Goal: Task Accomplishment & Management: Use online tool/utility

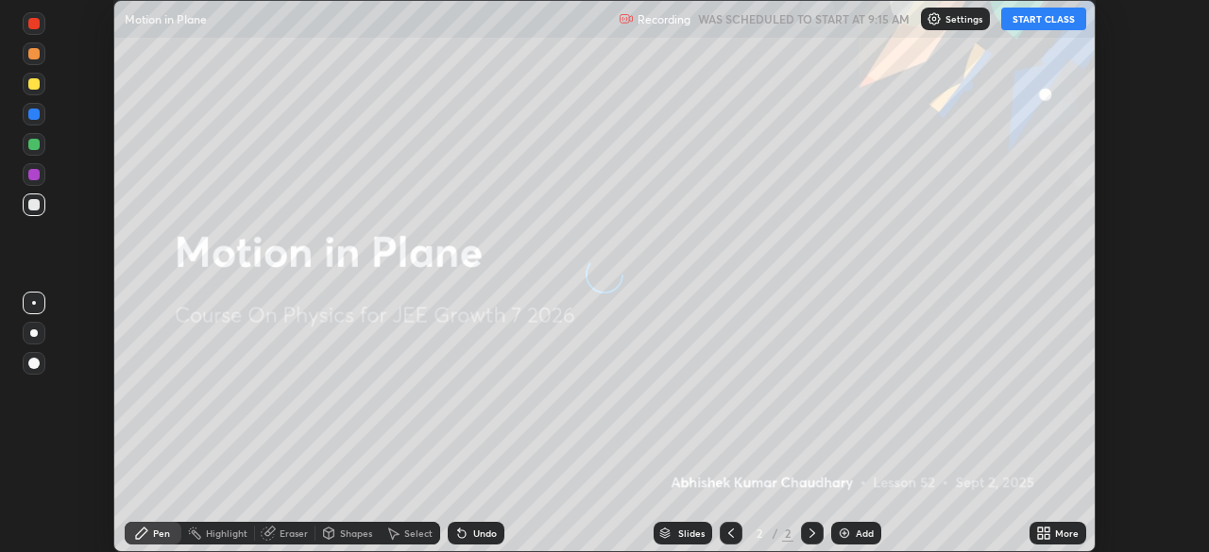
scroll to position [552, 1209]
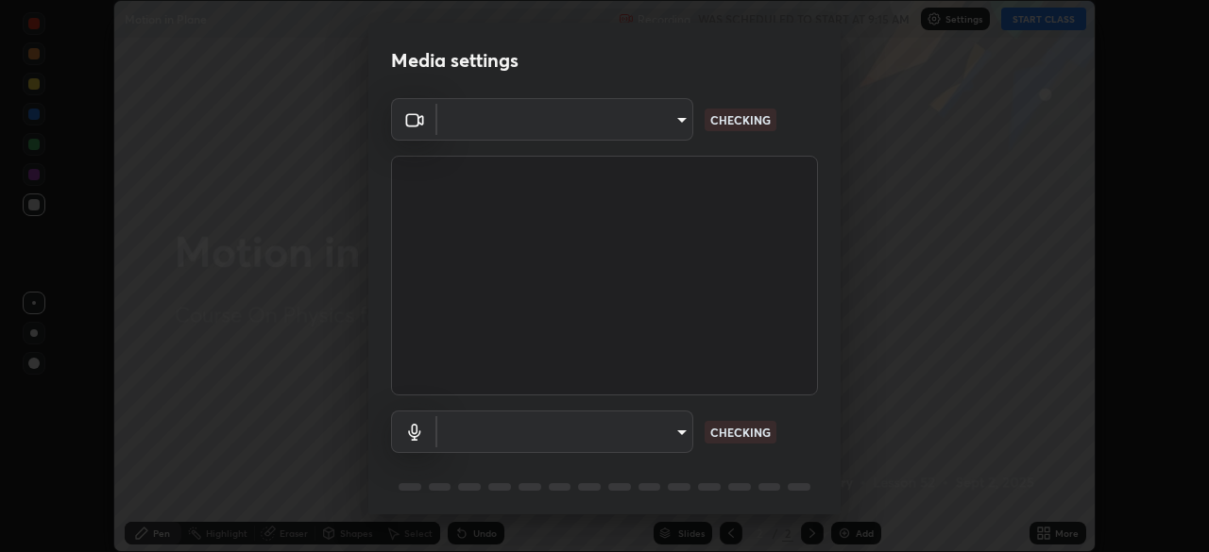
type input "76dab4993bb4d0ea98481a190898d4cac78937782bc999a4cfeb95627a500e2f"
type input "d4ee9650e41271601ed1e958b216f694d793ea88091c31676a4c66332e6cb4b6"
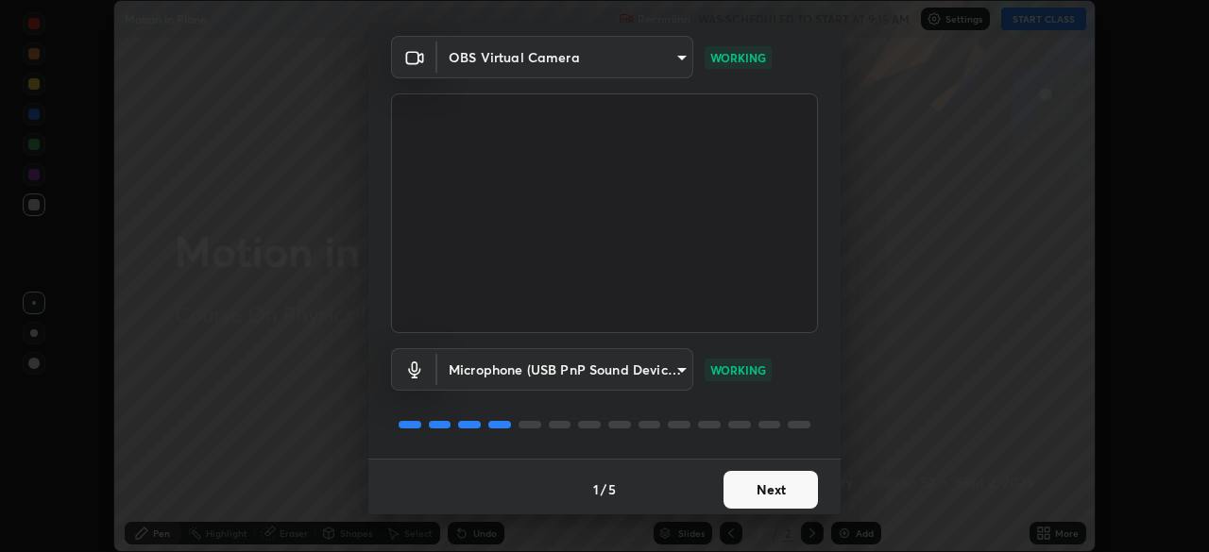
scroll to position [67, 0]
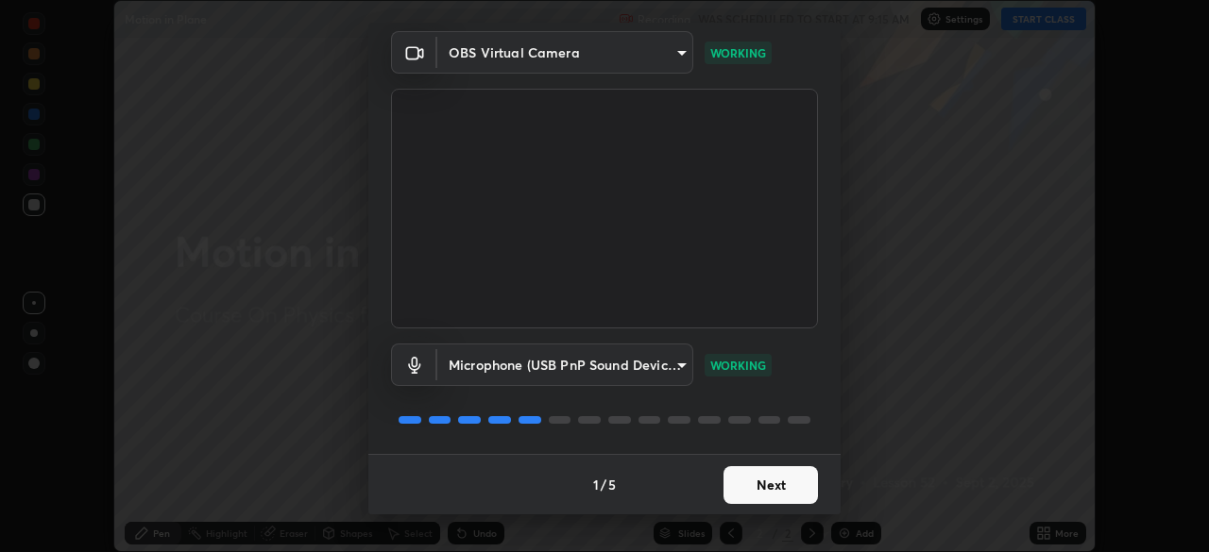
click at [750, 481] on button "Next" at bounding box center [770, 485] width 94 height 38
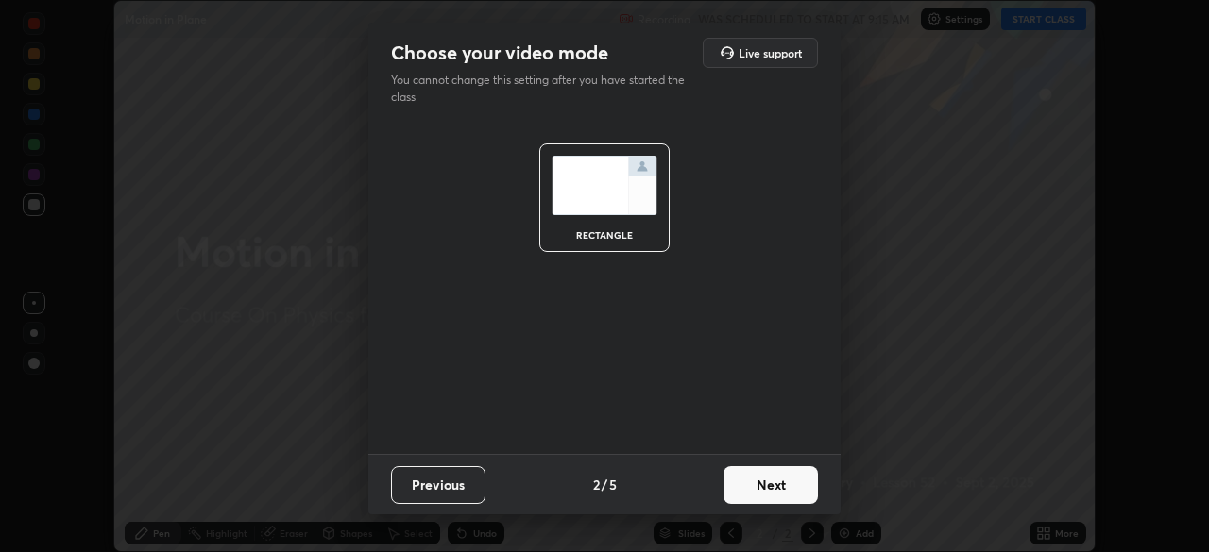
click at [750, 481] on button "Next" at bounding box center [770, 485] width 94 height 38
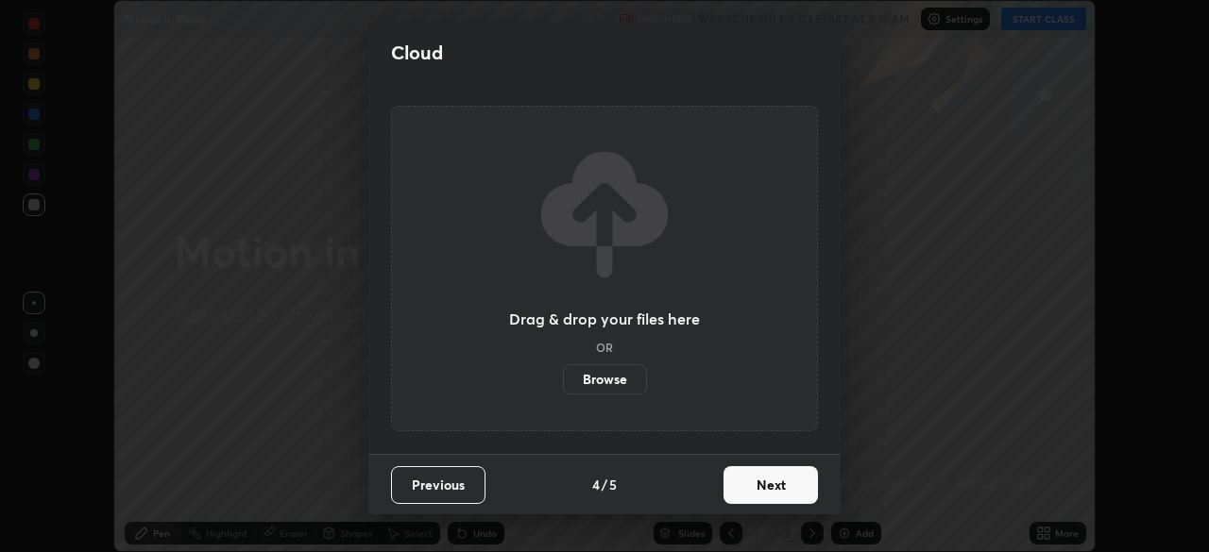
click at [758, 483] on button "Next" at bounding box center [770, 485] width 94 height 38
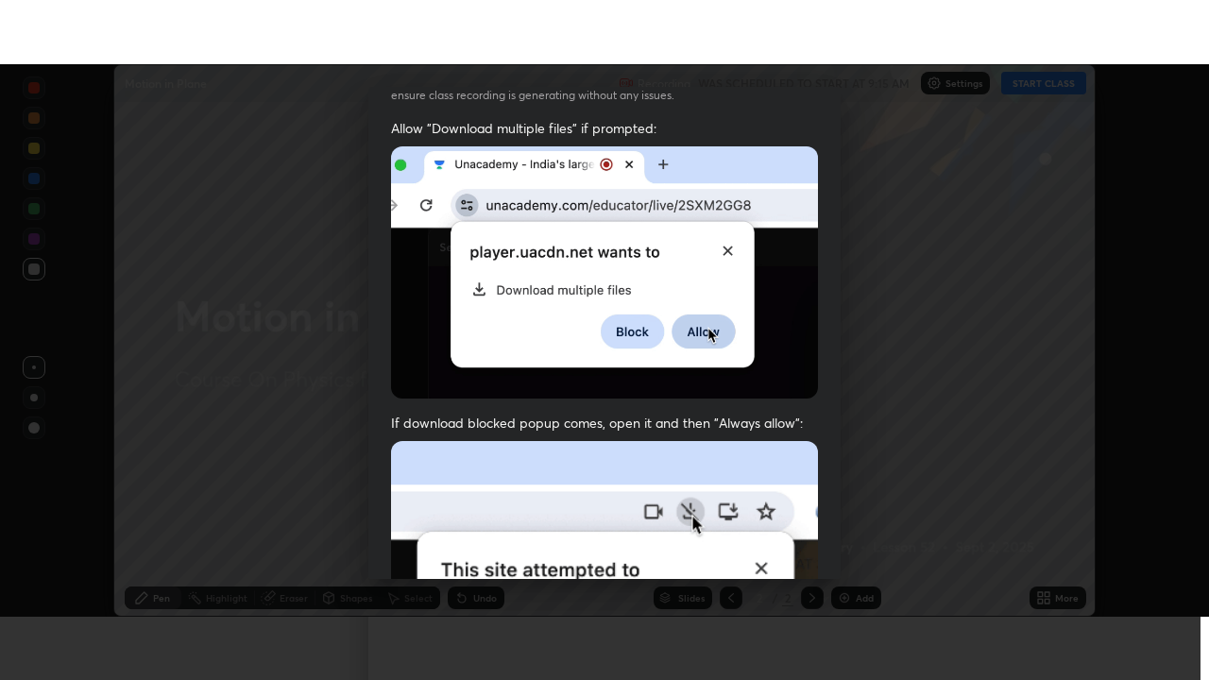
scroll to position [452, 0]
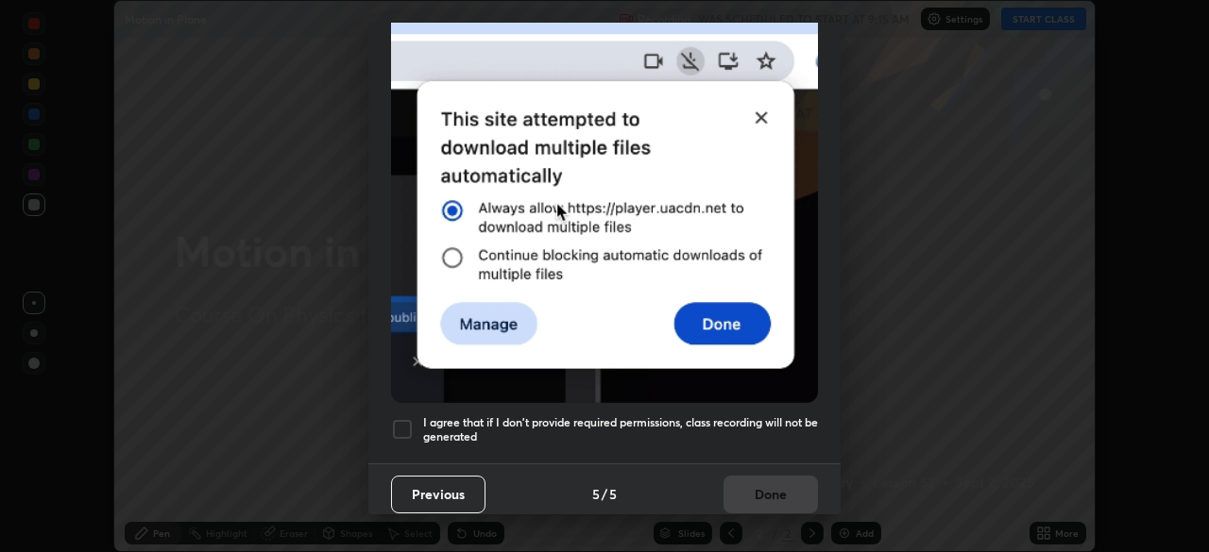
click at [731, 422] on h5 "I agree that if I don't provide required permissions, class recording will not …" at bounding box center [620, 429] width 395 height 29
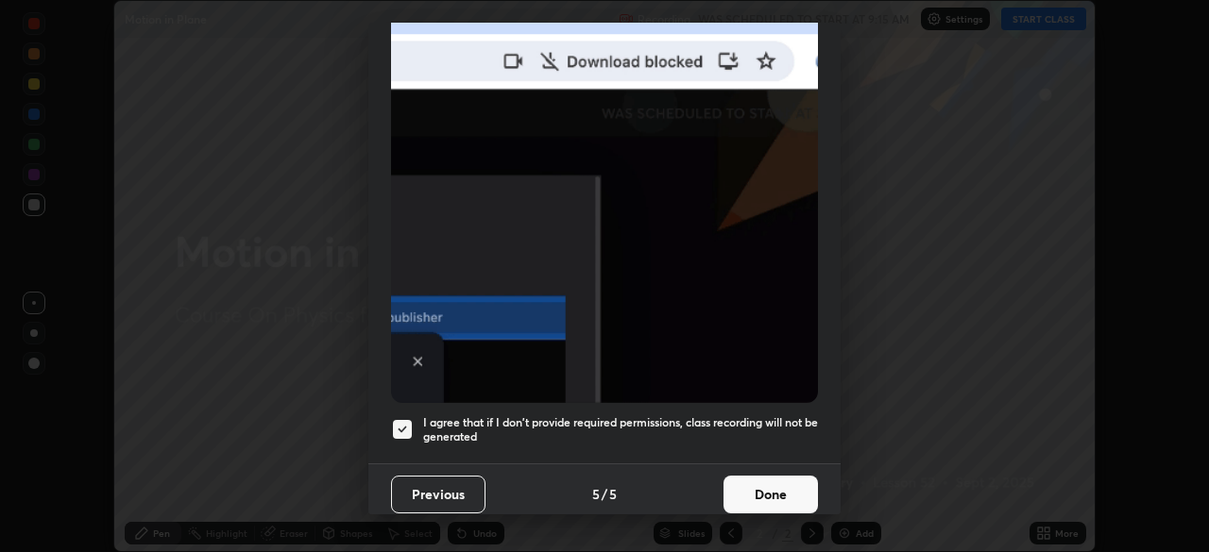
click at [760, 481] on button "Done" at bounding box center [770, 495] width 94 height 38
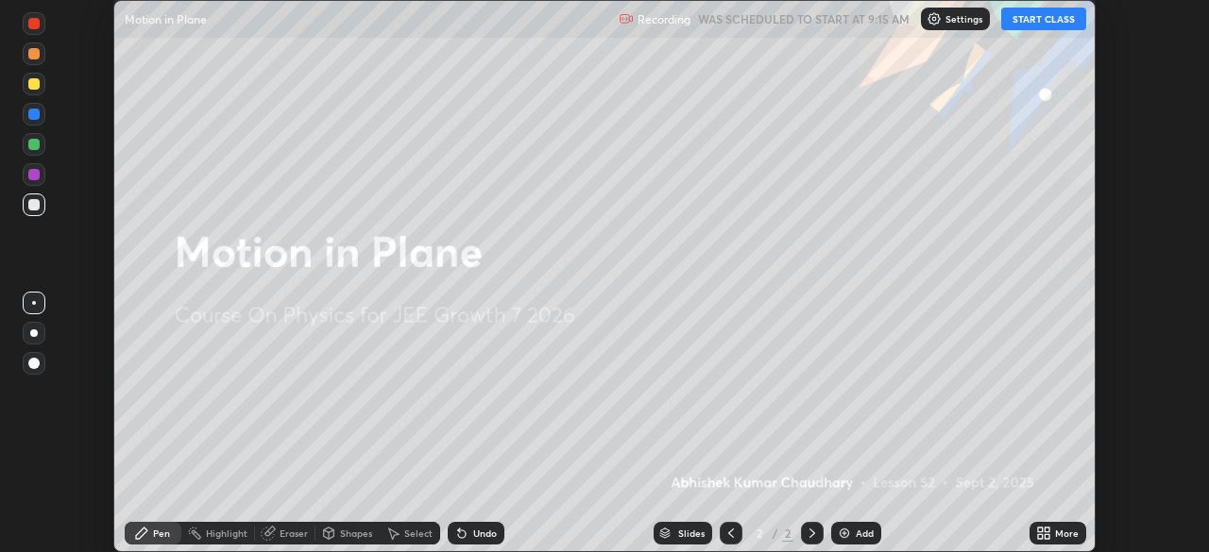
click at [851, 524] on div "Add" at bounding box center [856, 533] width 50 height 23
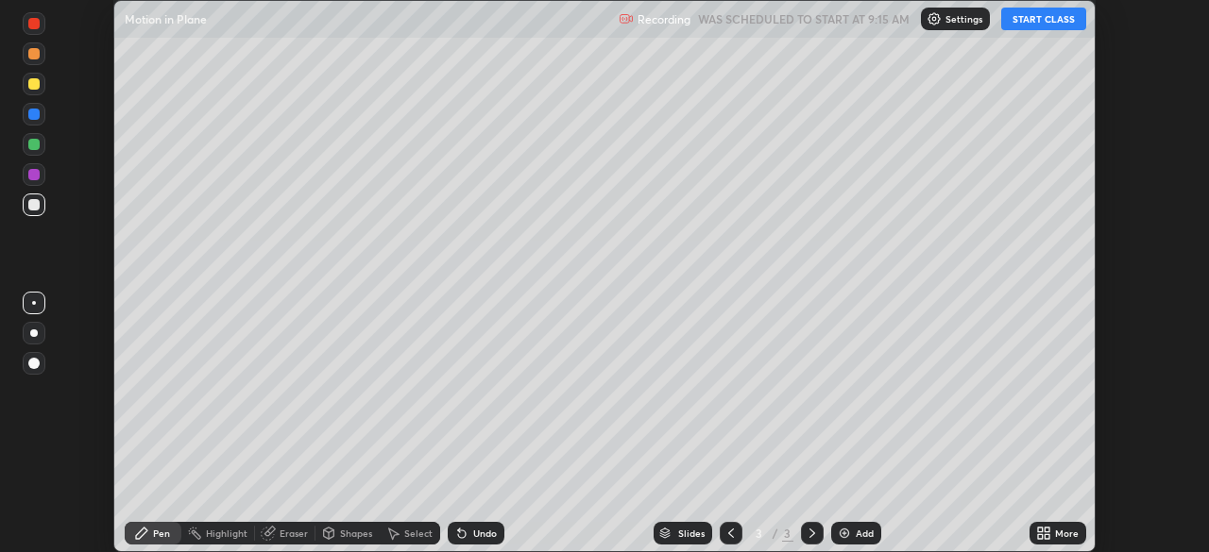
click at [1056, 15] on button "START CLASS" at bounding box center [1043, 19] width 85 height 23
click at [1048, 541] on div "More" at bounding box center [1057, 533] width 57 height 23
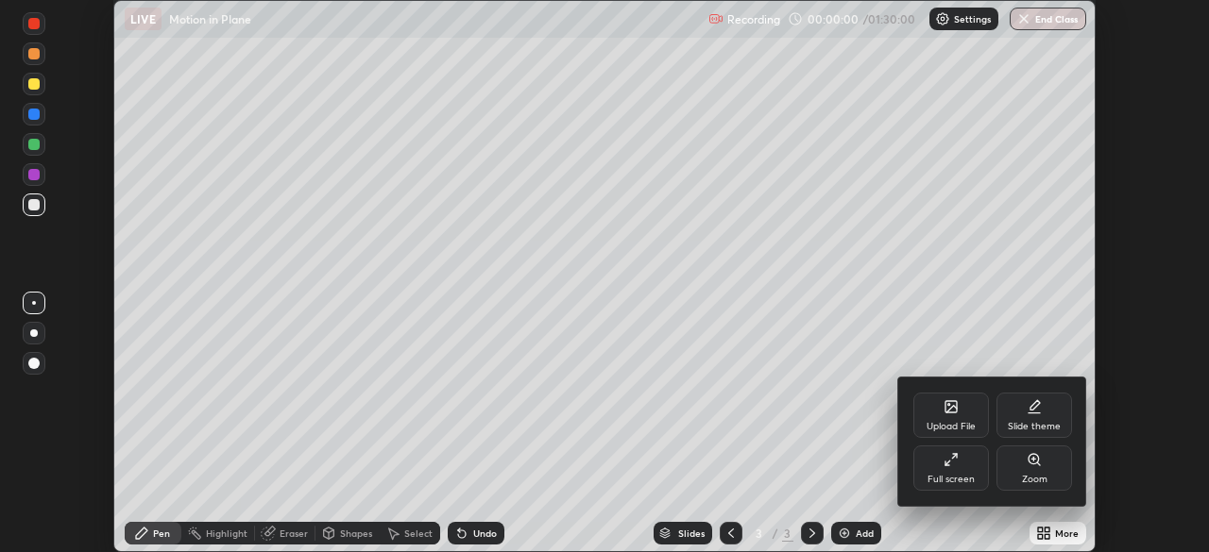
click at [963, 472] on div "Full screen" at bounding box center [951, 468] width 76 height 45
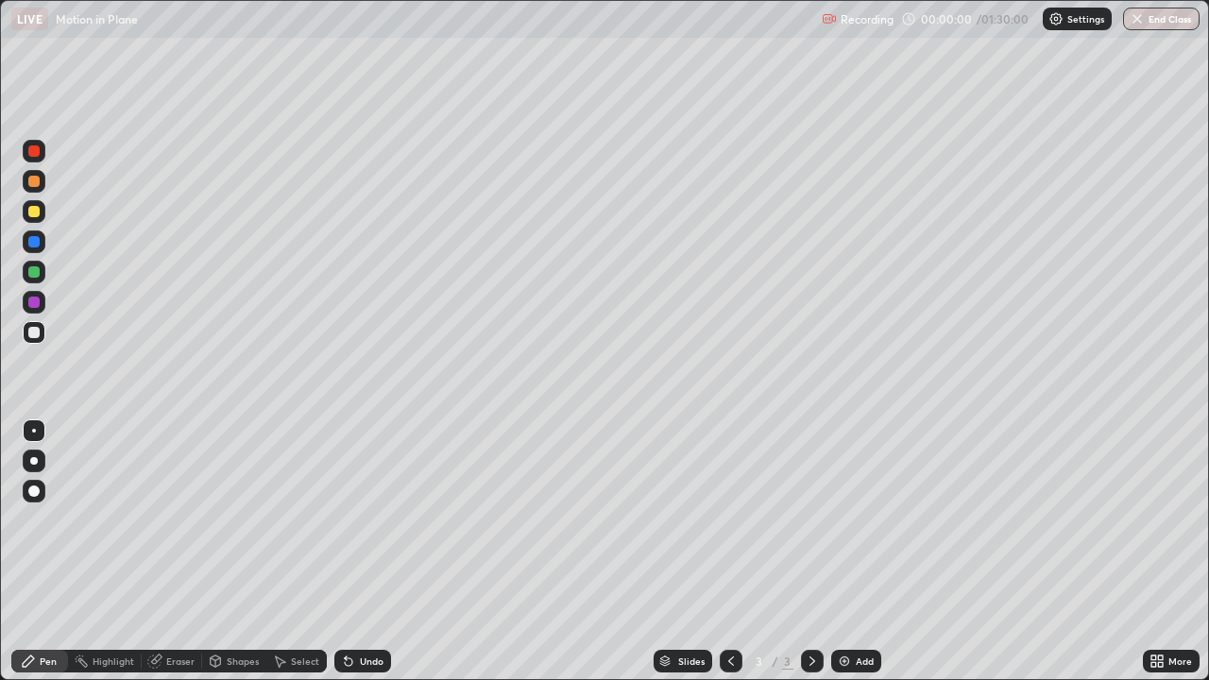
scroll to position [680, 1209]
click at [233, 551] on div "Shapes" at bounding box center [234, 661] width 64 height 23
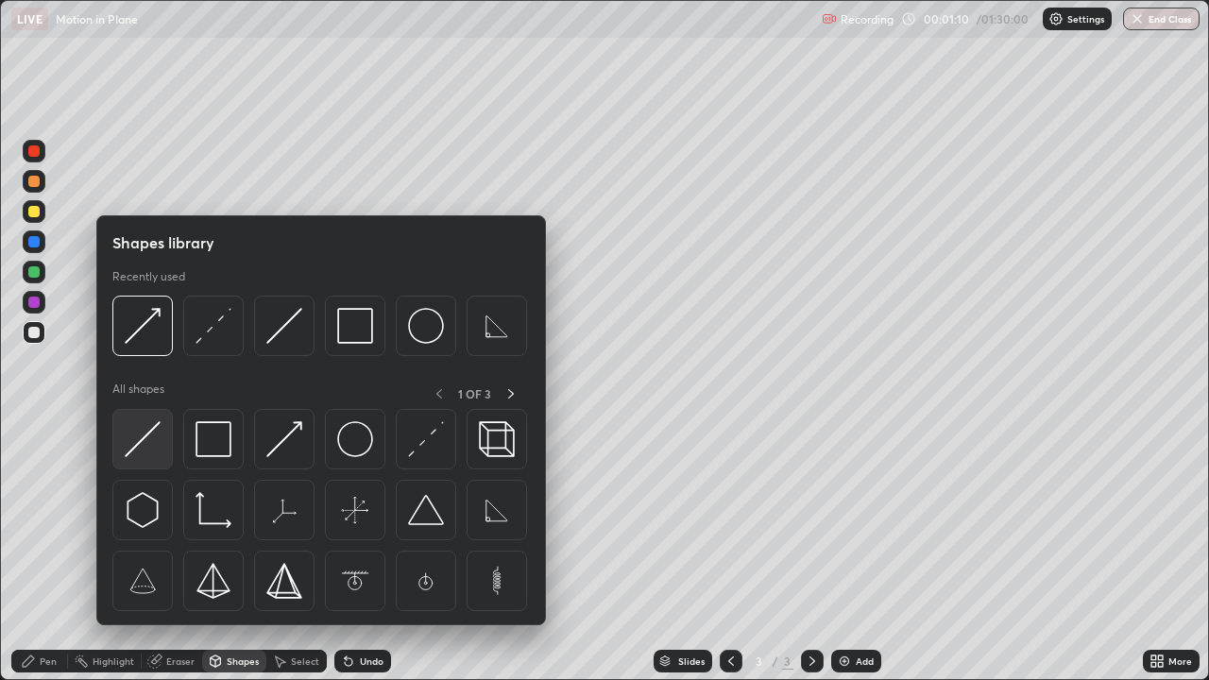
click at [141, 442] on img at bounding box center [143, 439] width 36 height 36
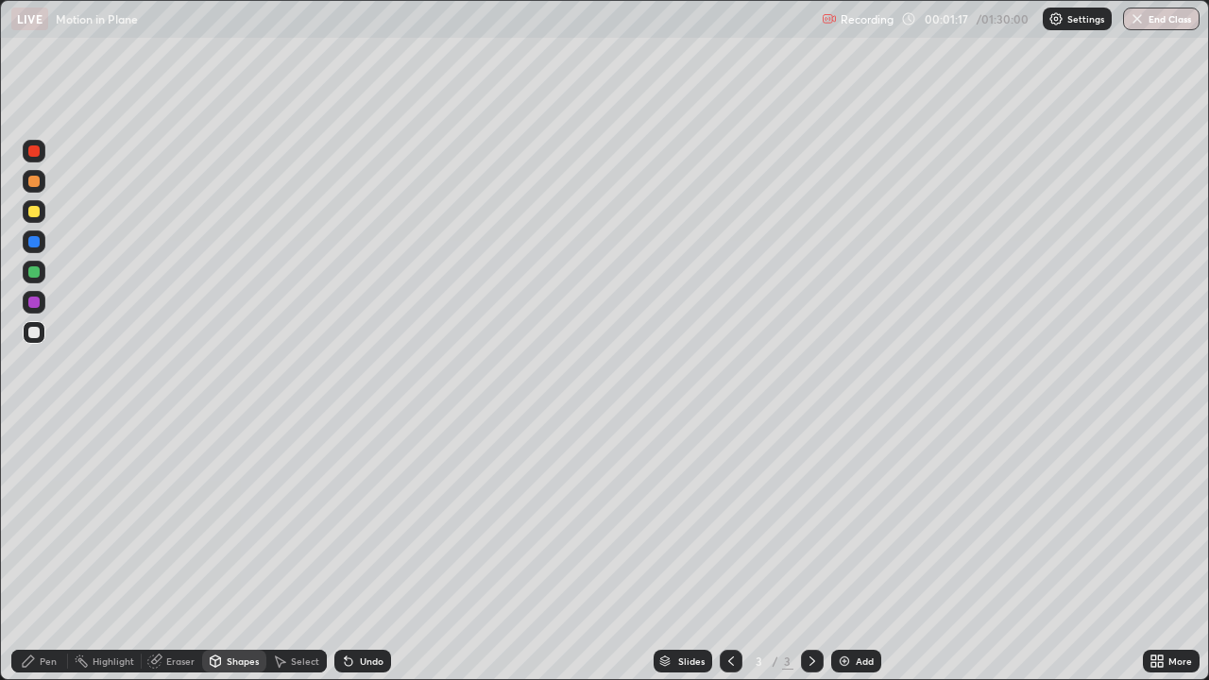
click at [170, 551] on div "Eraser" at bounding box center [180, 660] width 28 height 9
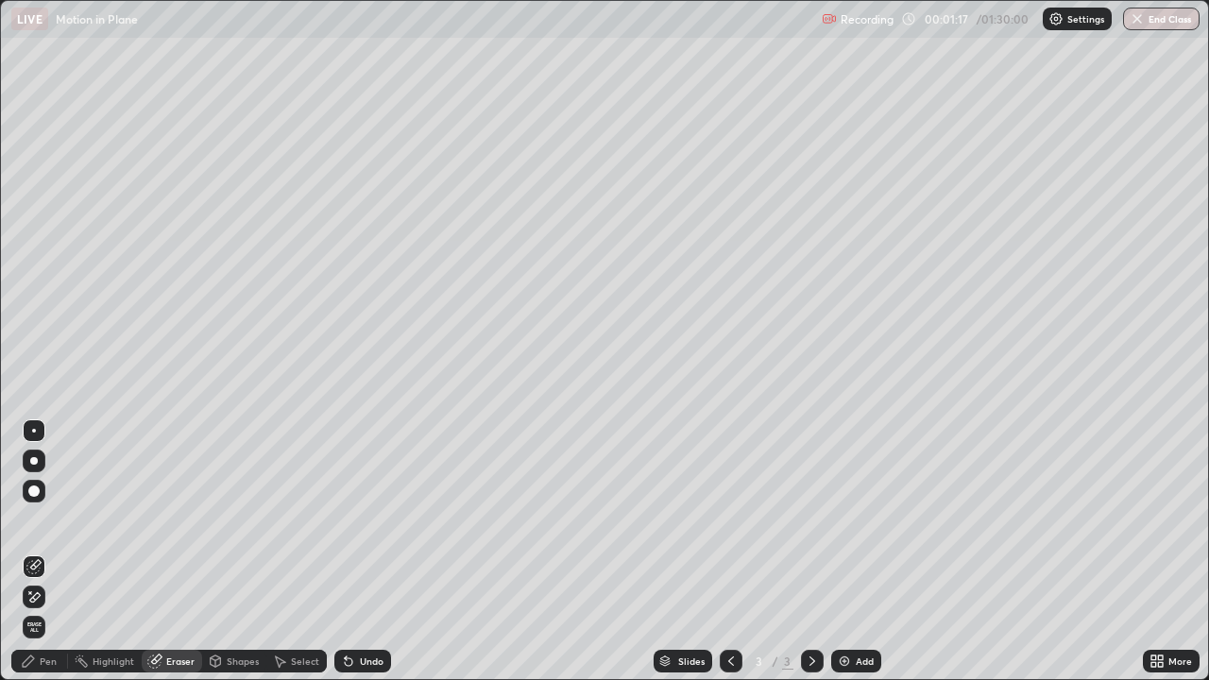
click at [229, 551] on div "Shapes" at bounding box center [243, 660] width 32 height 9
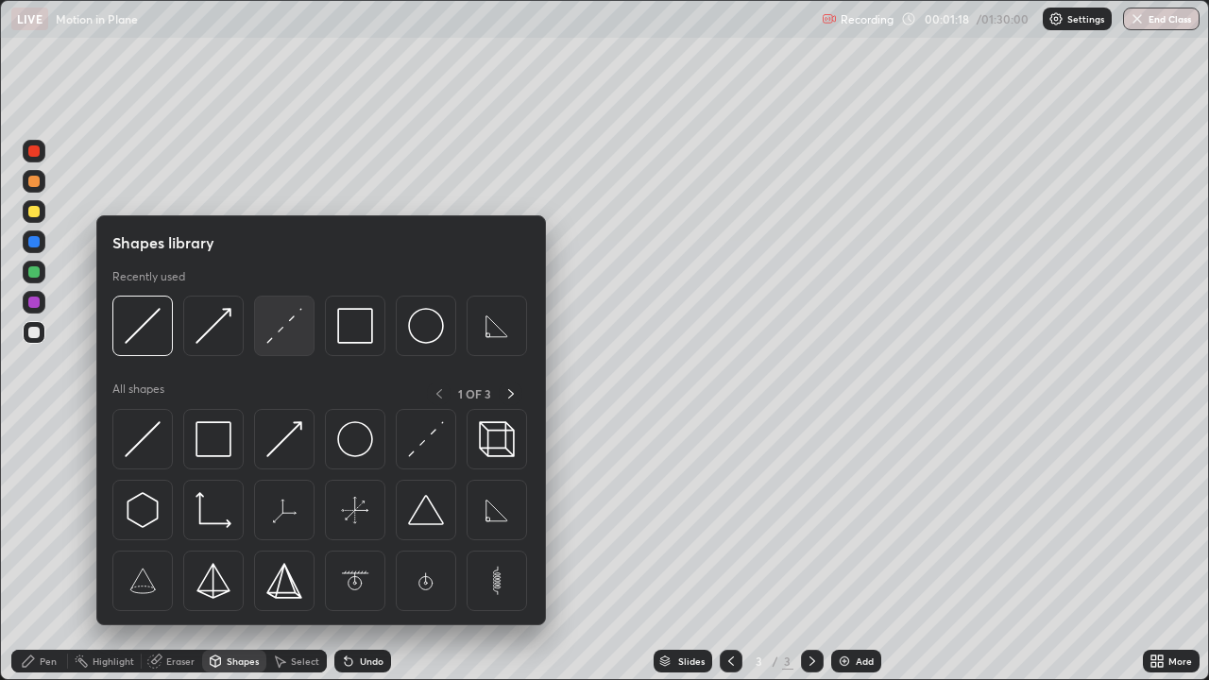
click at [282, 332] on img at bounding box center [284, 326] width 36 height 36
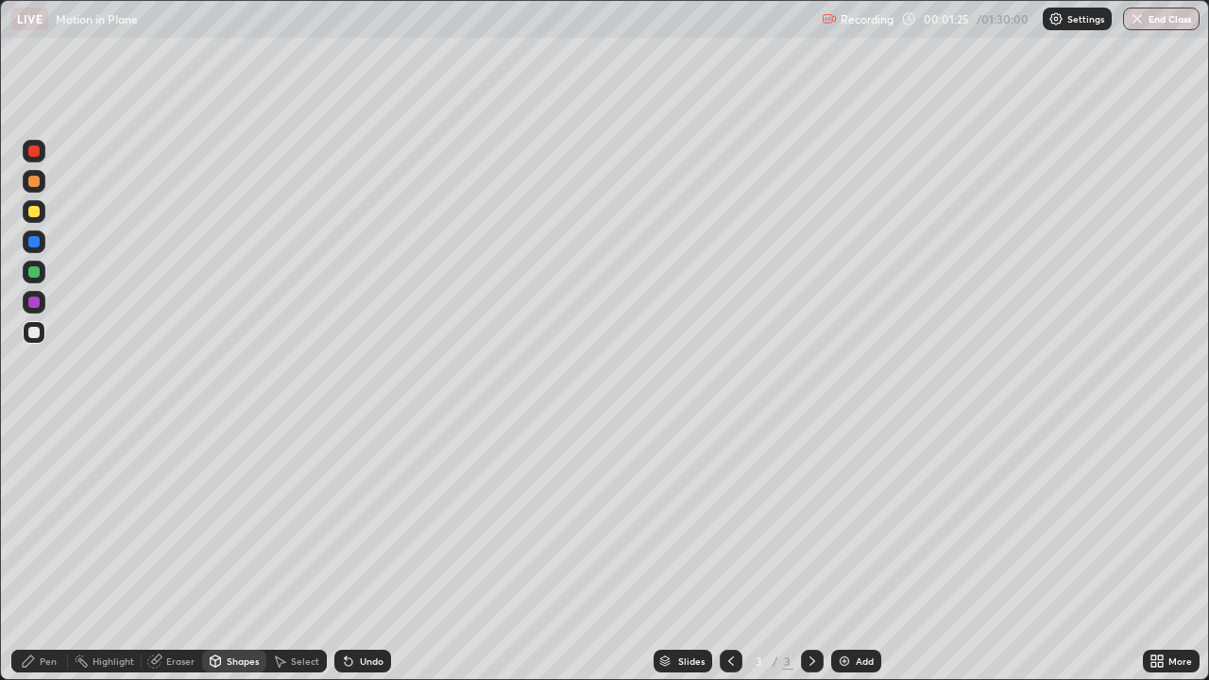
click at [350, 551] on div "Undo" at bounding box center [359, 661] width 64 height 38
click at [350, 551] on div "Undo" at bounding box center [362, 661] width 57 height 23
click at [235, 551] on div "Shapes" at bounding box center [243, 660] width 32 height 9
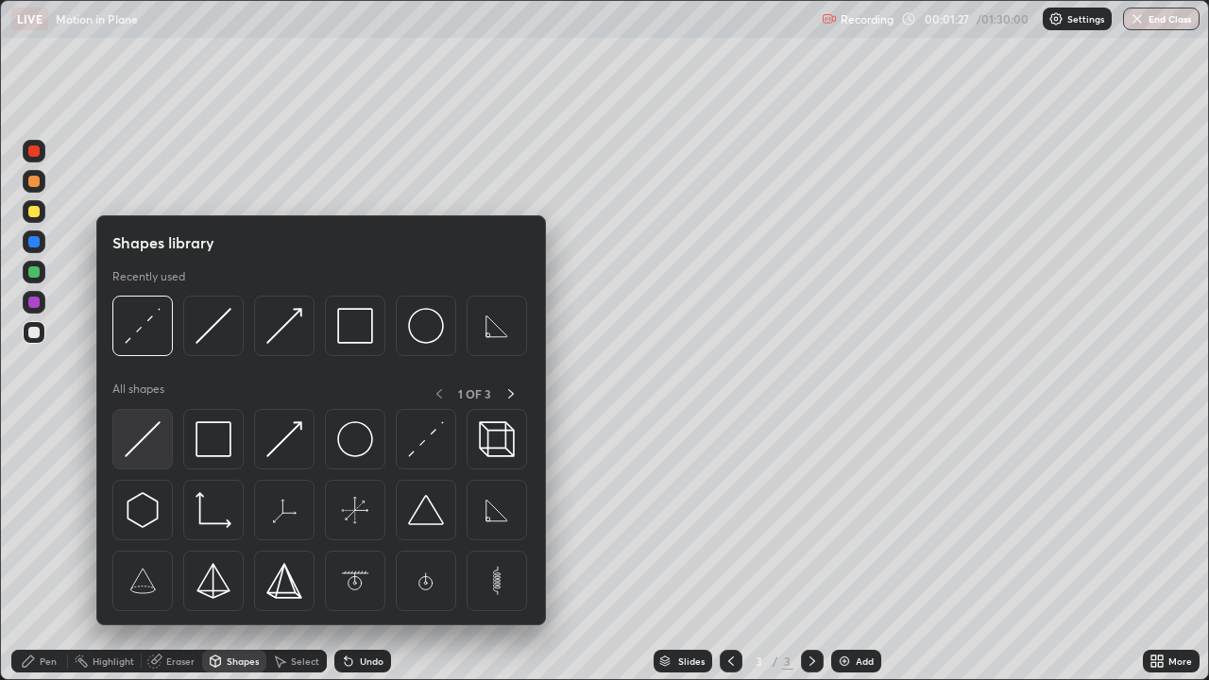
click at [150, 432] on img at bounding box center [143, 439] width 36 height 36
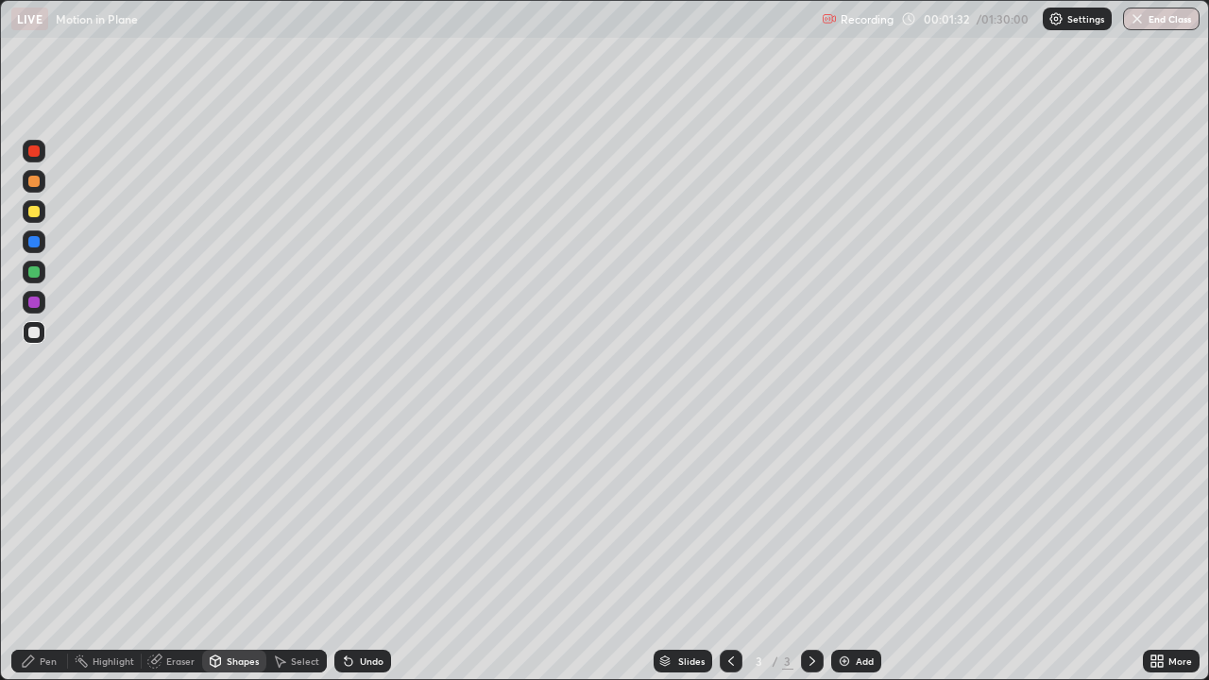
click at [244, 551] on div "Shapes" at bounding box center [243, 660] width 32 height 9
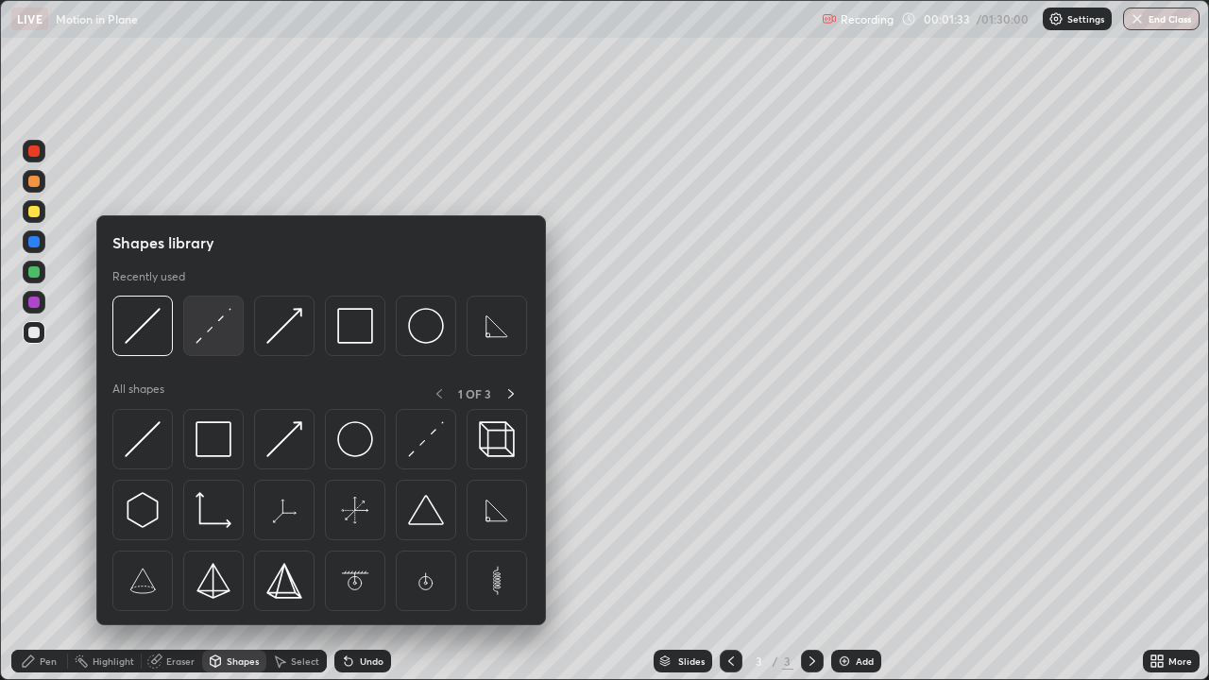
click at [213, 326] on img at bounding box center [213, 326] width 36 height 36
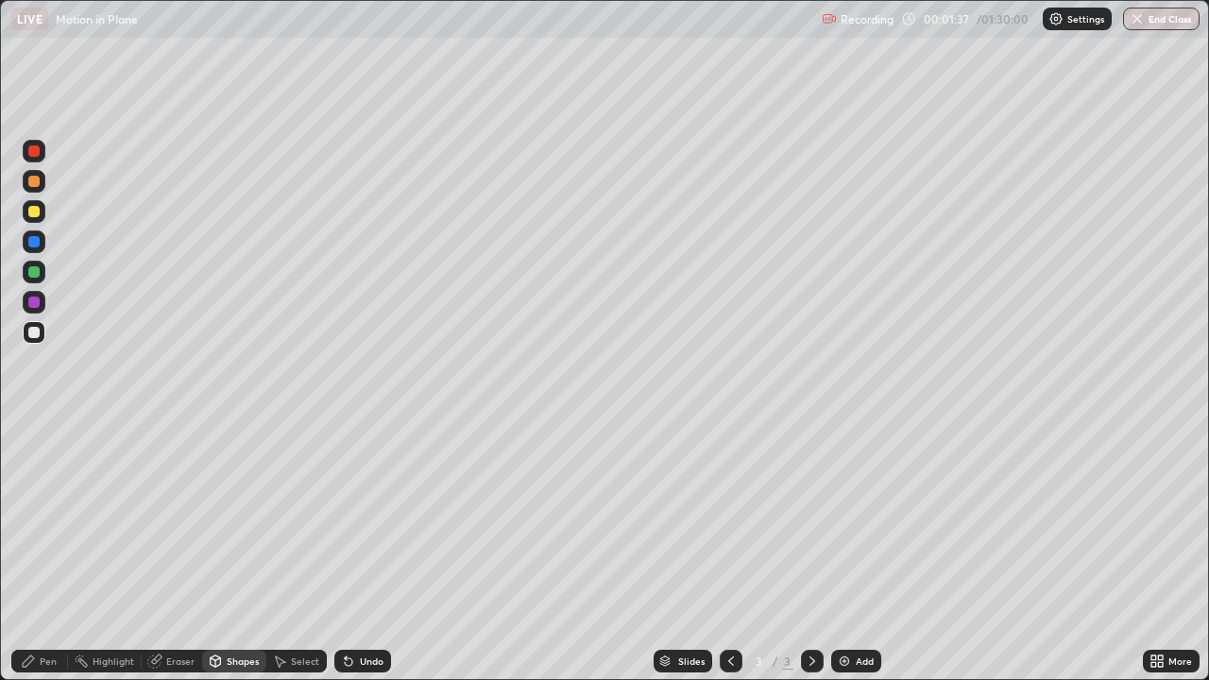
click at [55, 551] on div "Pen" at bounding box center [39, 661] width 57 height 23
click at [38, 334] on div at bounding box center [33, 332] width 11 height 11
click at [36, 208] on div at bounding box center [33, 211] width 11 height 11
click at [50, 551] on div "Pen" at bounding box center [48, 660] width 17 height 9
click at [32, 262] on div at bounding box center [34, 272] width 23 height 23
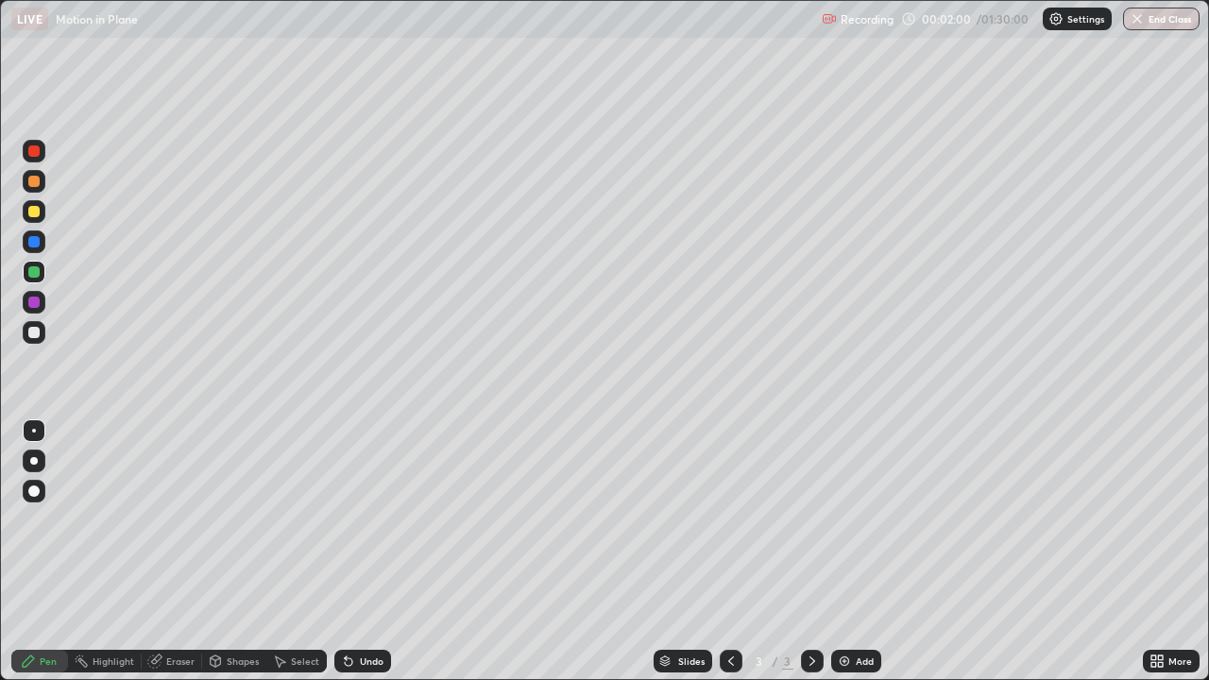
click at [35, 206] on div at bounding box center [33, 211] width 11 height 11
click at [32, 144] on div at bounding box center [34, 151] width 23 height 23
click at [47, 551] on div "Pen" at bounding box center [39, 661] width 57 height 23
click at [41, 183] on div at bounding box center [34, 181] width 23 height 23
click at [32, 208] on div at bounding box center [33, 211] width 11 height 11
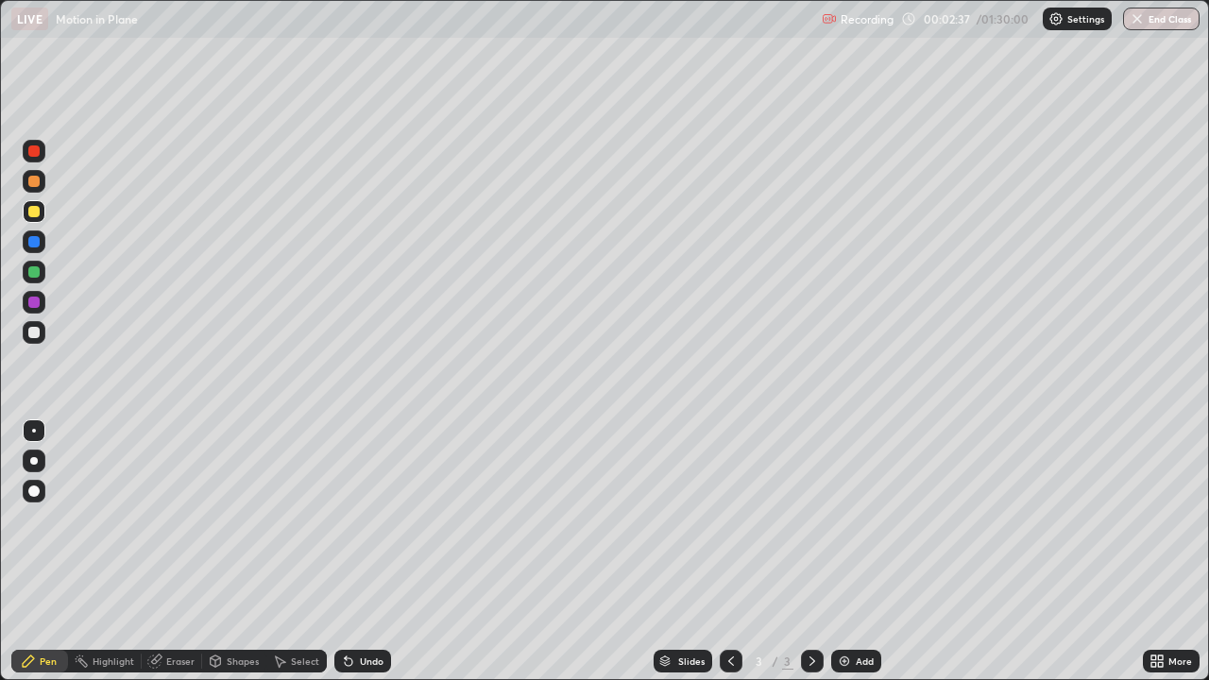
click at [32, 181] on div at bounding box center [33, 181] width 11 height 11
click at [35, 210] on div at bounding box center [33, 211] width 11 height 11
click at [30, 209] on div at bounding box center [33, 211] width 11 height 11
click at [39, 240] on div at bounding box center [33, 241] width 11 height 11
click at [229, 551] on div "Shapes" at bounding box center [234, 661] width 64 height 23
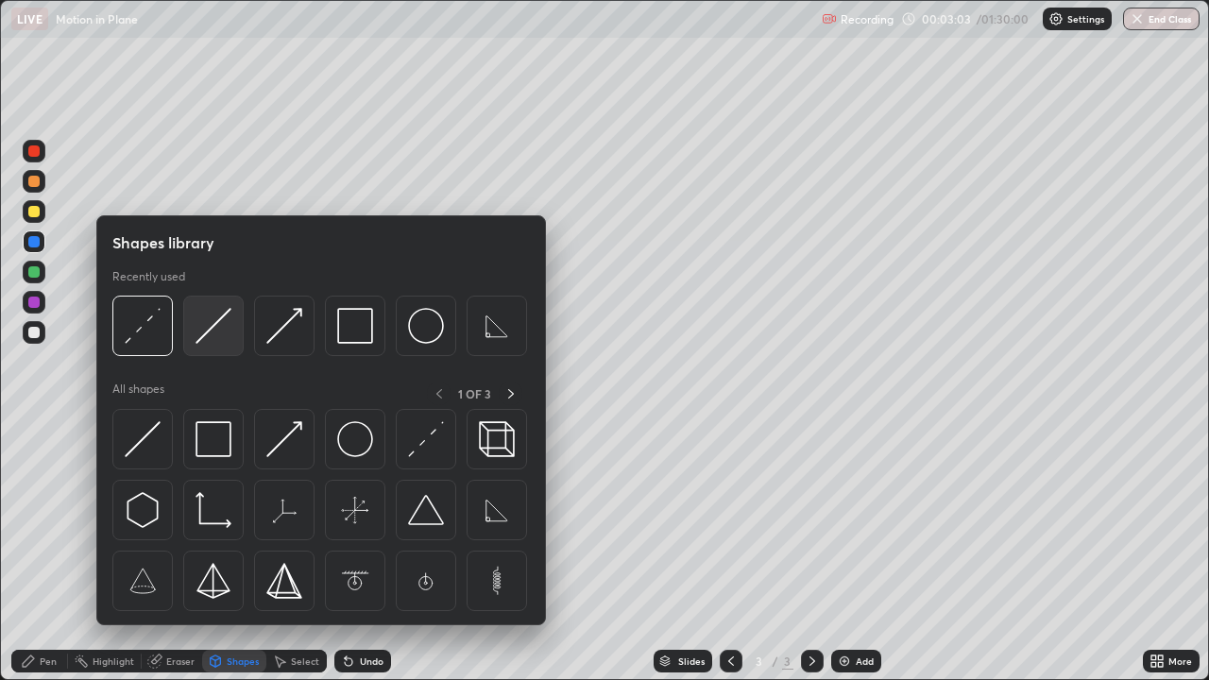
click at [210, 324] on img at bounding box center [213, 326] width 36 height 36
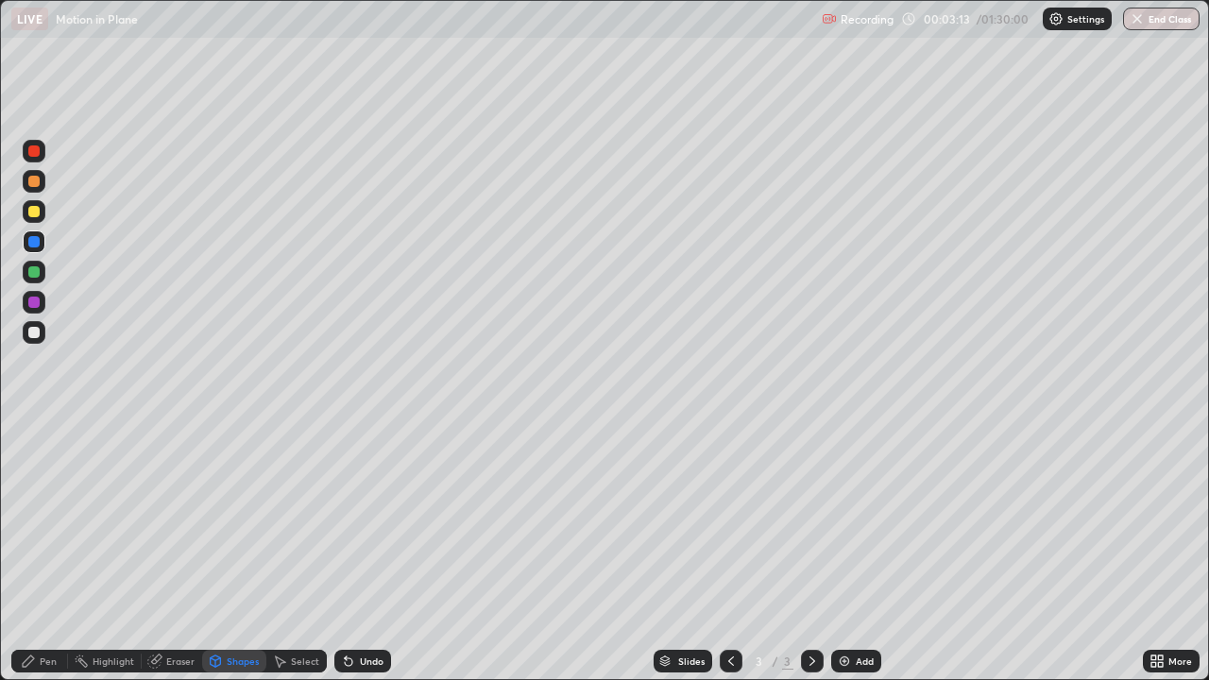
click at [57, 551] on div "Pen" at bounding box center [39, 661] width 57 height 23
click at [32, 239] on div at bounding box center [33, 241] width 11 height 11
click at [33, 303] on div at bounding box center [33, 302] width 11 height 11
click at [31, 238] on div at bounding box center [33, 241] width 11 height 11
click at [26, 212] on div at bounding box center [34, 211] width 23 height 23
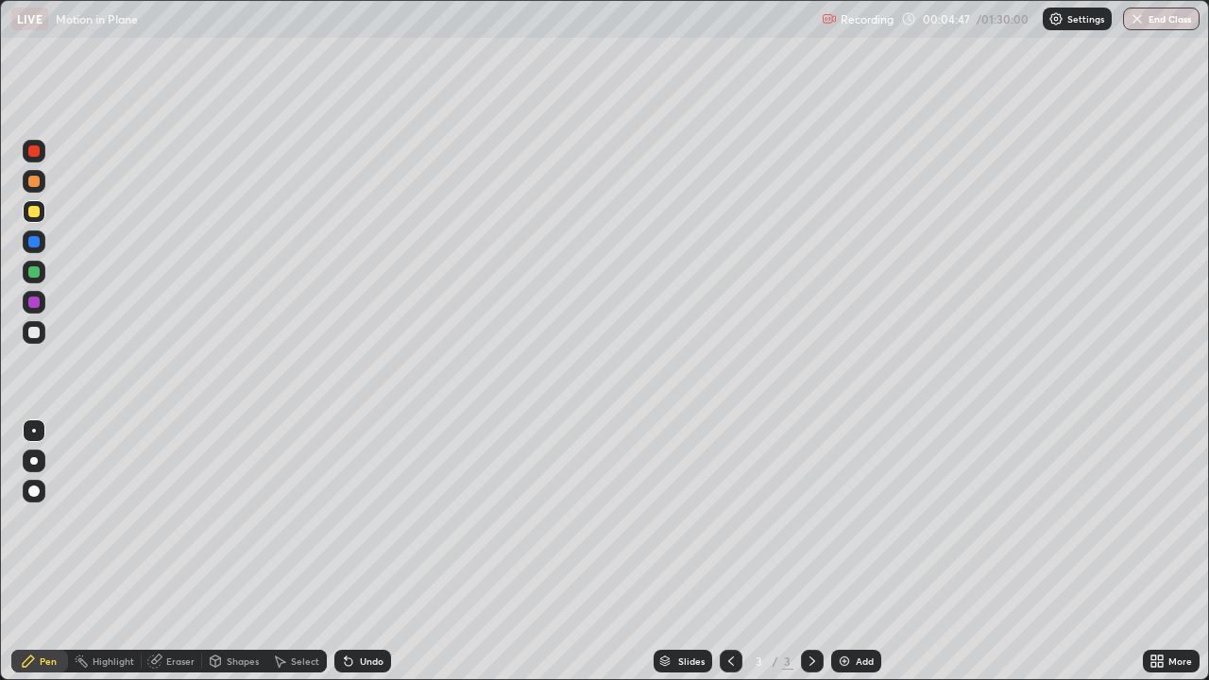
click at [33, 240] on div at bounding box center [33, 241] width 11 height 11
click at [229, 551] on div "Shapes" at bounding box center [243, 660] width 32 height 9
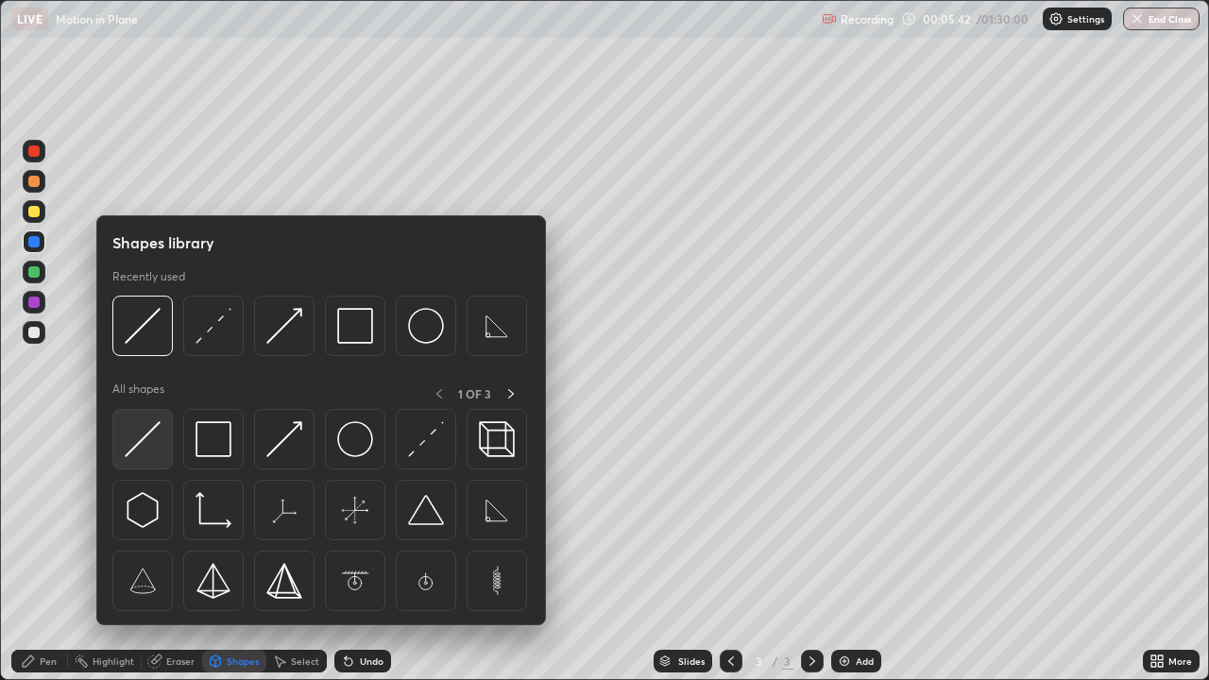
click at [151, 441] on img at bounding box center [143, 439] width 36 height 36
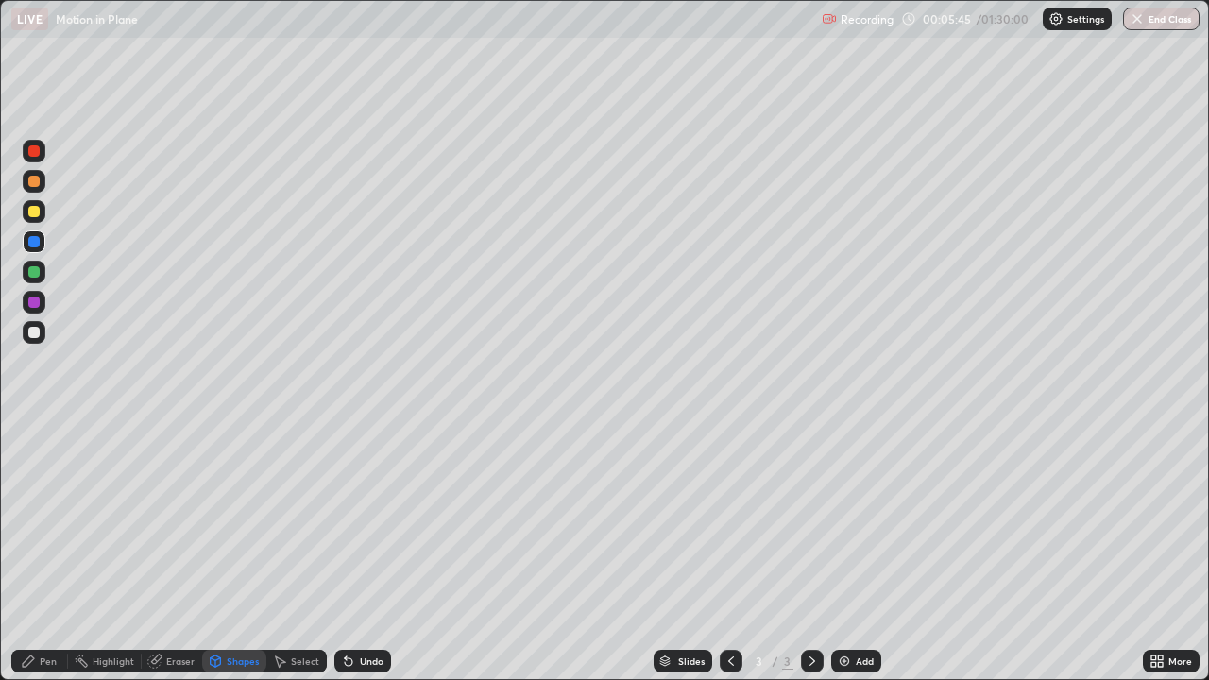
click at [196, 551] on div "Eraser" at bounding box center [172, 661] width 60 height 23
click at [229, 551] on div "Shapes" at bounding box center [234, 661] width 64 height 23
click at [45, 551] on div "Pen" at bounding box center [48, 660] width 17 height 9
click at [31, 245] on div at bounding box center [33, 241] width 11 height 11
click at [42, 209] on div at bounding box center [34, 211] width 23 height 23
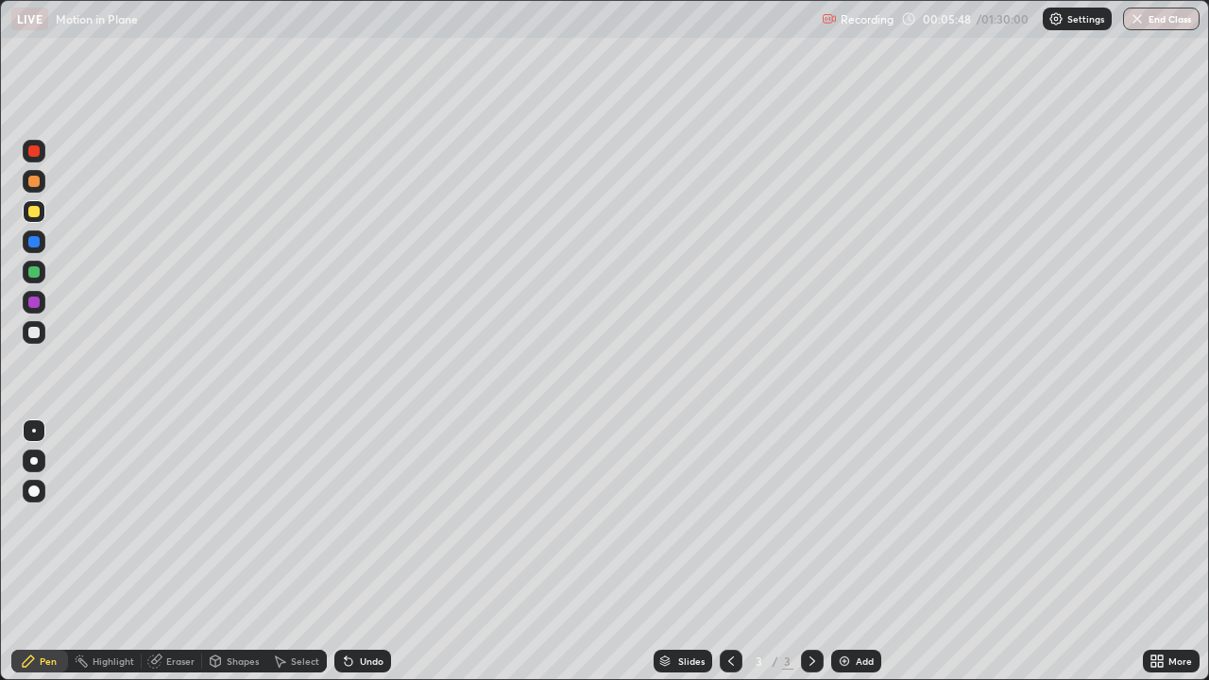
click at [24, 210] on div at bounding box center [34, 211] width 23 height 23
click at [31, 155] on div at bounding box center [33, 150] width 11 height 11
click at [811, 551] on icon at bounding box center [812, 660] width 15 height 15
click at [841, 551] on img at bounding box center [844, 660] width 15 height 15
click at [43, 551] on div "Pen" at bounding box center [48, 660] width 17 height 9
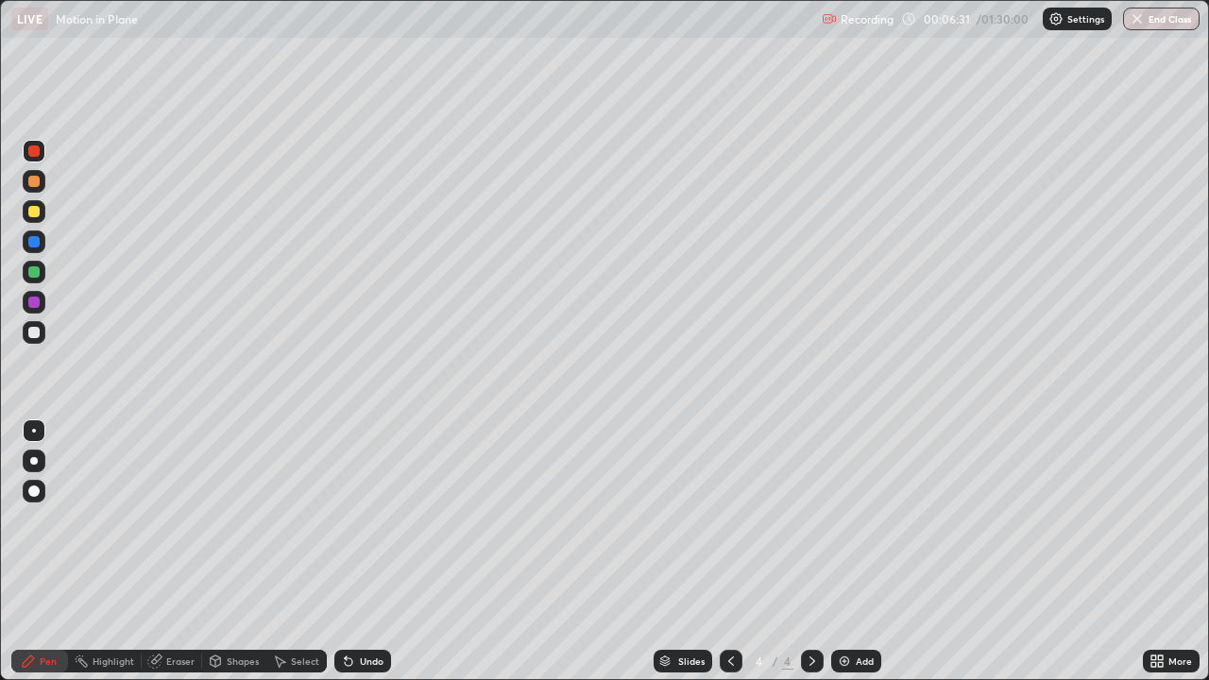
click at [28, 151] on div at bounding box center [33, 150] width 11 height 11
click at [737, 551] on div at bounding box center [731, 661] width 23 height 23
click at [809, 551] on icon at bounding box center [812, 660] width 6 height 9
click at [35, 212] on div at bounding box center [33, 211] width 11 height 11
click at [724, 551] on icon at bounding box center [730, 660] width 15 height 15
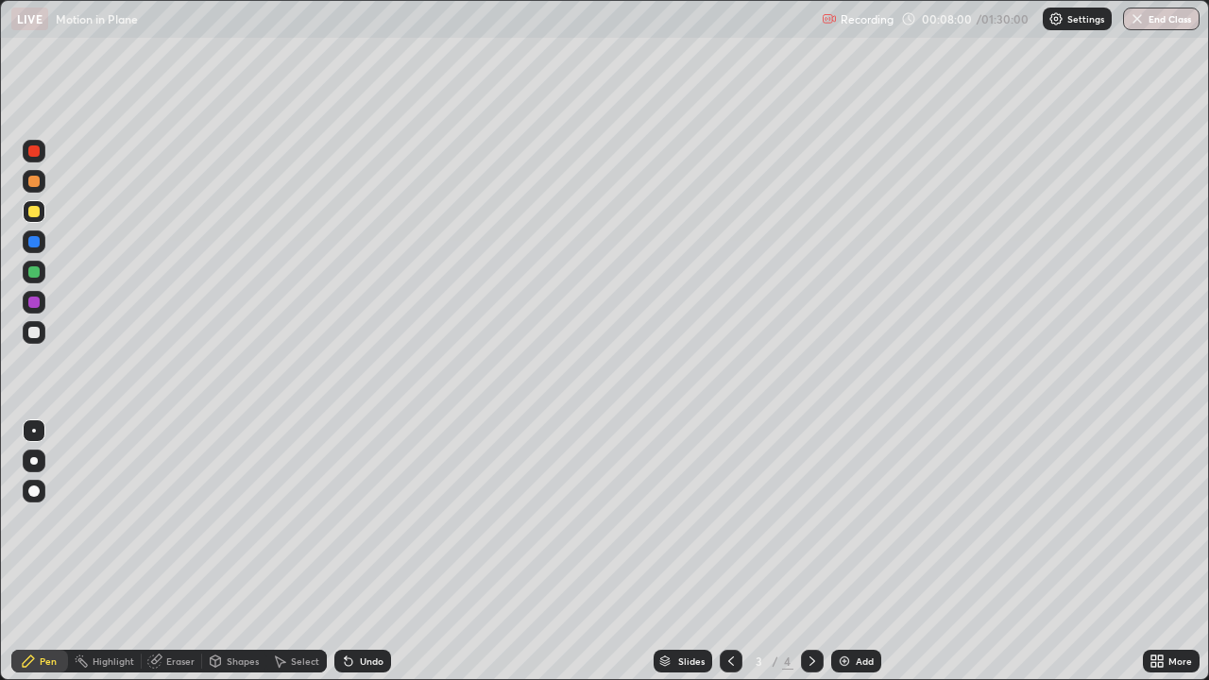
click at [810, 551] on icon at bounding box center [812, 660] width 15 height 15
click at [734, 551] on div at bounding box center [731, 661] width 23 height 23
click at [810, 551] on icon at bounding box center [812, 660] width 15 height 15
click at [728, 551] on div at bounding box center [731, 661] width 23 height 23
click at [38, 273] on div at bounding box center [33, 271] width 11 height 11
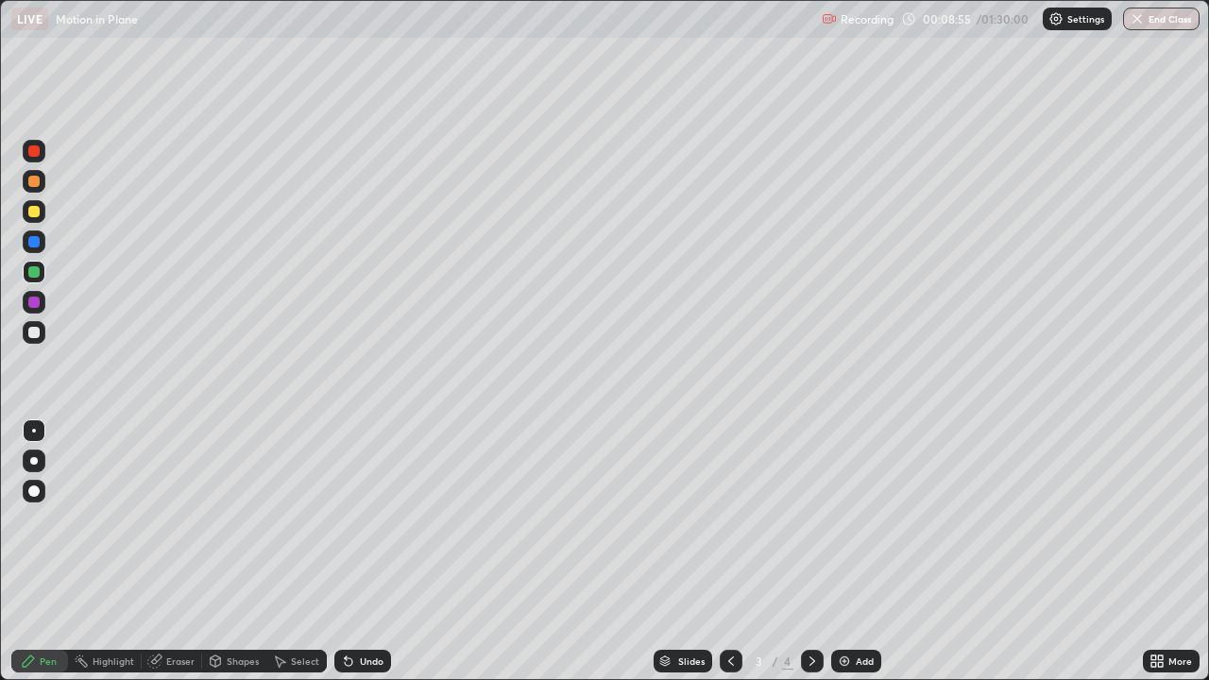
click at [810, 551] on icon at bounding box center [812, 660] width 15 height 15
click at [28, 208] on div at bounding box center [33, 211] width 11 height 11
click at [727, 551] on icon at bounding box center [730, 660] width 15 height 15
click at [810, 551] on icon at bounding box center [812, 660] width 15 height 15
click at [291, 551] on div "Select" at bounding box center [305, 660] width 28 height 9
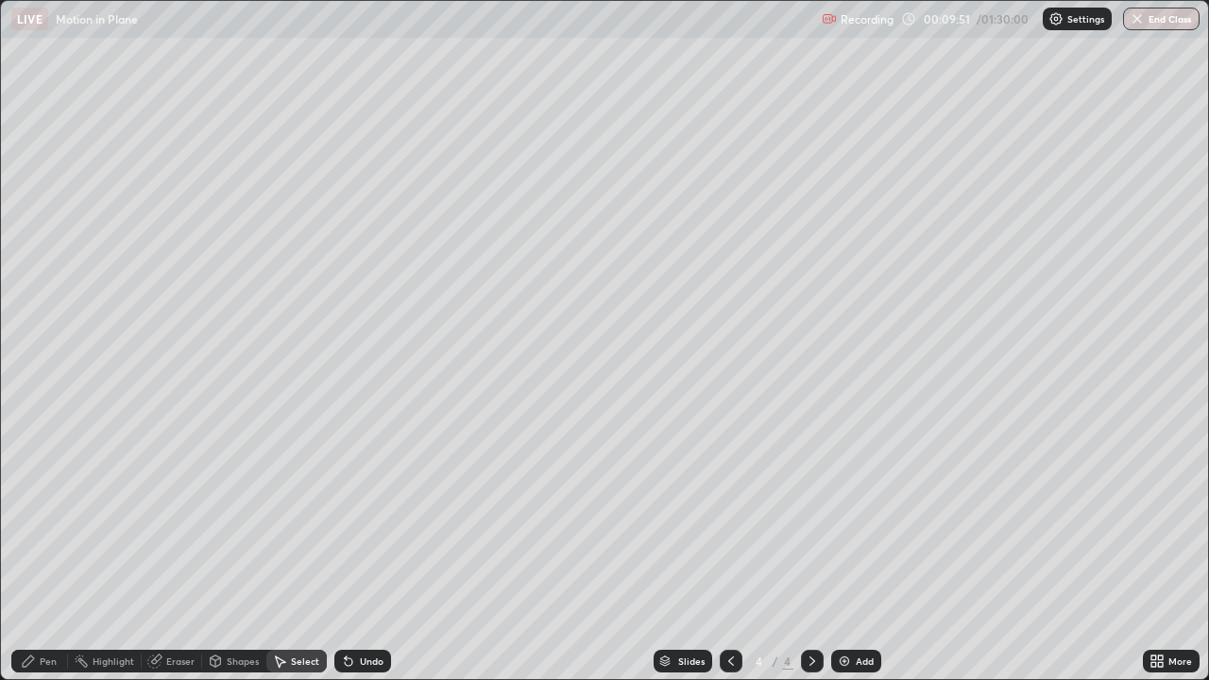
click at [180, 551] on div "Eraser" at bounding box center [172, 661] width 60 height 23
click at [45, 551] on div "Pen" at bounding box center [39, 661] width 57 height 23
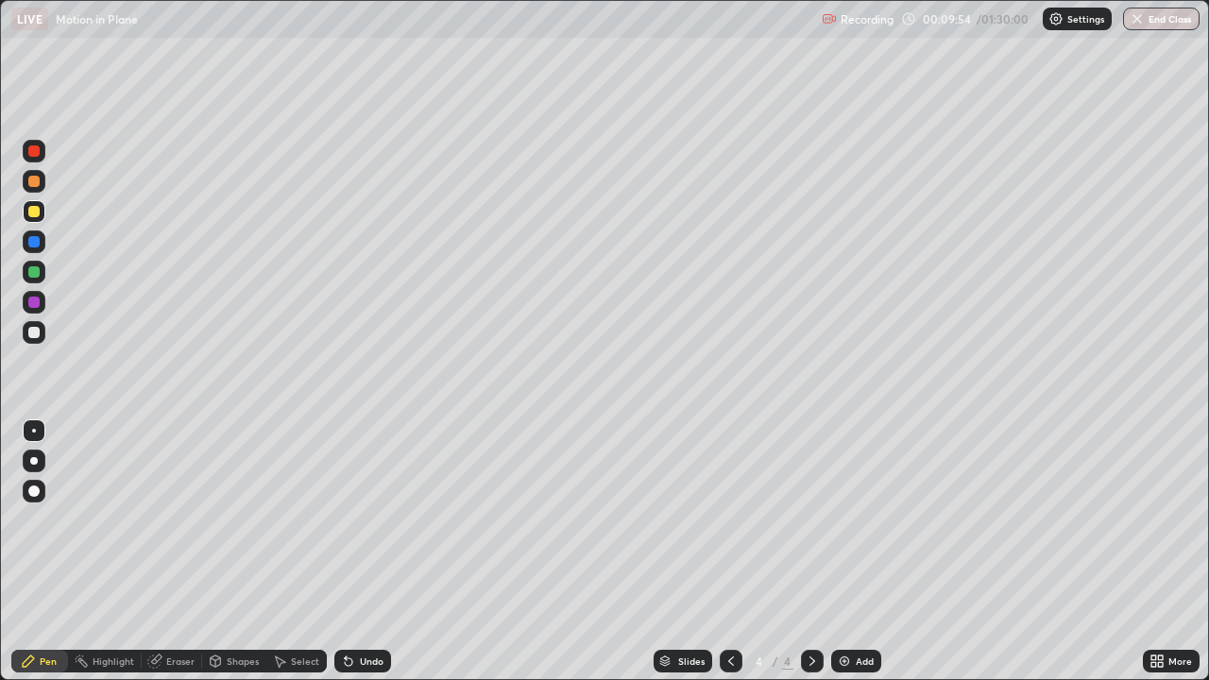
click at [33, 207] on div at bounding box center [33, 211] width 11 height 11
click at [166, 551] on div "Eraser" at bounding box center [180, 660] width 28 height 9
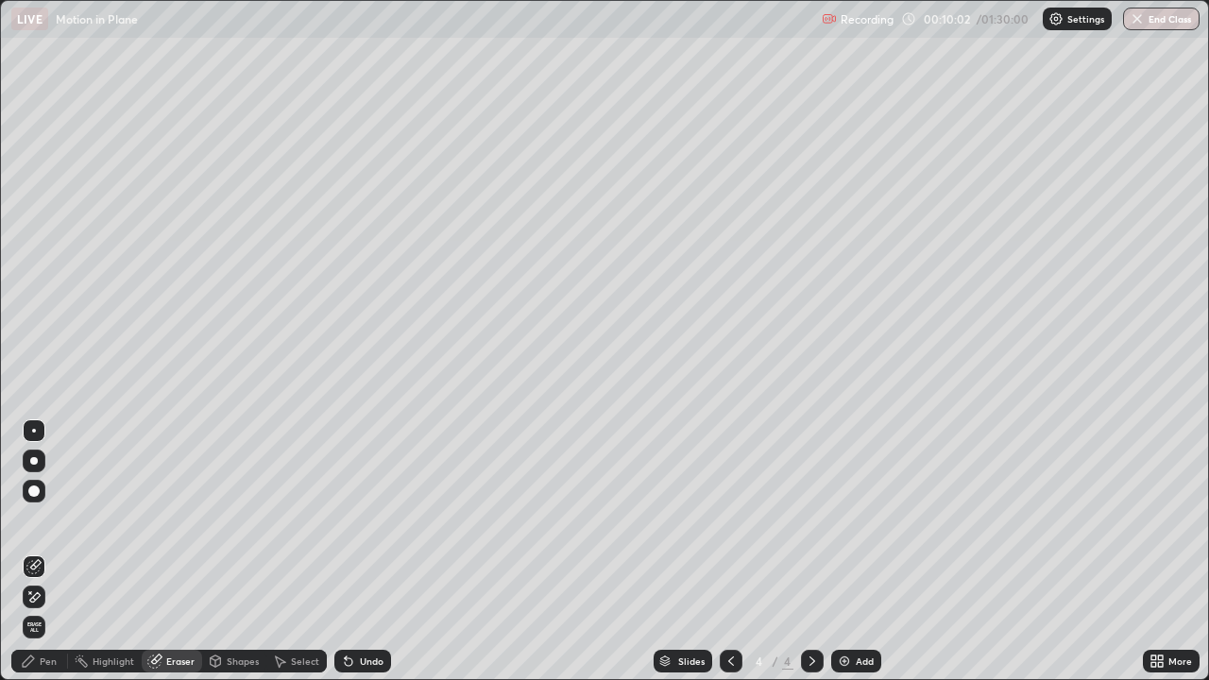
click at [59, 551] on div "Pen" at bounding box center [39, 661] width 57 height 23
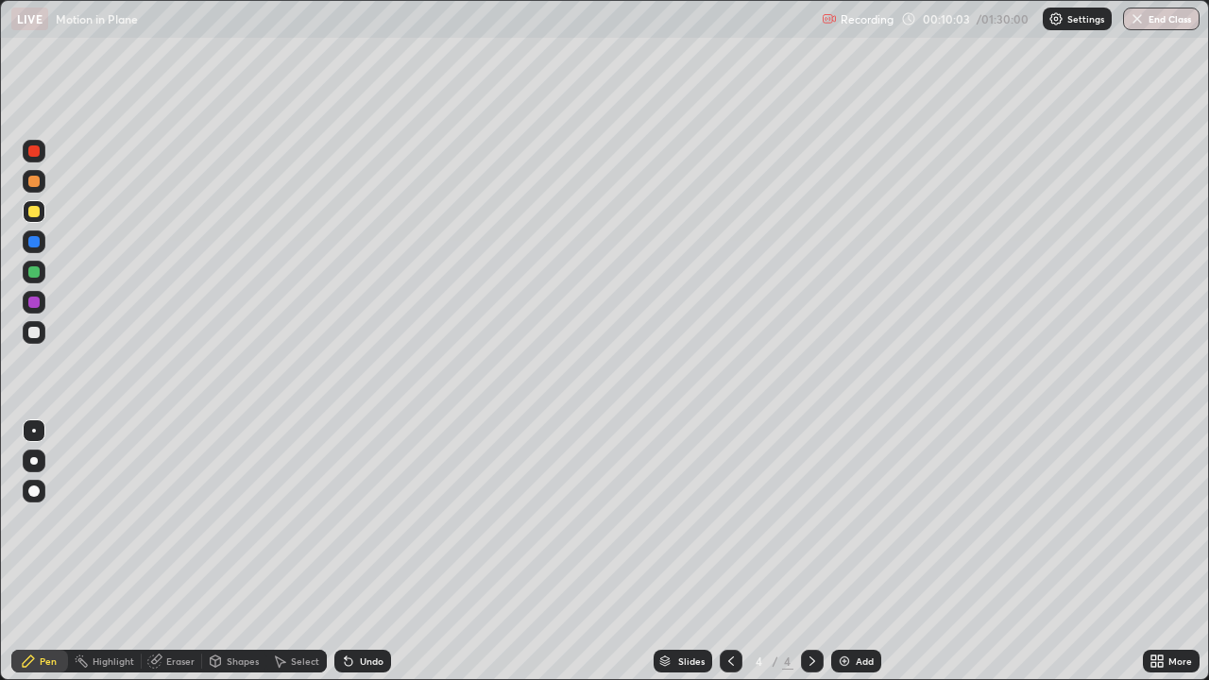
click at [36, 200] on div at bounding box center [34, 211] width 23 height 23
click at [36, 266] on div at bounding box center [33, 271] width 11 height 11
click at [736, 551] on div at bounding box center [731, 661] width 23 height 23
click at [812, 551] on icon at bounding box center [812, 660] width 15 height 15
click at [736, 551] on div at bounding box center [731, 661] width 23 height 23
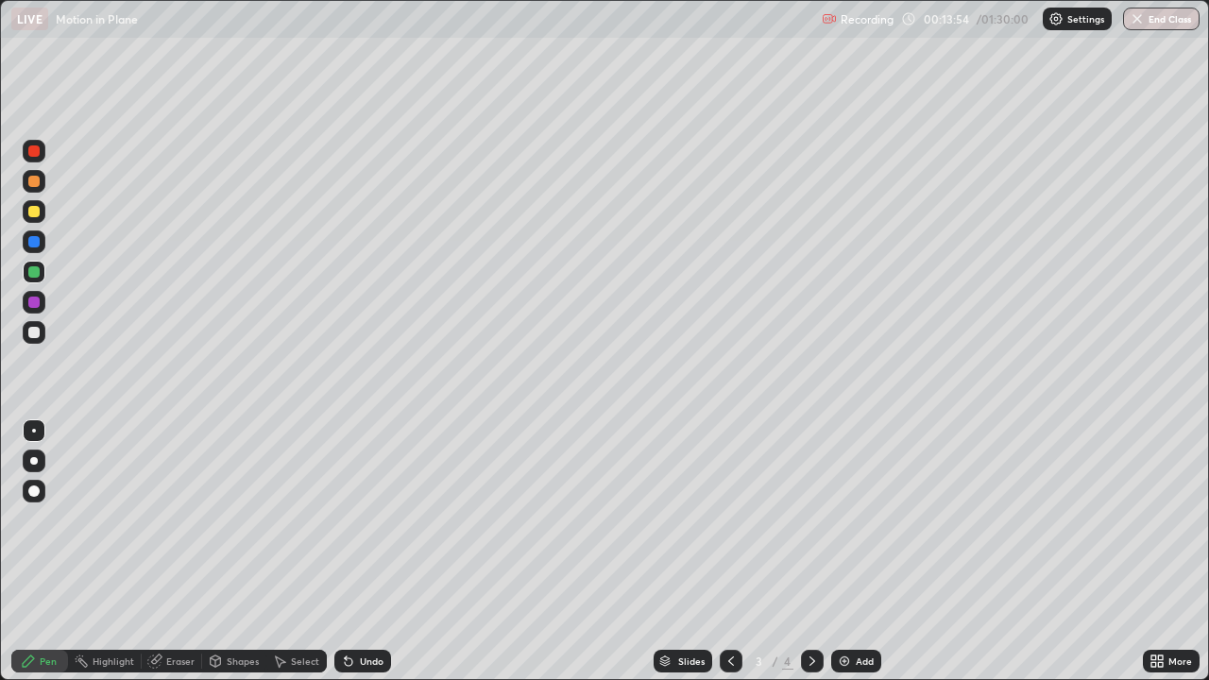
click at [33, 207] on div at bounding box center [33, 211] width 11 height 11
click at [40, 218] on div at bounding box center [34, 211] width 23 height 23
click at [812, 551] on icon at bounding box center [812, 660] width 15 height 15
click at [729, 551] on icon at bounding box center [730, 660] width 15 height 15
click at [810, 551] on icon at bounding box center [812, 660] width 15 height 15
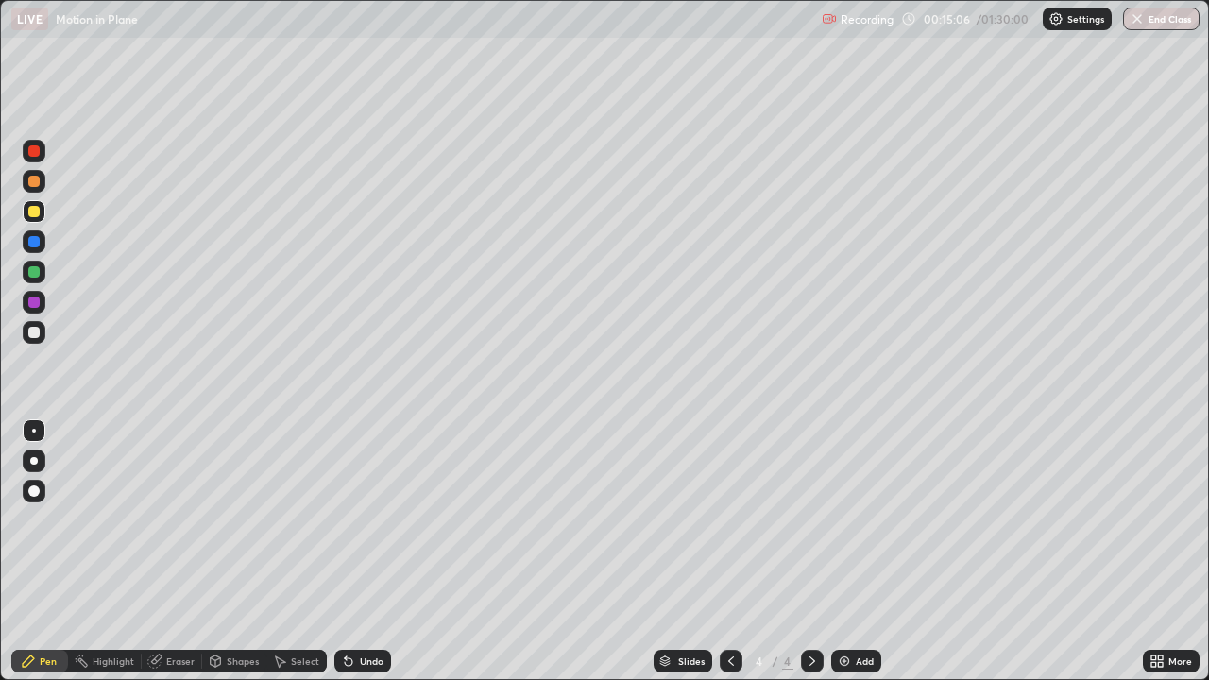
click at [36, 328] on div at bounding box center [33, 332] width 11 height 11
click at [729, 551] on icon at bounding box center [730, 660] width 15 height 15
click at [27, 250] on div at bounding box center [34, 241] width 23 height 23
click at [814, 551] on div at bounding box center [812, 661] width 23 height 38
click at [818, 551] on div at bounding box center [812, 661] width 23 height 23
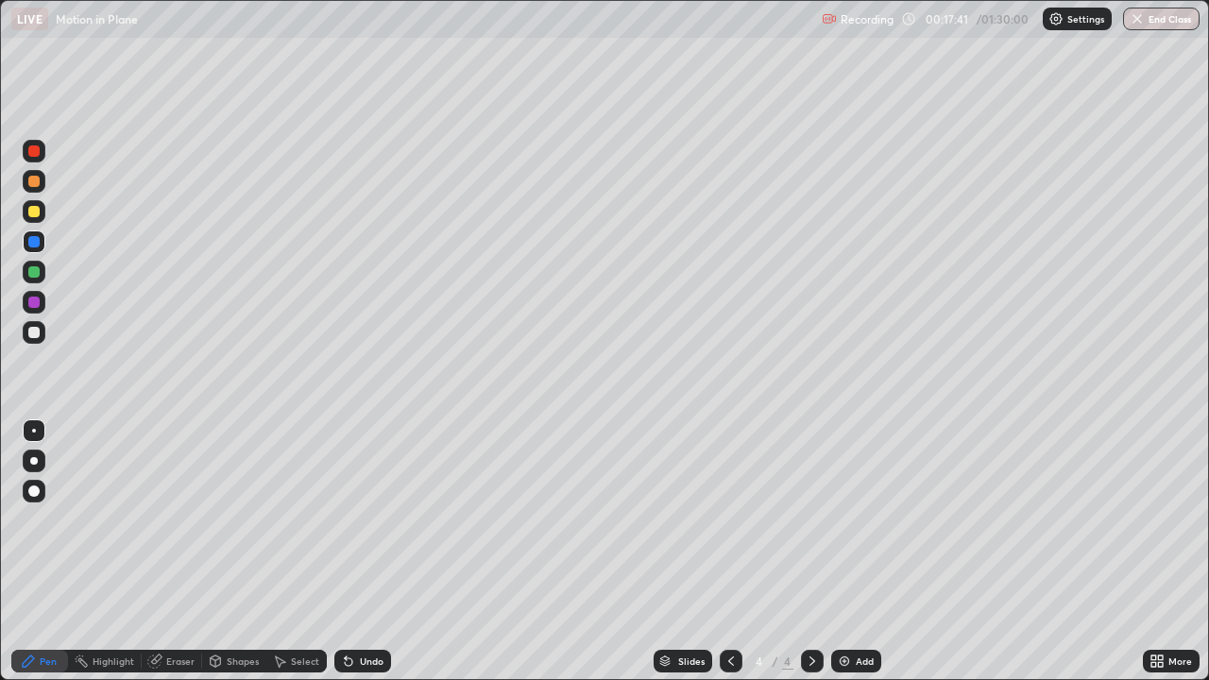
click at [813, 551] on icon at bounding box center [812, 660] width 15 height 15
click at [841, 551] on img at bounding box center [844, 660] width 15 height 15
click at [53, 551] on div "Pen" at bounding box center [39, 661] width 57 height 23
click at [32, 147] on div at bounding box center [33, 150] width 11 height 11
click at [729, 551] on icon at bounding box center [730, 660] width 15 height 15
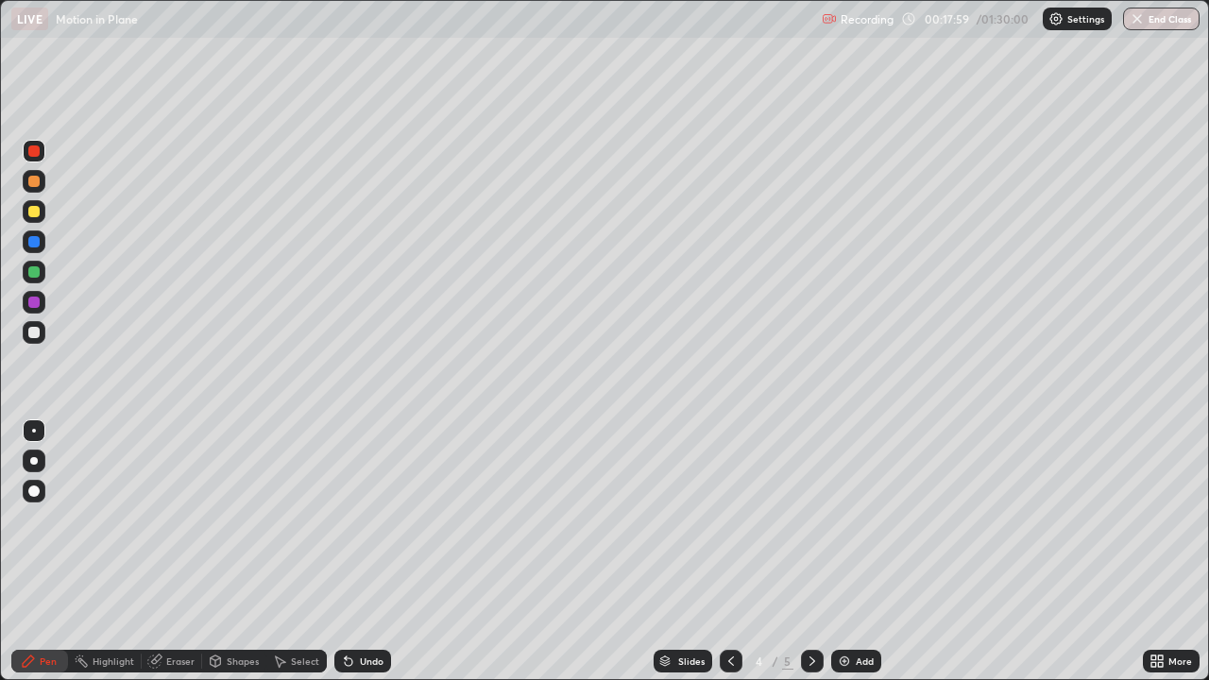
click at [729, 551] on icon at bounding box center [730, 660] width 15 height 15
click at [811, 551] on icon at bounding box center [812, 660] width 15 height 15
click at [809, 551] on icon at bounding box center [812, 660] width 15 height 15
click at [32, 211] on div at bounding box center [33, 211] width 11 height 11
click at [729, 551] on icon at bounding box center [730, 660] width 15 height 15
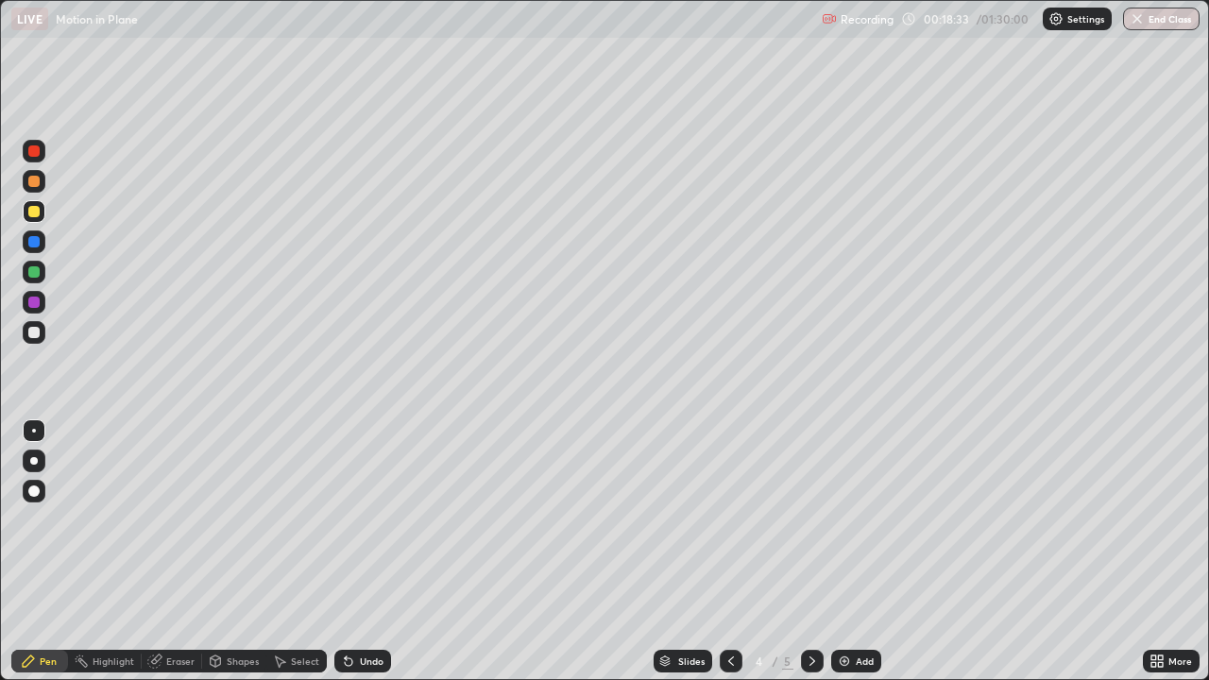
click at [730, 551] on icon at bounding box center [731, 660] width 6 height 9
click at [810, 551] on icon at bounding box center [812, 660] width 15 height 15
click at [813, 551] on icon at bounding box center [812, 660] width 15 height 15
click at [31, 237] on div at bounding box center [33, 241] width 11 height 11
click at [34, 264] on div at bounding box center [34, 272] width 23 height 23
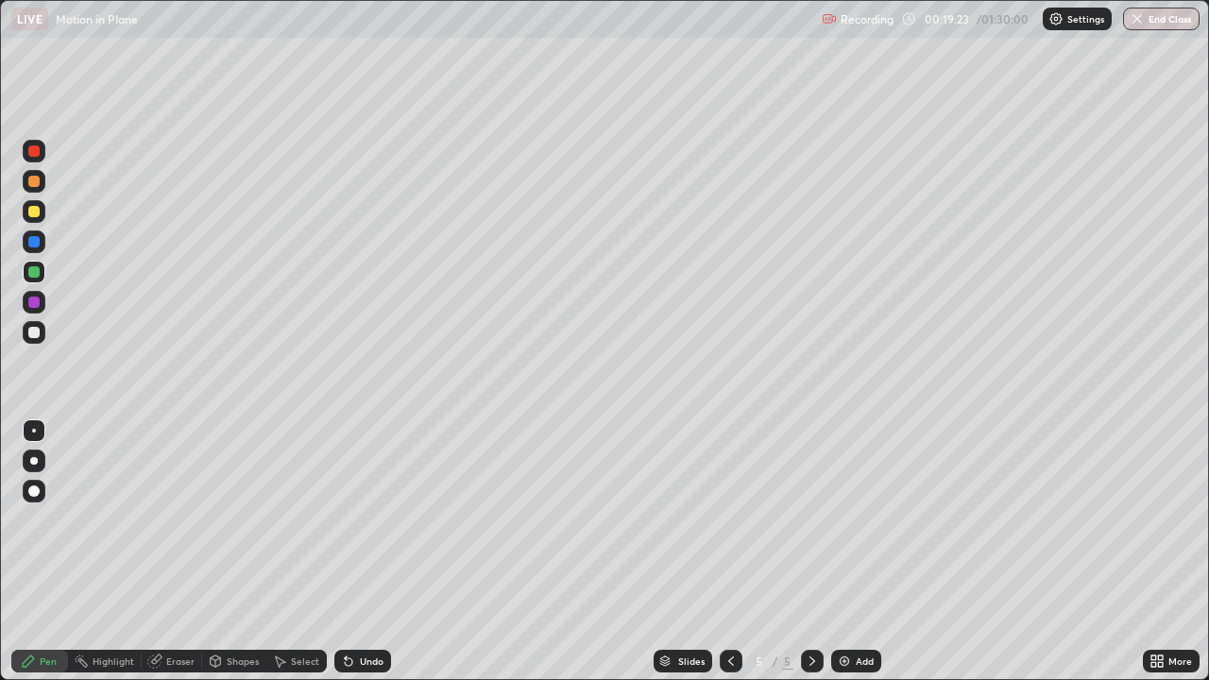
click at [33, 212] on div at bounding box center [33, 211] width 11 height 11
click at [729, 551] on icon at bounding box center [730, 660] width 15 height 15
click at [812, 551] on icon at bounding box center [812, 660] width 6 height 9
click at [810, 551] on icon at bounding box center [812, 660] width 15 height 15
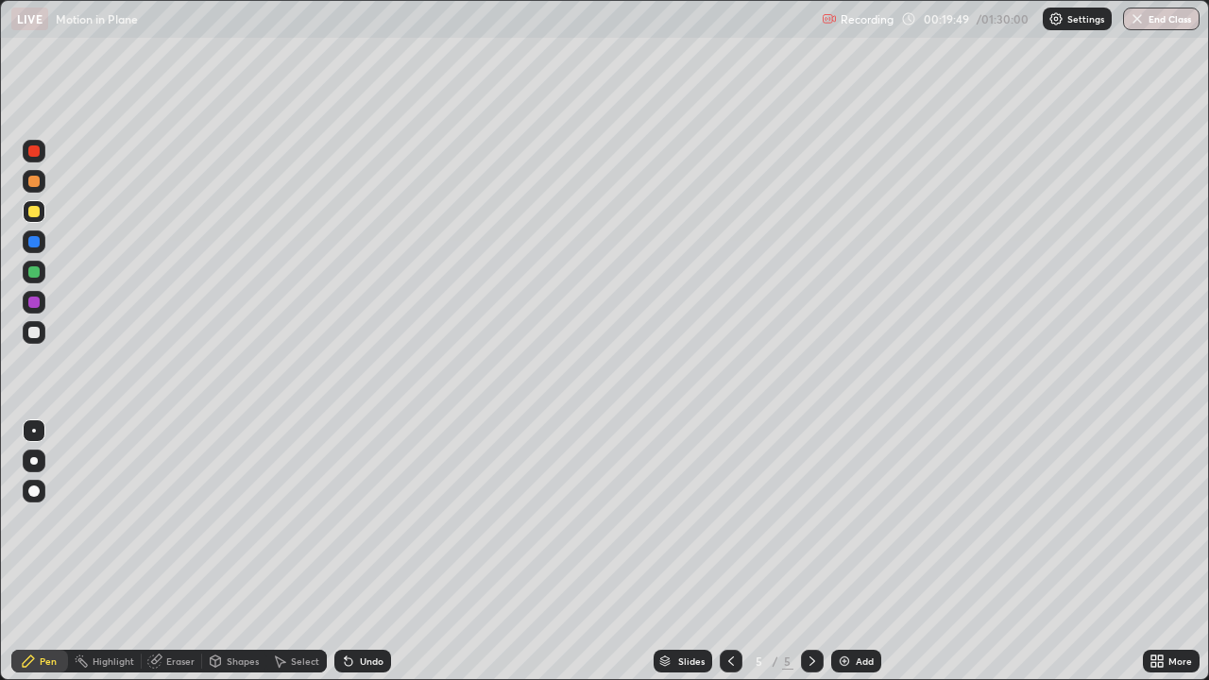
click at [810, 551] on icon at bounding box center [812, 660] width 15 height 15
click at [811, 551] on icon at bounding box center [812, 660] width 6 height 9
click at [0, 171] on div "Setting up your live class" at bounding box center [604, 340] width 1209 height 680
click at [35, 146] on div at bounding box center [33, 150] width 11 height 11
click at [729, 551] on icon at bounding box center [730, 660] width 15 height 15
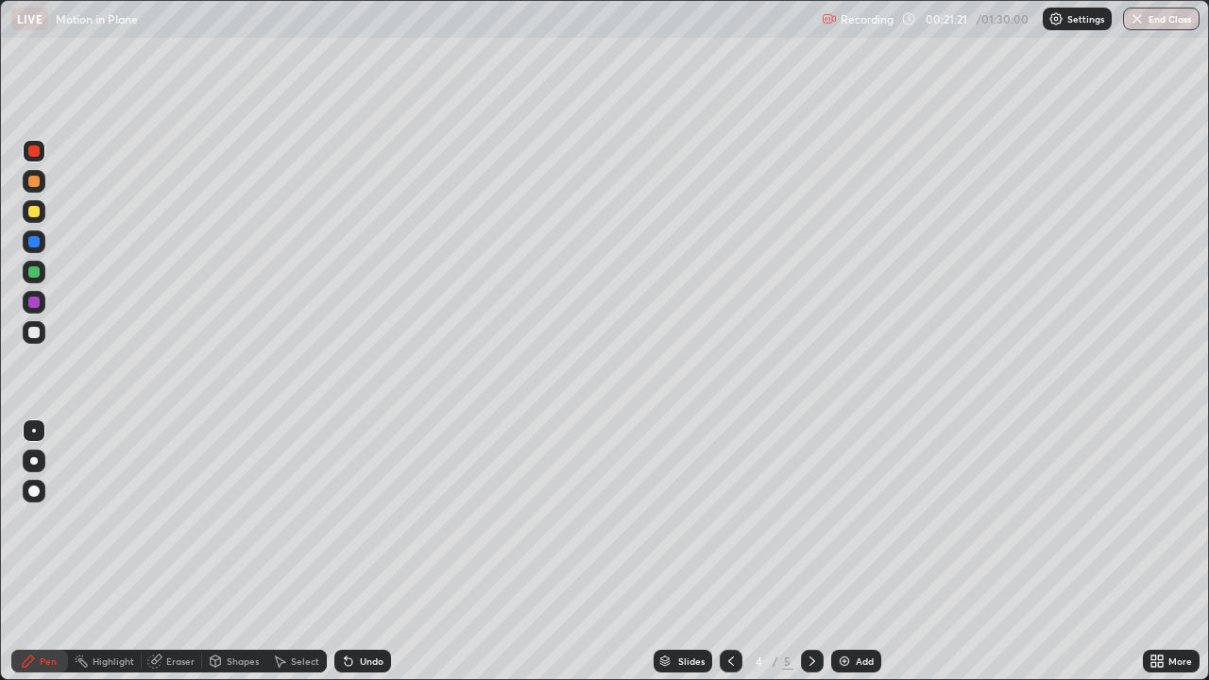
click at [815, 551] on div at bounding box center [812, 661] width 23 height 23
click at [34, 460] on div at bounding box center [34, 461] width 8 height 8
click at [34, 461] on div at bounding box center [34, 461] width 8 height 8
click at [34, 210] on div at bounding box center [33, 211] width 11 height 11
click at [23, 304] on div at bounding box center [34, 302] width 23 height 23
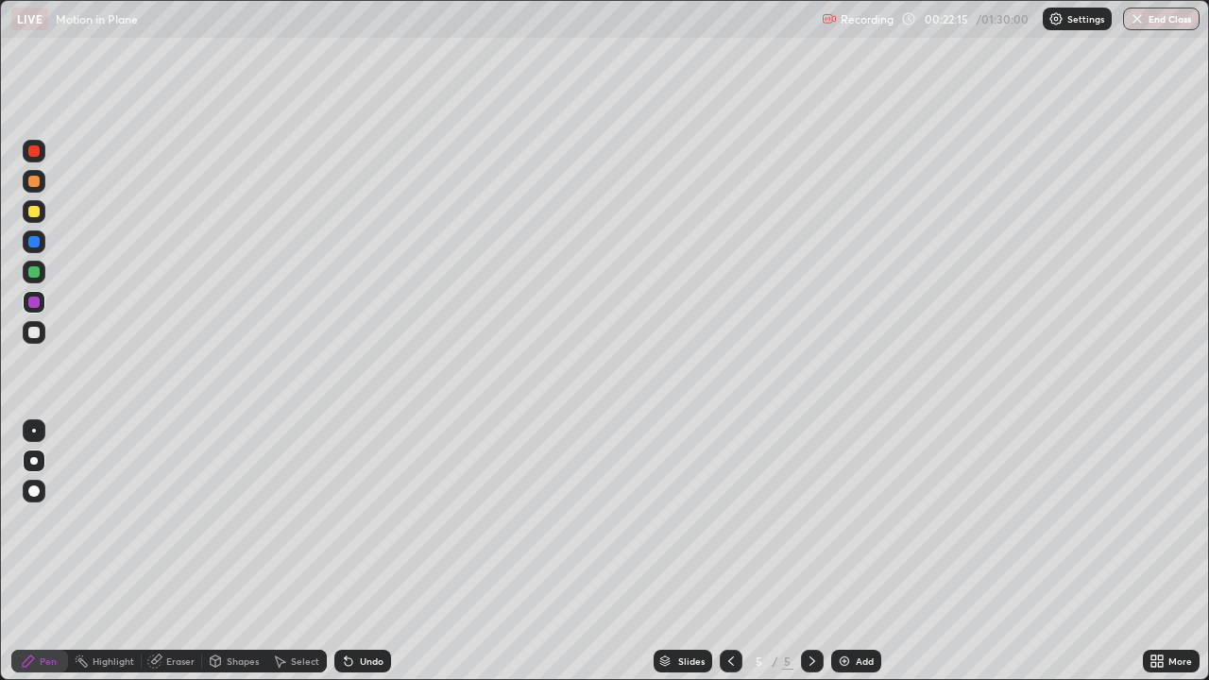
click at [34, 460] on div at bounding box center [34, 461] width 8 height 8
click at [34, 431] on div at bounding box center [34, 431] width 4 height 4
click at [34, 149] on div at bounding box center [33, 150] width 11 height 11
click at [737, 551] on div at bounding box center [731, 661] width 23 height 23
click at [729, 551] on icon at bounding box center [730, 660] width 15 height 15
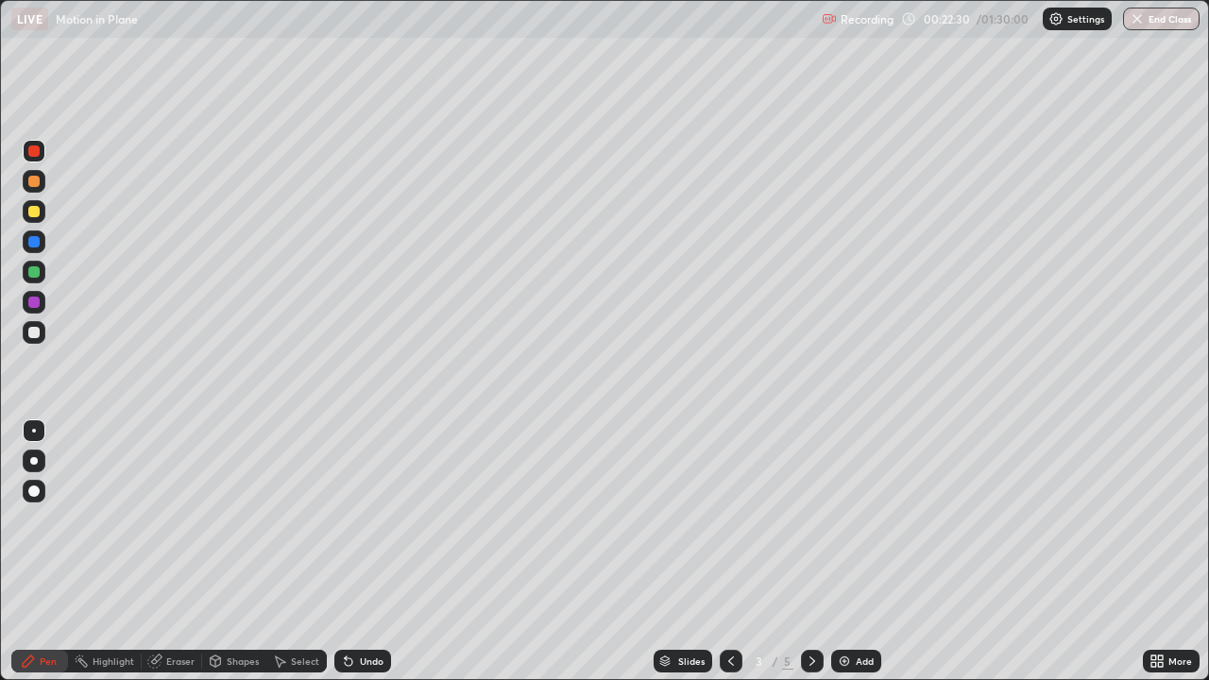
click at [805, 551] on icon at bounding box center [812, 660] width 15 height 15
click at [811, 551] on icon at bounding box center [812, 660] width 15 height 15
click at [810, 551] on icon at bounding box center [812, 660] width 15 height 15
click at [840, 551] on img at bounding box center [844, 660] width 15 height 15
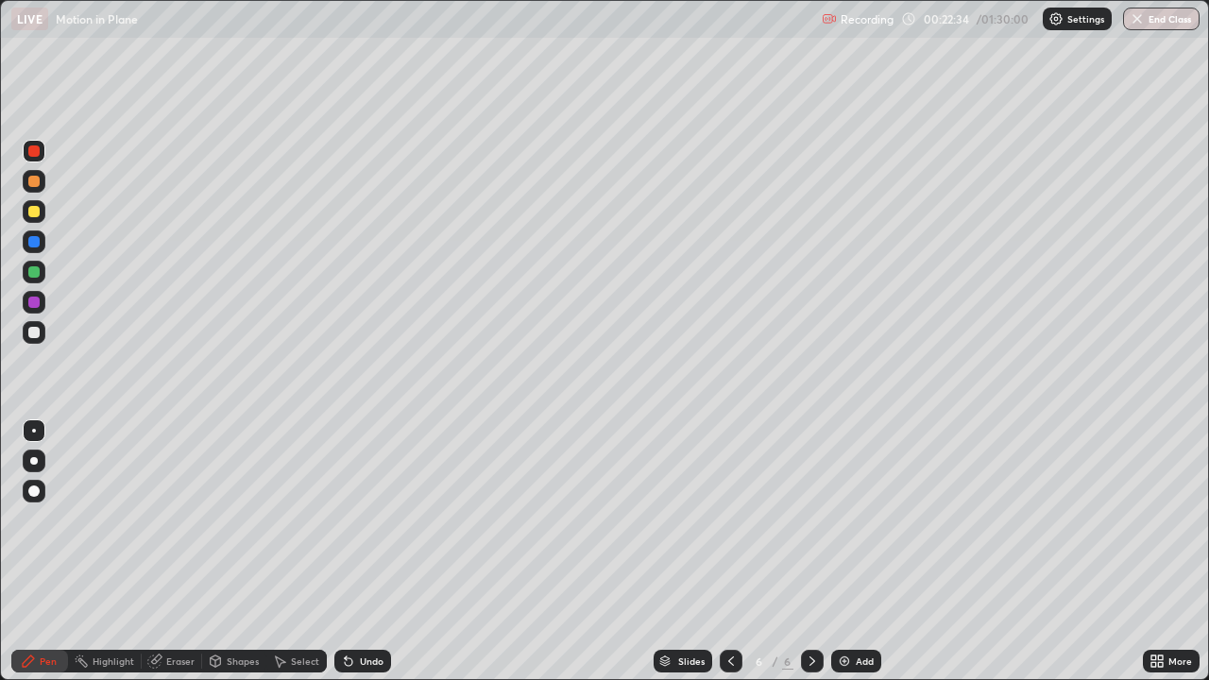
click at [60, 551] on div "Pen" at bounding box center [39, 661] width 57 height 23
click at [36, 213] on div at bounding box center [33, 211] width 11 height 11
click at [728, 551] on icon at bounding box center [730, 660] width 15 height 15
click at [729, 551] on icon at bounding box center [730, 660] width 15 height 15
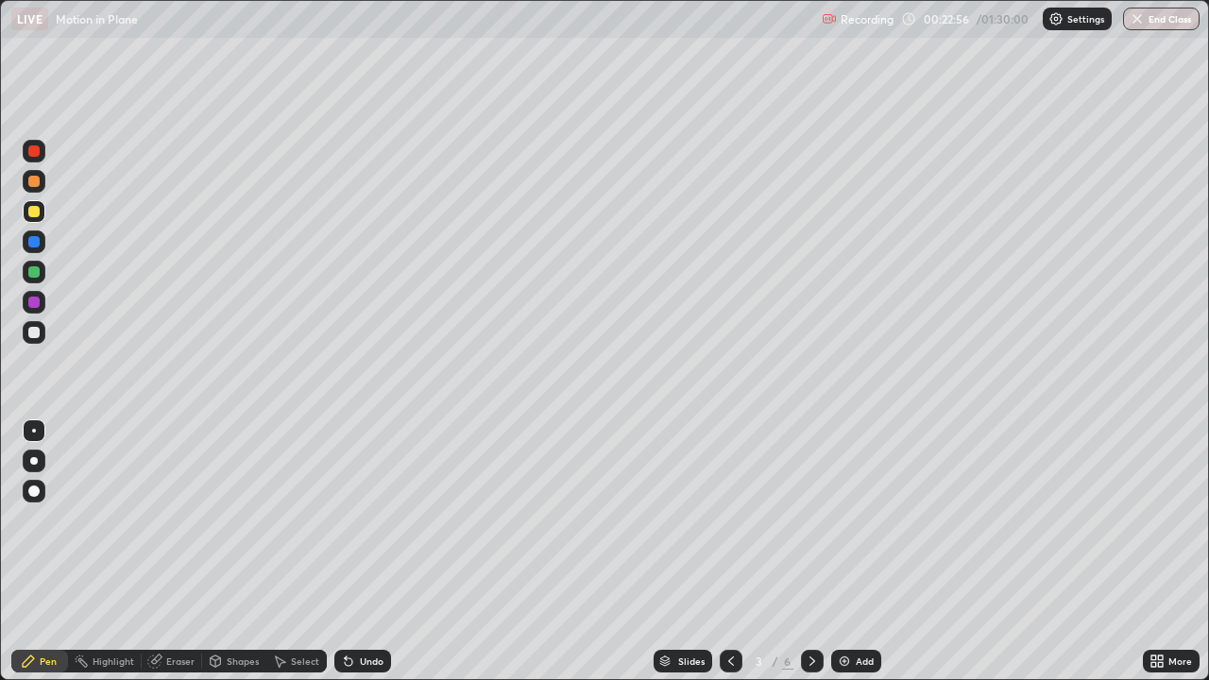
click at [812, 551] on icon at bounding box center [812, 660] width 15 height 15
click at [810, 551] on icon at bounding box center [812, 660] width 6 height 9
click at [726, 551] on div at bounding box center [731, 661] width 23 height 23
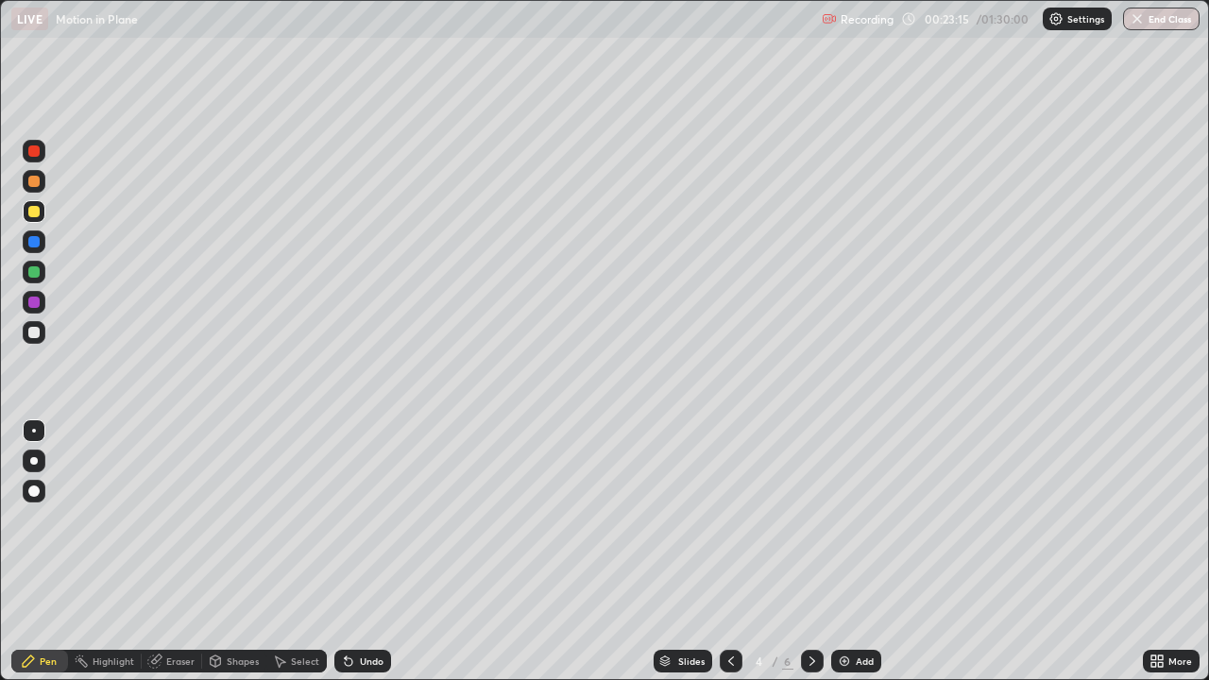
click at [814, 551] on icon at bounding box center [812, 660] width 15 height 15
click at [813, 551] on icon at bounding box center [812, 660] width 15 height 15
click at [729, 551] on icon at bounding box center [730, 660] width 15 height 15
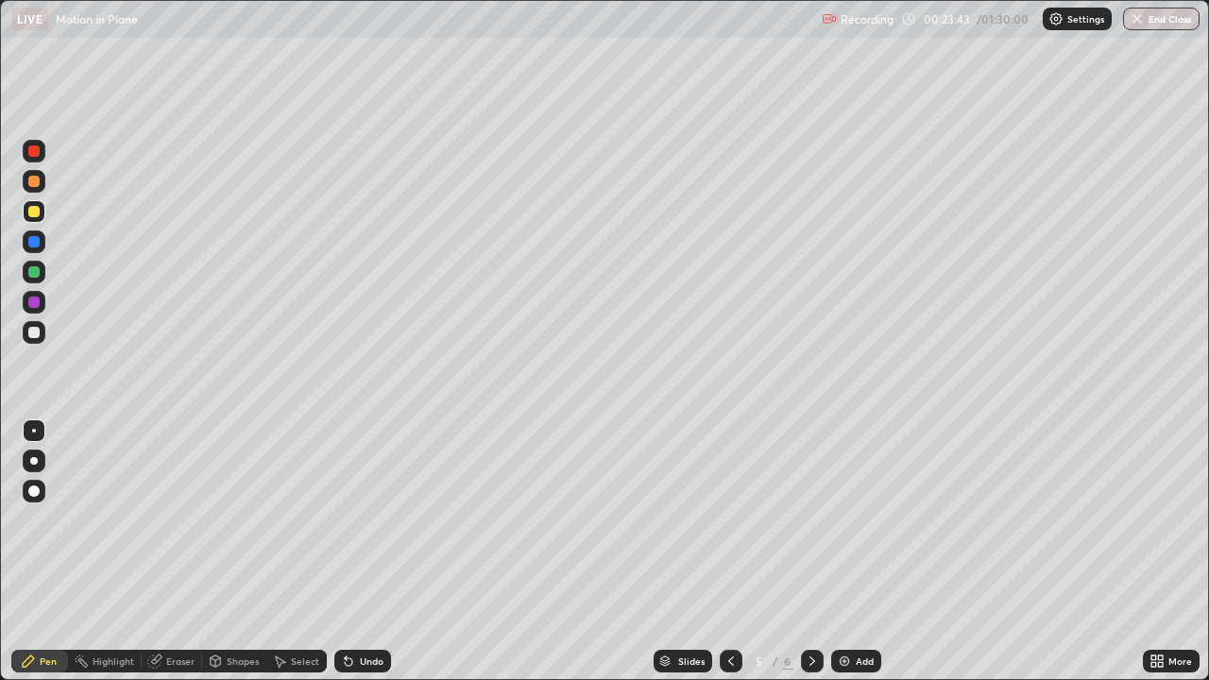
click at [727, 551] on icon at bounding box center [730, 660] width 15 height 15
click at [809, 551] on icon at bounding box center [812, 660] width 15 height 15
click at [810, 551] on icon at bounding box center [812, 660] width 15 height 15
click at [38, 215] on div at bounding box center [33, 211] width 11 height 11
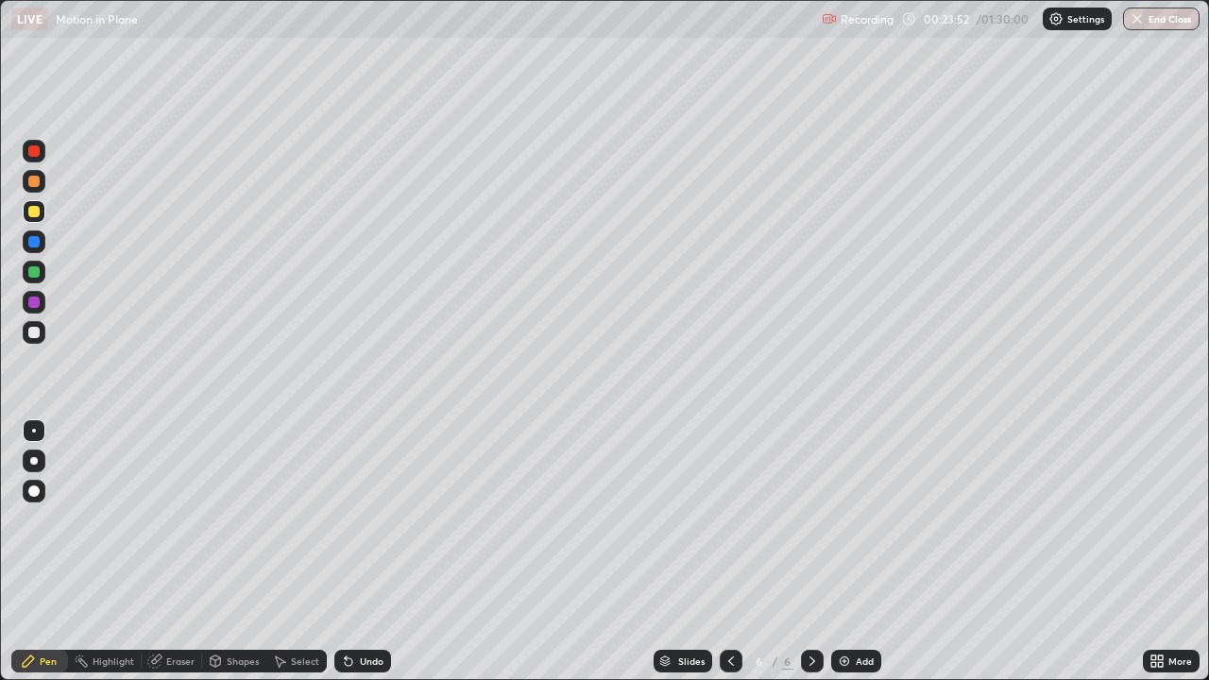
click at [31, 246] on div at bounding box center [33, 241] width 11 height 11
click at [153, 551] on icon at bounding box center [154, 661] width 12 height 12
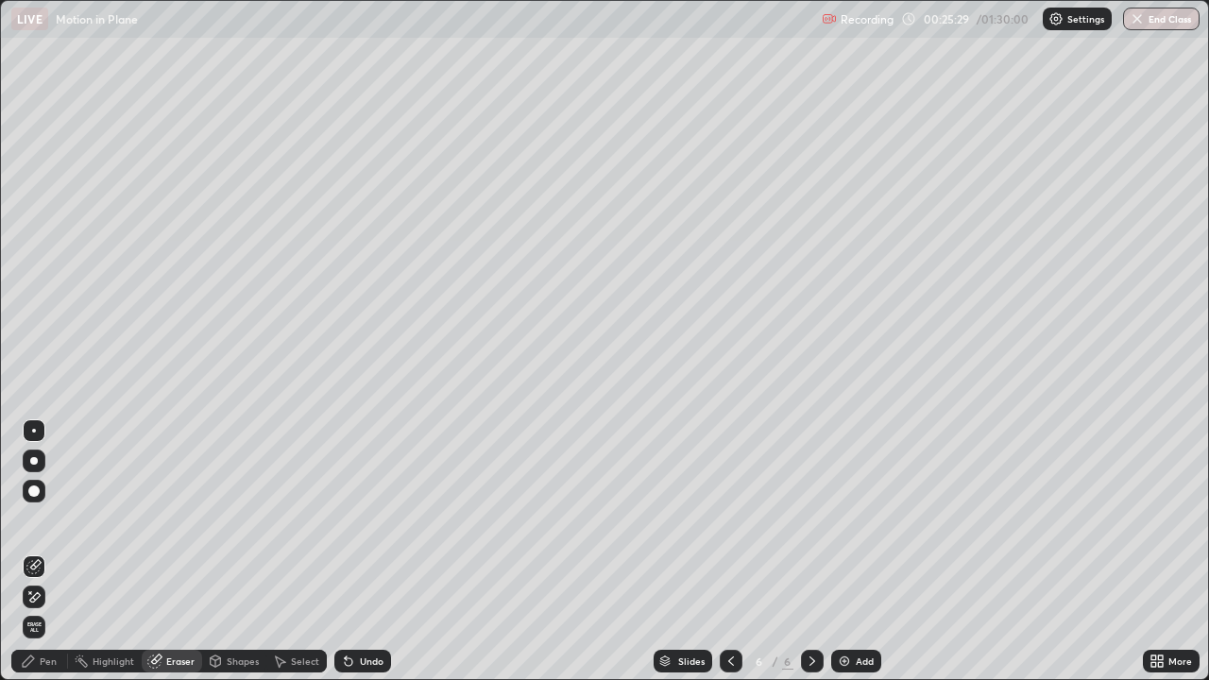
click at [720, 551] on div at bounding box center [731, 661] width 23 height 23
click at [728, 551] on div at bounding box center [731, 661] width 23 height 23
click at [726, 551] on icon at bounding box center [730, 660] width 15 height 15
click at [728, 551] on icon at bounding box center [730, 660] width 15 height 15
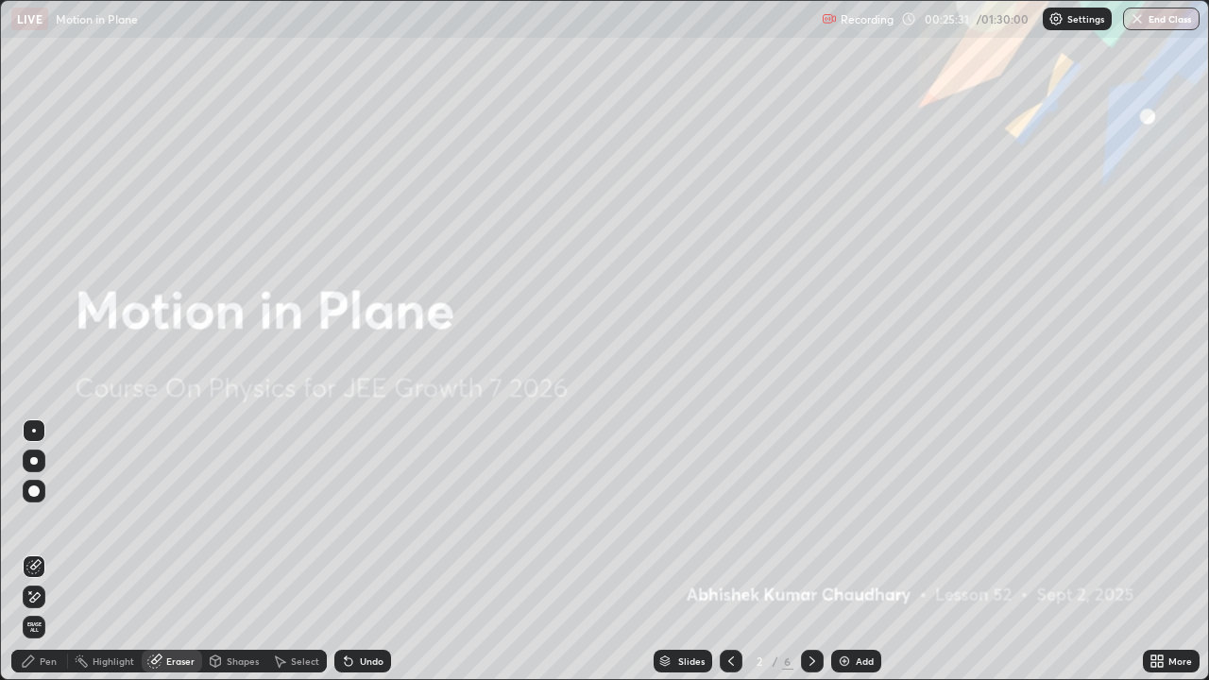
click at [816, 551] on icon at bounding box center [812, 660] width 15 height 15
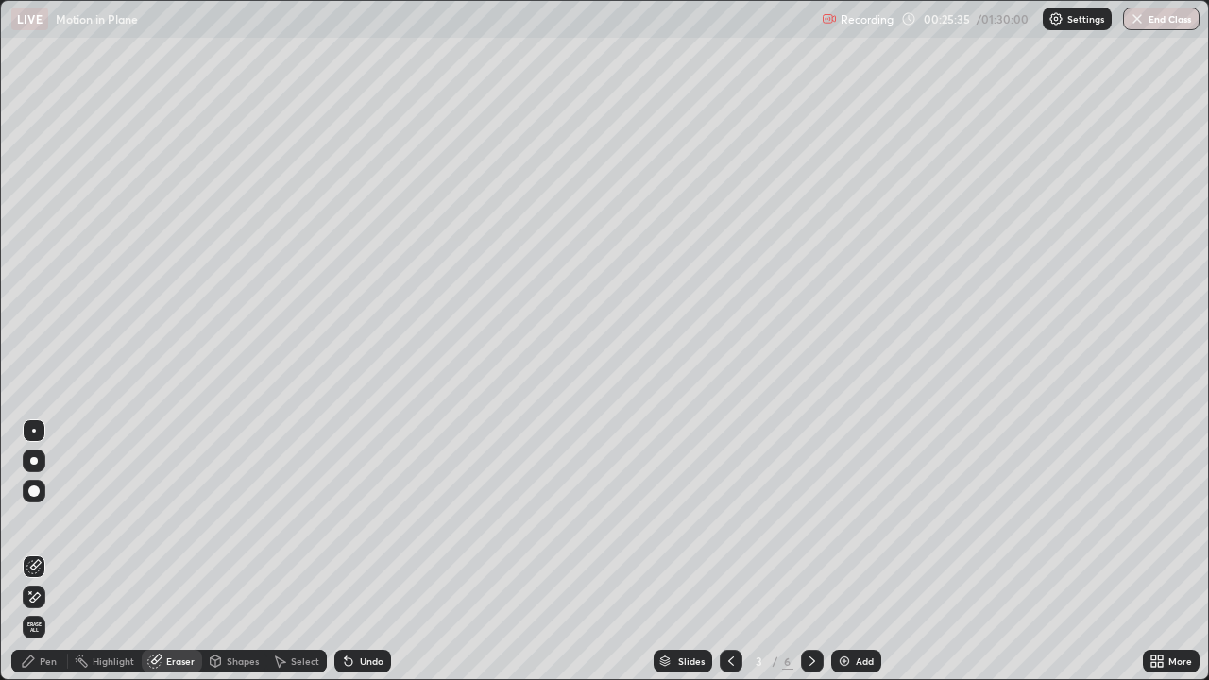
click at [810, 551] on icon at bounding box center [812, 660] width 15 height 15
click at [807, 551] on icon at bounding box center [812, 660] width 15 height 15
click at [810, 551] on icon at bounding box center [812, 660] width 15 height 15
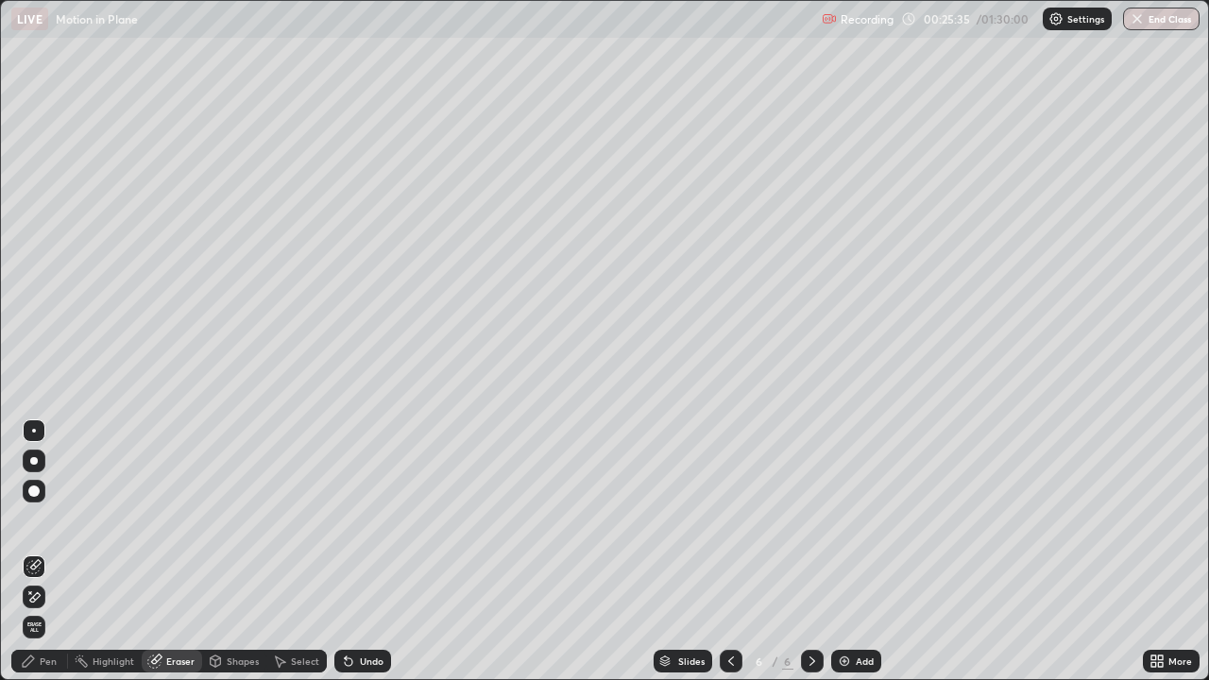
click at [810, 551] on icon at bounding box center [812, 660] width 15 height 15
click at [46, 551] on div "Pen" at bounding box center [48, 660] width 17 height 9
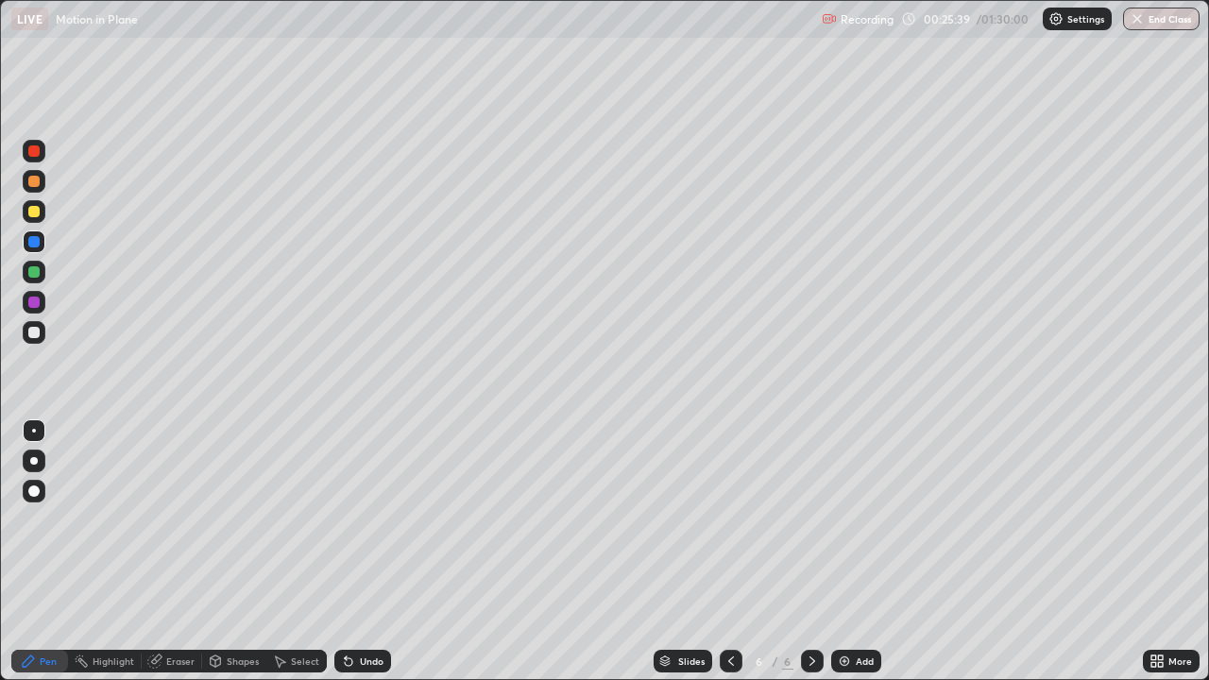
click at [35, 212] on div at bounding box center [33, 211] width 11 height 11
click at [173, 551] on div "Eraser" at bounding box center [180, 660] width 28 height 9
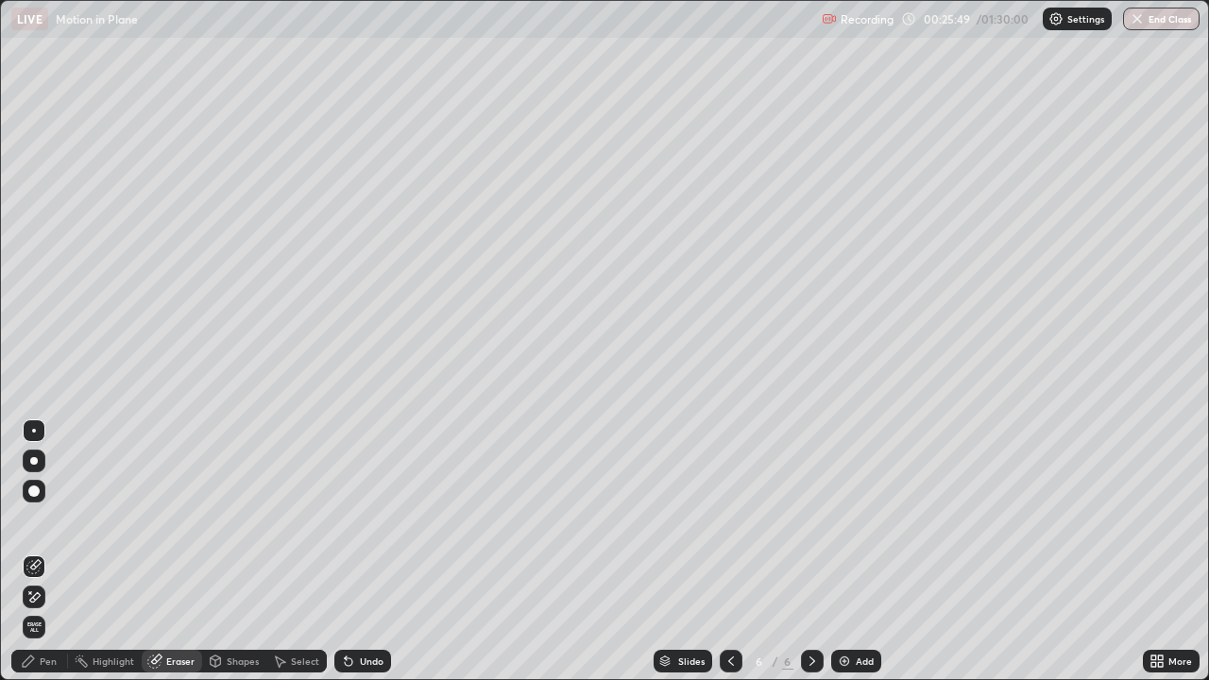
click at [52, 551] on div "Pen" at bounding box center [48, 660] width 17 height 9
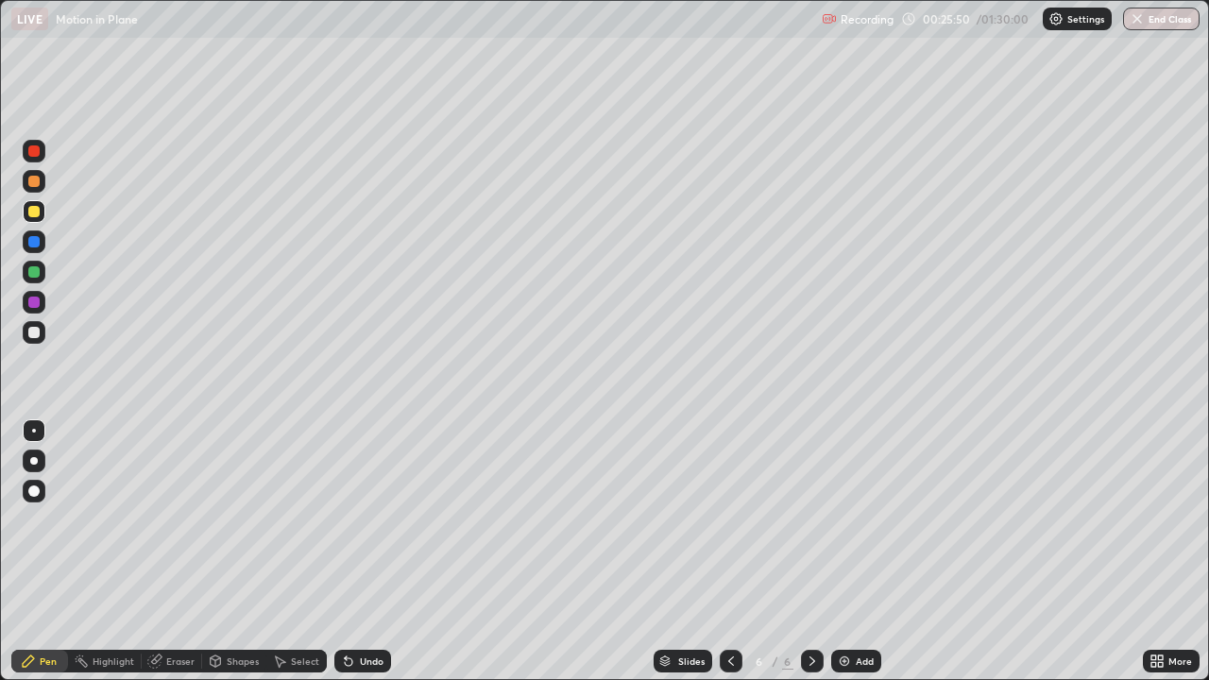
click at [37, 210] on div at bounding box center [33, 211] width 11 height 11
click at [178, 551] on div "Eraser" at bounding box center [172, 661] width 60 height 23
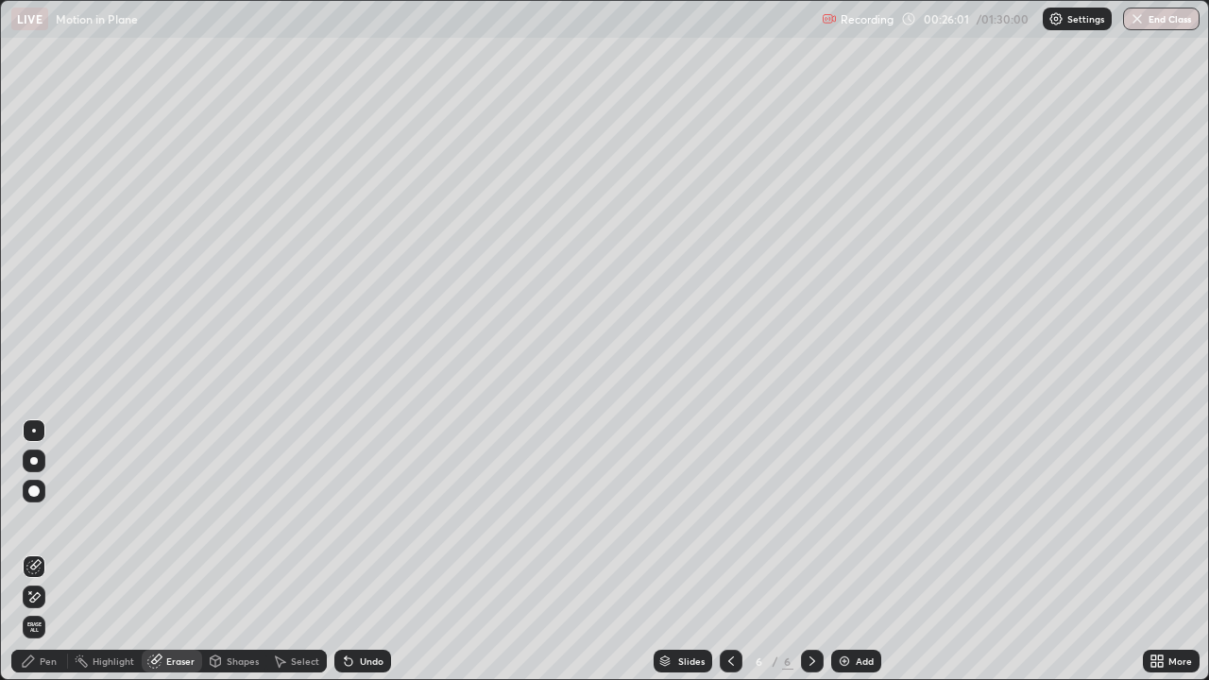
click at [53, 551] on div "Pen" at bounding box center [39, 661] width 57 height 23
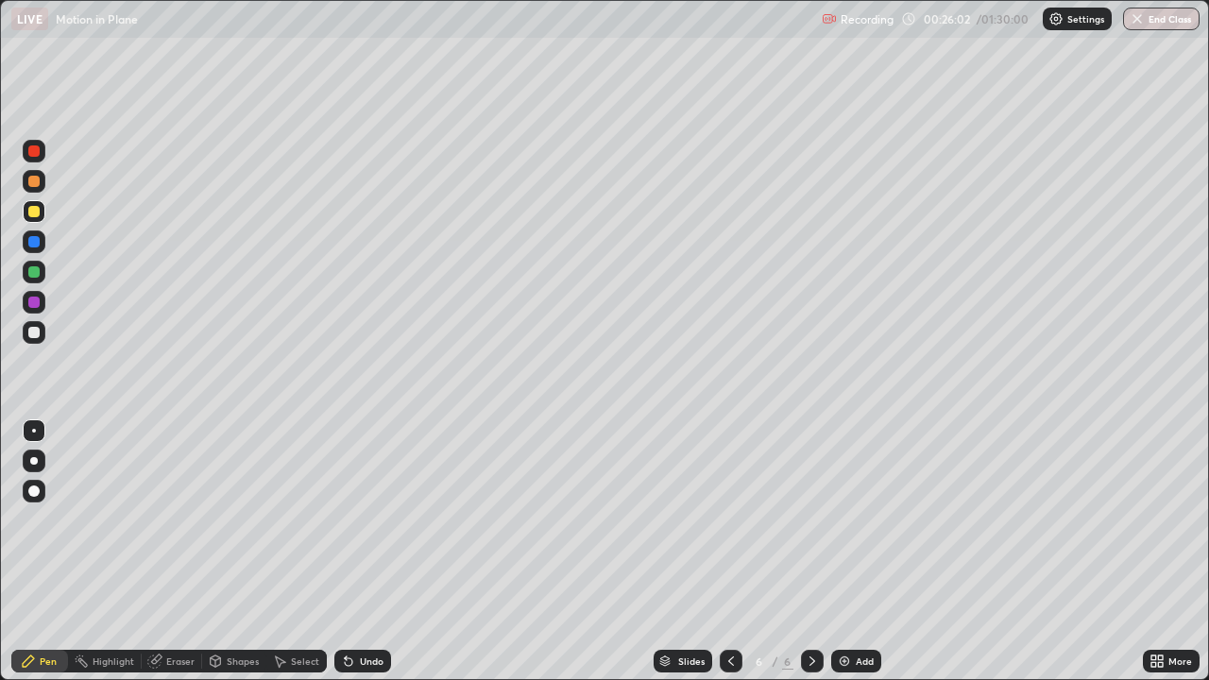
click at [36, 209] on div at bounding box center [33, 211] width 11 height 11
click at [345, 551] on icon at bounding box center [346, 657] width 2 height 2
click at [33, 327] on div at bounding box center [33, 332] width 11 height 11
click at [32, 143] on div at bounding box center [34, 151] width 23 height 23
click at [33, 272] on div at bounding box center [33, 271] width 11 height 11
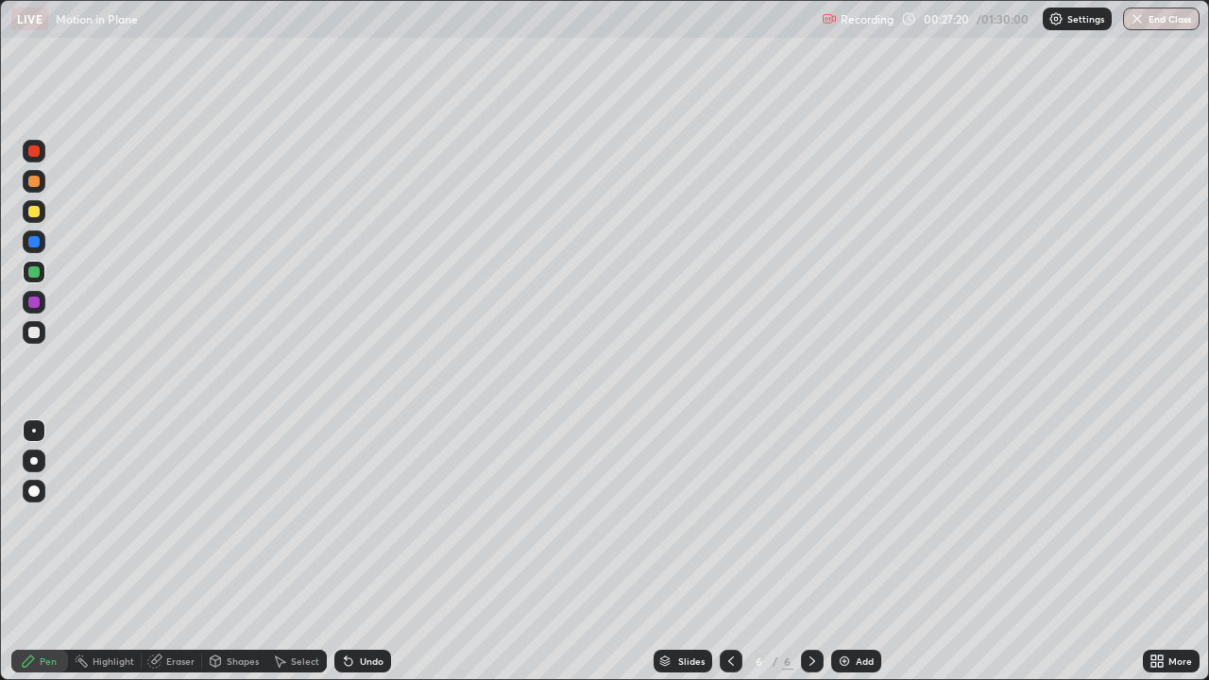
click at [166, 551] on div "Eraser" at bounding box center [180, 660] width 28 height 9
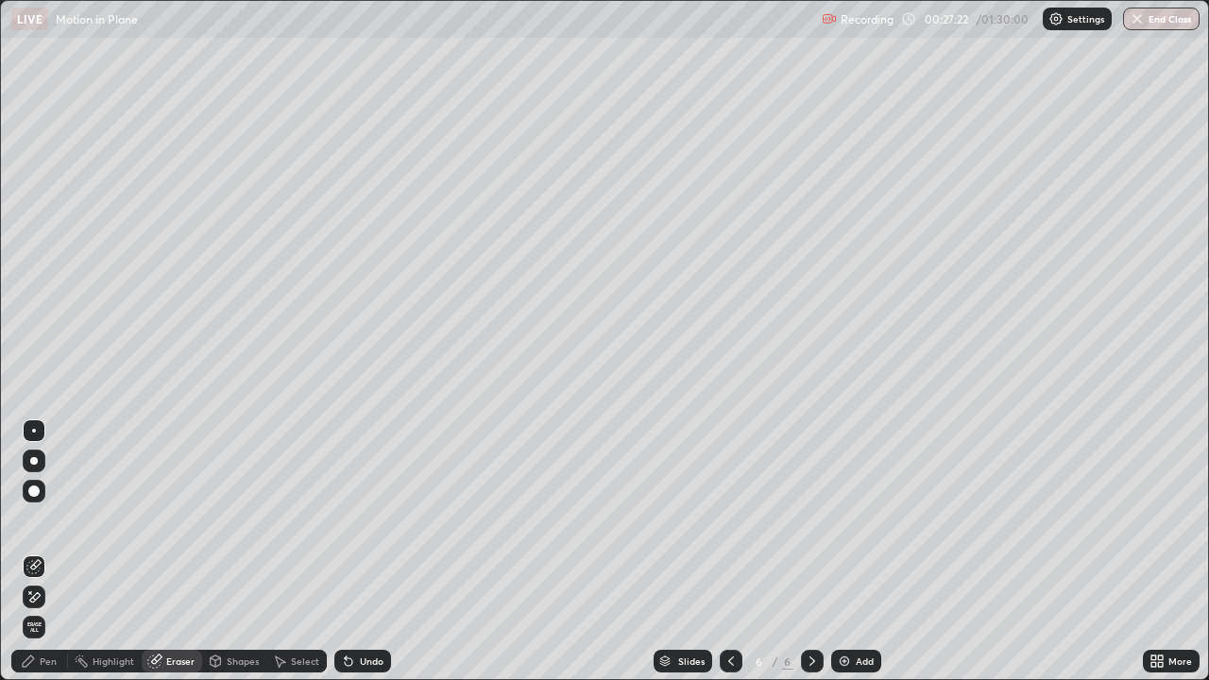
click at [51, 551] on div "Pen" at bounding box center [48, 660] width 17 height 9
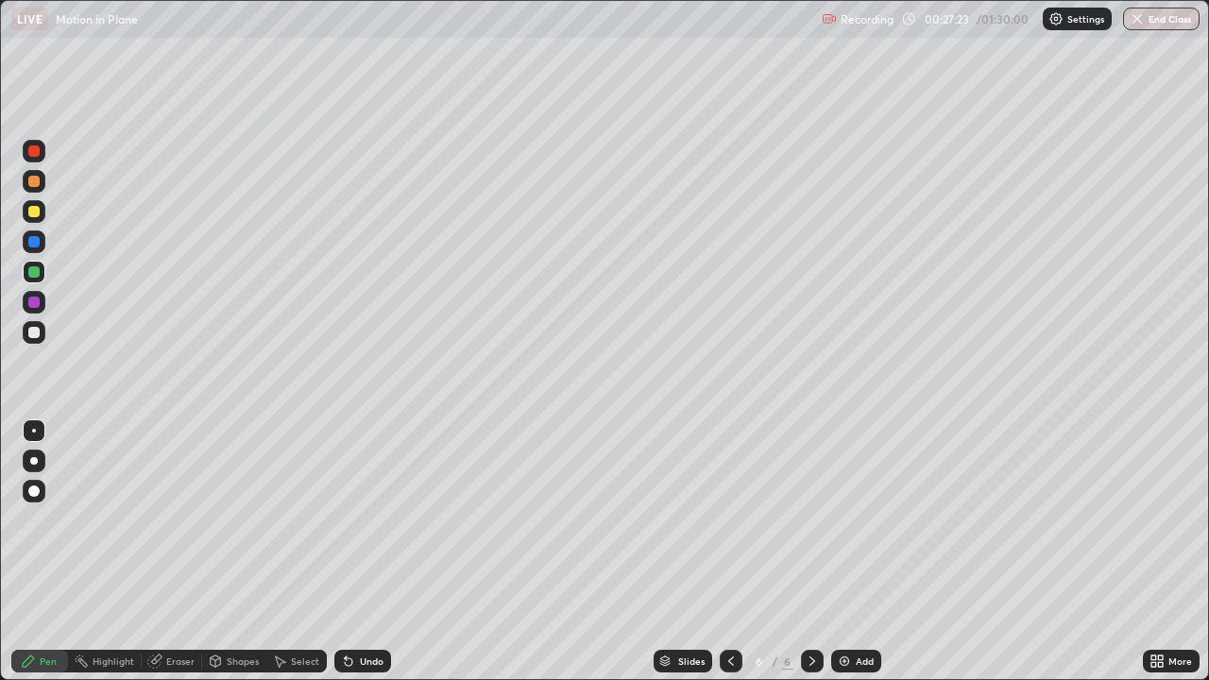
click at [34, 277] on div at bounding box center [33, 271] width 11 height 11
click at [740, 551] on div at bounding box center [731, 661] width 23 height 23
click at [737, 551] on div at bounding box center [731, 661] width 23 height 23
click at [735, 551] on div at bounding box center [731, 661] width 23 height 23
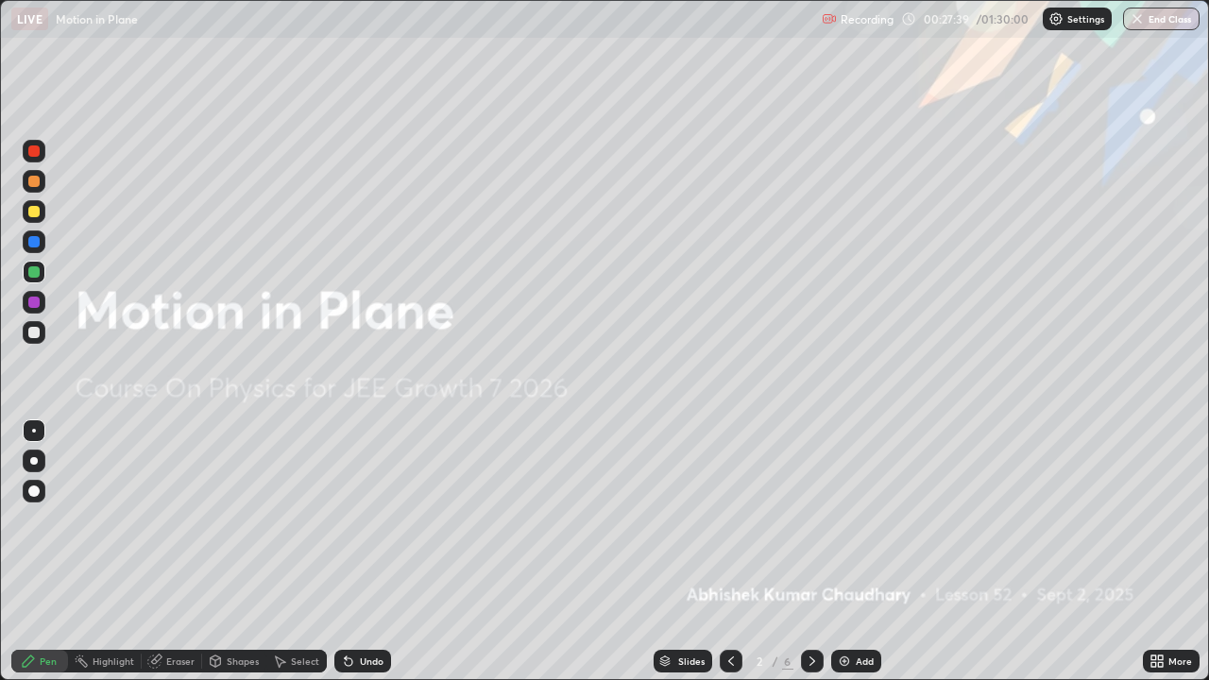
click at [810, 551] on icon at bounding box center [812, 660] width 15 height 15
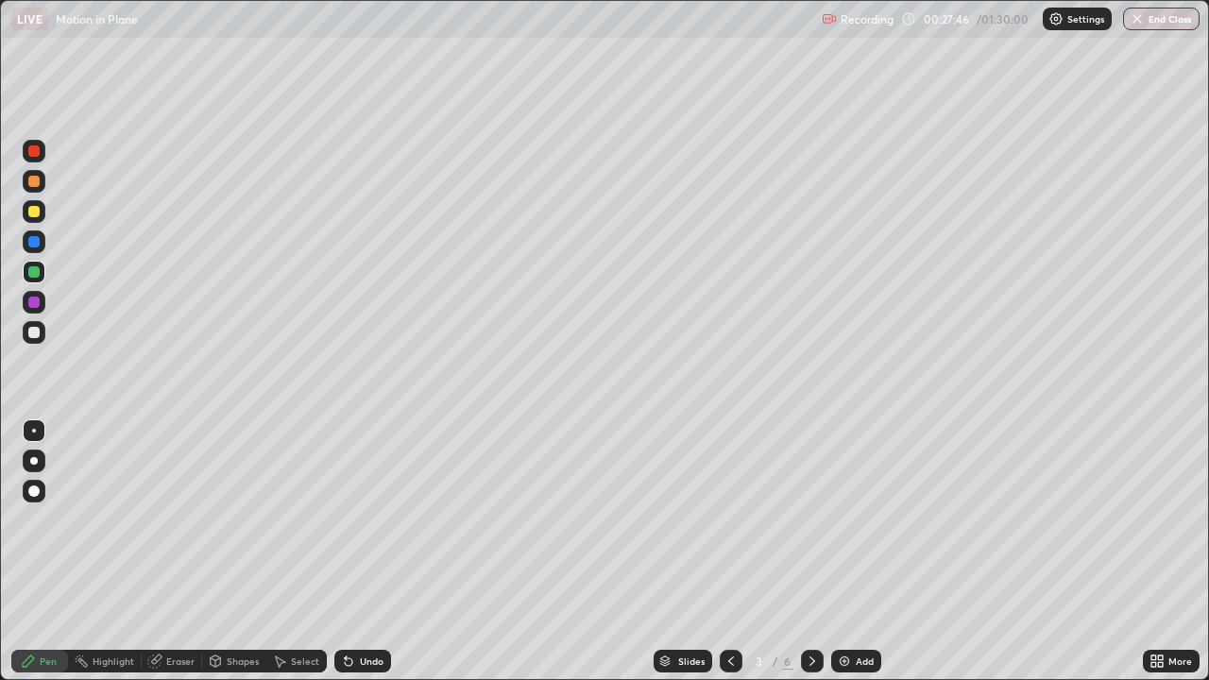
click at [813, 551] on icon at bounding box center [812, 660] width 15 height 15
click at [810, 551] on icon at bounding box center [812, 660] width 15 height 15
click at [811, 551] on icon at bounding box center [812, 660] width 15 height 15
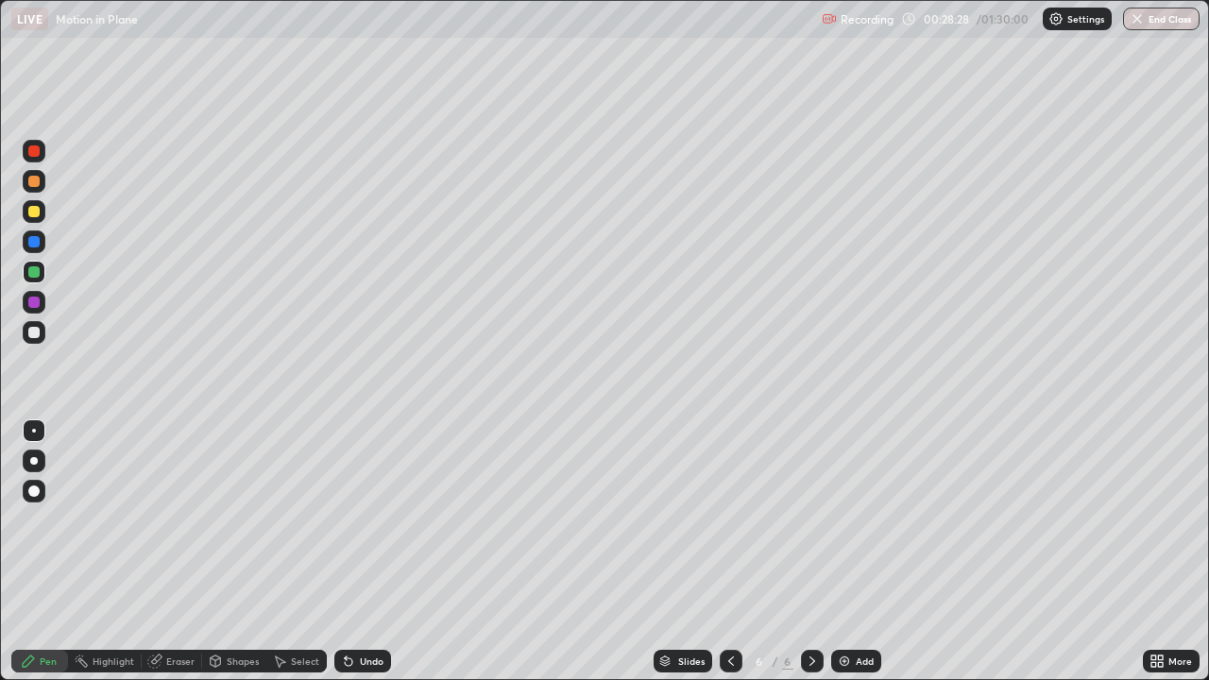
click at [843, 551] on img at bounding box center [844, 660] width 15 height 15
click at [51, 551] on div "Pen" at bounding box center [39, 661] width 57 height 23
click at [234, 551] on div "Shapes" at bounding box center [234, 661] width 64 height 23
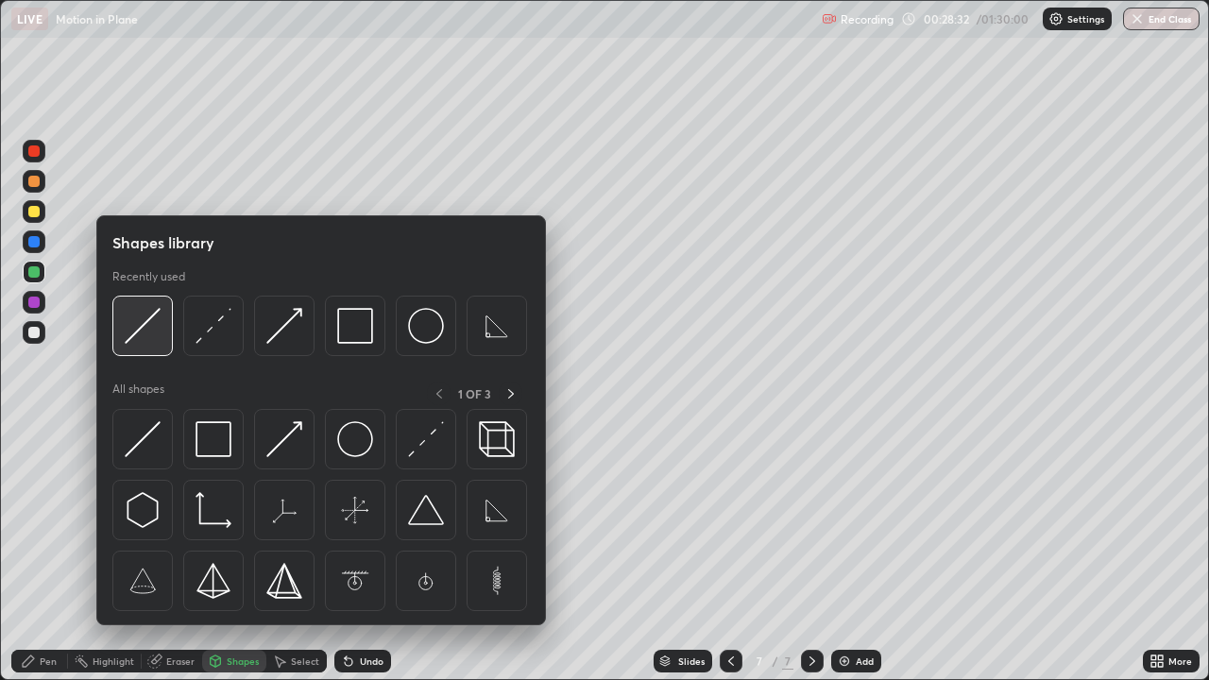
click at [143, 336] on img at bounding box center [143, 326] width 36 height 36
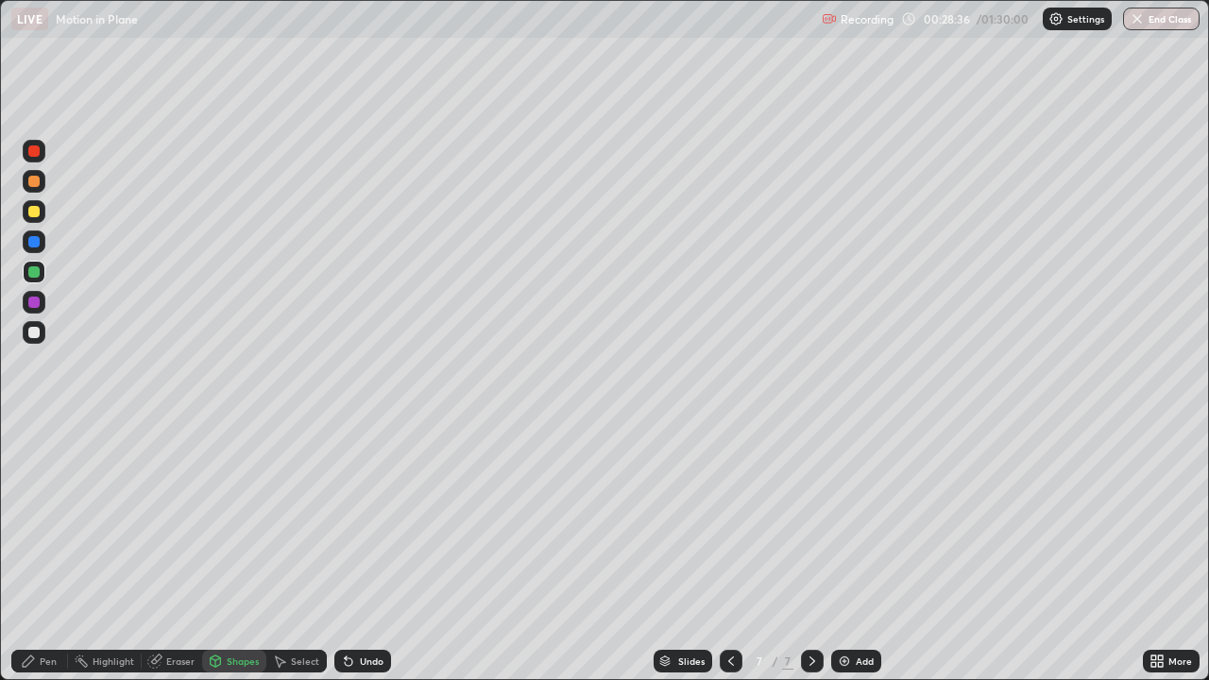
click at [229, 551] on div "Shapes" at bounding box center [243, 660] width 32 height 9
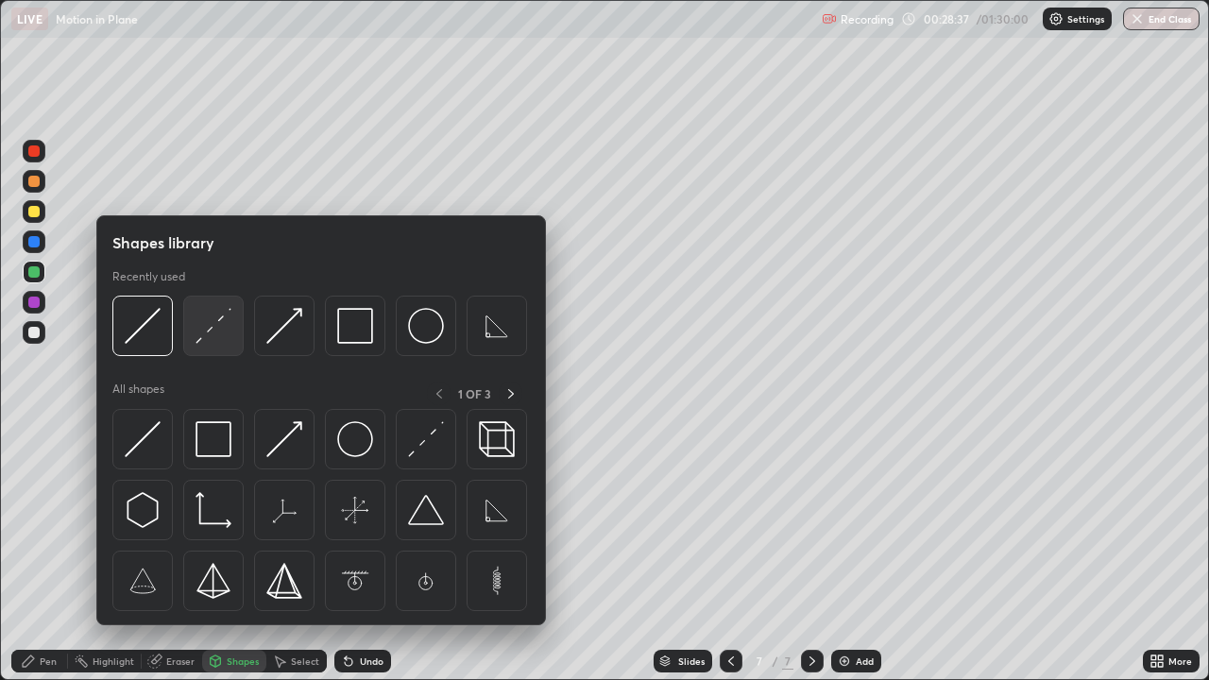
click at [215, 341] on img at bounding box center [213, 326] width 36 height 36
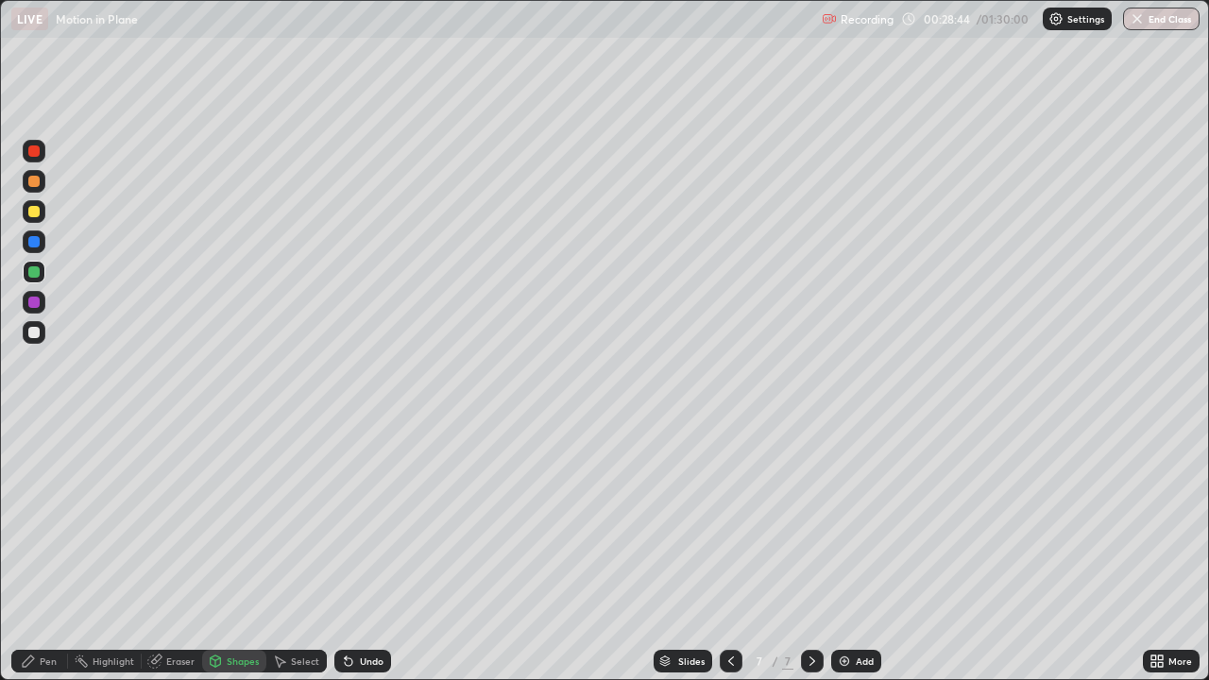
click at [365, 551] on div "Undo" at bounding box center [372, 660] width 24 height 9
click at [243, 551] on div "Shapes" at bounding box center [234, 661] width 64 height 23
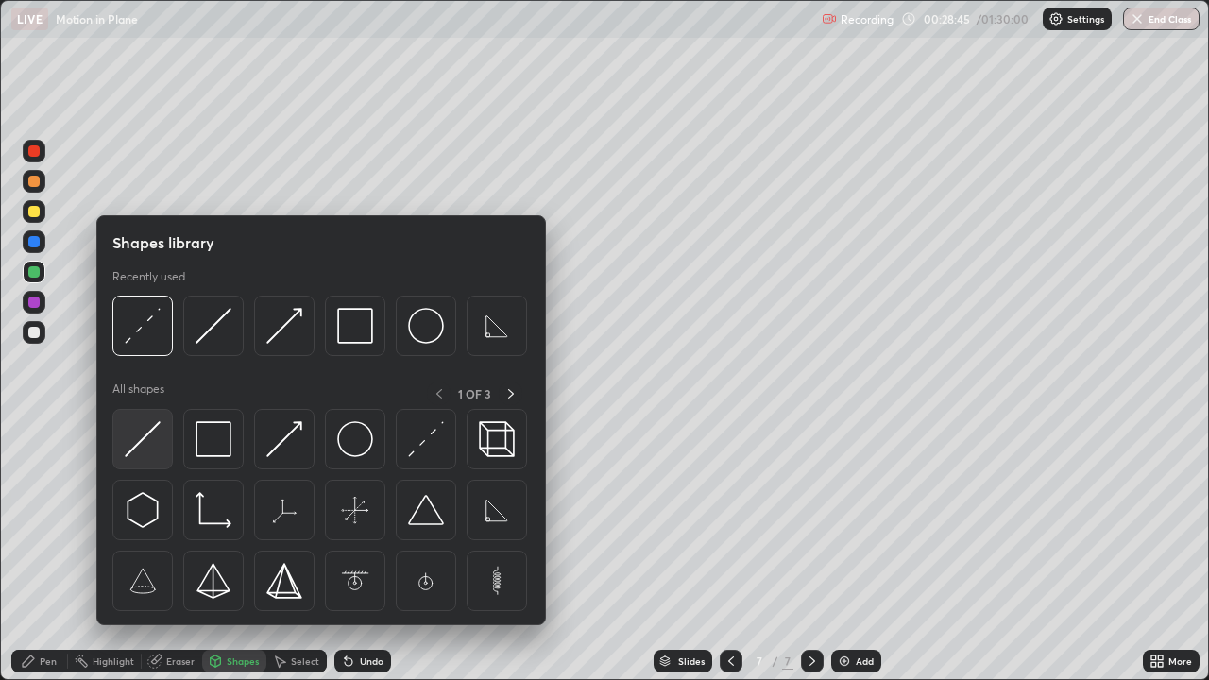
click at [141, 448] on img at bounding box center [143, 439] width 36 height 36
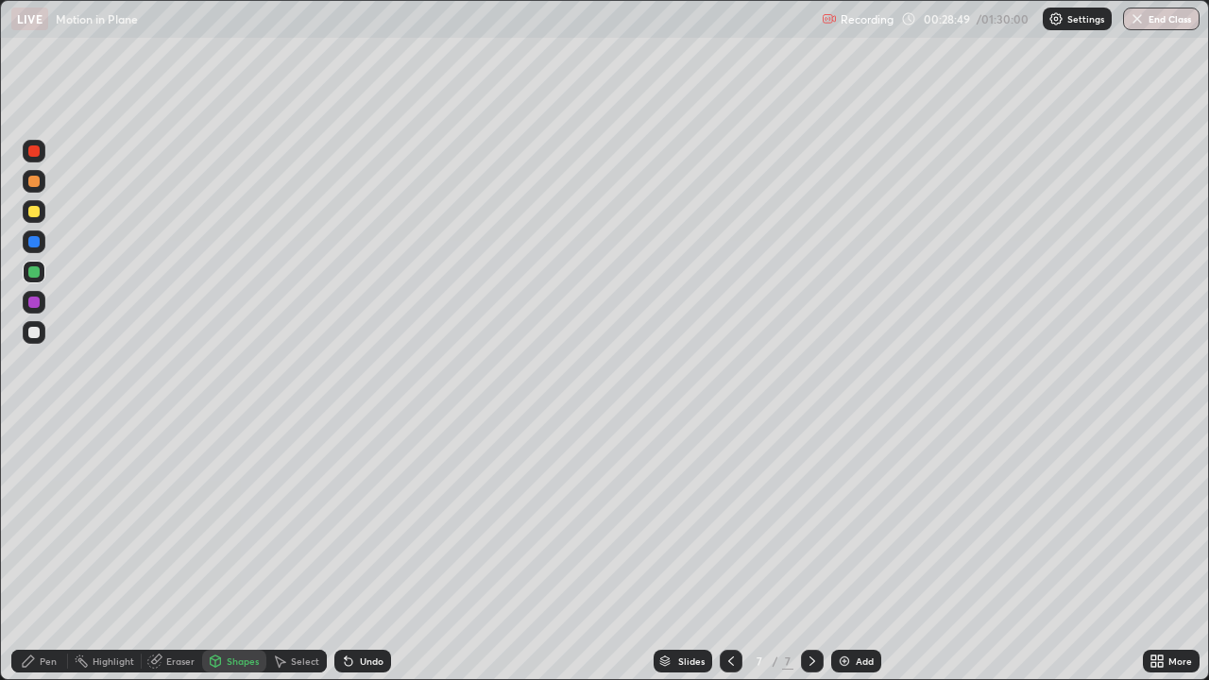
click at [360, 551] on div "Undo" at bounding box center [372, 660] width 24 height 9
click at [55, 551] on div "Pen" at bounding box center [48, 660] width 17 height 9
click at [34, 210] on div at bounding box center [33, 211] width 11 height 11
click at [36, 151] on div at bounding box center [33, 150] width 11 height 11
click at [729, 551] on icon at bounding box center [730, 660] width 15 height 15
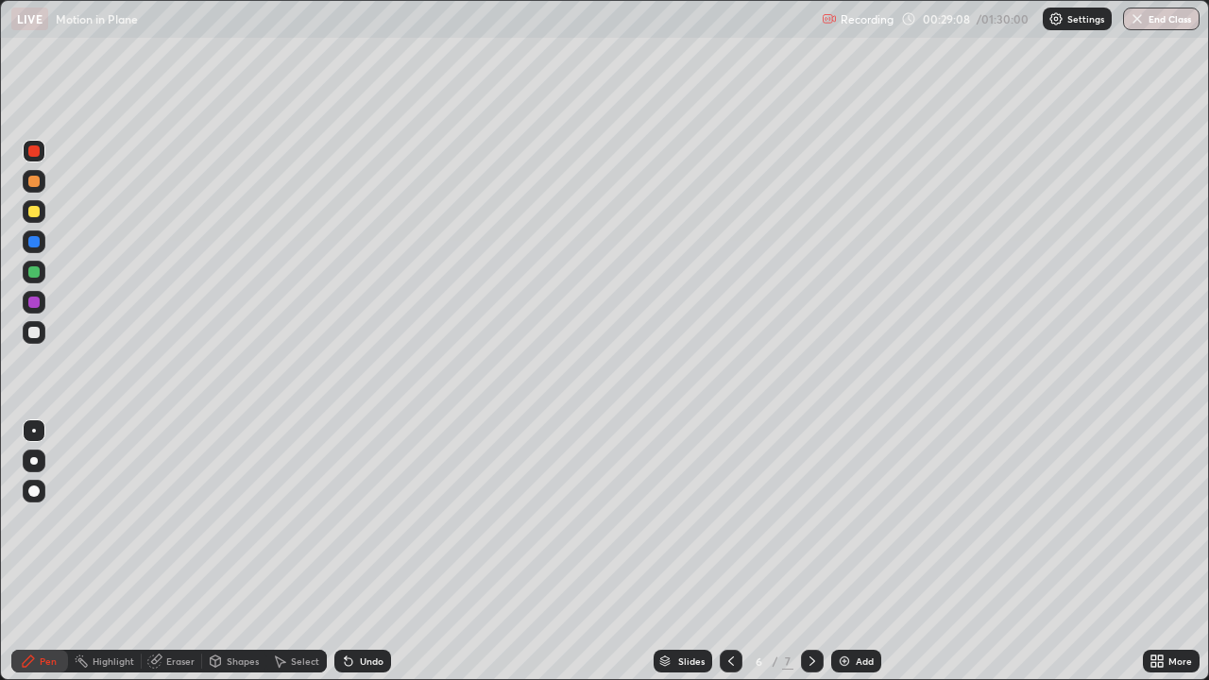
click at [729, 551] on icon at bounding box center [730, 660] width 15 height 15
click at [730, 551] on icon at bounding box center [731, 660] width 6 height 9
click at [729, 551] on icon at bounding box center [730, 660] width 15 height 15
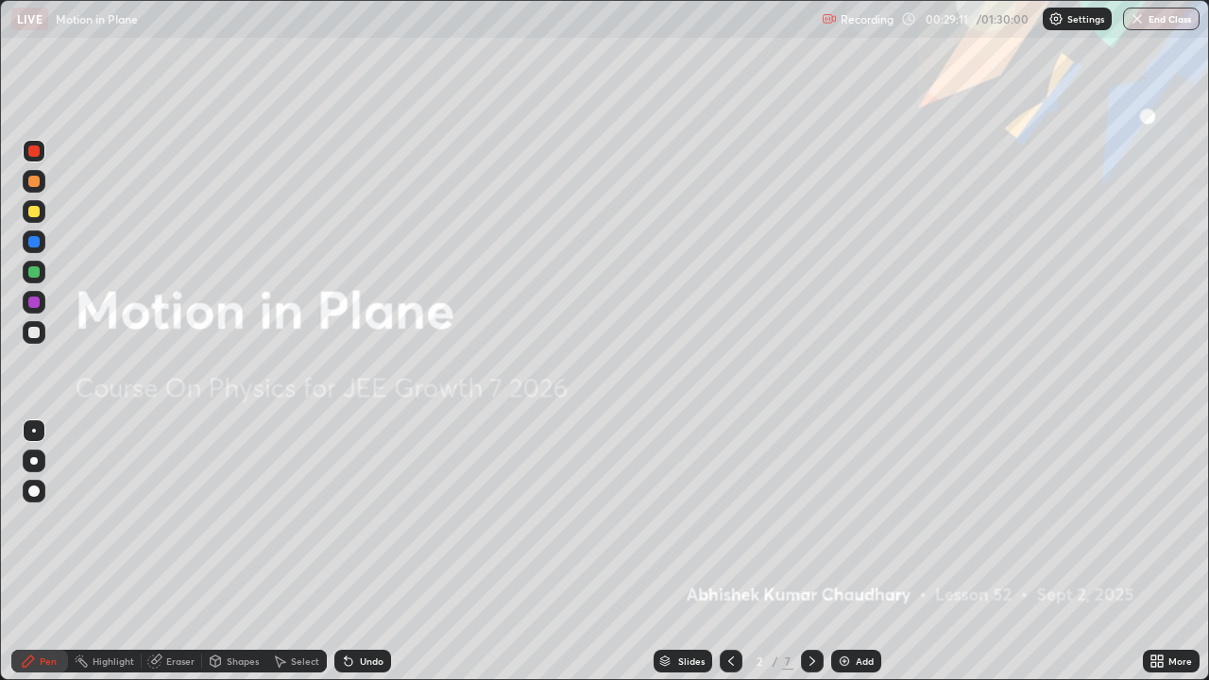
click at [727, 551] on div at bounding box center [731, 661] width 23 height 23
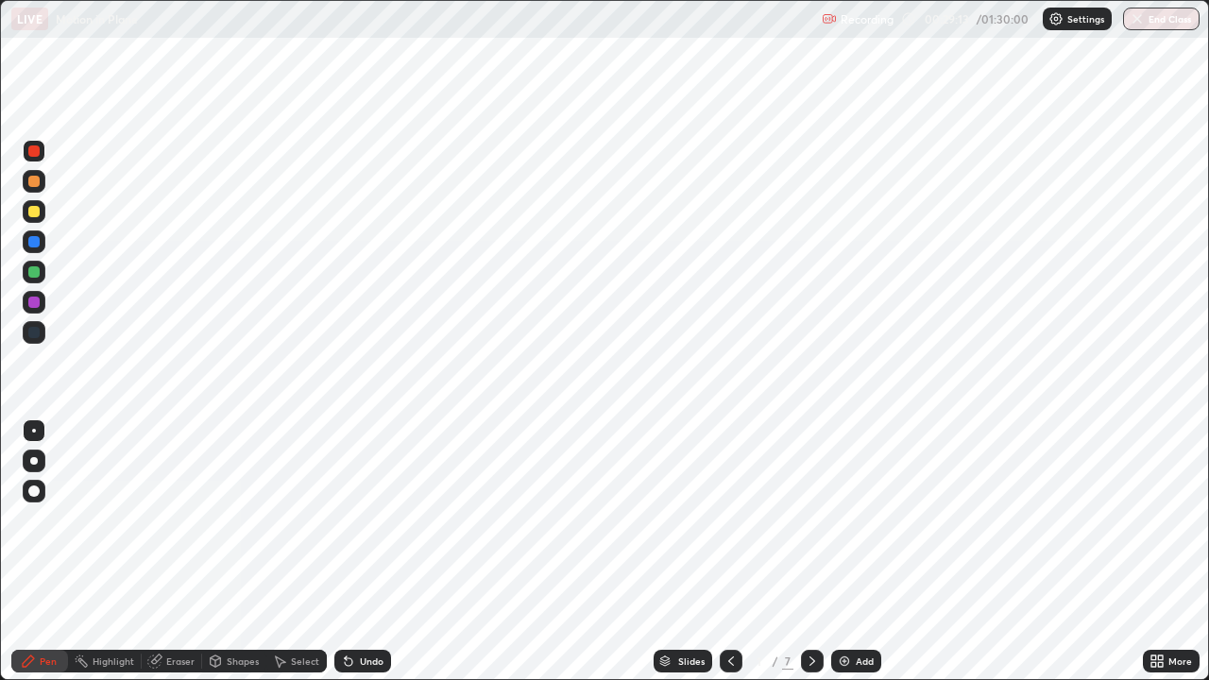
click at [810, 551] on icon at bounding box center [812, 660] width 15 height 15
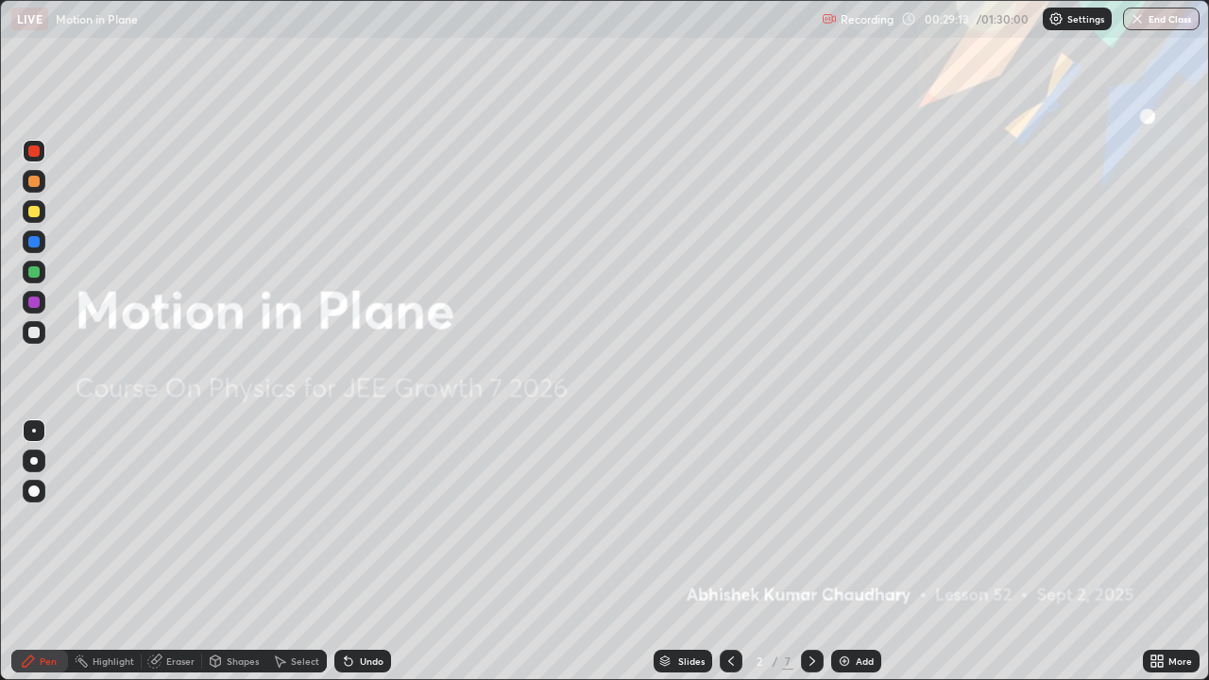
click at [810, 551] on icon at bounding box center [812, 660] width 15 height 15
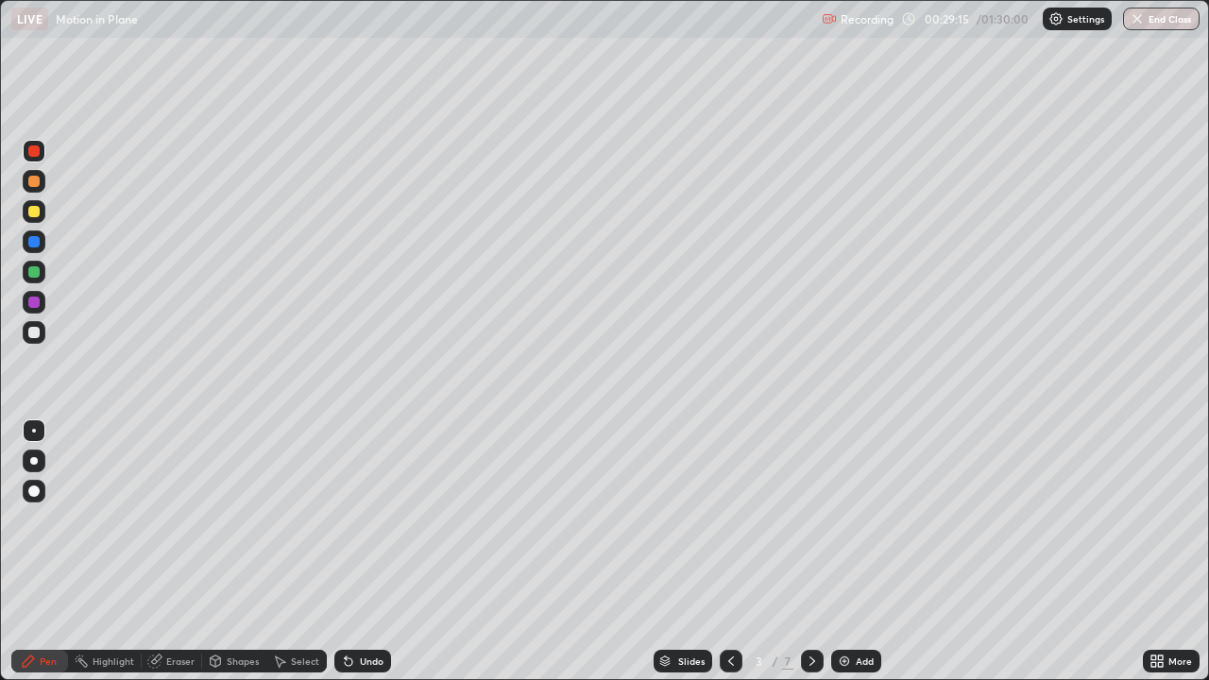
click at [32, 210] on div at bounding box center [33, 211] width 11 height 11
click at [31, 145] on div at bounding box center [33, 150] width 11 height 11
click at [809, 551] on icon at bounding box center [812, 660] width 15 height 15
click at [805, 551] on icon at bounding box center [812, 660] width 15 height 15
click at [810, 551] on icon at bounding box center [812, 660] width 15 height 15
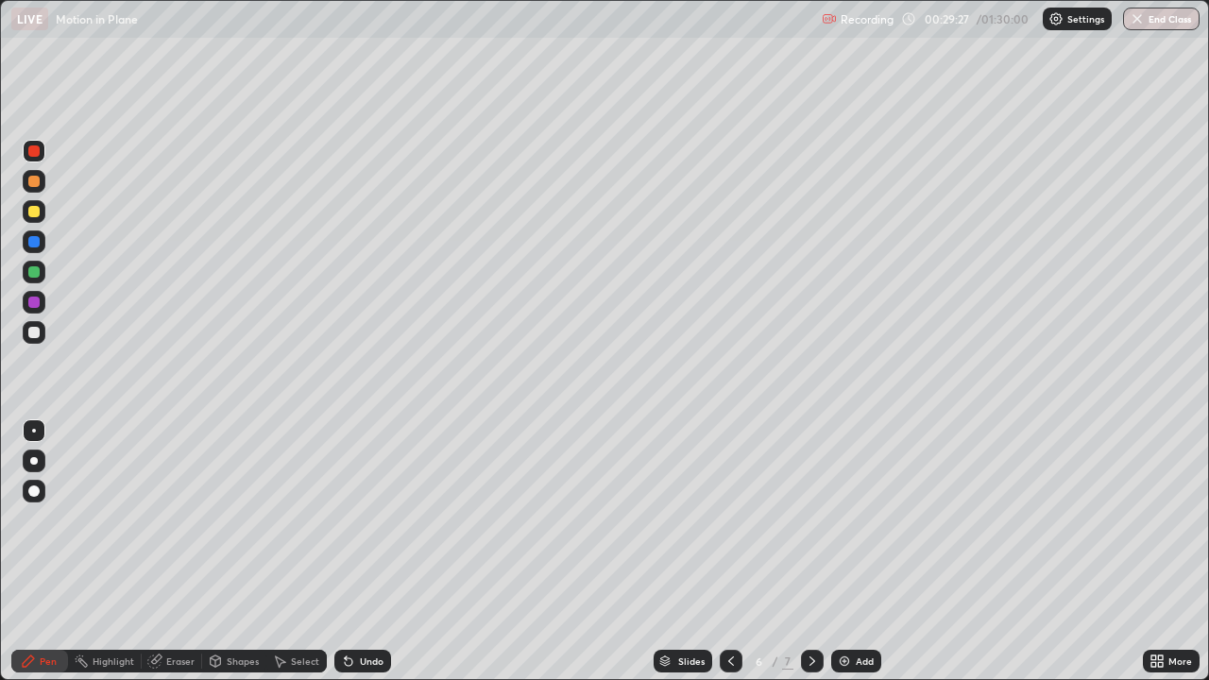
click at [807, 551] on icon at bounding box center [812, 660] width 15 height 15
click at [810, 551] on icon at bounding box center [812, 660] width 15 height 15
click at [40, 551] on div "Pen" at bounding box center [48, 660] width 17 height 9
click at [35, 211] on div at bounding box center [33, 211] width 11 height 11
click at [294, 551] on div "Select" at bounding box center [305, 660] width 28 height 9
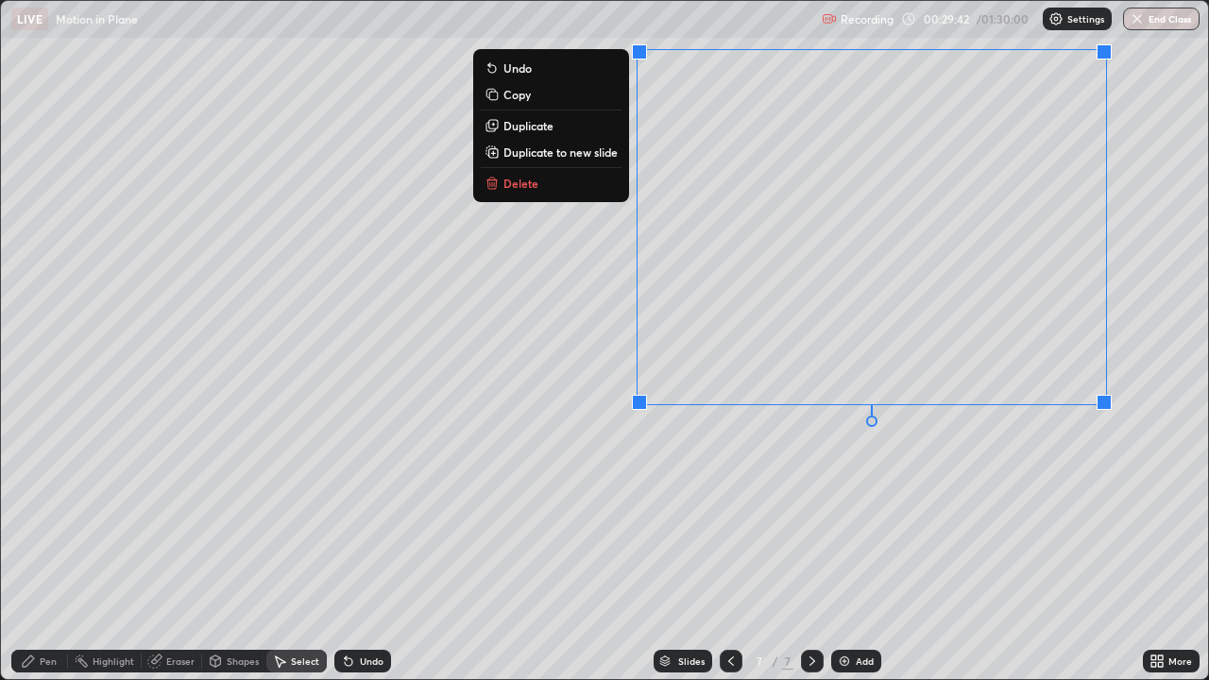
click at [559, 187] on button "Delete" at bounding box center [551, 183] width 141 height 23
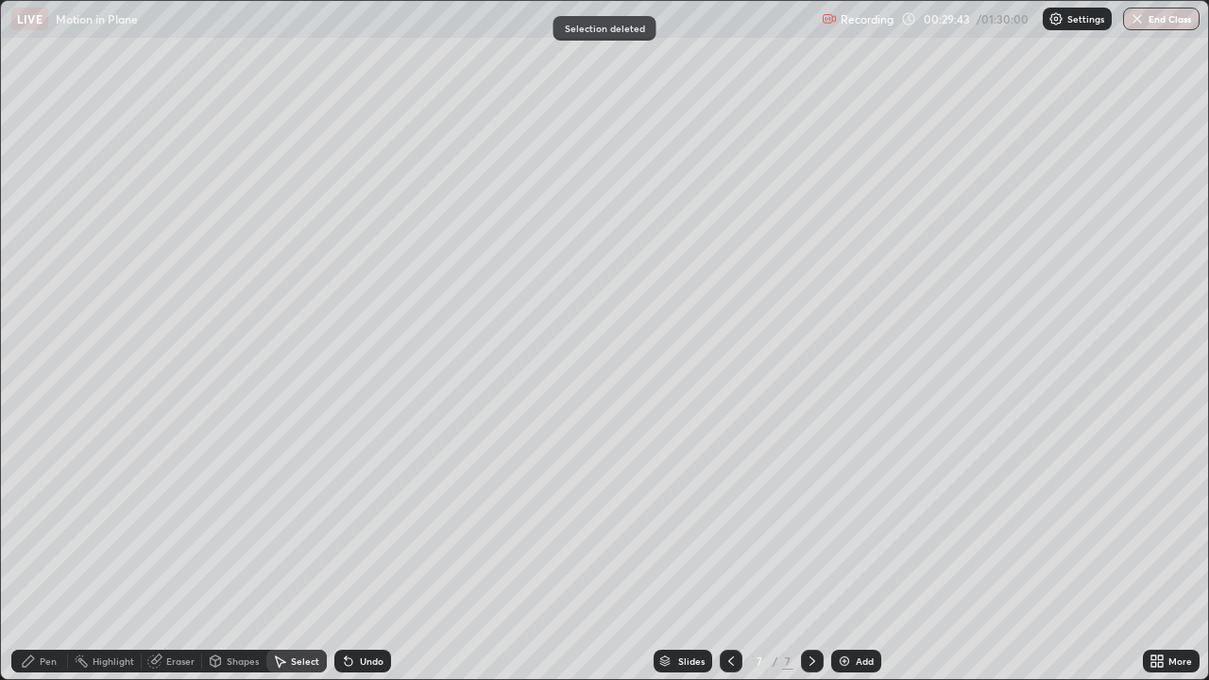
click at [217, 551] on div "Shapes" at bounding box center [234, 661] width 64 height 23
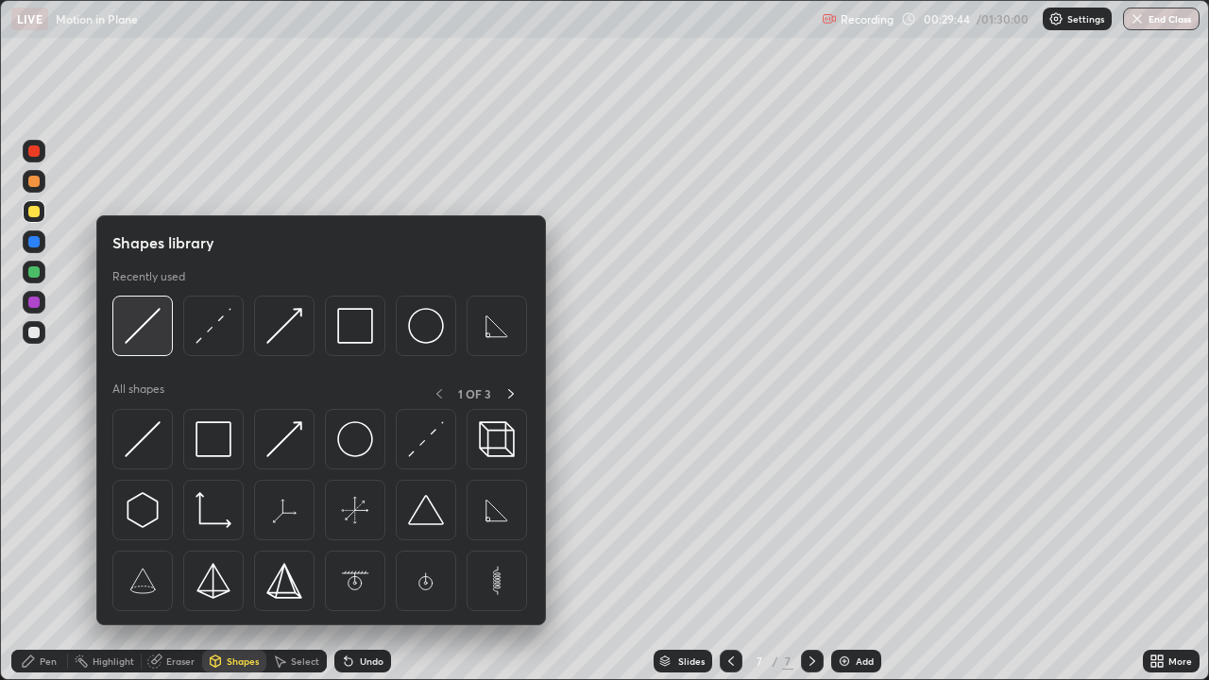
click at [151, 325] on img at bounding box center [143, 326] width 36 height 36
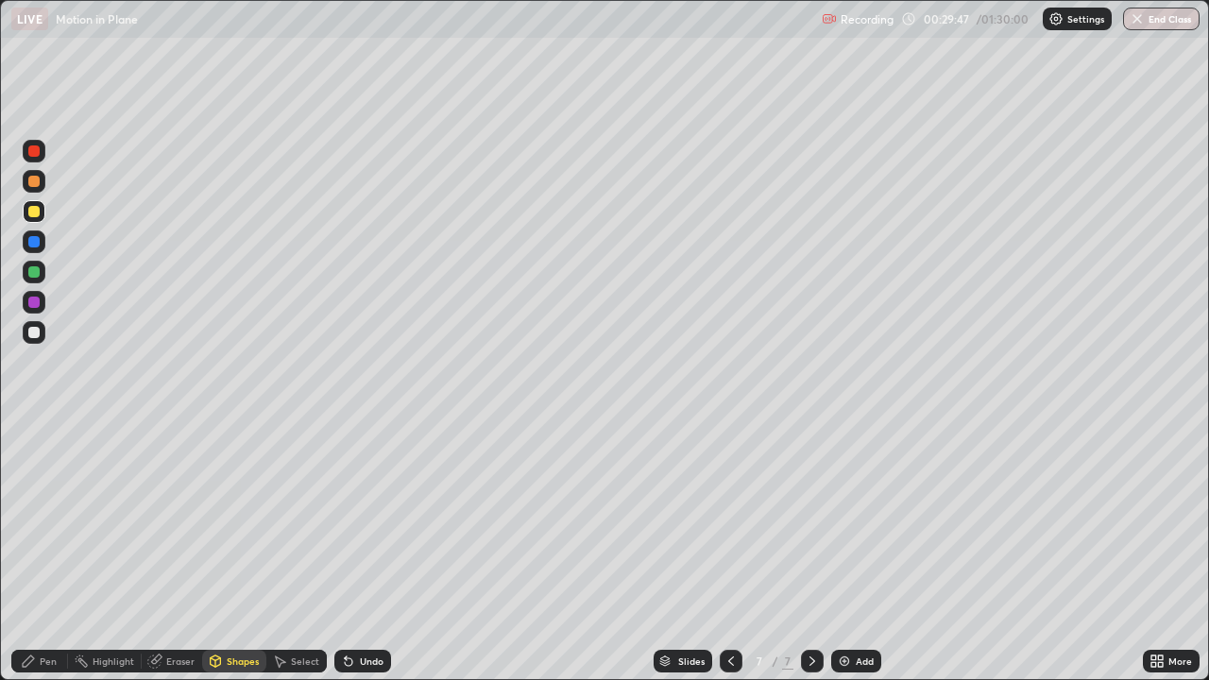
click at [361, 551] on div "Undo" at bounding box center [372, 660] width 24 height 9
click at [242, 551] on div "Shapes" at bounding box center [243, 660] width 32 height 9
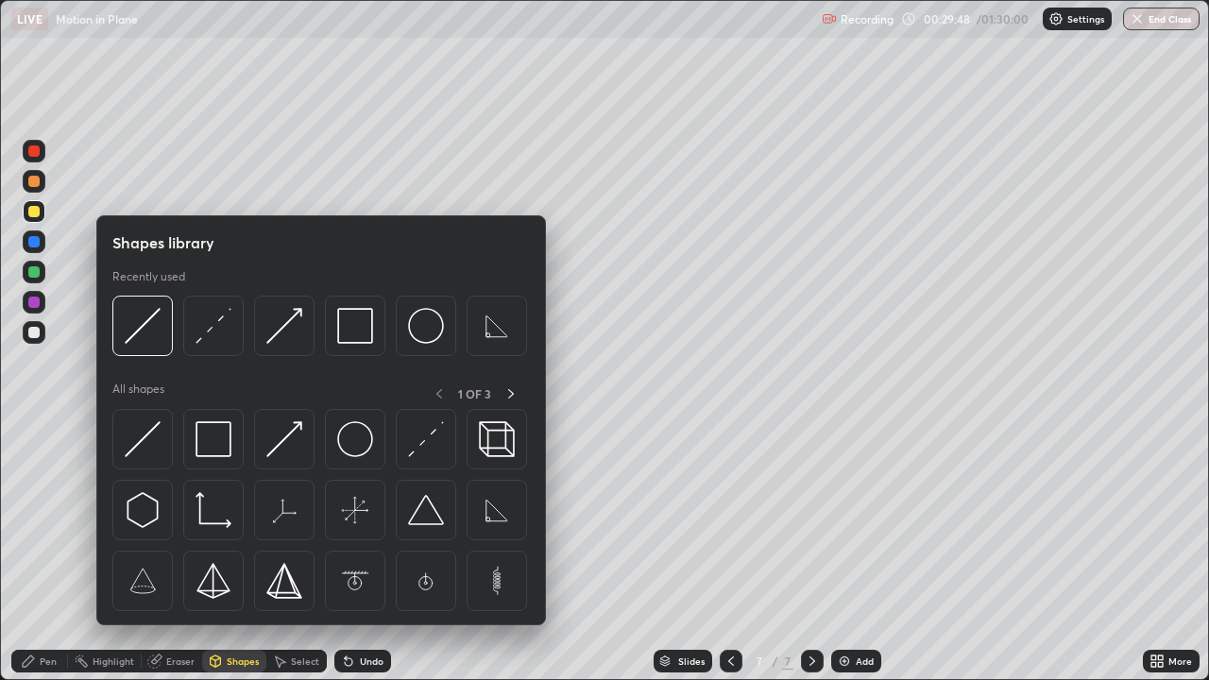
click at [41, 267] on div at bounding box center [34, 272] width 23 height 23
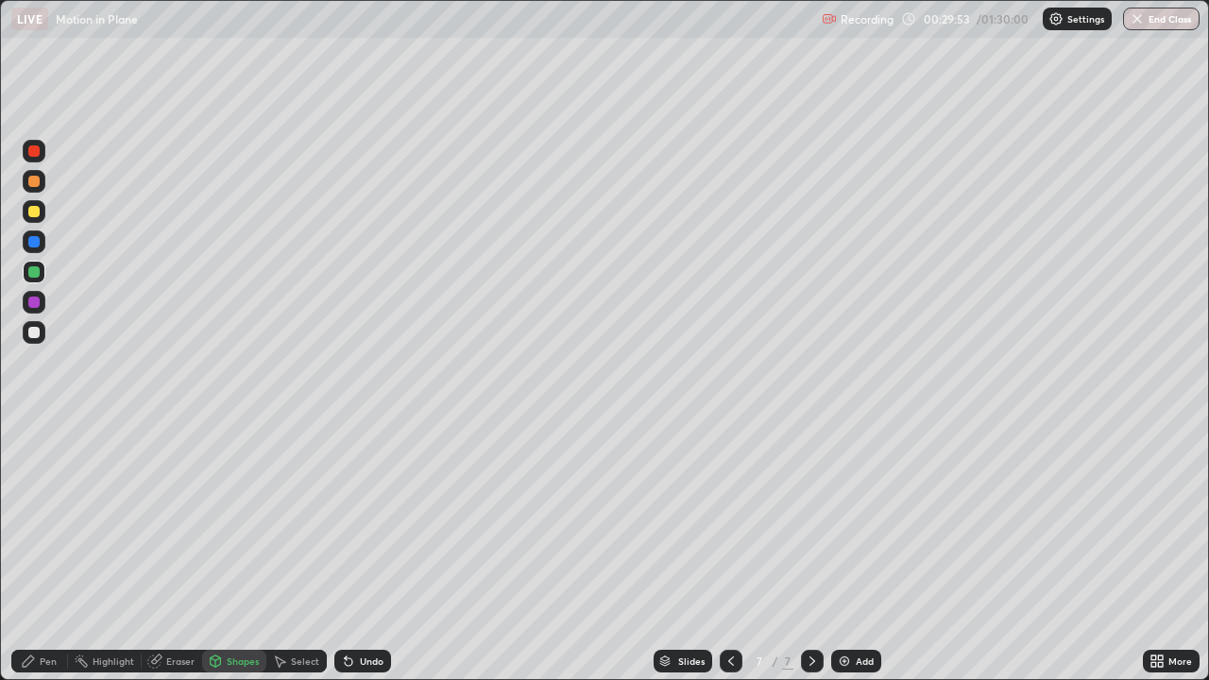
click at [247, 551] on div "Shapes" at bounding box center [243, 660] width 32 height 9
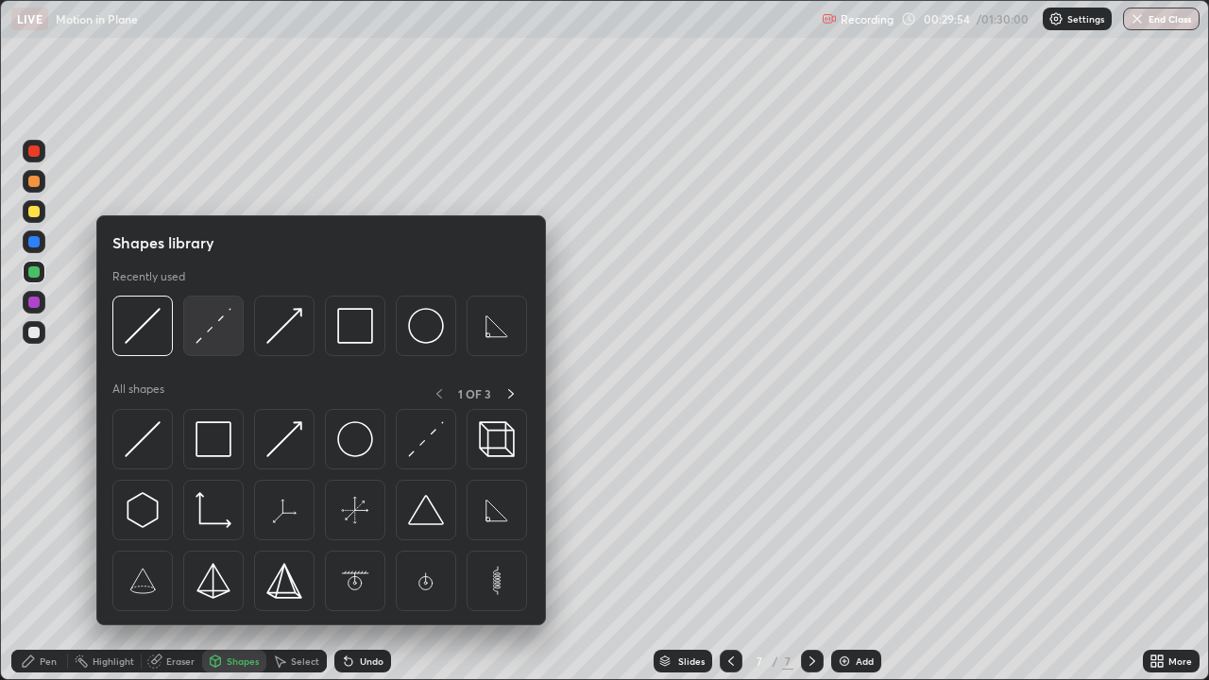
click at [212, 335] on img at bounding box center [213, 326] width 36 height 36
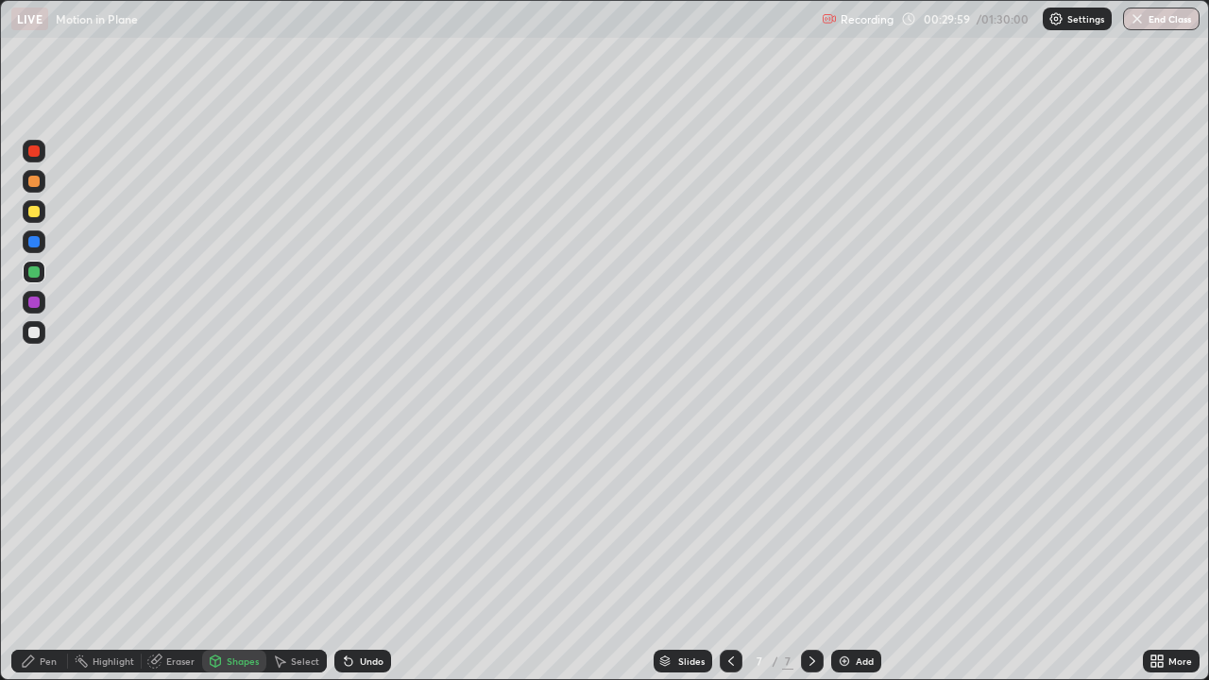
click at [62, 551] on div "Pen" at bounding box center [39, 661] width 57 height 23
click at [39, 276] on div at bounding box center [33, 271] width 11 height 11
click at [31, 206] on div at bounding box center [33, 211] width 11 height 11
click at [370, 551] on div "Undo" at bounding box center [362, 661] width 57 height 23
click at [727, 551] on icon at bounding box center [730, 660] width 15 height 15
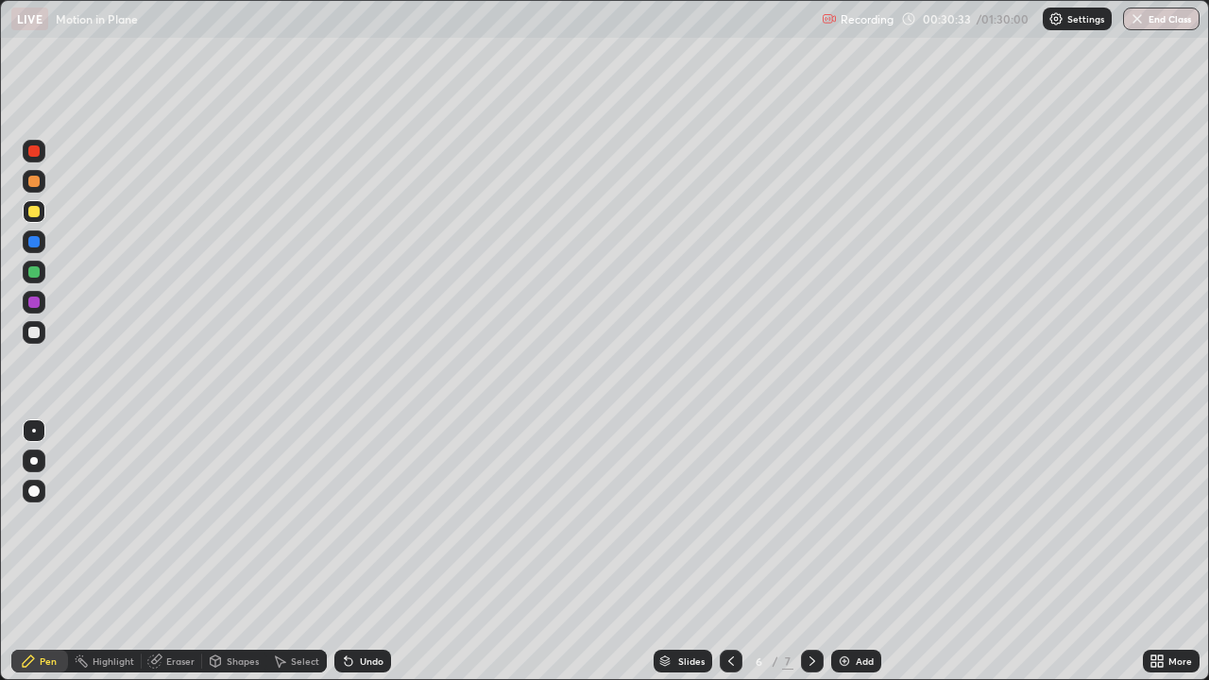
click at [731, 551] on icon at bounding box center [730, 660] width 15 height 15
click at [728, 551] on icon at bounding box center [730, 660] width 15 height 15
click at [810, 551] on icon at bounding box center [812, 660] width 15 height 15
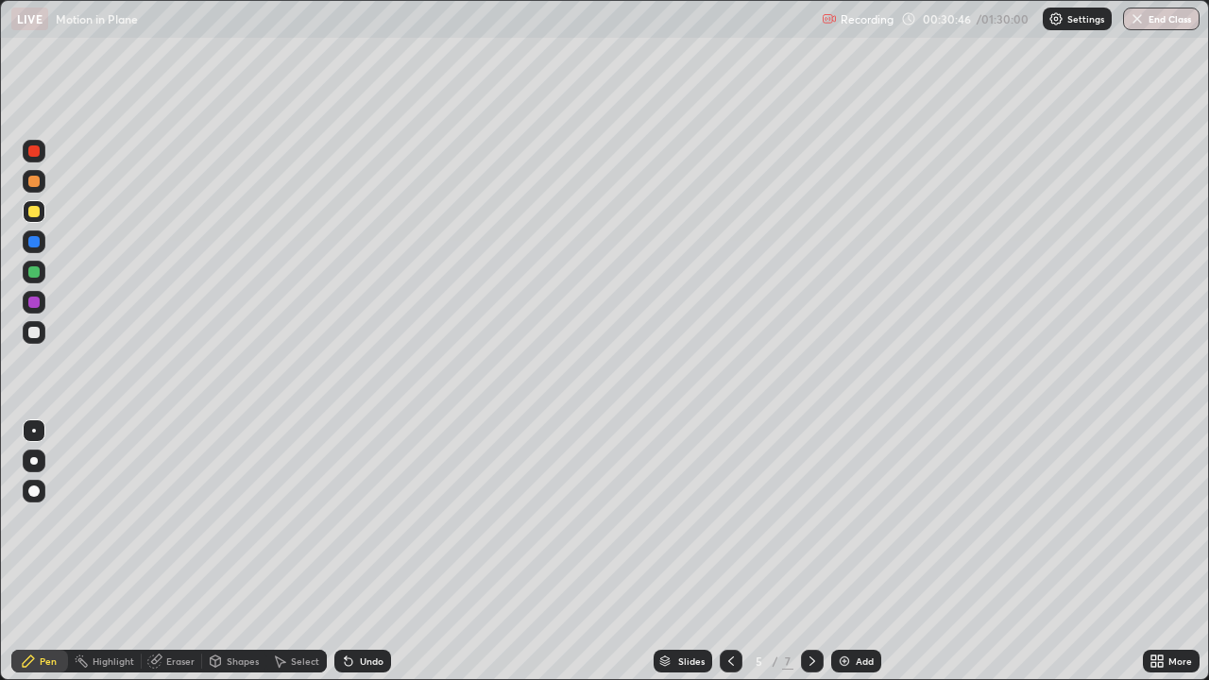
click at [810, 551] on icon at bounding box center [812, 660] width 15 height 15
click at [814, 551] on icon at bounding box center [812, 660] width 15 height 15
click at [42, 300] on div at bounding box center [34, 302] width 23 height 23
click at [364, 551] on div "Undo" at bounding box center [362, 661] width 57 height 23
click at [38, 239] on div at bounding box center [33, 241] width 11 height 11
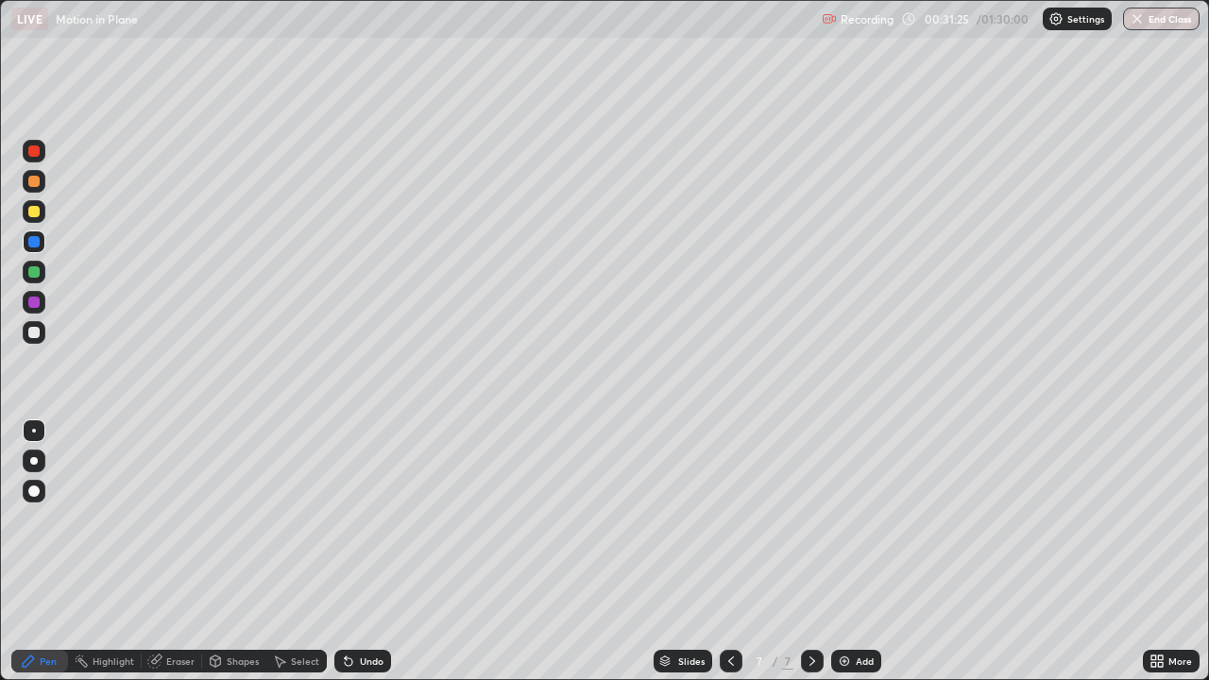
click at [35, 332] on div at bounding box center [33, 332] width 11 height 11
click at [246, 551] on div "Shapes" at bounding box center [243, 660] width 32 height 9
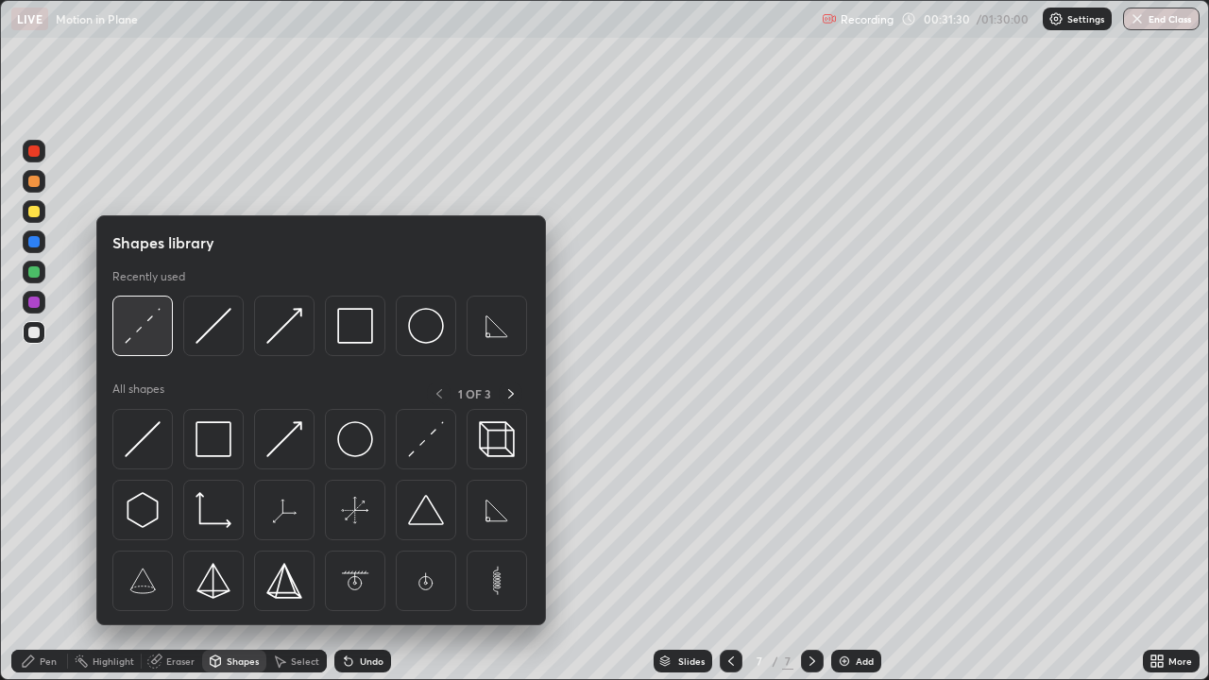
click at [153, 329] on img at bounding box center [143, 326] width 36 height 36
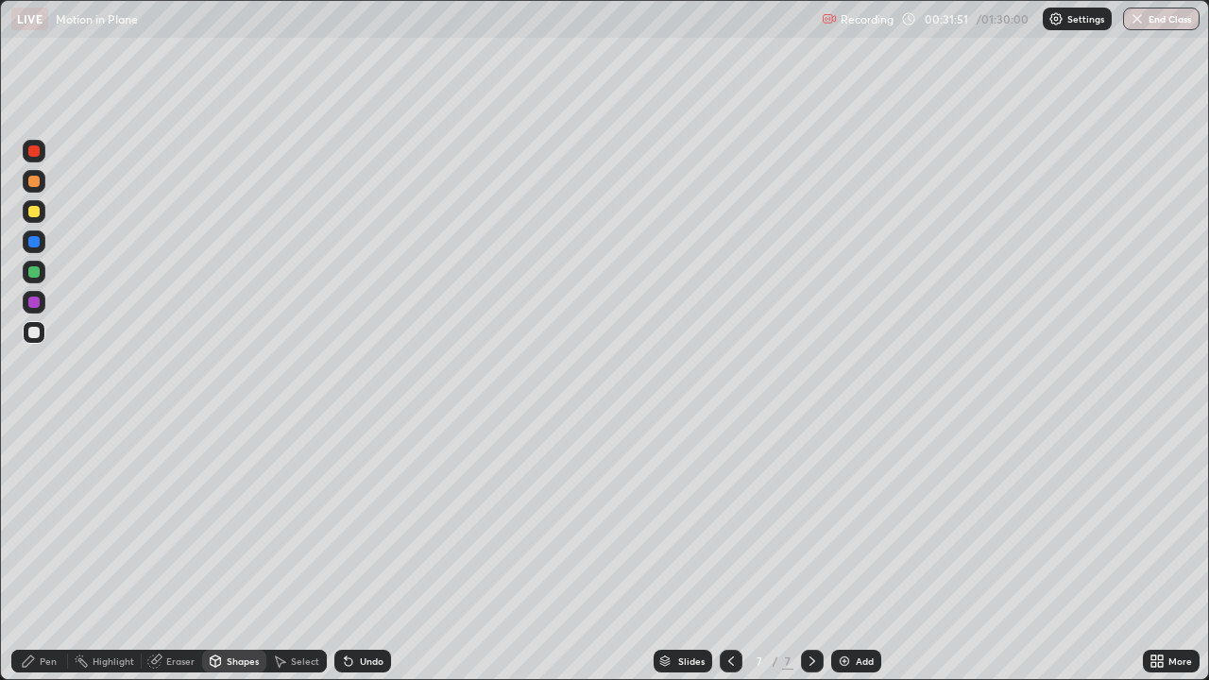
click at [36, 208] on div at bounding box center [33, 211] width 11 height 11
click at [242, 551] on div "Shapes" at bounding box center [243, 660] width 32 height 9
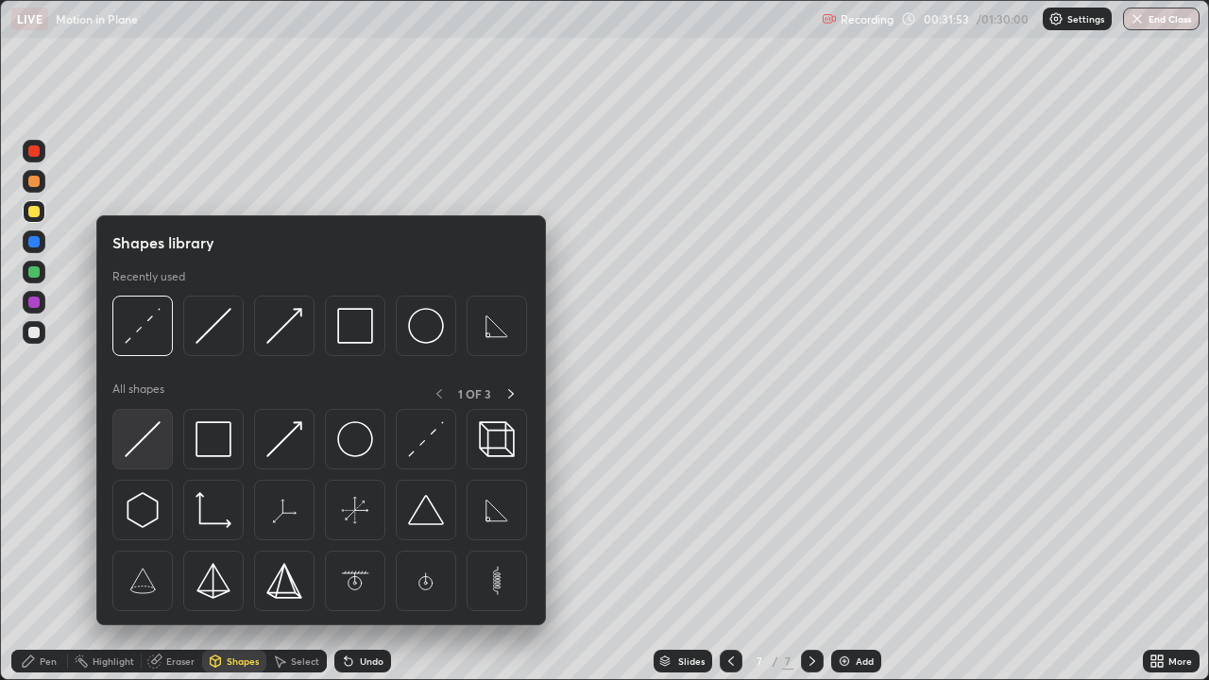
click at [142, 432] on img at bounding box center [143, 439] width 36 height 36
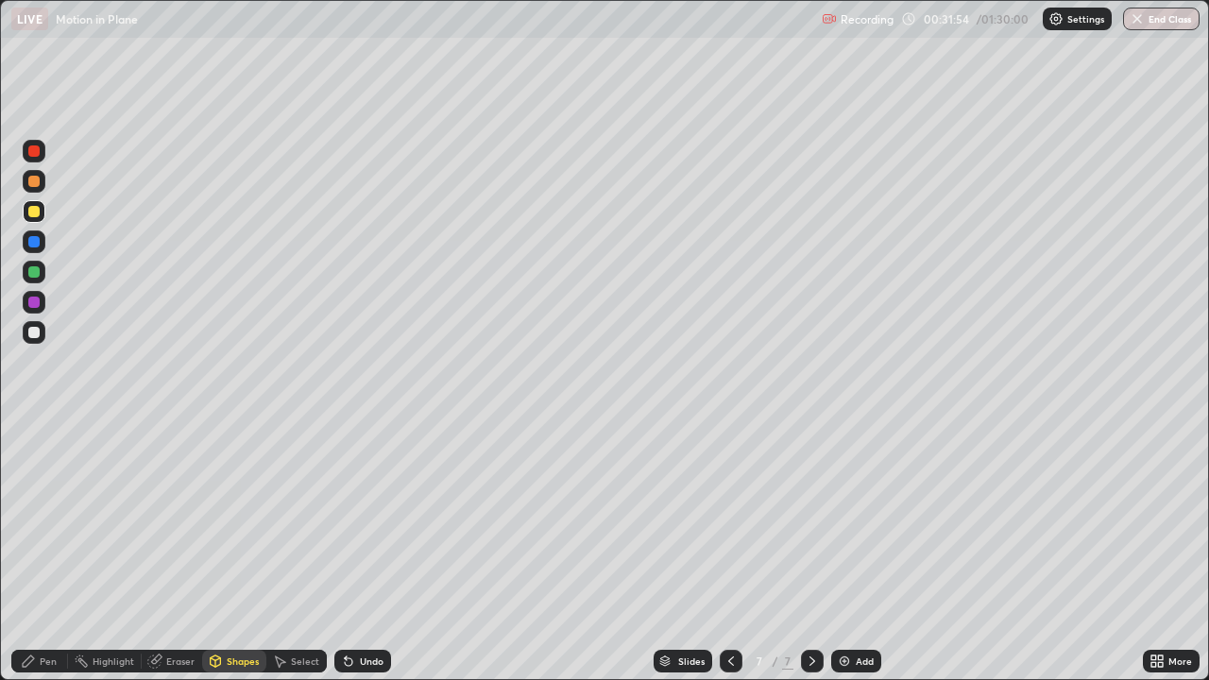
click at [34, 271] on div at bounding box center [33, 271] width 11 height 11
click at [36, 551] on div "Pen" at bounding box center [39, 661] width 57 height 23
click at [25, 205] on div at bounding box center [34, 211] width 23 height 23
click at [347, 551] on icon at bounding box center [349, 662] width 8 height 8
click at [34, 240] on div at bounding box center [33, 241] width 11 height 11
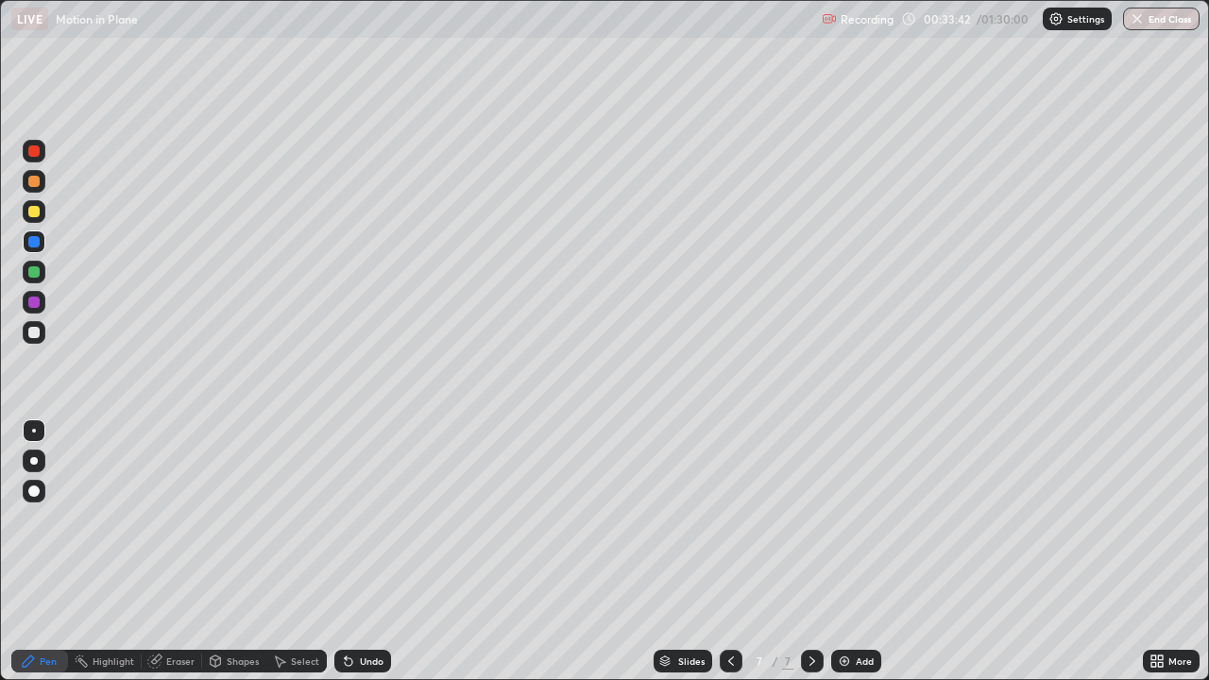
click at [355, 551] on div "Undo" at bounding box center [362, 661] width 57 height 23
click at [367, 551] on div "Undo" at bounding box center [372, 660] width 24 height 9
click at [368, 551] on div "Undo" at bounding box center [372, 660] width 24 height 9
click at [353, 551] on div "Undo" at bounding box center [362, 661] width 57 height 23
click at [360, 551] on div "Undo" at bounding box center [372, 660] width 24 height 9
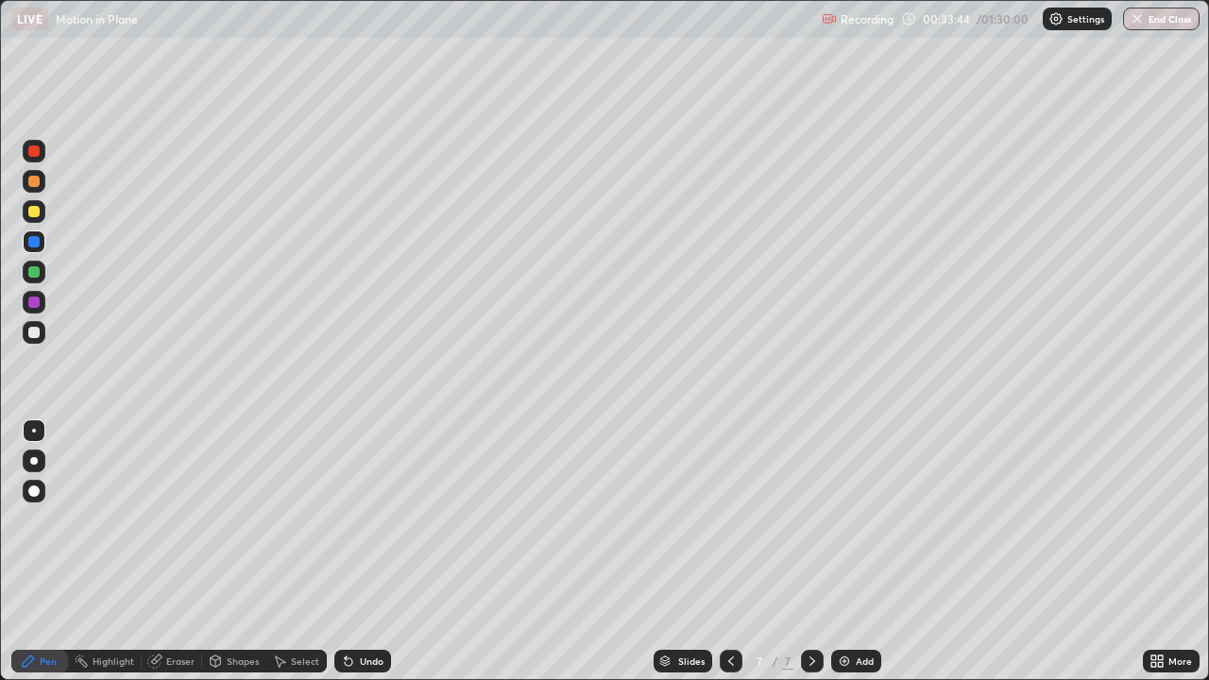
click at [349, 551] on icon at bounding box center [349, 662] width 8 height 8
click at [32, 151] on div at bounding box center [33, 150] width 11 height 11
click at [33, 325] on div at bounding box center [34, 332] width 23 height 23
click at [34, 144] on div at bounding box center [34, 151] width 23 height 23
click at [43, 154] on div at bounding box center [34, 151] width 23 height 23
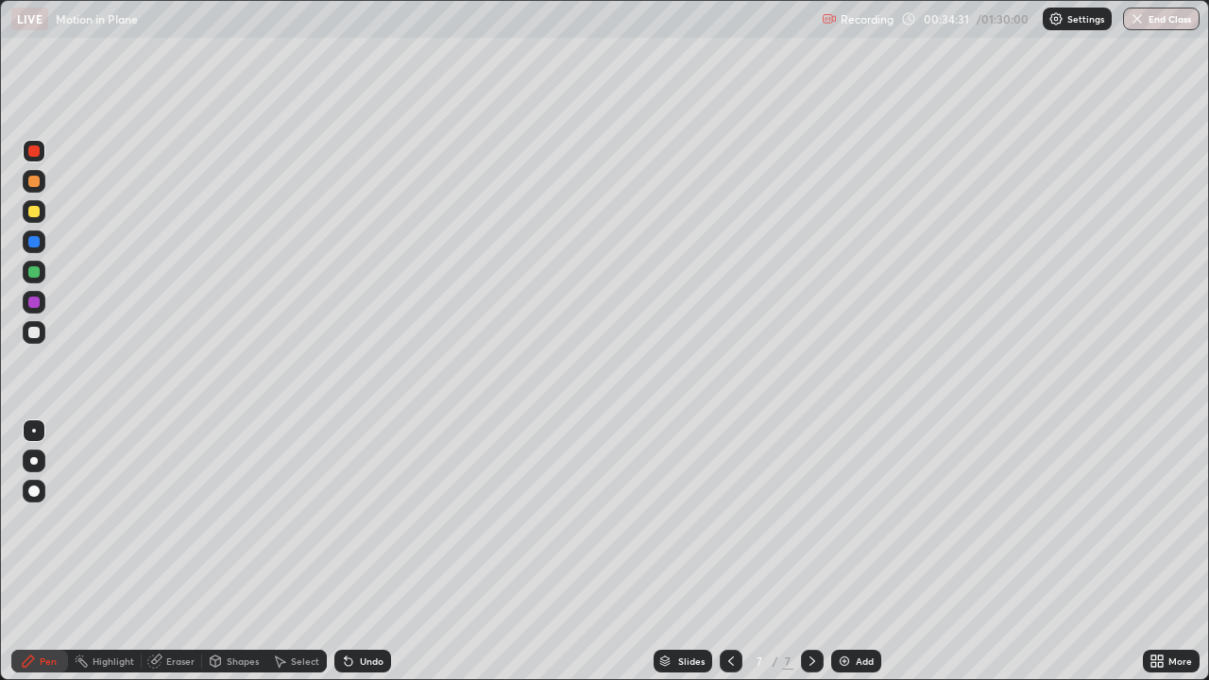
click at [41, 333] on div at bounding box center [34, 332] width 23 height 23
click at [839, 551] on img at bounding box center [844, 660] width 15 height 15
click at [32, 144] on div at bounding box center [34, 151] width 23 height 23
click at [176, 551] on div "Eraser" at bounding box center [180, 660] width 28 height 9
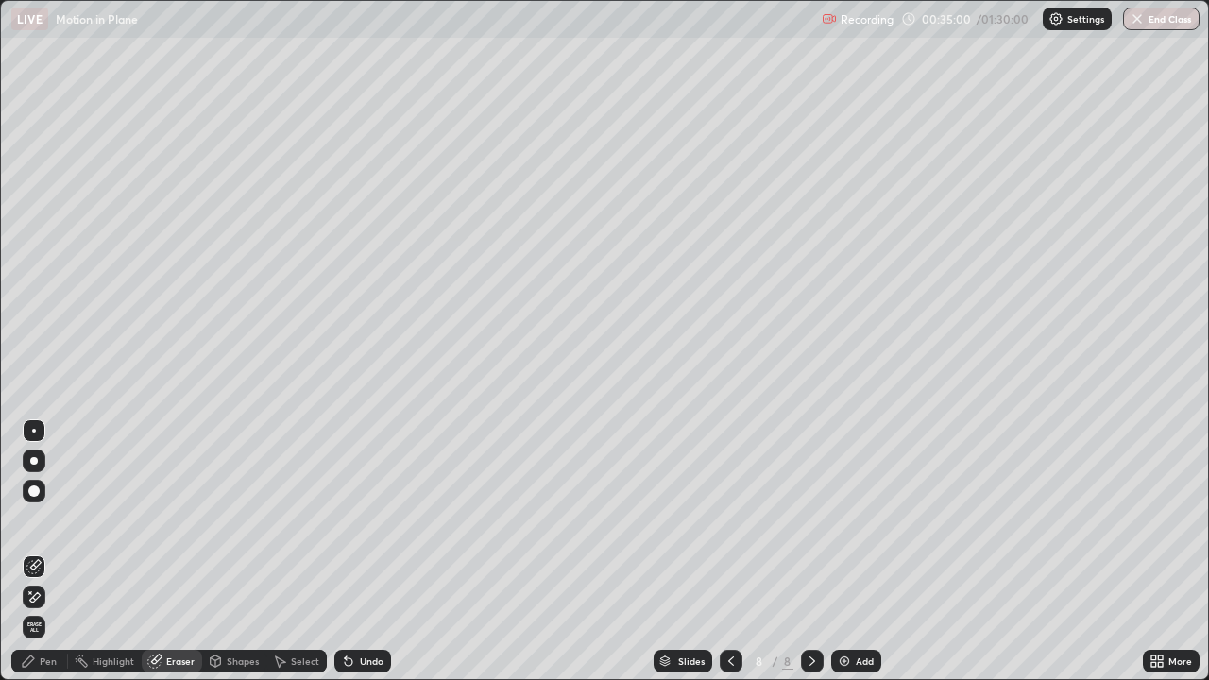
click at [50, 551] on div "Pen" at bounding box center [48, 660] width 17 height 9
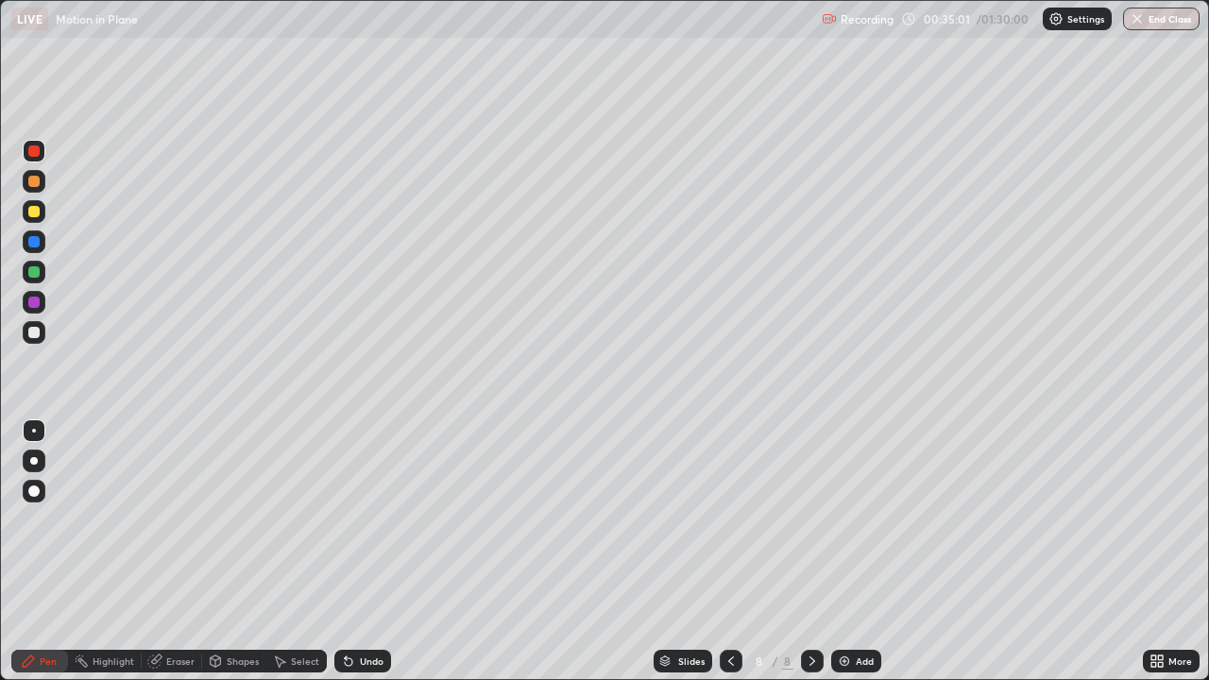
click at [34, 149] on div at bounding box center [33, 150] width 11 height 11
click at [729, 551] on icon at bounding box center [730, 660] width 15 height 15
click at [818, 551] on icon at bounding box center [812, 660] width 15 height 15
click at [819, 551] on div at bounding box center [812, 661] width 23 height 23
click at [728, 551] on icon at bounding box center [730, 660] width 15 height 15
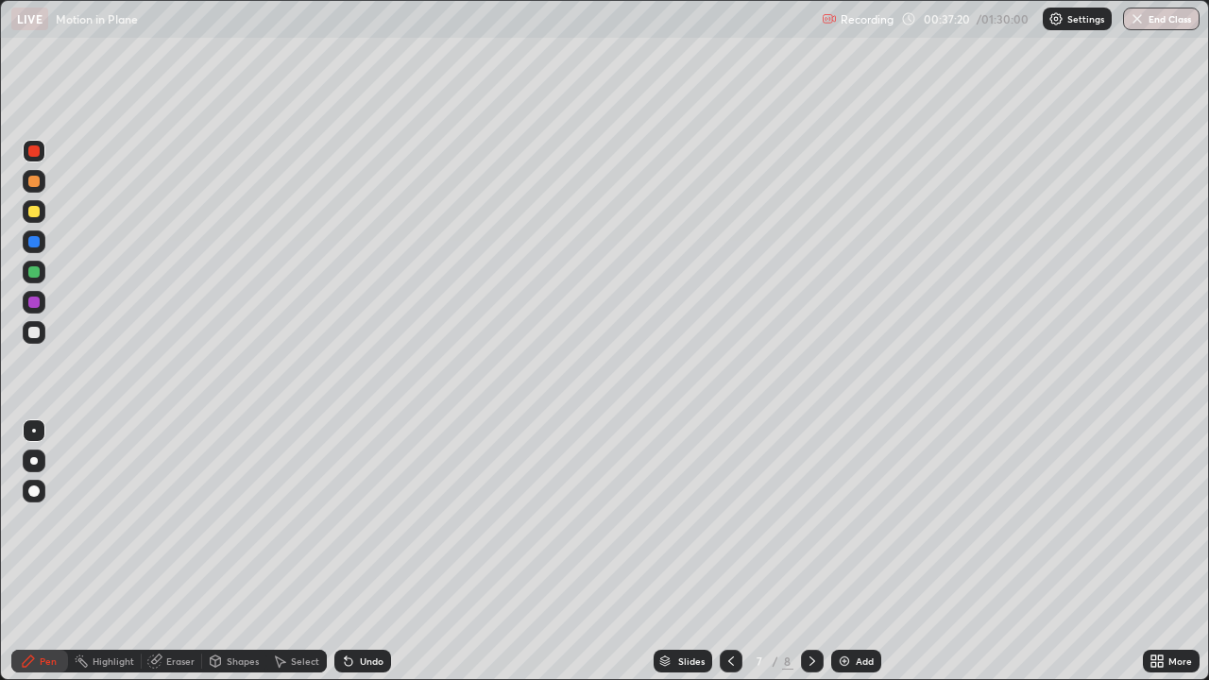
click at [810, 551] on icon at bounding box center [812, 660] width 15 height 15
click at [729, 551] on icon at bounding box center [730, 660] width 15 height 15
click at [39, 335] on div at bounding box center [33, 332] width 11 height 11
click at [816, 551] on icon at bounding box center [812, 660] width 15 height 15
click at [32, 151] on div at bounding box center [33, 150] width 11 height 11
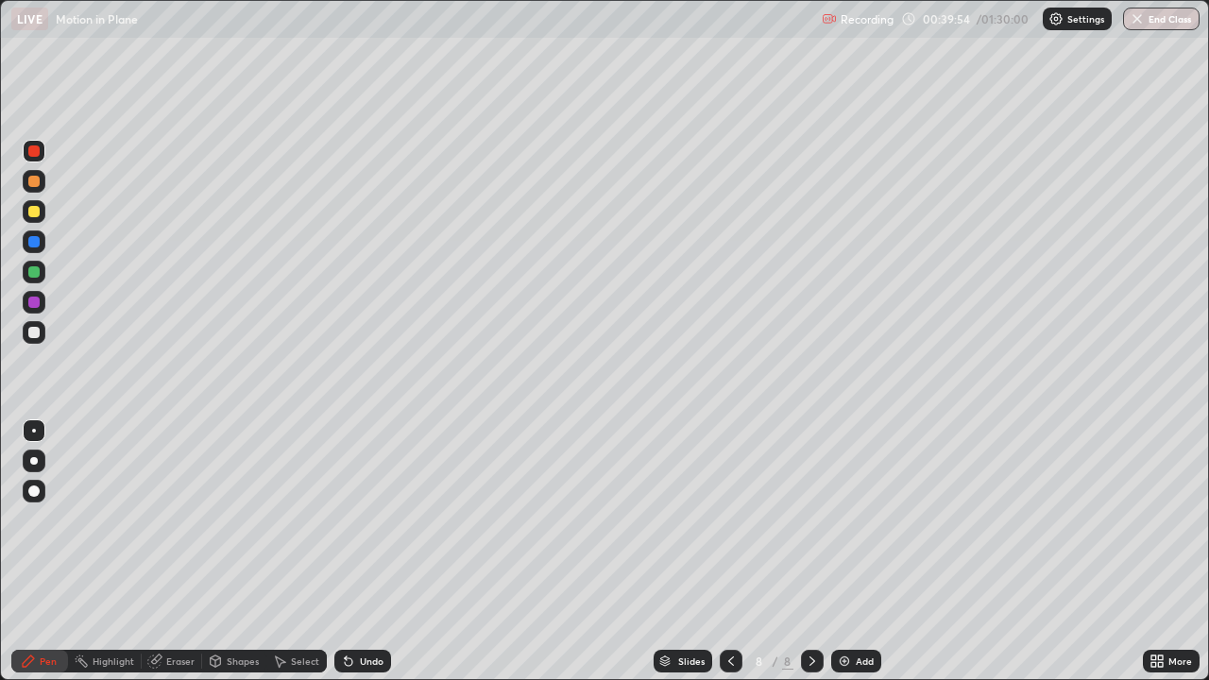
click at [32, 234] on div at bounding box center [34, 241] width 23 height 23
click at [175, 551] on div "Eraser" at bounding box center [180, 660] width 28 height 9
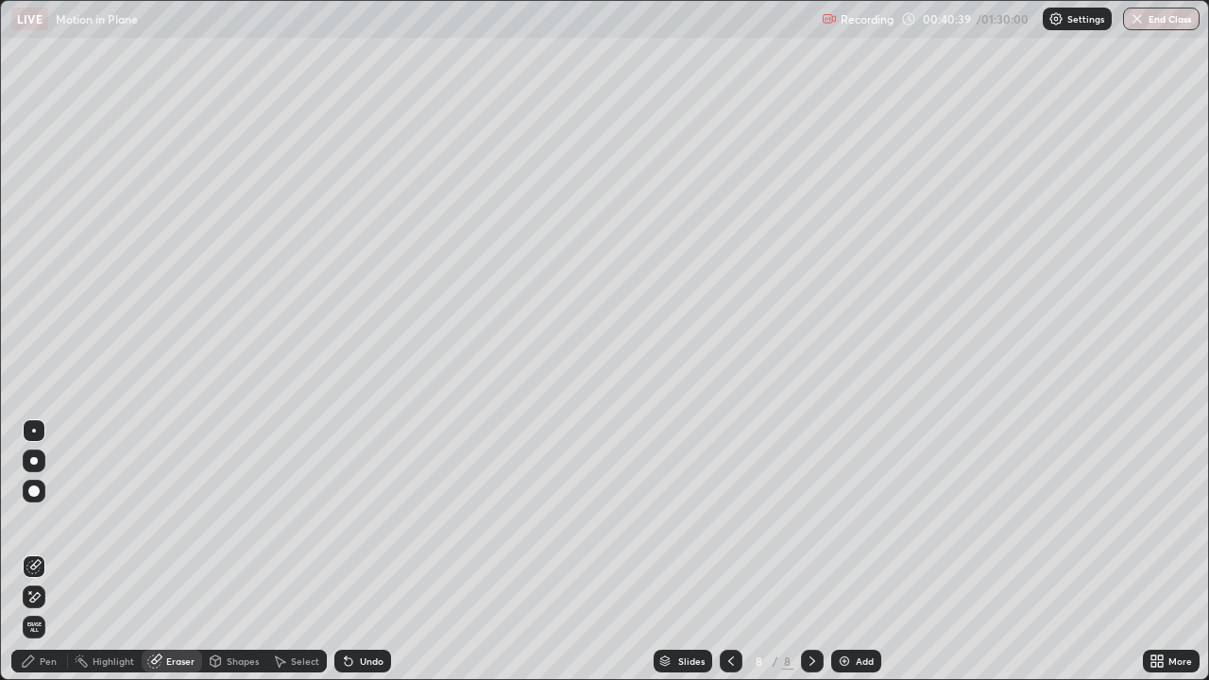
click at [40, 551] on div "Pen" at bounding box center [48, 660] width 17 height 9
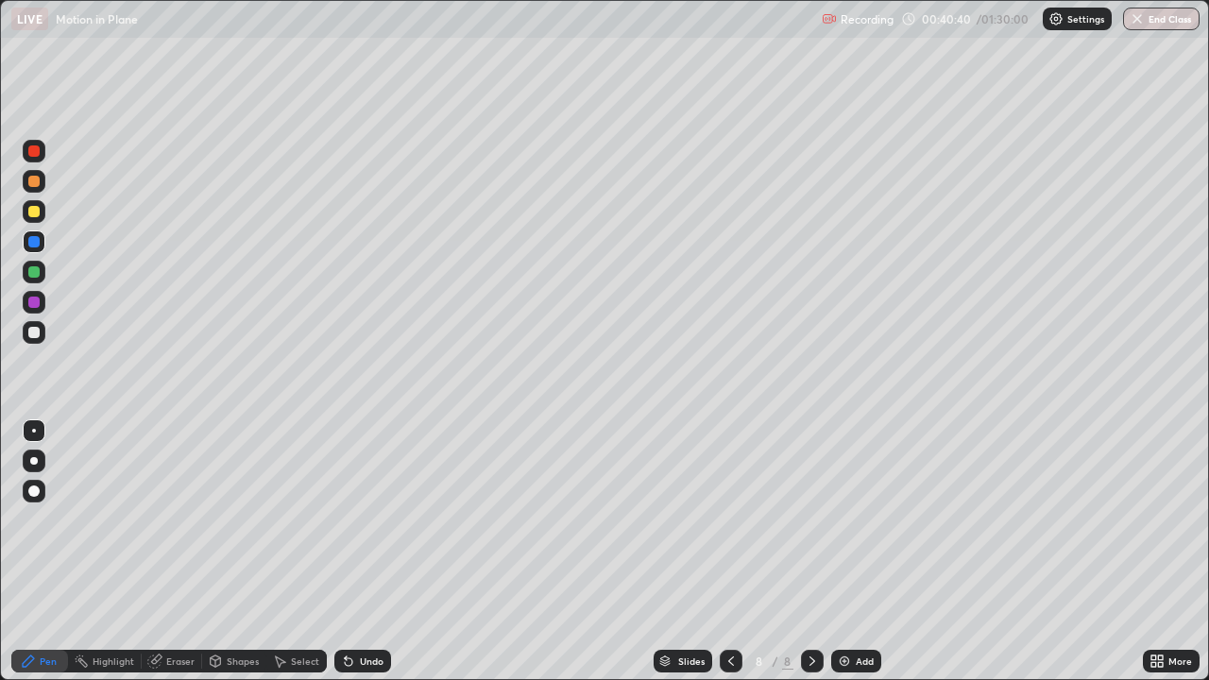
click at [33, 241] on div at bounding box center [33, 241] width 11 height 11
click at [41, 275] on div at bounding box center [34, 272] width 23 height 23
click at [28, 239] on div at bounding box center [33, 241] width 11 height 11
click at [36, 204] on div at bounding box center [34, 211] width 23 height 23
click at [28, 149] on div at bounding box center [33, 150] width 11 height 11
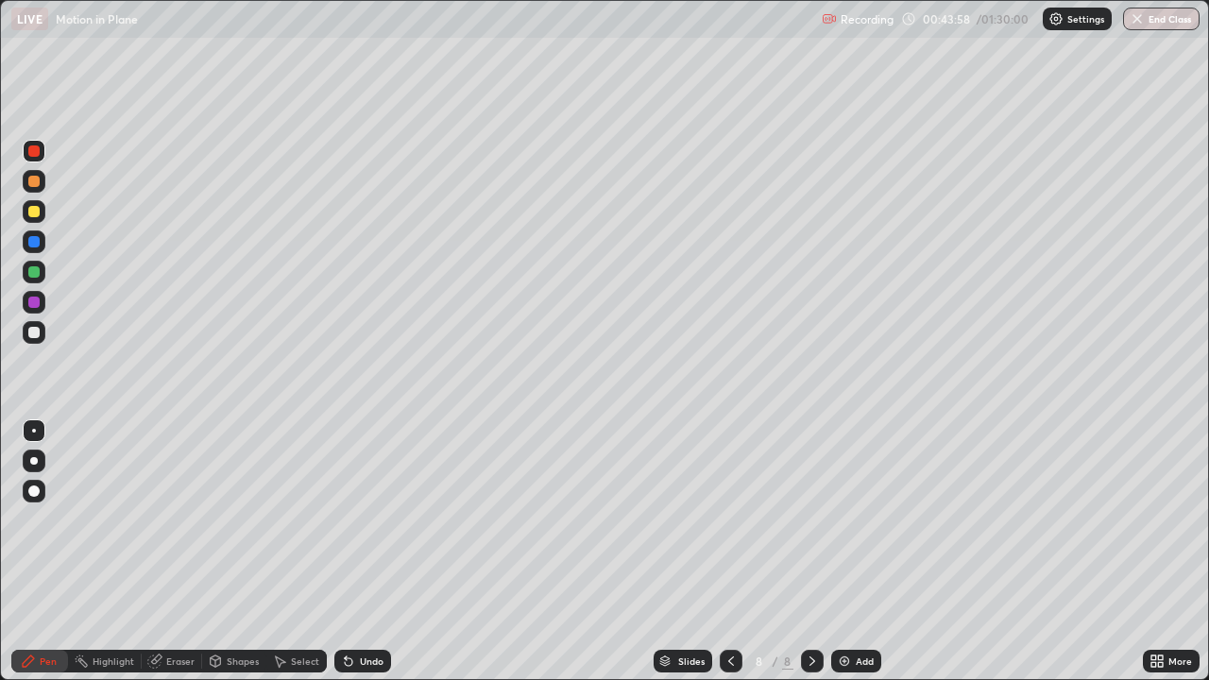
click at [809, 551] on icon at bounding box center [812, 660] width 6 height 9
click at [817, 551] on icon at bounding box center [812, 660] width 15 height 15
click at [849, 551] on img at bounding box center [844, 660] width 15 height 15
click at [720, 551] on div at bounding box center [731, 661] width 23 height 23
click at [29, 294] on div at bounding box center [34, 302] width 23 height 23
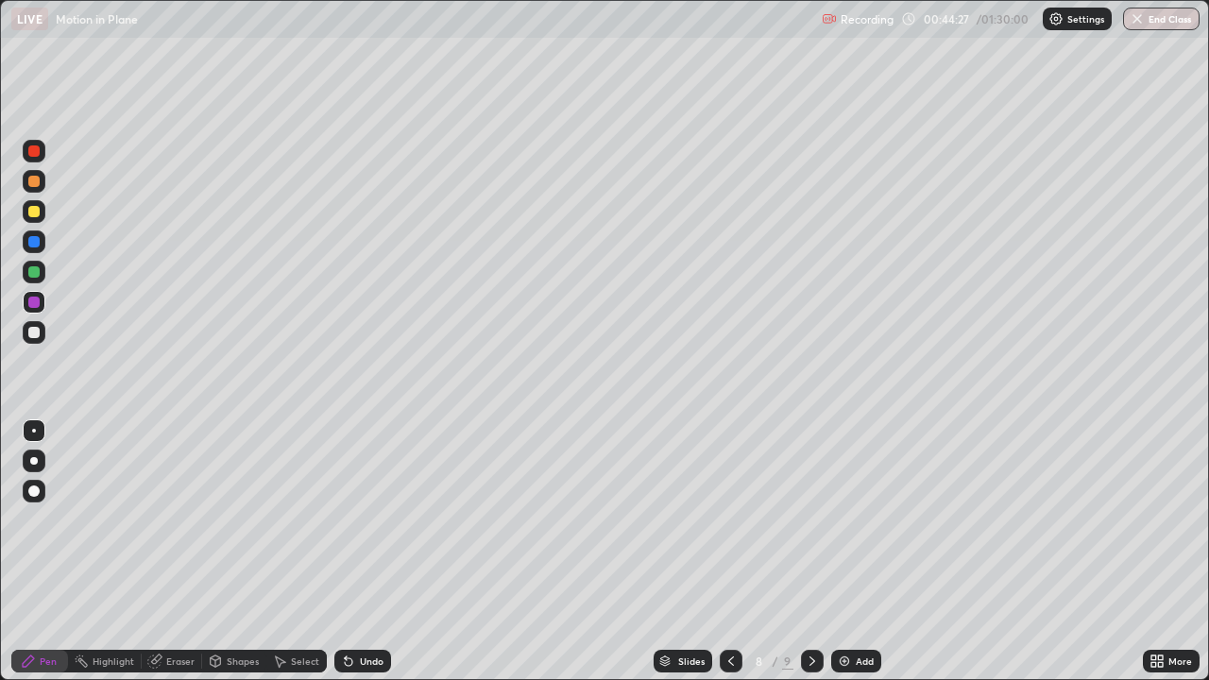
click at [34, 335] on div at bounding box center [33, 332] width 11 height 11
click at [810, 551] on icon at bounding box center [812, 660] width 15 height 15
click at [33, 146] on div at bounding box center [33, 150] width 11 height 11
click at [32, 200] on div at bounding box center [34, 211] width 23 height 23
click at [33, 242] on div at bounding box center [33, 241] width 11 height 11
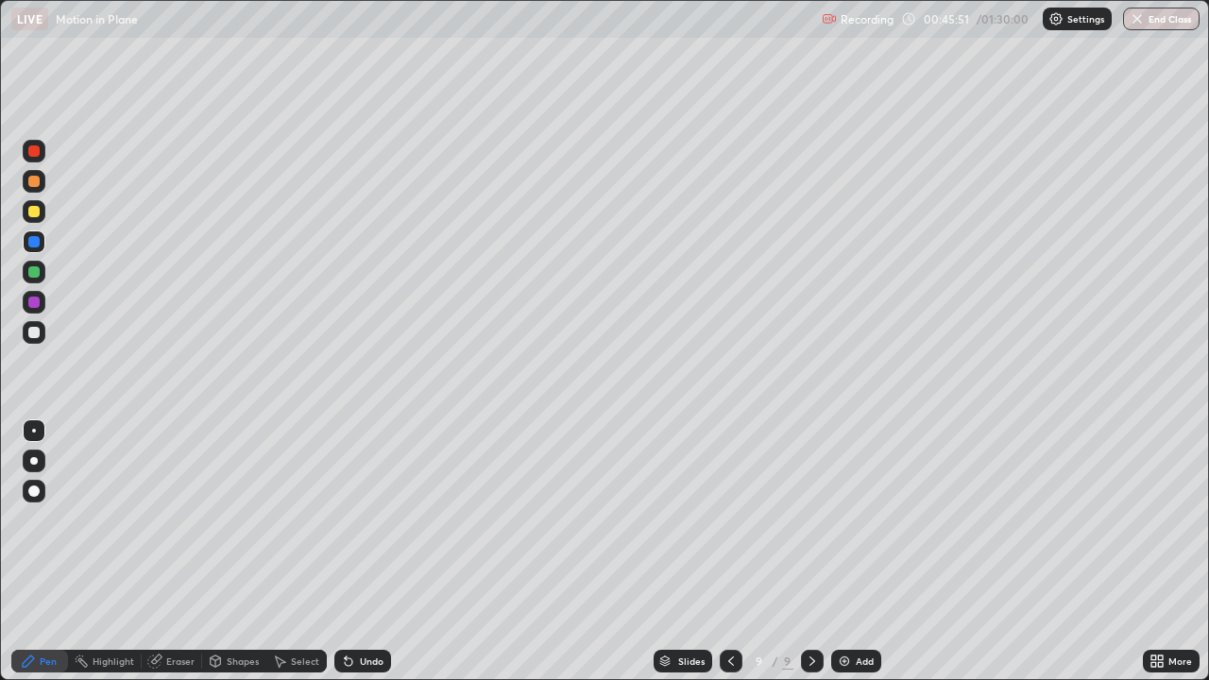
click at [37, 210] on div at bounding box center [33, 211] width 11 height 11
click at [34, 333] on div at bounding box center [33, 332] width 11 height 11
click at [35, 153] on div at bounding box center [33, 150] width 11 height 11
click at [39, 206] on div at bounding box center [34, 211] width 23 height 23
click at [848, 551] on img at bounding box center [844, 660] width 15 height 15
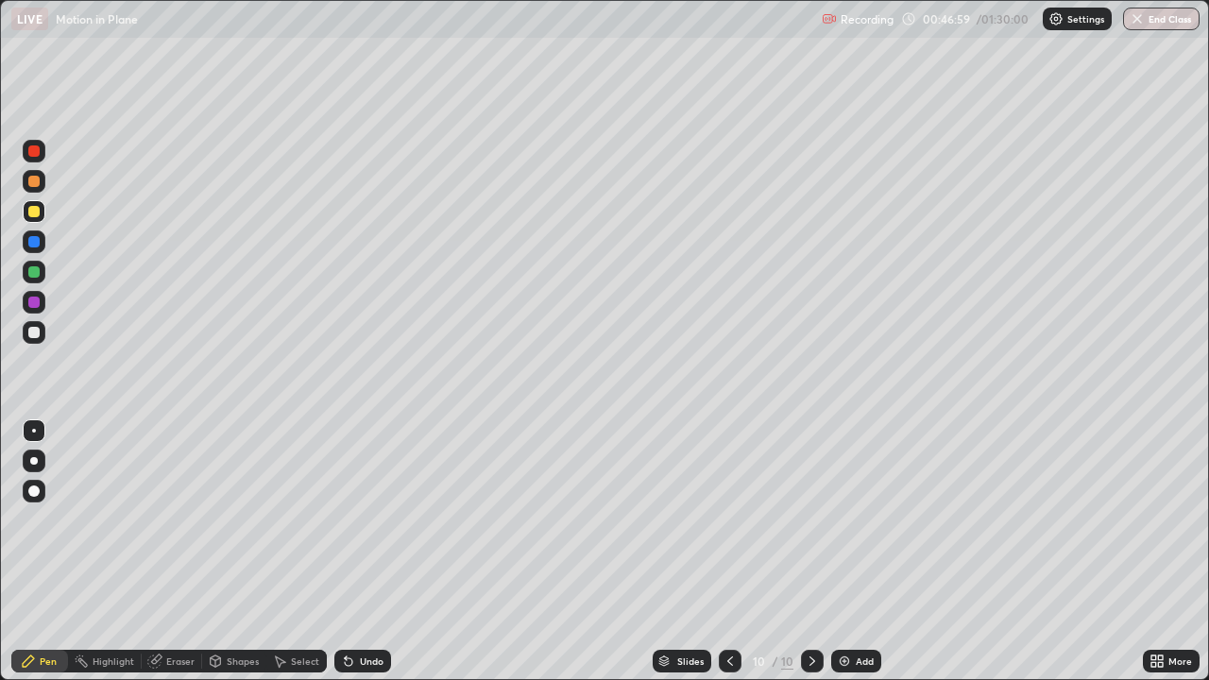
click at [32, 243] on div at bounding box center [33, 241] width 11 height 11
click at [728, 551] on icon at bounding box center [729, 660] width 15 height 15
click at [35, 328] on div at bounding box center [33, 332] width 11 height 11
click at [31, 211] on div at bounding box center [33, 211] width 11 height 11
click at [48, 551] on div "Pen" at bounding box center [39, 661] width 57 height 23
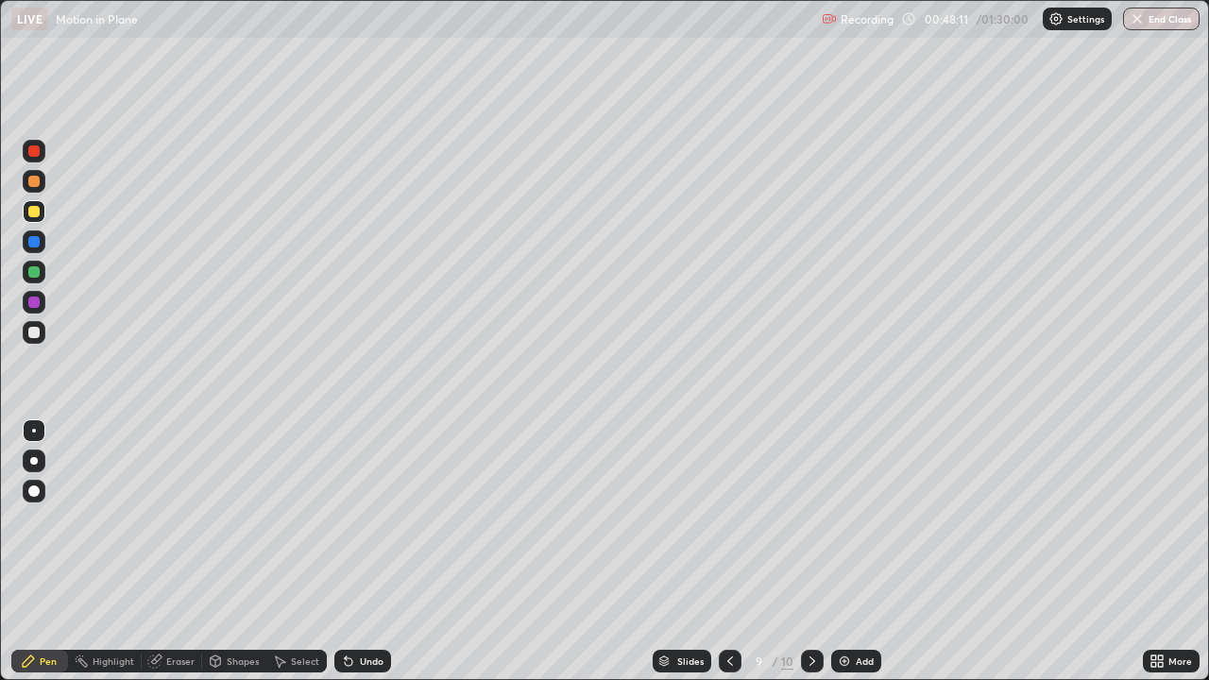
click at [34, 331] on div at bounding box center [33, 332] width 11 height 11
click at [809, 551] on icon at bounding box center [812, 660] width 15 height 15
click at [727, 551] on icon at bounding box center [730, 660] width 6 height 9
click at [728, 551] on icon at bounding box center [730, 660] width 6 height 9
click at [728, 551] on icon at bounding box center [729, 660] width 15 height 15
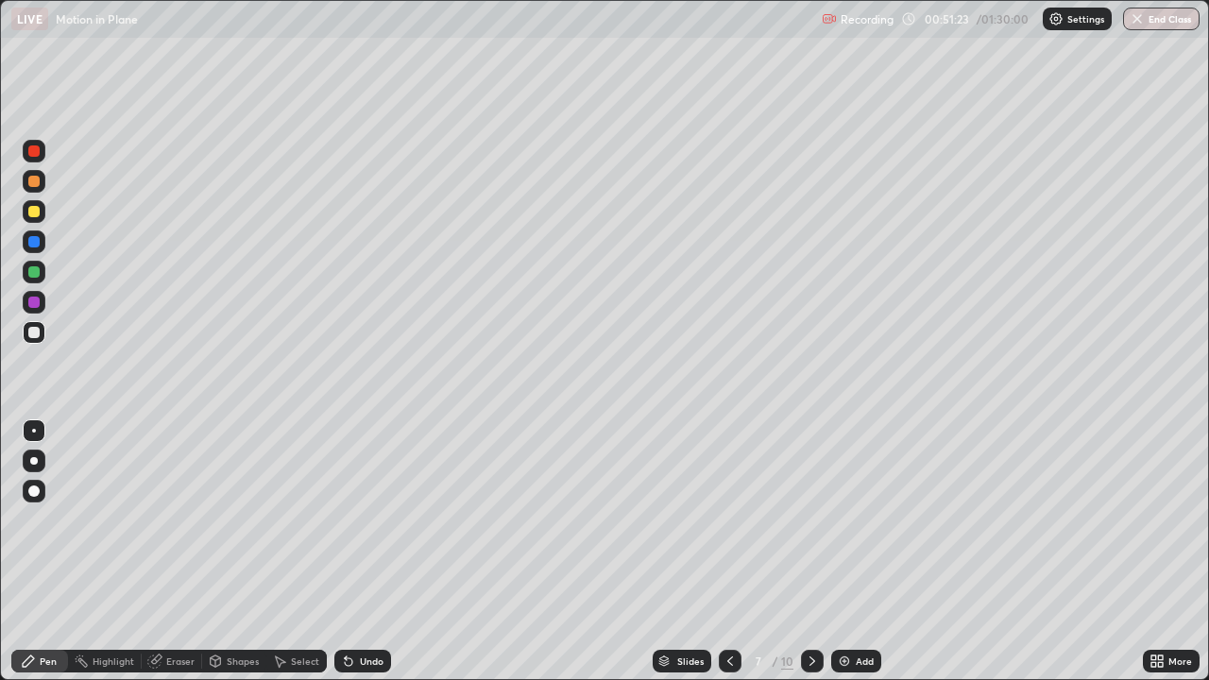
click at [832, 551] on div "Add" at bounding box center [856, 661] width 50 height 23
click at [821, 551] on div at bounding box center [812, 661] width 23 height 23
click at [810, 551] on icon at bounding box center [812, 660] width 15 height 15
click at [814, 551] on div at bounding box center [812, 661] width 23 height 23
click at [39, 153] on div at bounding box center [33, 150] width 11 height 11
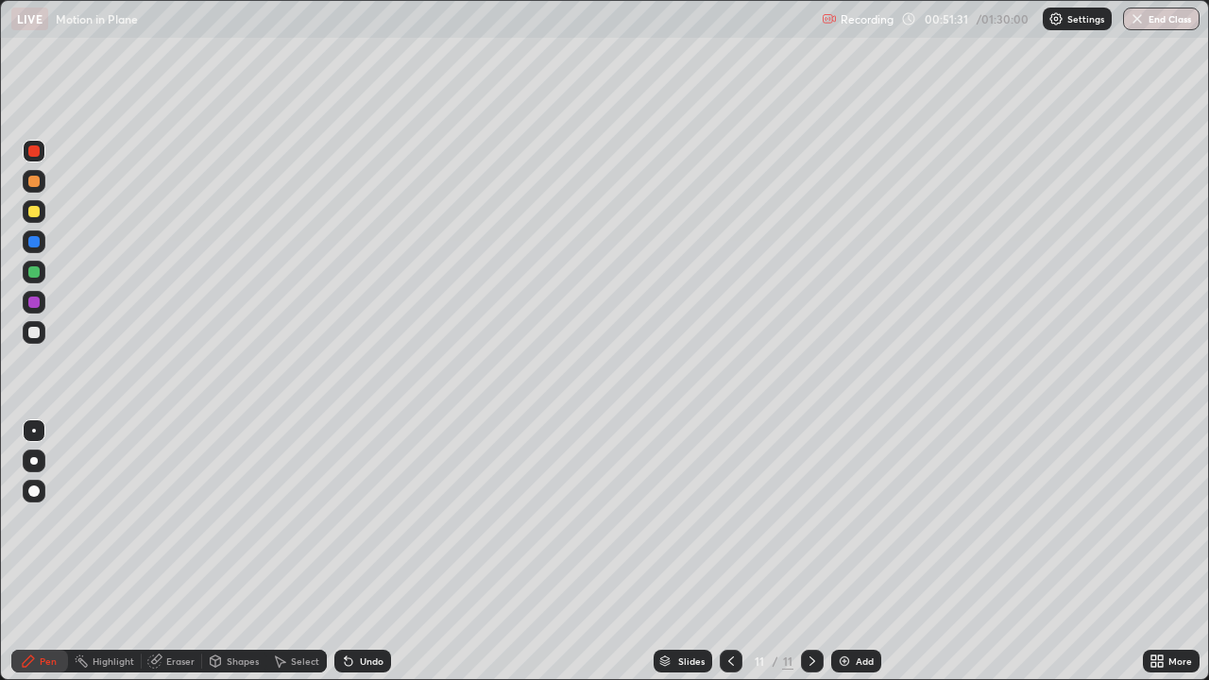
click at [720, 551] on div at bounding box center [731, 661] width 23 height 23
click at [730, 551] on icon at bounding box center [730, 660] width 15 height 15
click at [729, 551] on icon at bounding box center [730, 660] width 15 height 15
click at [810, 551] on div at bounding box center [812, 661] width 23 height 23
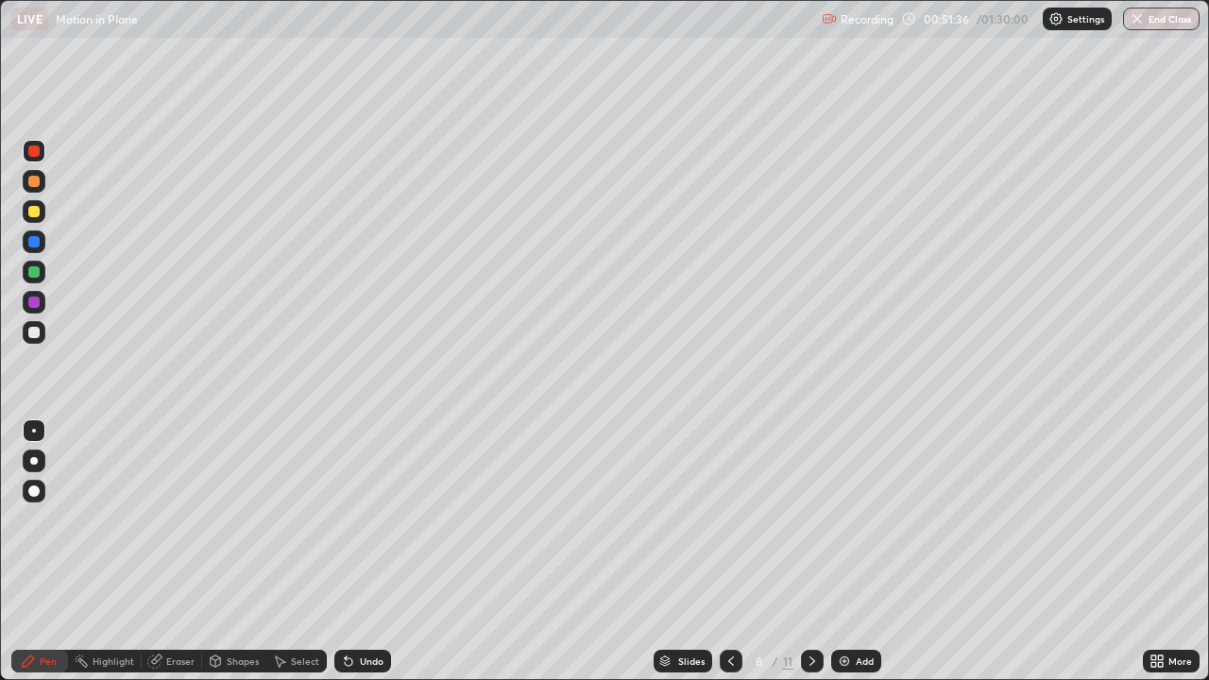
click at [810, 551] on icon at bounding box center [812, 660] width 15 height 15
click at [814, 551] on icon at bounding box center [812, 660] width 15 height 15
click at [729, 551] on icon at bounding box center [730, 660] width 15 height 15
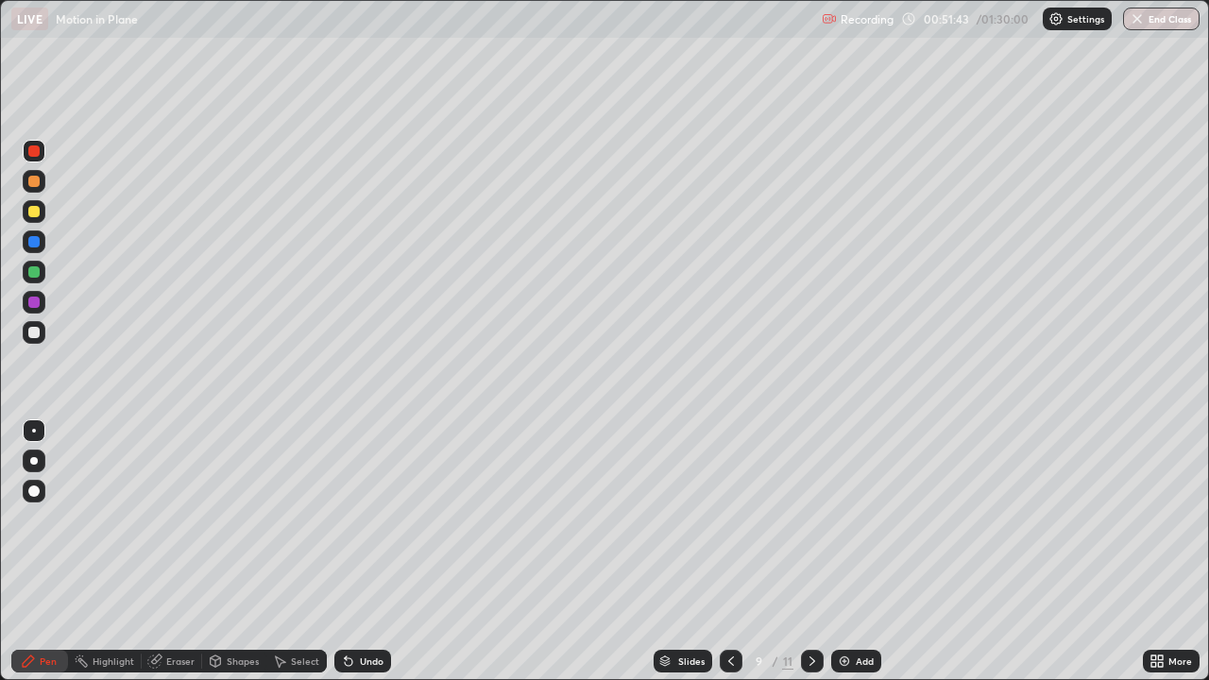
click at [736, 551] on icon at bounding box center [730, 660] width 15 height 15
click at [736, 551] on div at bounding box center [731, 661] width 23 height 23
click at [736, 551] on icon at bounding box center [730, 660] width 15 height 15
click at [737, 551] on div at bounding box center [731, 661] width 23 height 23
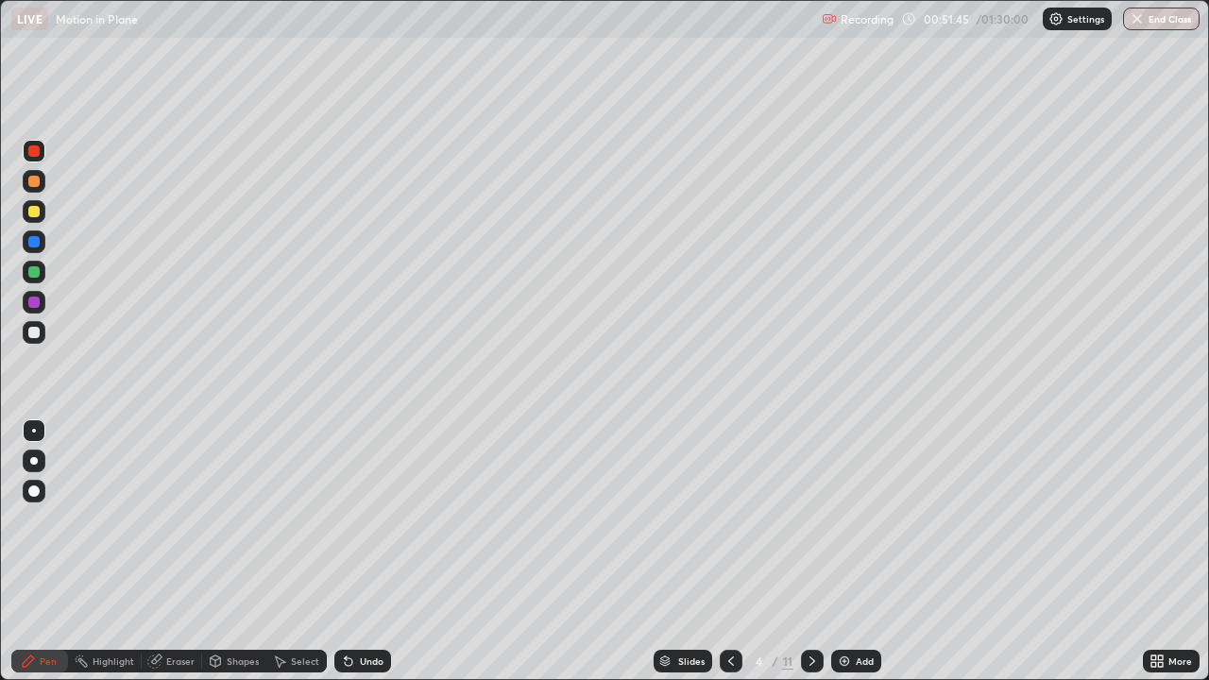
click at [729, 551] on icon at bounding box center [731, 660] width 6 height 9
click at [729, 551] on icon at bounding box center [730, 660] width 15 height 15
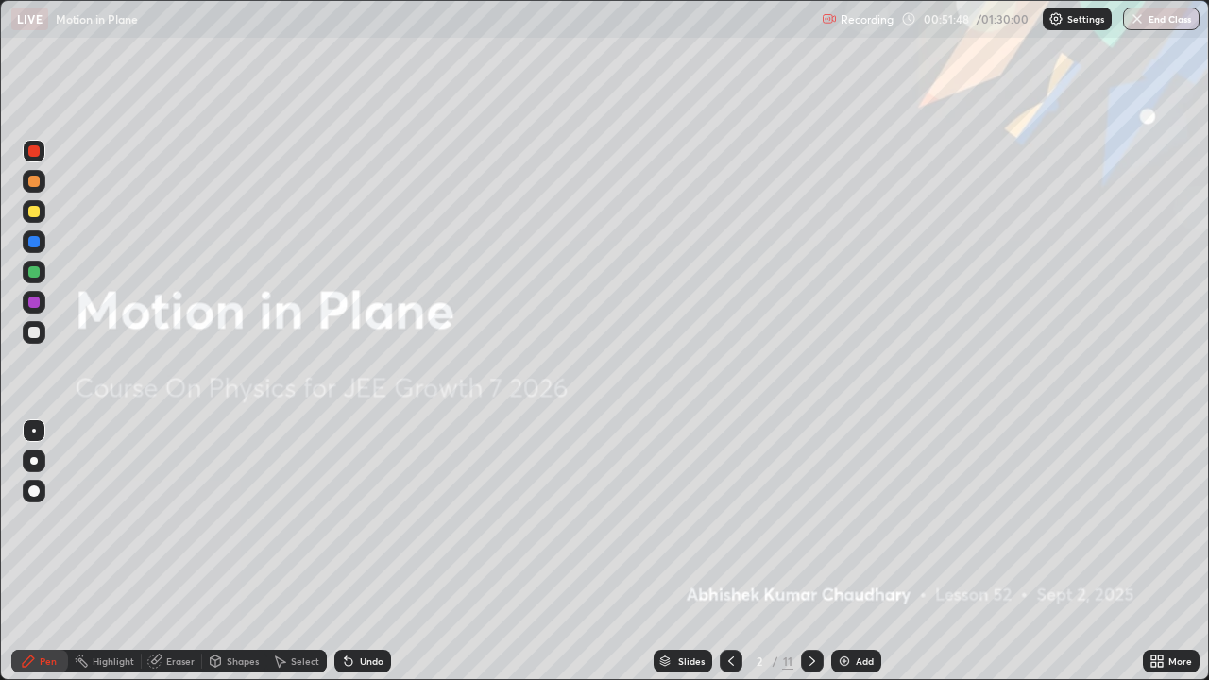
click at [810, 551] on icon at bounding box center [812, 660] width 15 height 15
click at [811, 551] on icon at bounding box center [812, 660] width 15 height 15
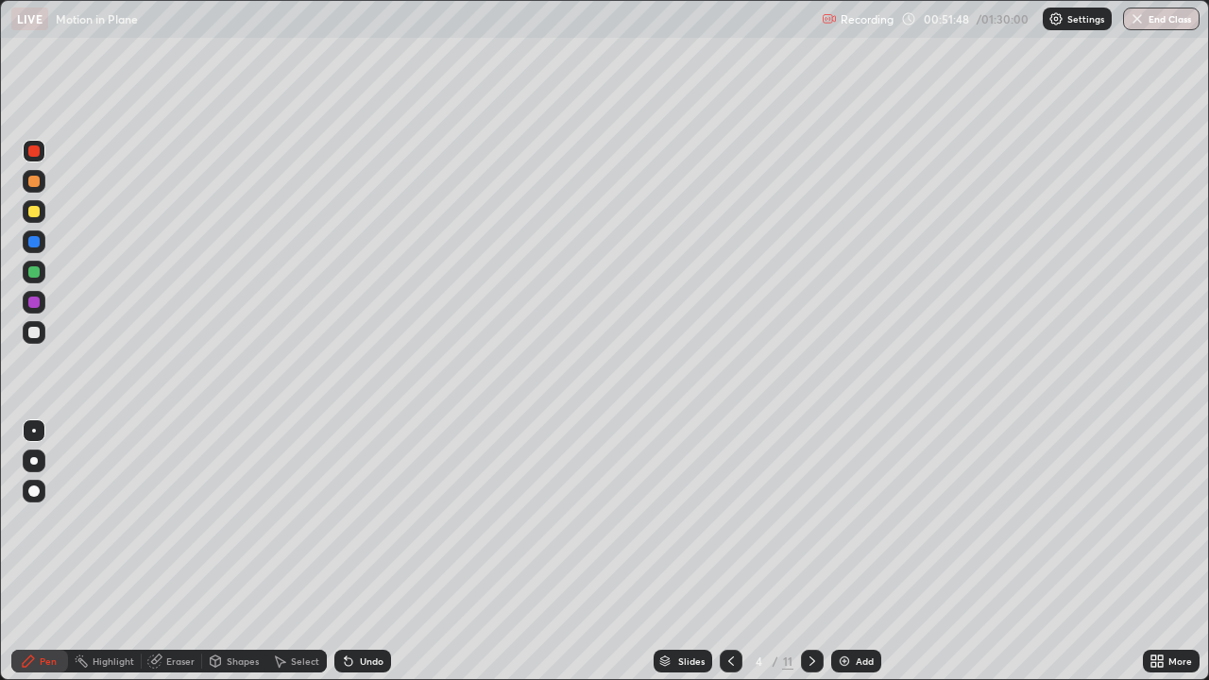
click at [811, 551] on icon at bounding box center [812, 660] width 6 height 9
click at [810, 551] on icon at bounding box center [812, 660] width 15 height 15
click at [814, 551] on div at bounding box center [812, 661] width 23 height 23
click at [813, 551] on div at bounding box center [812, 661] width 23 height 38
click at [810, 551] on icon at bounding box center [812, 660] width 15 height 15
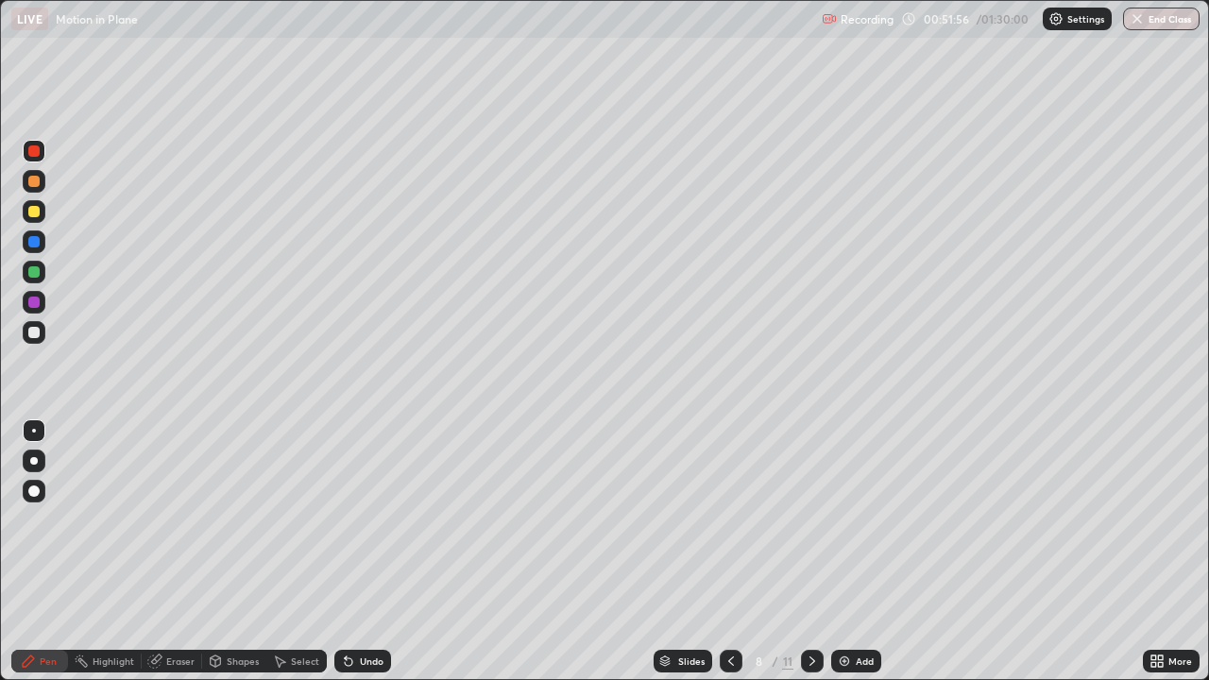
click at [808, 551] on icon at bounding box center [812, 660] width 15 height 15
click at [809, 551] on icon at bounding box center [812, 660] width 15 height 15
click at [810, 551] on icon at bounding box center [812, 660] width 15 height 15
click at [731, 551] on icon at bounding box center [730, 660] width 15 height 15
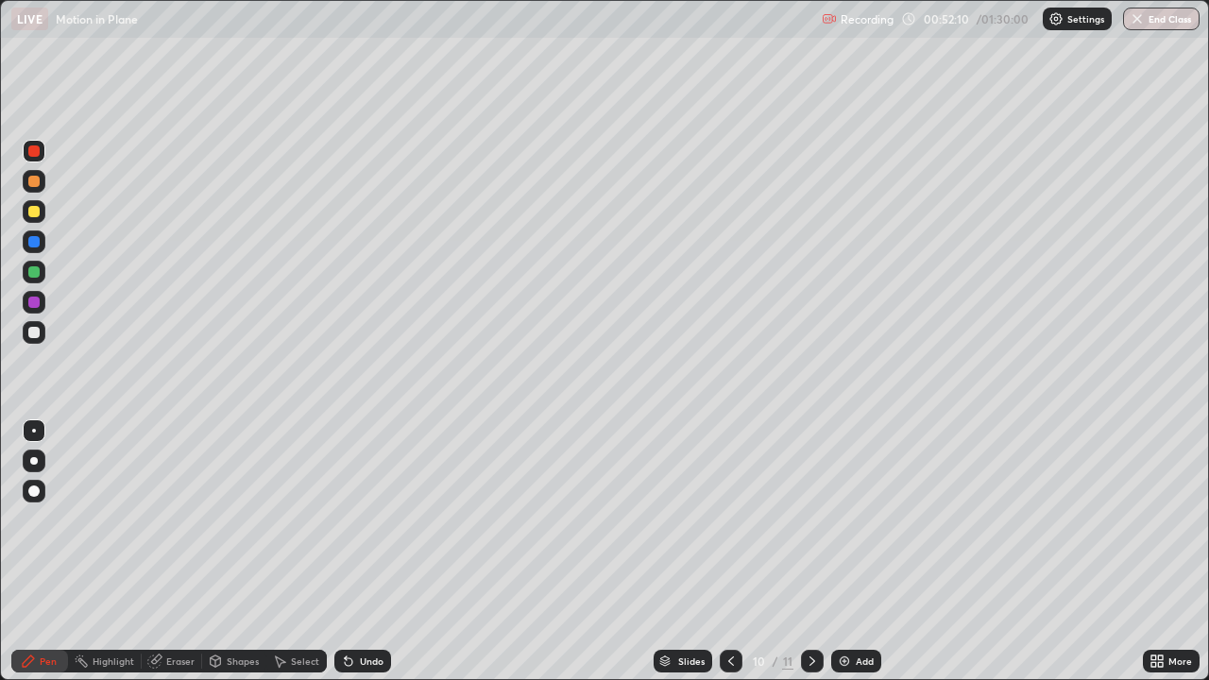
click at [731, 551] on icon at bounding box center [730, 660] width 15 height 15
click at [730, 551] on icon at bounding box center [730, 660] width 15 height 15
click at [728, 551] on icon at bounding box center [730, 660] width 15 height 15
click at [731, 551] on icon at bounding box center [730, 660] width 15 height 15
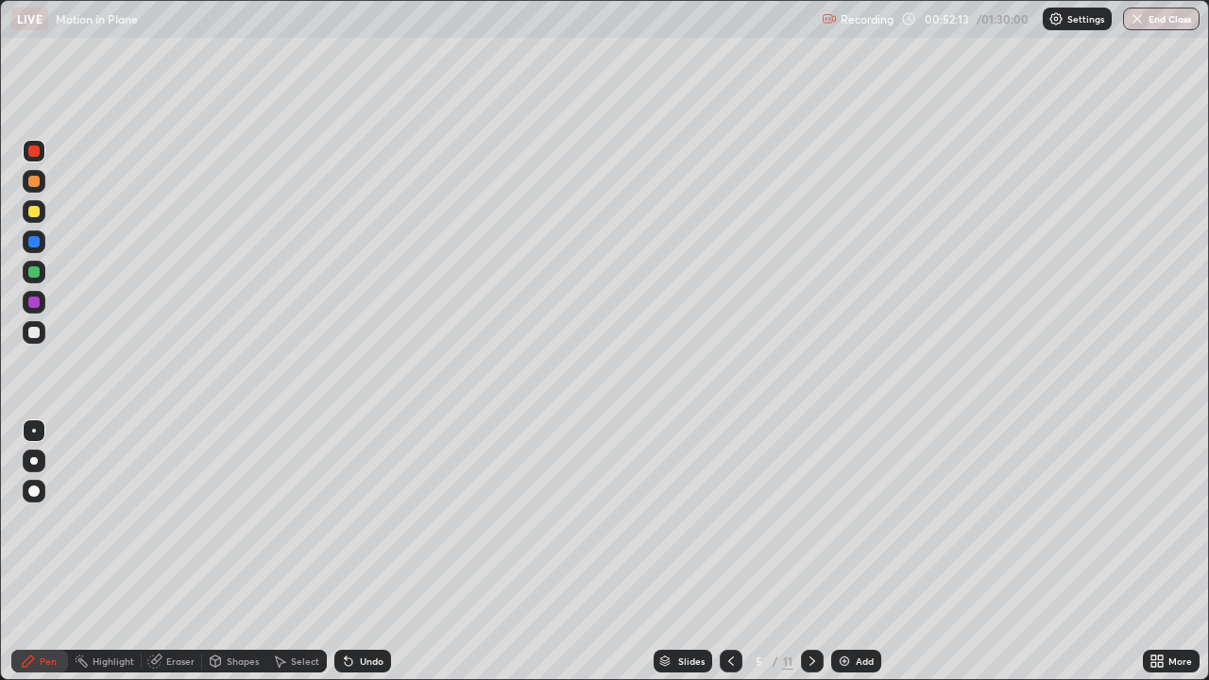
click at [812, 551] on icon at bounding box center [812, 660] width 15 height 15
click at [813, 551] on div at bounding box center [812, 661] width 23 height 23
click at [810, 551] on icon at bounding box center [812, 660] width 15 height 15
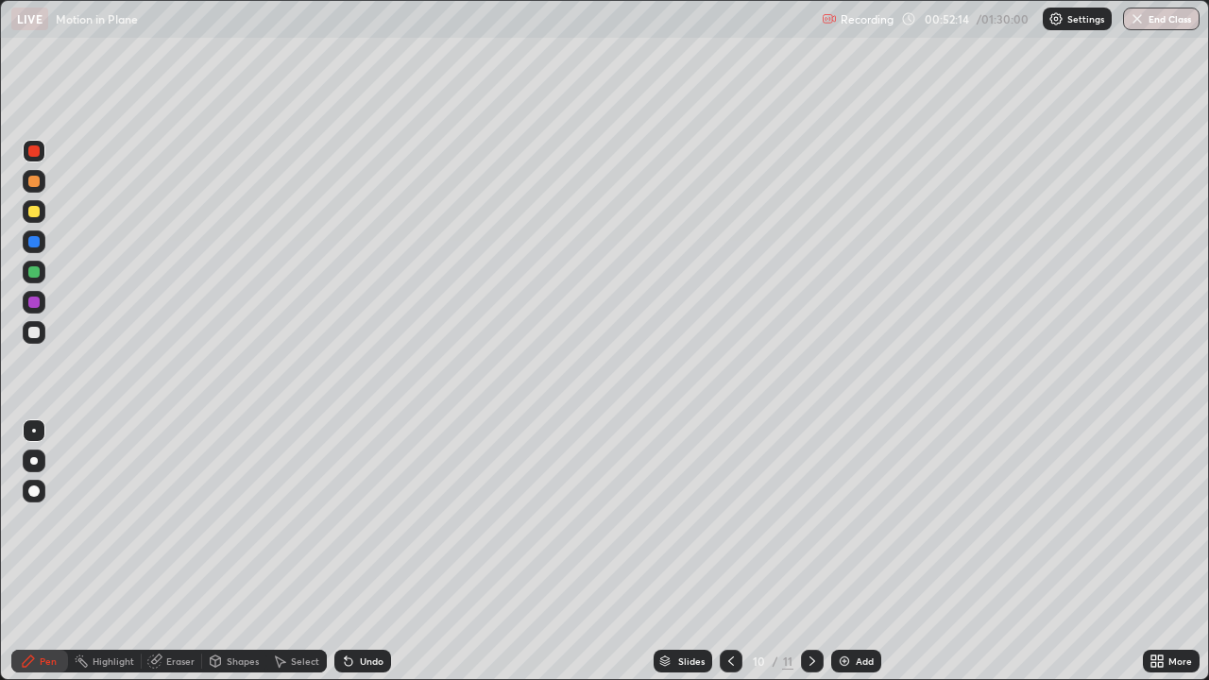
click at [810, 551] on icon at bounding box center [812, 660] width 15 height 15
click at [179, 551] on div "Eraser" at bounding box center [172, 661] width 60 height 23
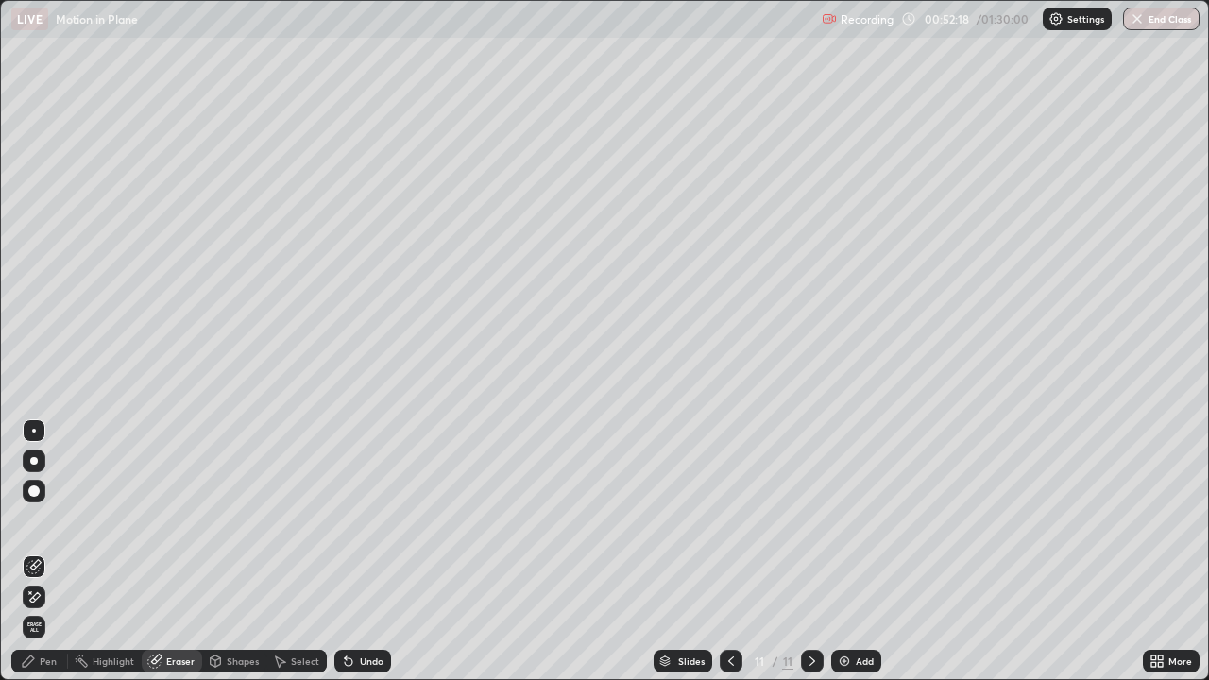
click at [59, 551] on div "Pen" at bounding box center [39, 661] width 57 height 23
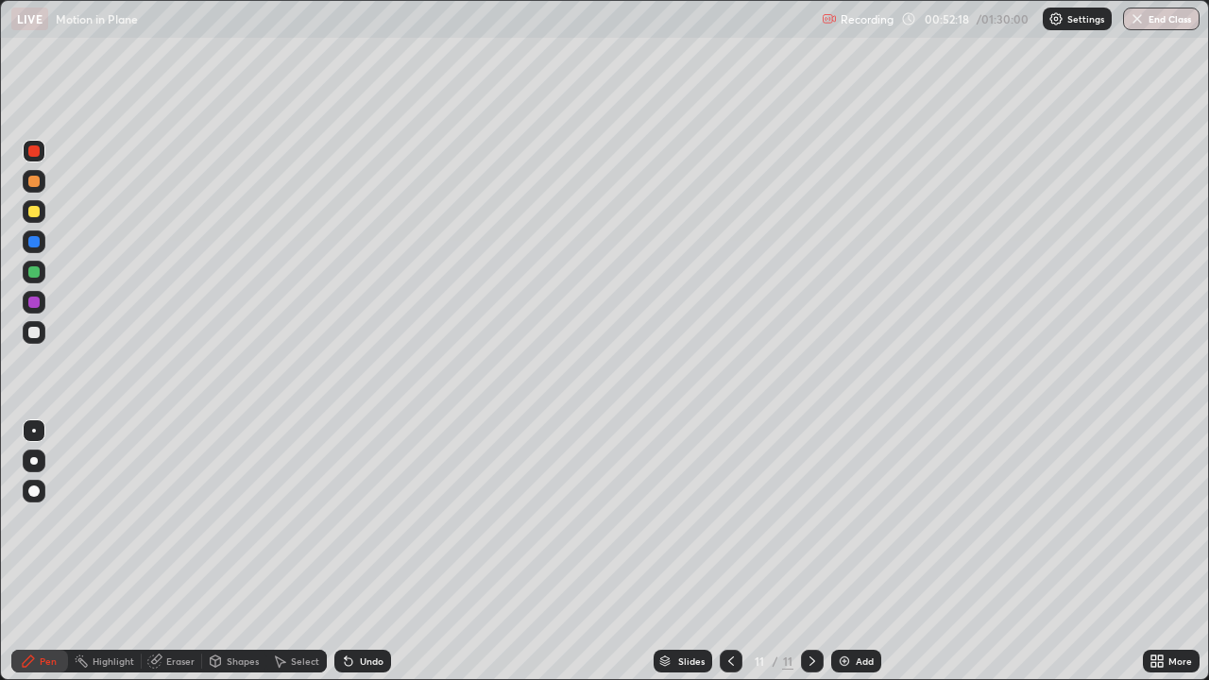
click at [33, 210] on div at bounding box center [33, 211] width 11 height 11
click at [37, 153] on div at bounding box center [33, 150] width 11 height 11
click at [36, 145] on div at bounding box center [33, 150] width 11 height 11
click at [44, 266] on div at bounding box center [34, 272] width 23 height 23
click at [348, 551] on icon at bounding box center [349, 662] width 8 height 8
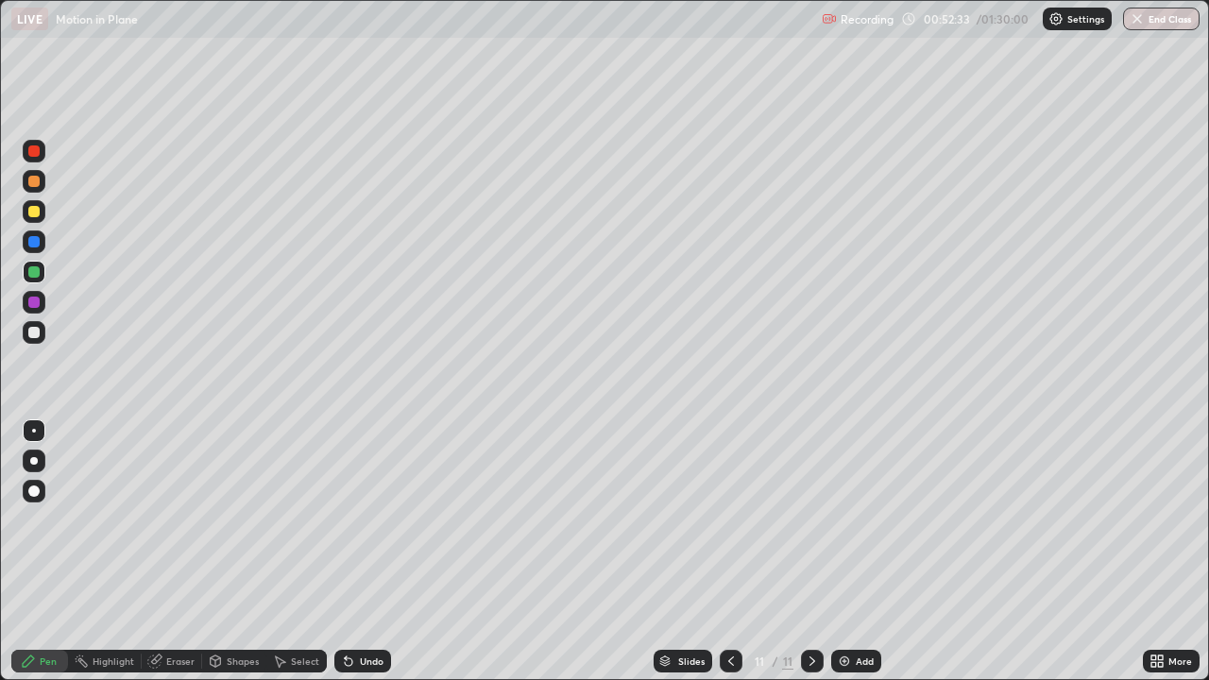
click at [349, 551] on div "Undo" at bounding box center [362, 661] width 57 height 23
click at [345, 551] on icon at bounding box center [346, 657] width 2 height 2
click at [175, 551] on div "Eraser" at bounding box center [180, 660] width 28 height 9
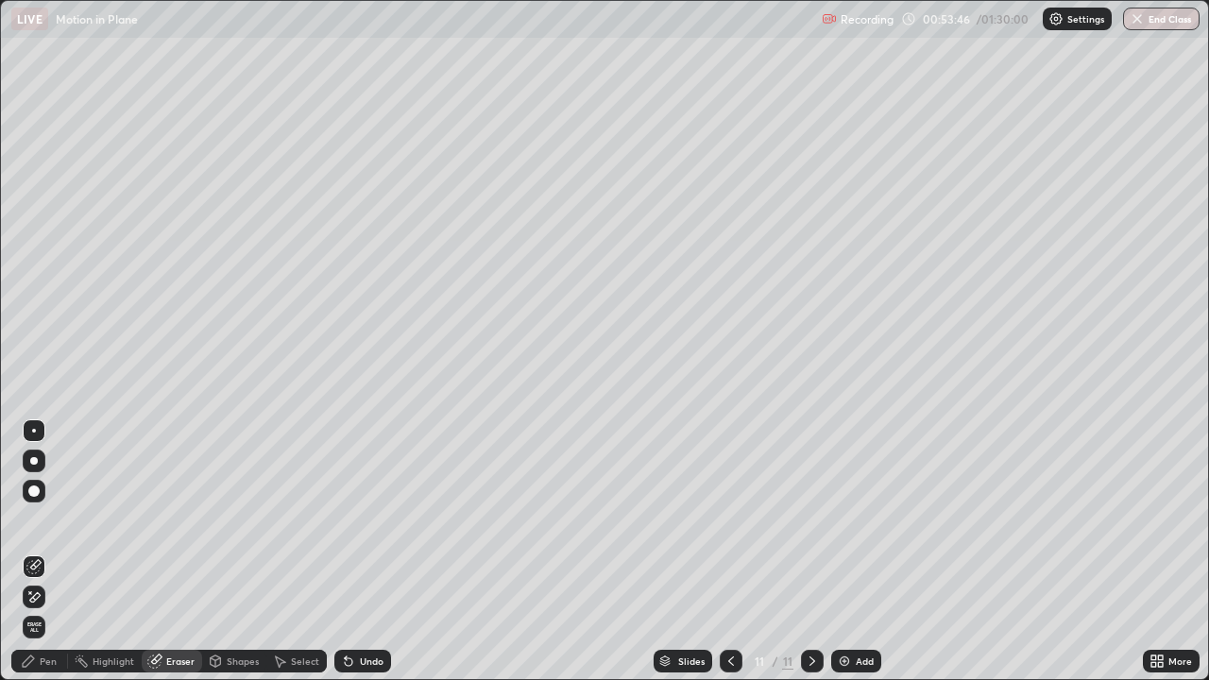
click at [50, 551] on div "Pen" at bounding box center [48, 660] width 17 height 9
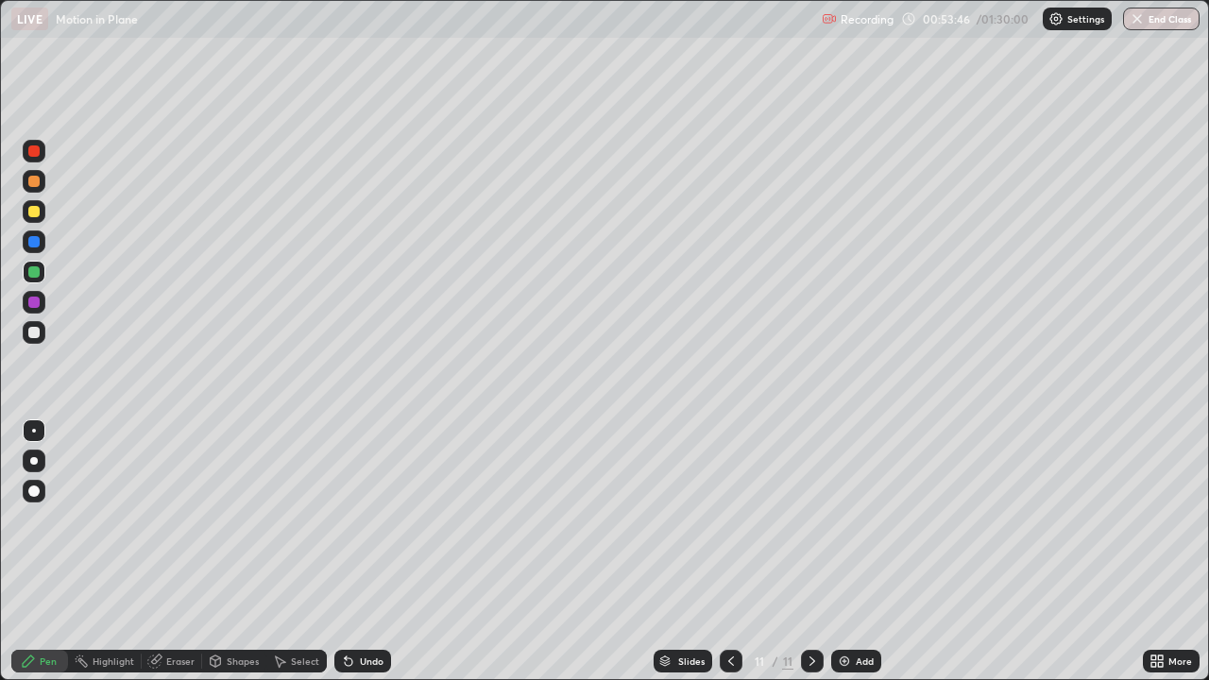
click at [36, 156] on div at bounding box center [33, 150] width 11 height 11
click at [729, 551] on icon at bounding box center [730, 660] width 15 height 15
click at [735, 551] on icon at bounding box center [730, 660] width 15 height 15
click at [726, 551] on icon at bounding box center [730, 660] width 15 height 15
click at [720, 551] on div at bounding box center [731, 661] width 23 height 23
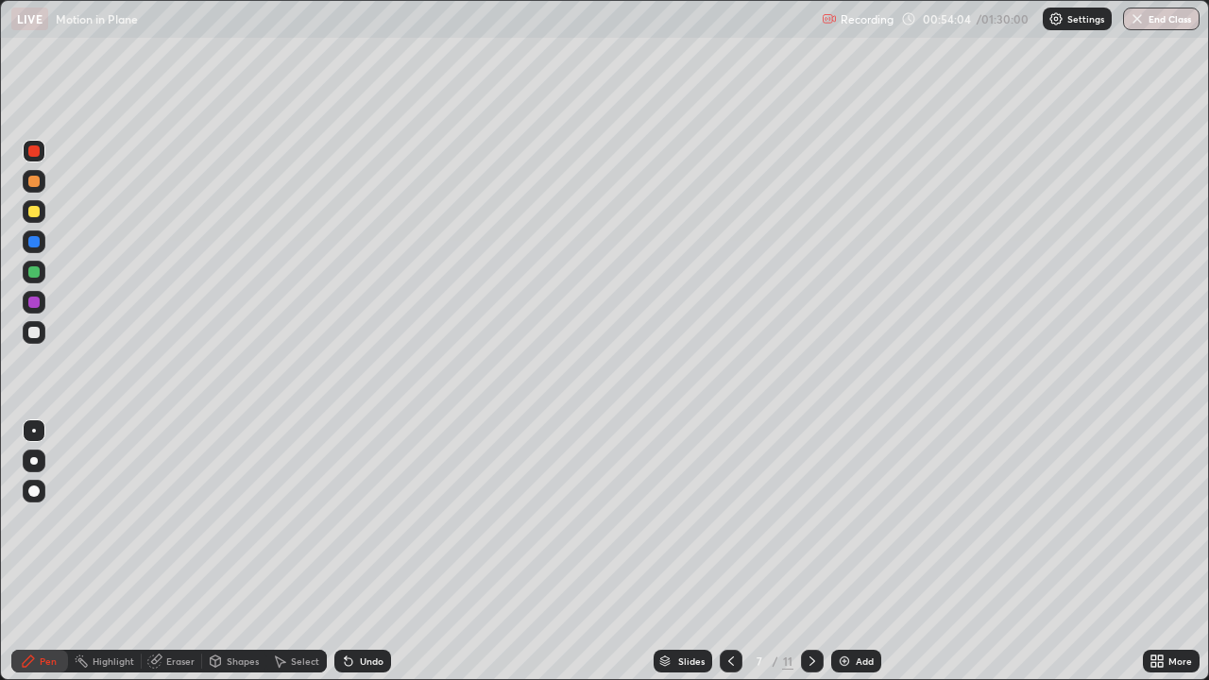
click at [811, 551] on icon at bounding box center [812, 660] width 15 height 15
click at [810, 551] on icon at bounding box center [812, 660] width 15 height 15
click at [811, 551] on icon at bounding box center [812, 660] width 6 height 9
click at [809, 551] on icon at bounding box center [812, 660] width 15 height 15
click at [812, 551] on icon at bounding box center [812, 660] width 6 height 9
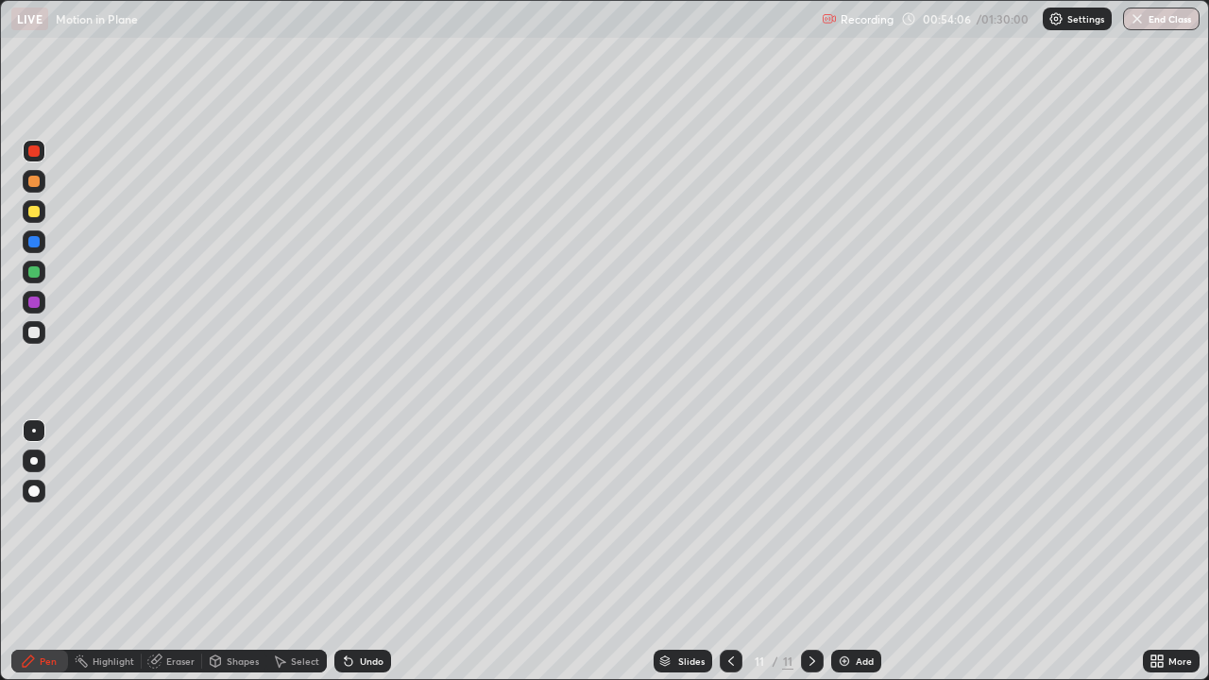
click at [809, 551] on icon at bounding box center [812, 660] width 6 height 9
click at [46, 551] on div "Pen" at bounding box center [39, 661] width 57 height 23
click at [32, 151] on div at bounding box center [33, 150] width 11 height 11
click at [722, 551] on div at bounding box center [731, 661] width 23 height 23
click at [731, 551] on icon at bounding box center [730, 660] width 15 height 15
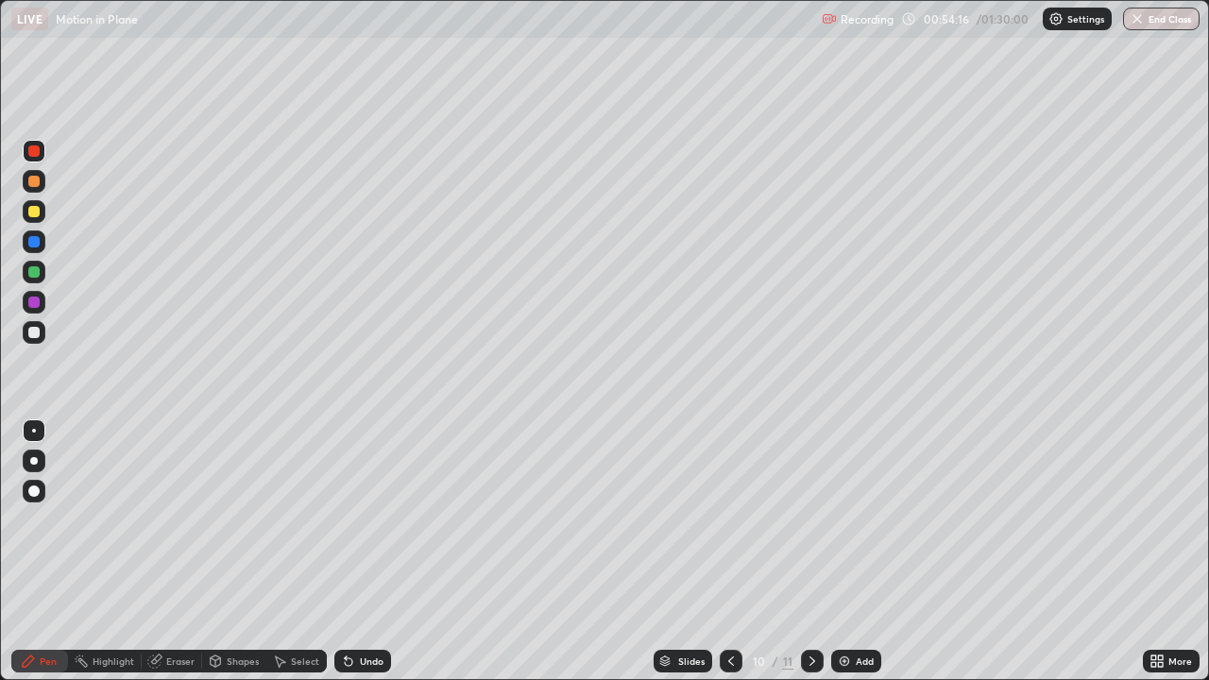
click at [732, 551] on icon at bounding box center [730, 660] width 15 height 15
click at [729, 551] on icon at bounding box center [730, 660] width 15 height 15
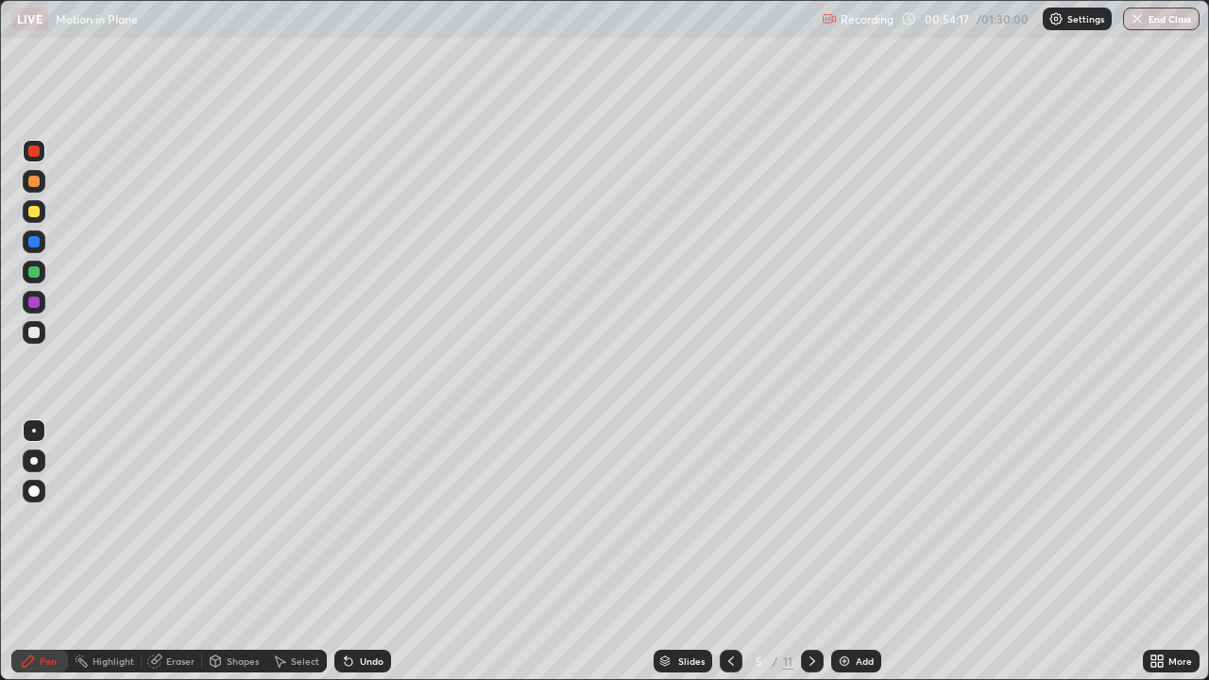
click at [729, 551] on icon at bounding box center [730, 660] width 15 height 15
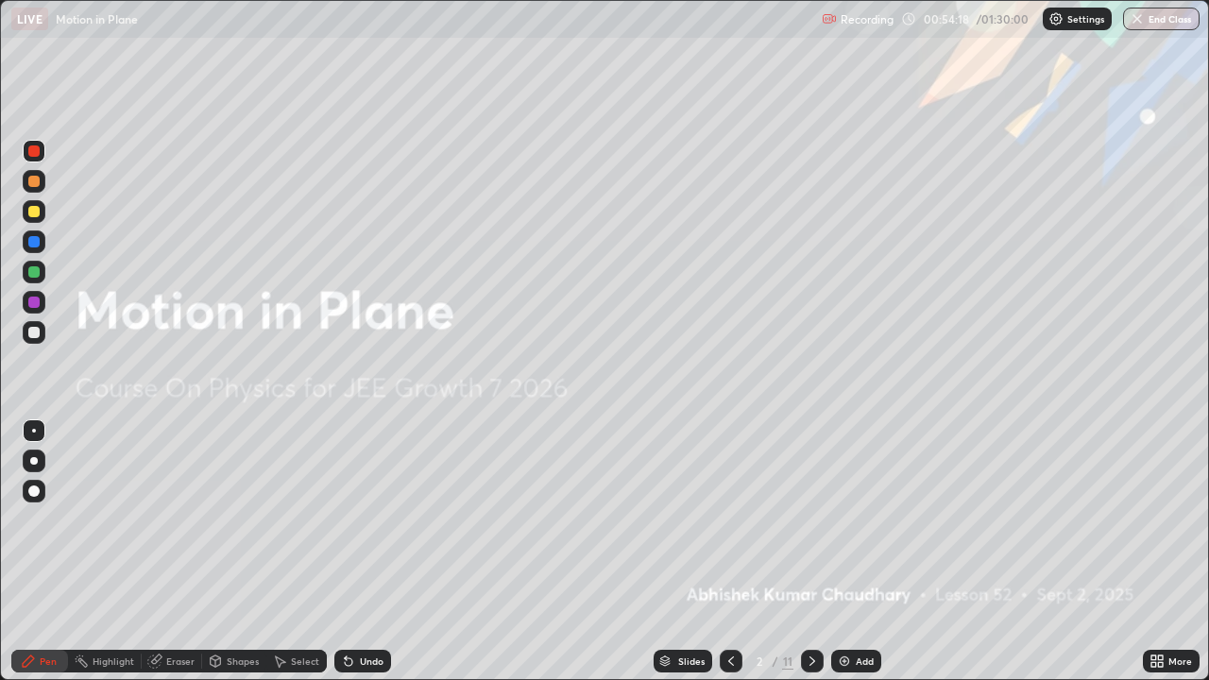
click at [810, 551] on icon at bounding box center [812, 660] width 15 height 15
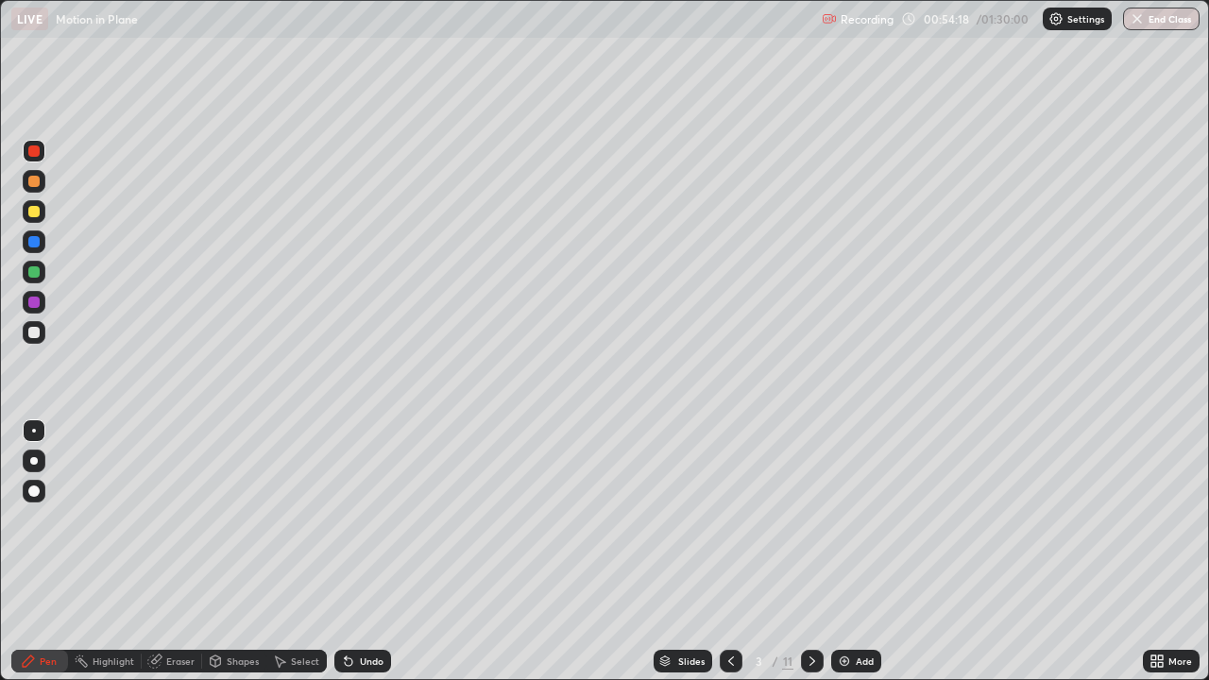
click at [810, 551] on icon at bounding box center [812, 660] width 15 height 15
click at [807, 551] on icon at bounding box center [812, 660] width 15 height 15
click at [809, 551] on icon at bounding box center [812, 660] width 15 height 15
click at [177, 551] on div "Eraser" at bounding box center [180, 660] width 28 height 9
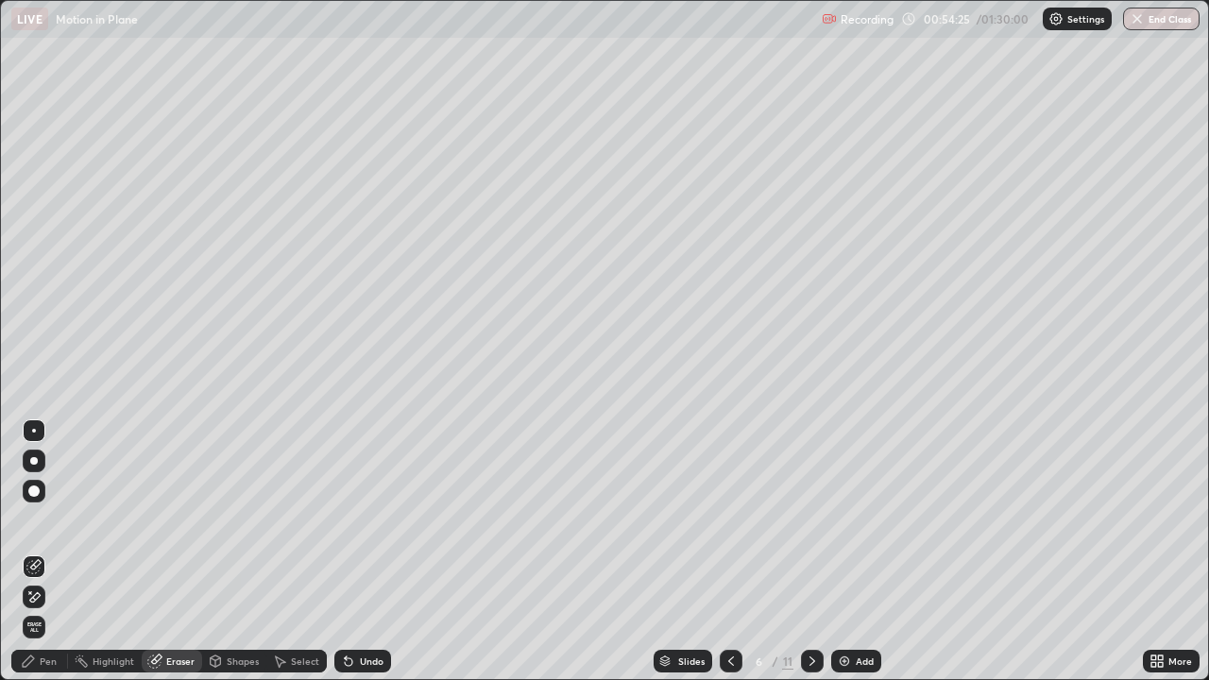
click at [42, 551] on div "Pen" at bounding box center [39, 661] width 57 height 23
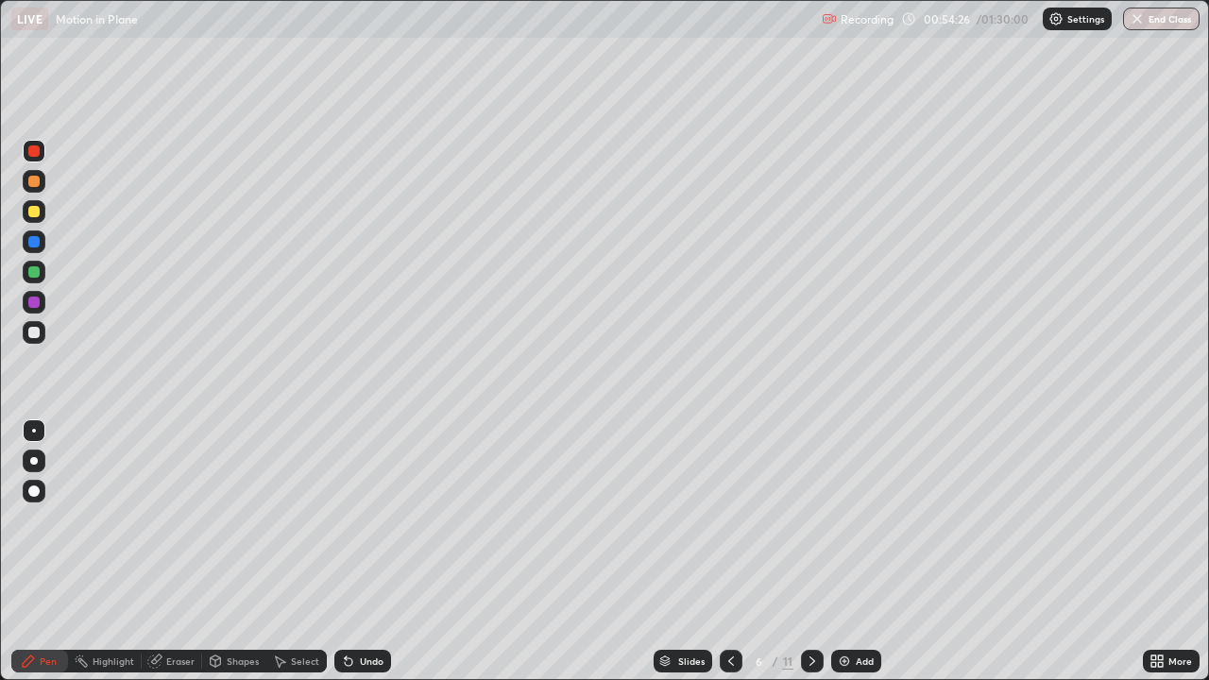
click at [32, 147] on div at bounding box center [33, 150] width 11 height 11
click at [52, 551] on div "Pen" at bounding box center [48, 660] width 17 height 9
click at [227, 551] on div "Shapes" at bounding box center [243, 660] width 32 height 9
click at [161, 551] on div "Eraser" at bounding box center [172, 661] width 60 height 23
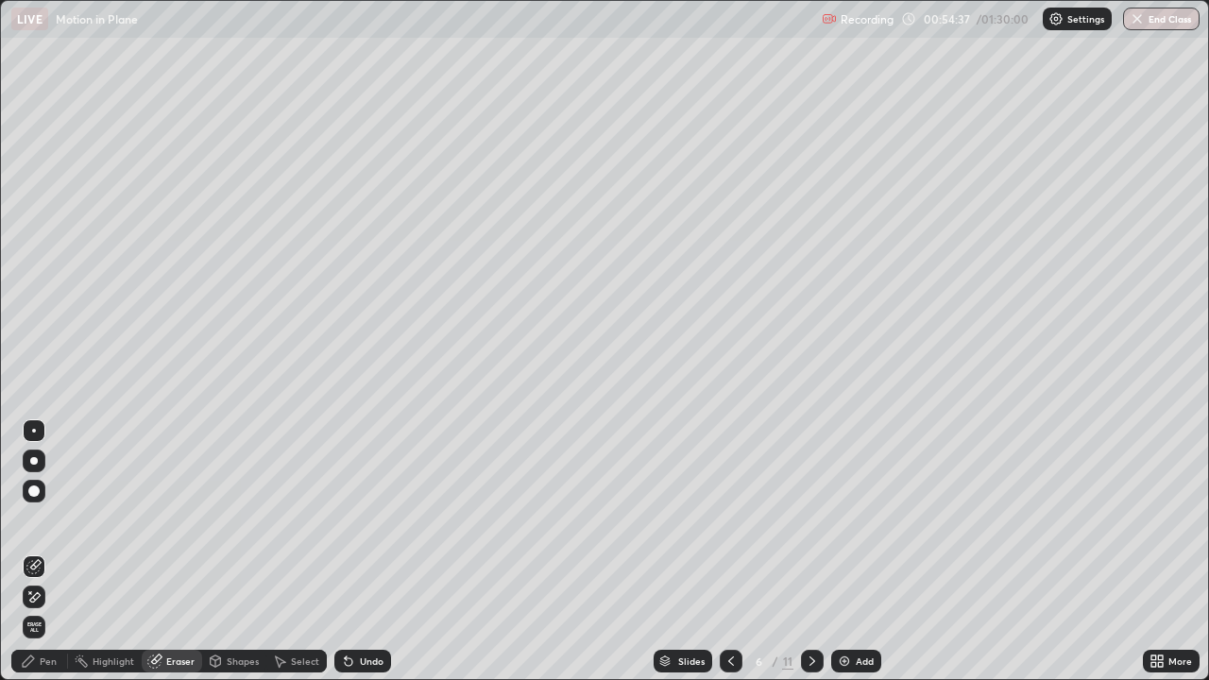
click at [43, 551] on div "Pen" at bounding box center [39, 661] width 57 height 23
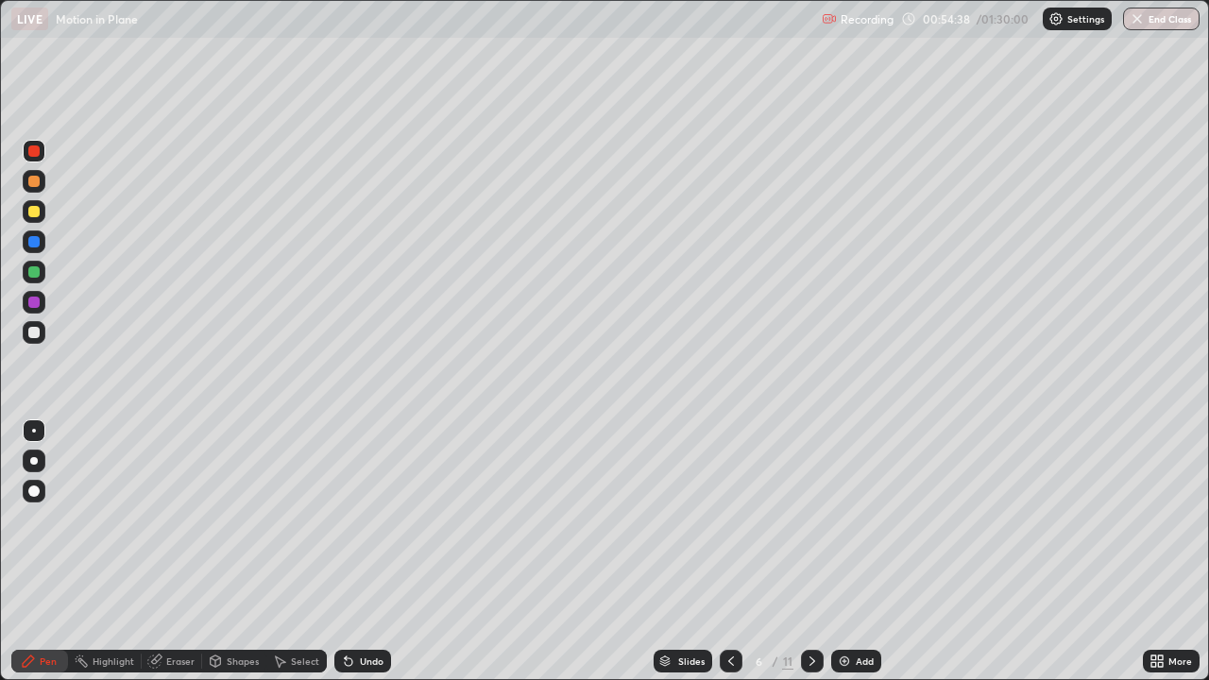
click at [38, 273] on div at bounding box center [33, 271] width 11 height 11
click at [808, 551] on div at bounding box center [812, 661] width 23 height 23
click at [808, 551] on icon at bounding box center [812, 660] width 15 height 15
click at [809, 551] on icon at bounding box center [812, 660] width 15 height 15
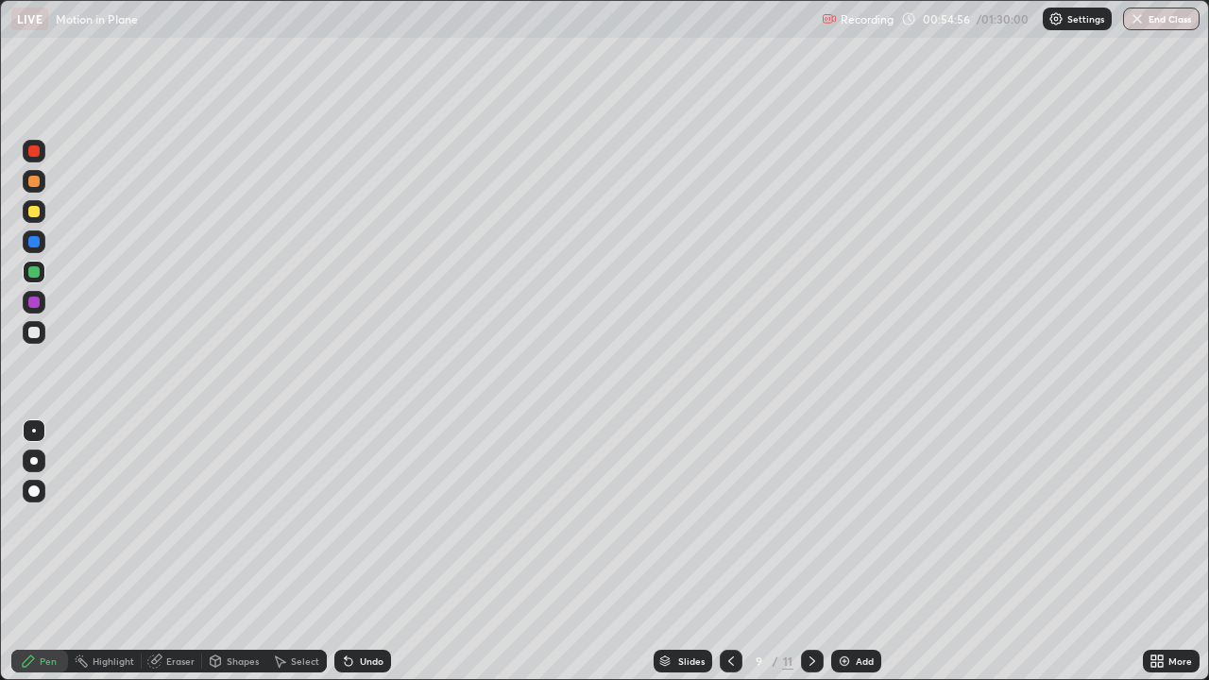
click at [810, 551] on icon at bounding box center [812, 660] width 15 height 15
click at [817, 551] on icon at bounding box center [812, 660] width 15 height 15
click at [34, 273] on div at bounding box center [33, 271] width 11 height 11
click at [35, 324] on div at bounding box center [34, 332] width 23 height 23
click at [221, 551] on icon at bounding box center [215, 660] width 15 height 15
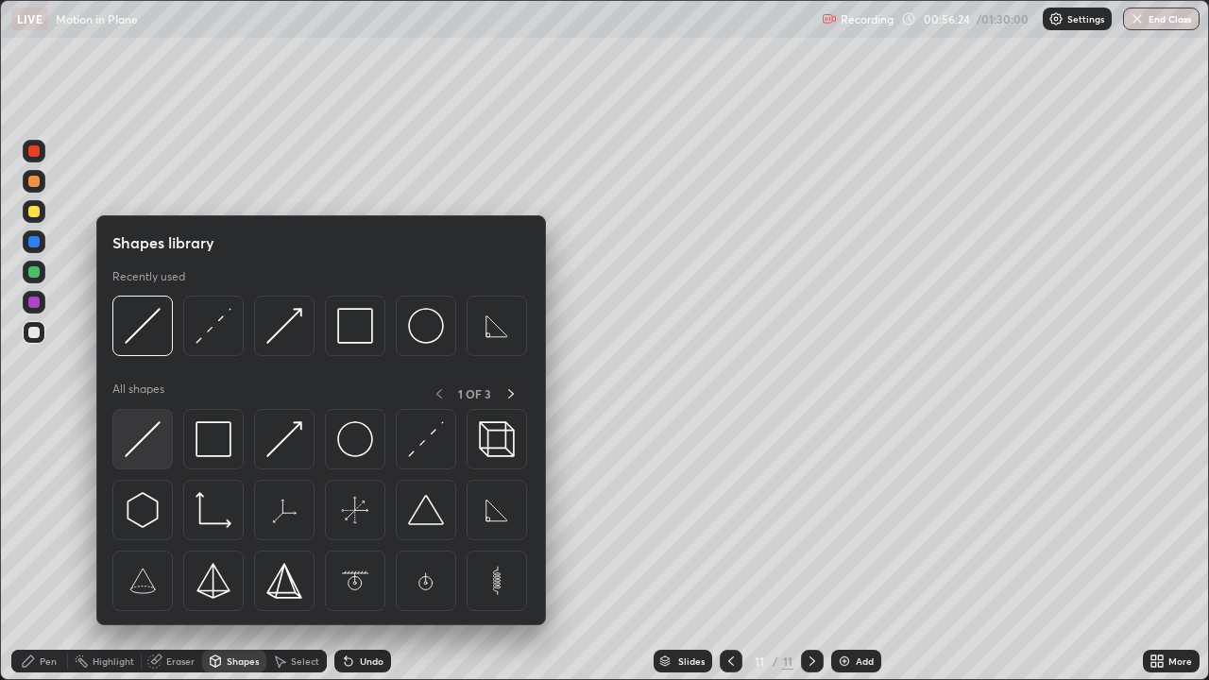
click at [129, 443] on img at bounding box center [143, 439] width 36 height 36
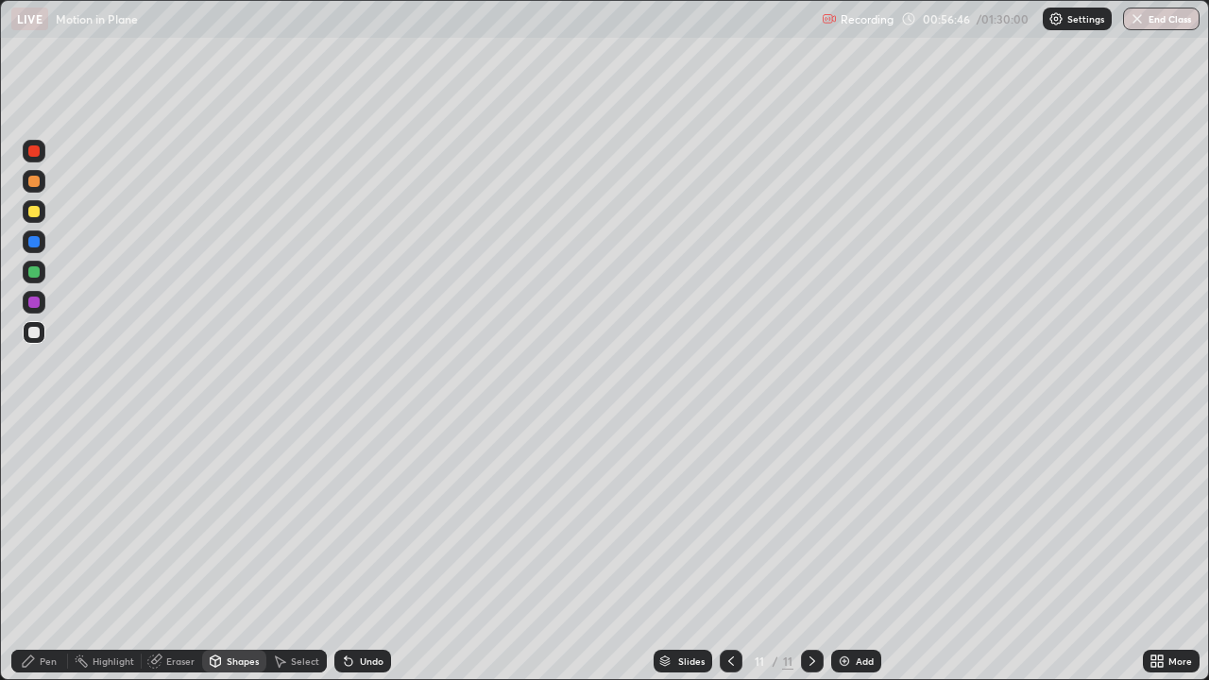
click at [227, 551] on div "Shapes" at bounding box center [243, 660] width 32 height 9
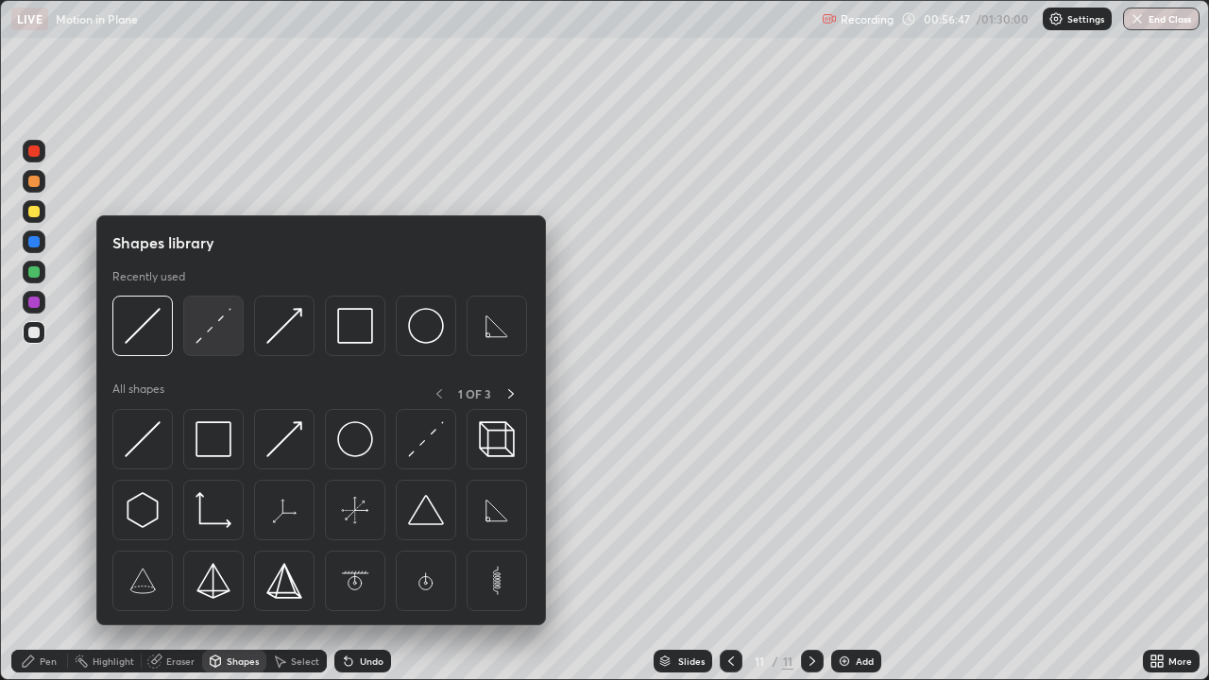
click at [216, 327] on img at bounding box center [213, 326] width 36 height 36
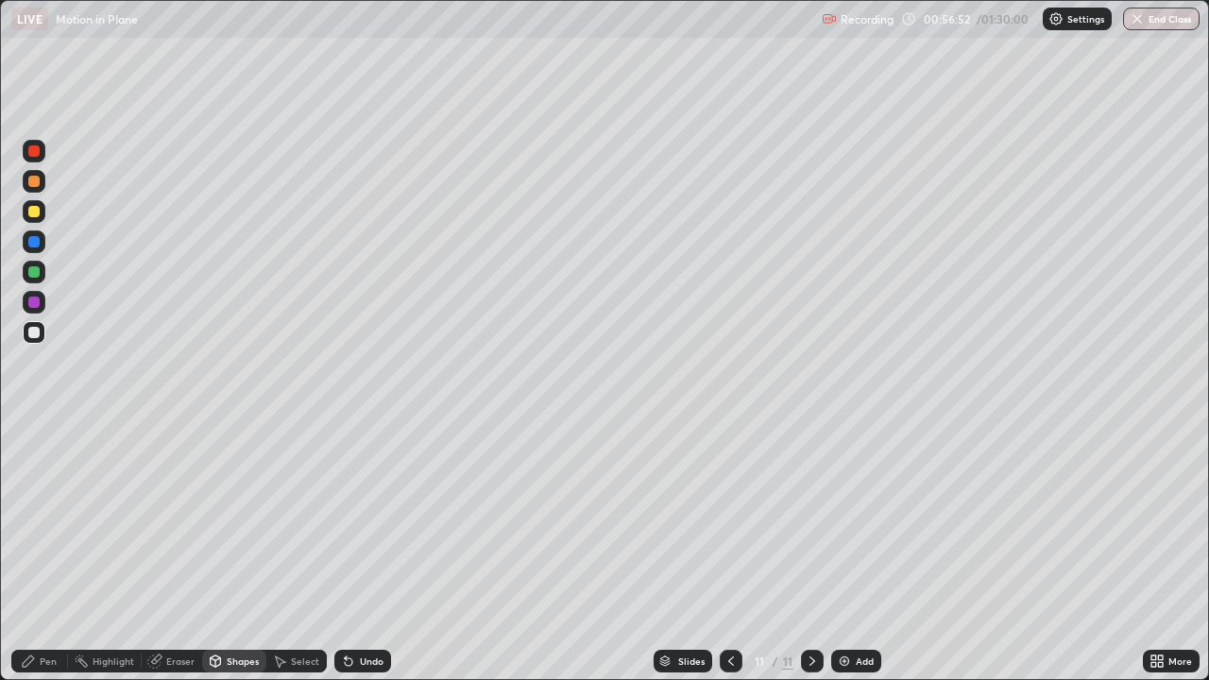
click at [49, 551] on div "Pen" at bounding box center [48, 660] width 17 height 9
click at [355, 551] on div "Undo" at bounding box center [362, 661] width 57 height 23
click at [39, 330] on div at bounding box center [33, 332] width 11 height 11
click at [30, 461] on div at bounding box center [34, 461] width 8 height 8
click at [35, 302] on div at bounding box center [33, 302] width 11 height 11
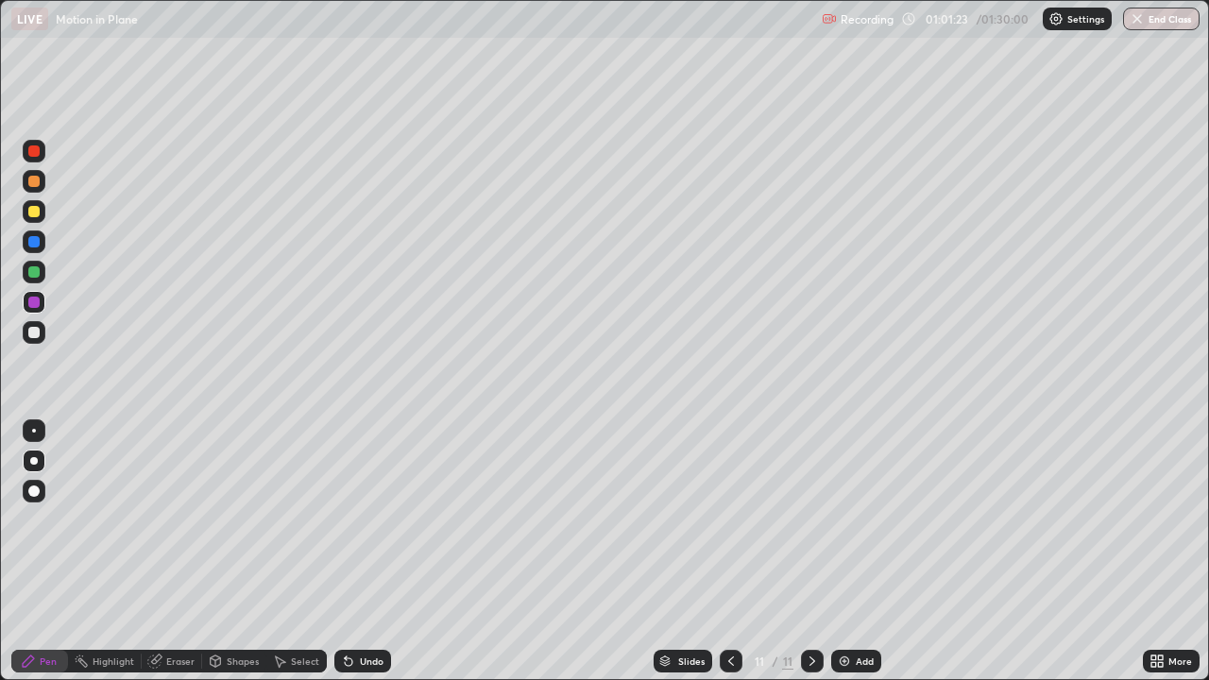
click at [845, 551] on img at bounding box center [844, 660] width 15 height 15
click at [729, 551] on icon at bounding box center [730, 660] width 15 height 15
click at [807, 551] on icon at bounding box center [812, 660] width 15 height 15
click at [729, 551] on icon at bounding box center [730, 660] width 15 height 15
click at [810, 551] on icon at bounding box center [812, 660] width 6 height 9
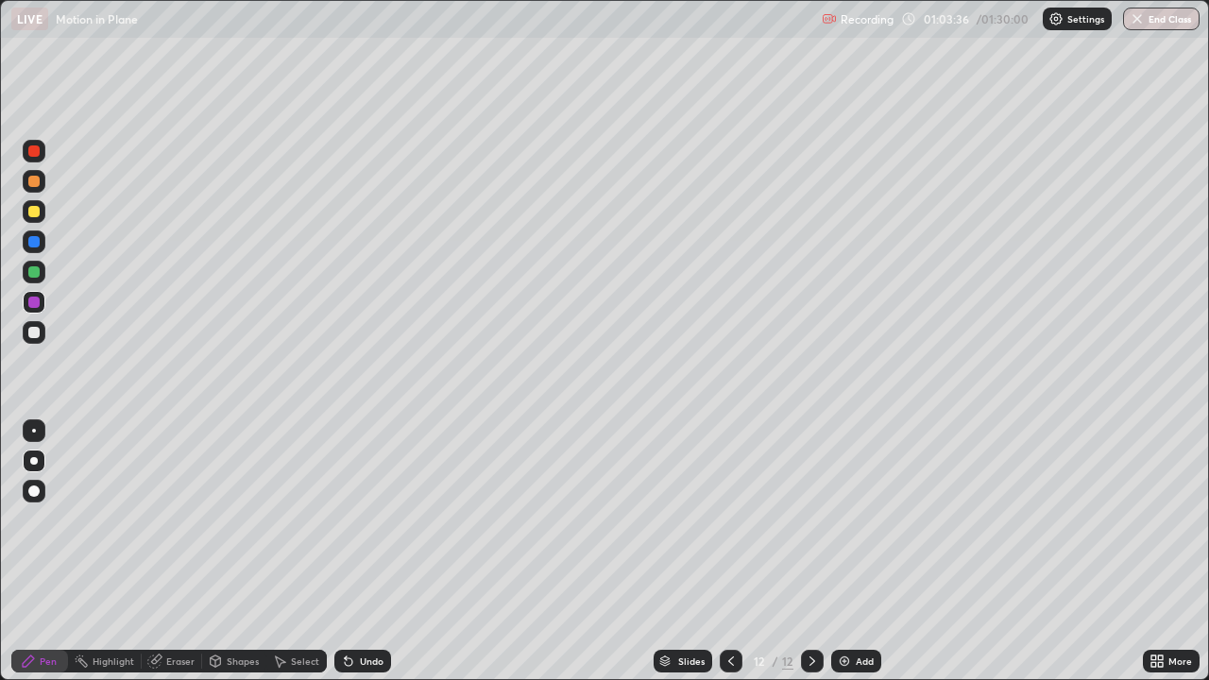
click at [728, 551] on icon at bounding box center [731, 660] width 6 height 9
click at [809, 551] on icon at bounding box center [812, 660] width 15 height 15
click at [166, 551] on div "Eraser" at bounding box center [180, 660] width 28 height 9
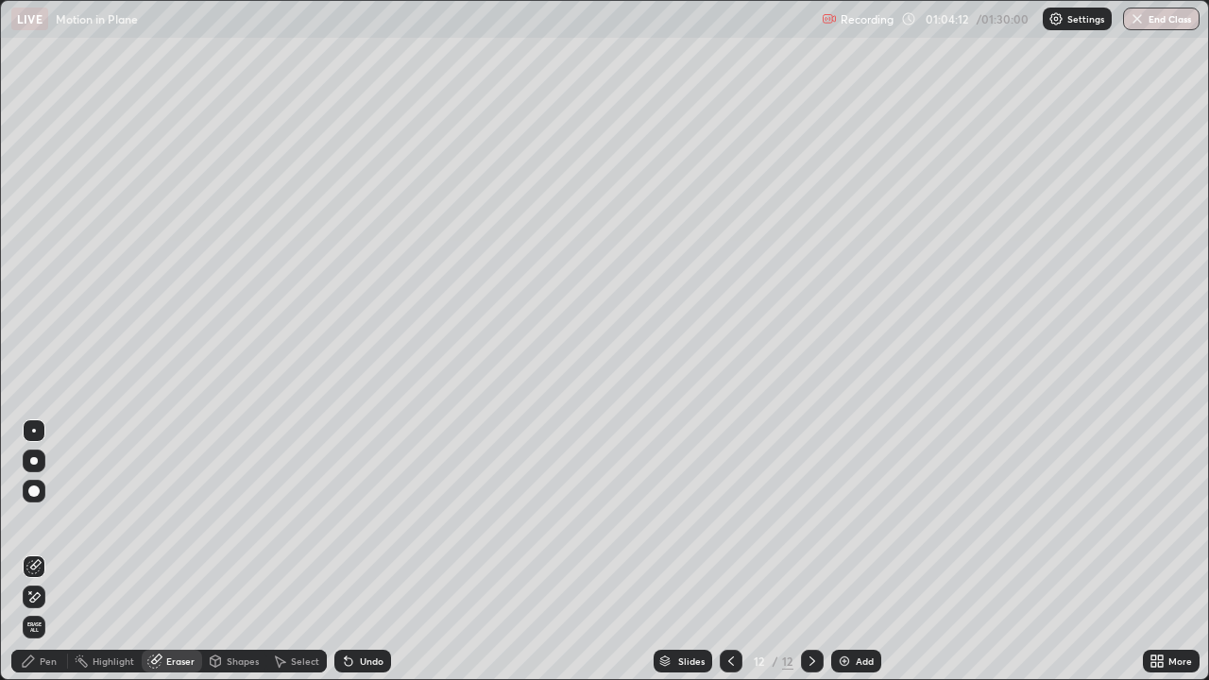
click at [55, 551] on div "Pen" at bounding box center [48, 660] width 17 height 9
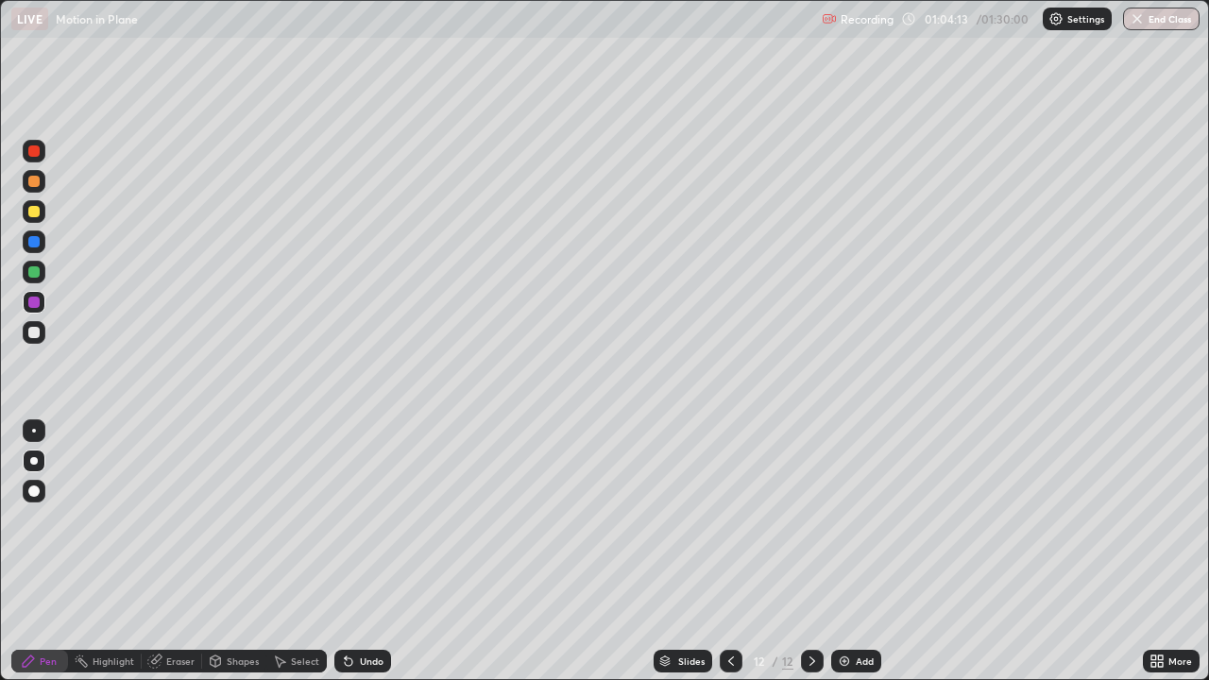
click at [35, 303] on div at bounding box center [33, 302] width 11 height 11
click at [160, 551] on icon at bounding box center [154, 660] width 15 height 15
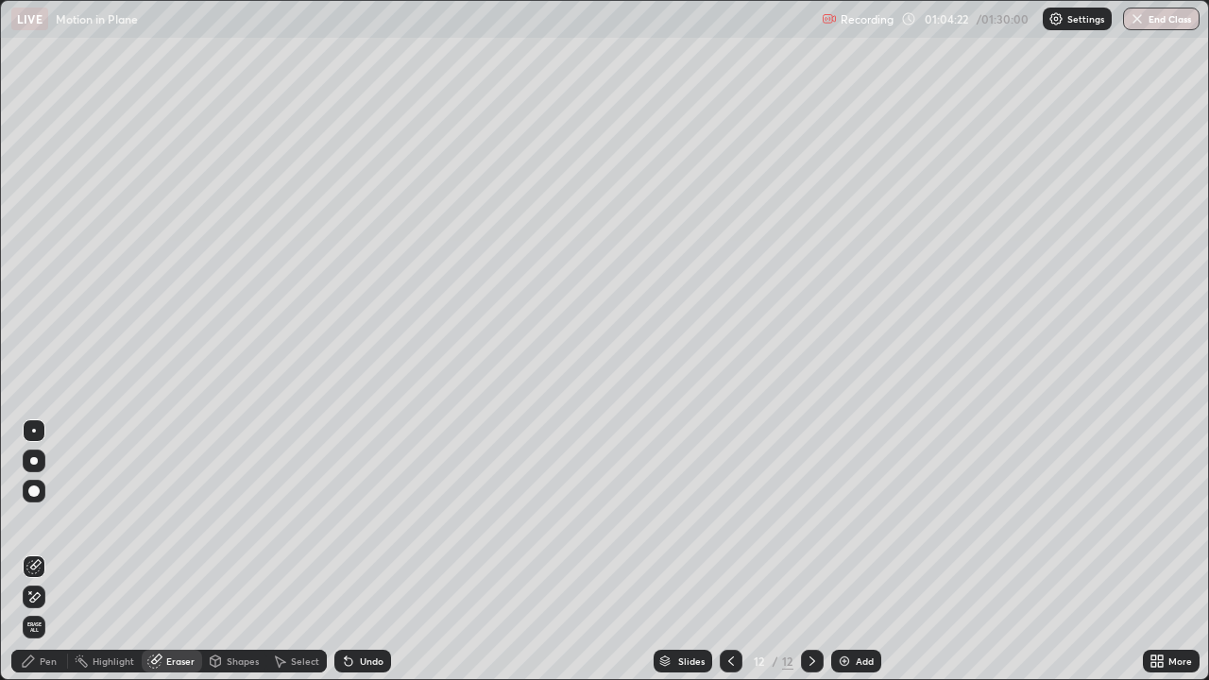
click at [53, 551] on div "Pen" at bounding box center [39, 661] width 57 height 23
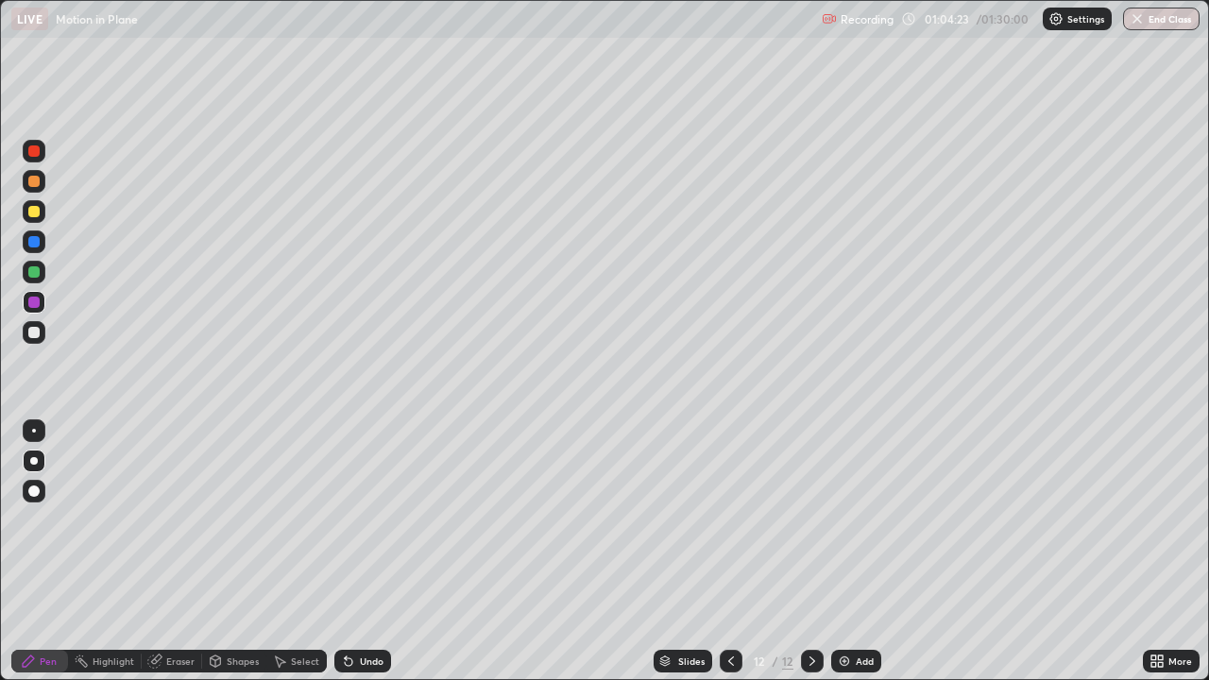
click at [36, 309] on div at bounding box center [34, 302] width 23 height 23
click at [32, 303] on div at bounding box center [33, 302] width 11 height 11
click at [58, 551] on div "Pen" at bounding box center [39, 661] width 57 height 23
click at [32, 301] on div at bounding box center [33, 302] width 11 height 11
click at [148, 551] on icon at bounding box center [154, 661] width 12 height 12
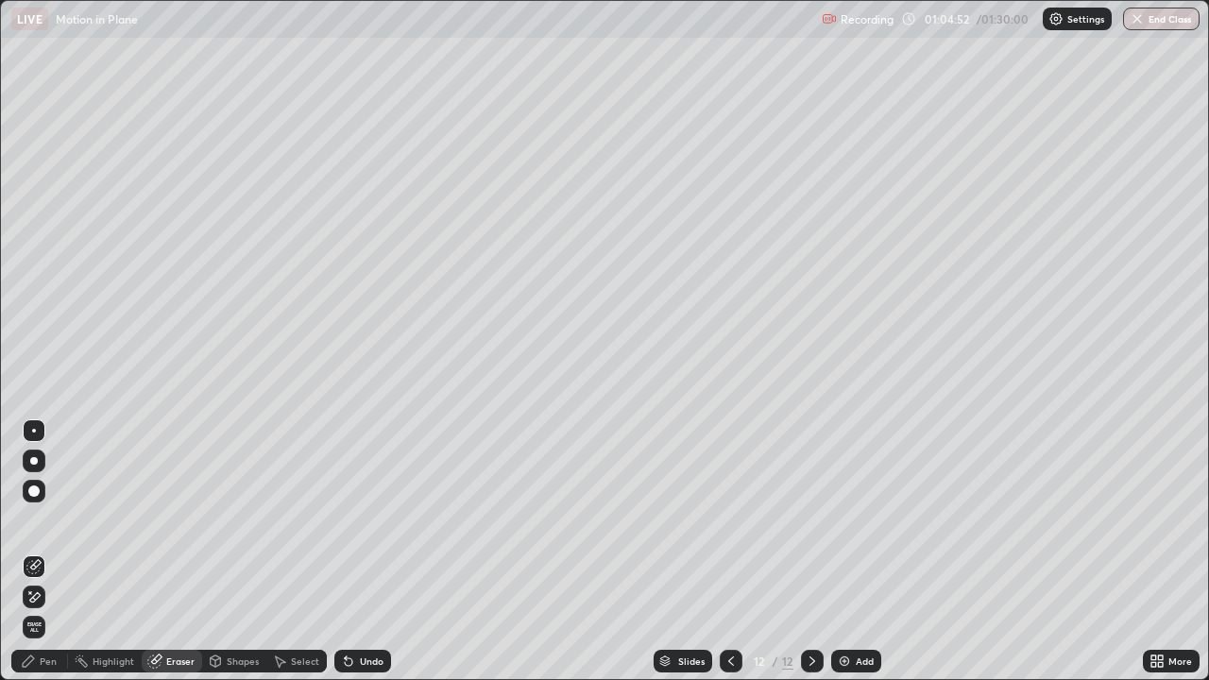
click at [47, 551] on div "Pen" at bounding box center [48, 660] width 17 height 9
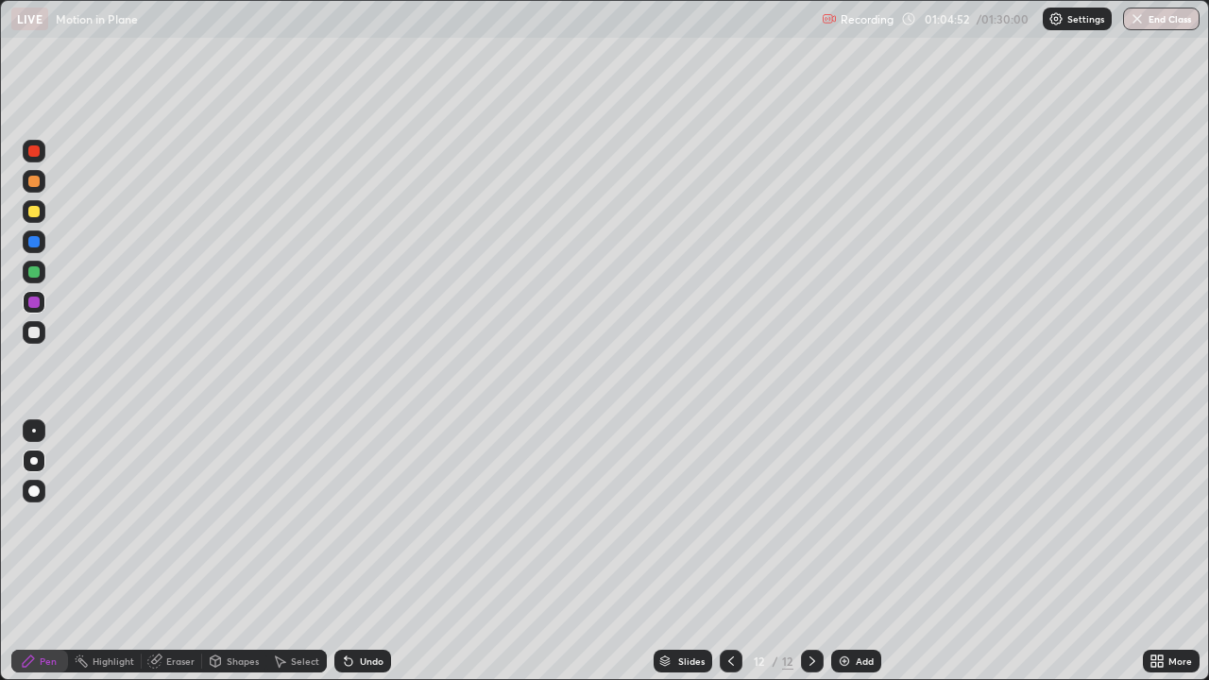
click at [37, 299] on div at bounding box center [33, 302] width 11 height 11
click at [813, 551] on icon at bounding box center [812, 660] width 15 height 15
click at [812, 551] on icon at bounding box center [812, 660] width 6 height 9
click at [839, 551] on img at bounding box center [844, 660] width 15 height 15
click at [59, 551] on div "Pen" at bounding box center [39, 661] width 57 height 23
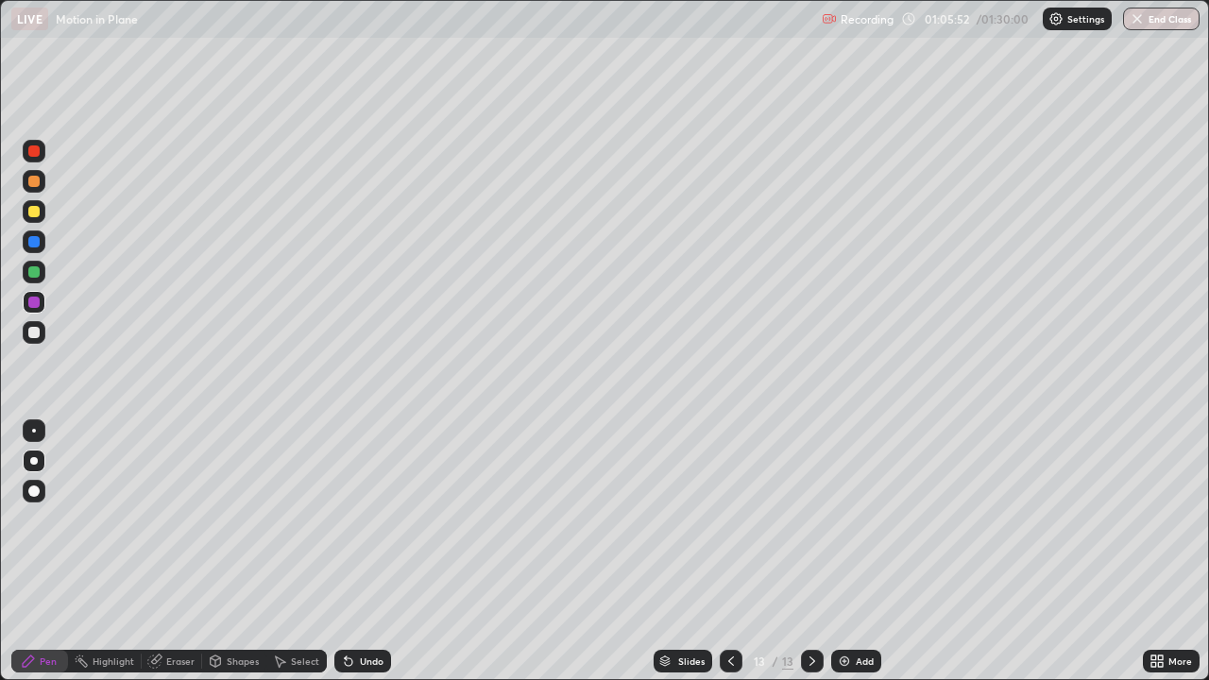
click at [30, 306] on div at bounding box center [33, 302] width 11 height 11
click at [363, 551] on div "Undo" at bounding box center [372, 660] width 24 height 9
click at [360, 551] on div "Undo" at bounding box center [372, 660] width 24 height 9
click at [365, 551] on div "Undo" at bounding box center [372, 660] width 24 height 9
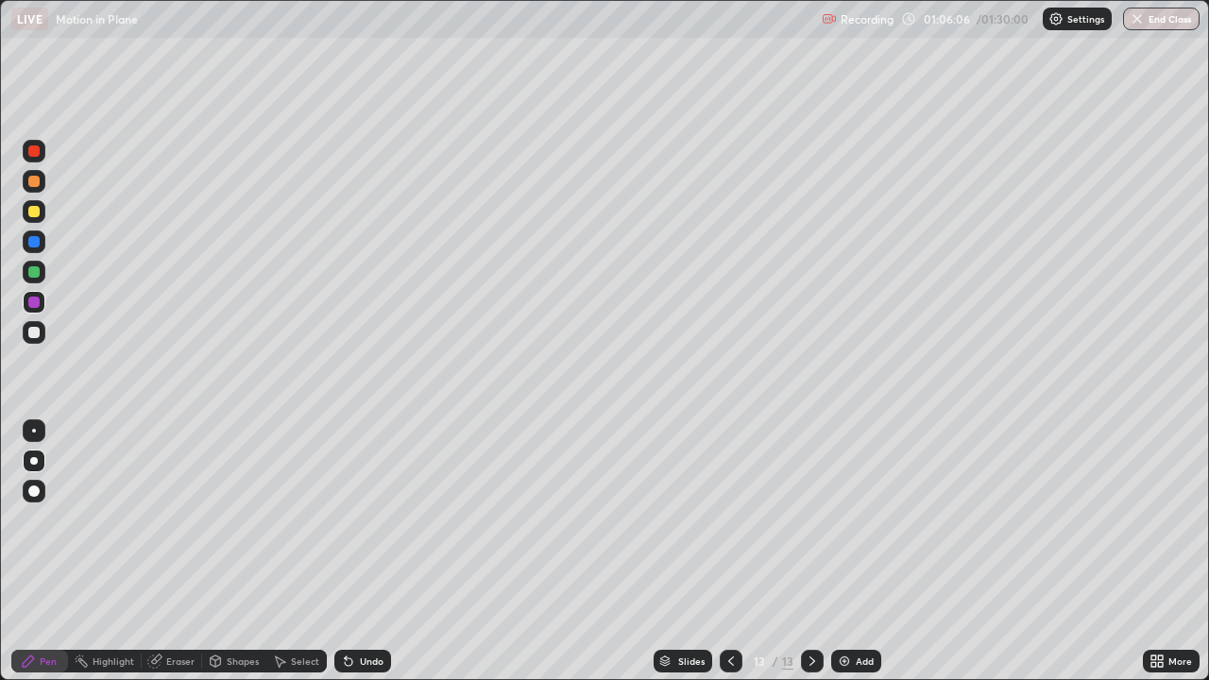
click at [364, 551] on div "Undo" at bounding box center [372, 660] width 24 height 9
click at [229, 551] on div "Shapes" at bounding box center [243, 660] width 32 height 9
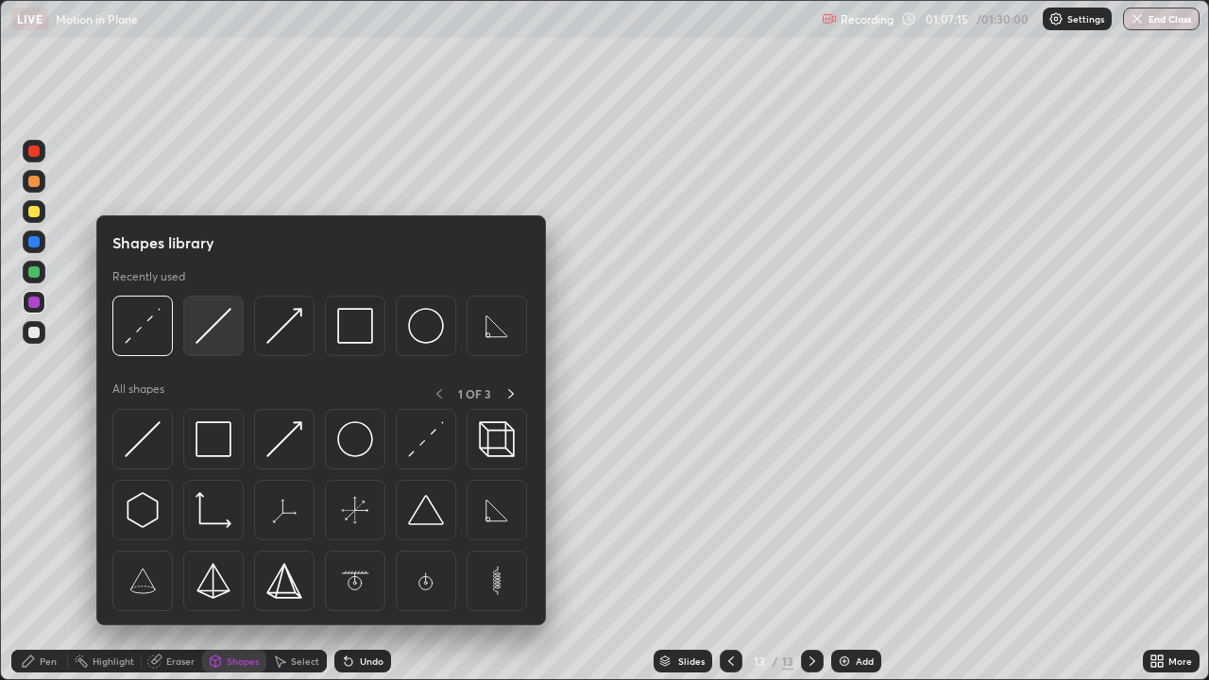
click at [206, 320] on img at bounding box center [213, 326] width 36 height 36
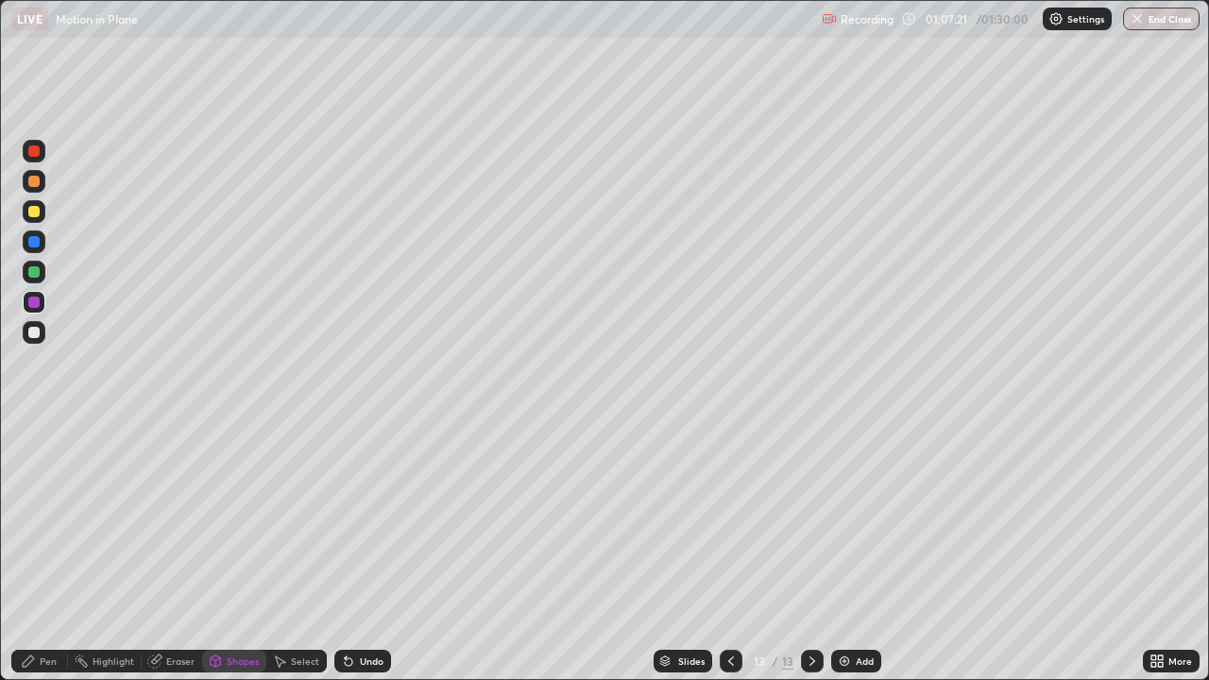
click at [51, 551] on div "Pen" at bounding box center [39, 661] width 57 height 23
click at [28, 303] on div at bounding box center [33, 302] width 11 height 11
click at [35, 204] on div at bounding box center [34, 211] width 23 height 23
click at [345, 551] on icon at bounding box center [346, 657] width 2 height 2
click at [41, 551] on div "Pen" at bounding box center [48, 660] width 17 height 9
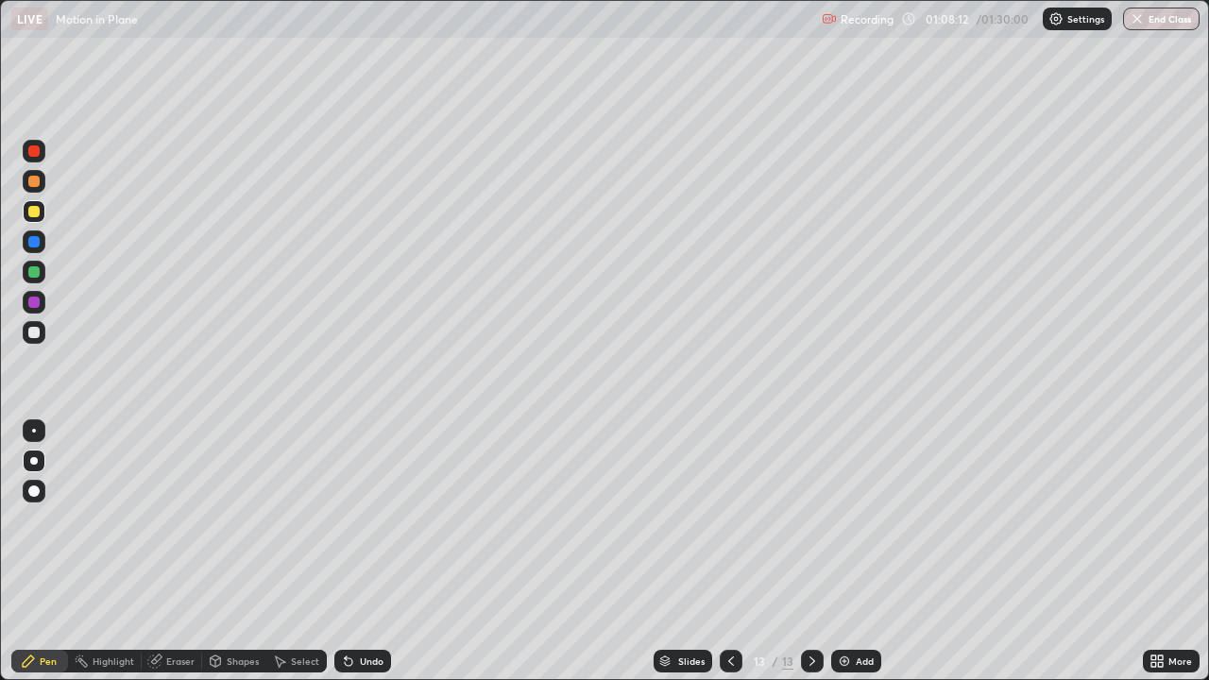
click at [37, 324] on div at bounding box center [34, 332] width 23 height 23
click at [28, 294] on div at bounding box center [34, 302] width 23 height 23
click at [49, 551] on div "Pen" at bounding box center [48, 660] width 17 height 9
click at [34, 431] on div at bounding box center [34, 431] width 4 height 4
click at [813, 551] on icon at bounding box center [812, 660] width 15 height 15
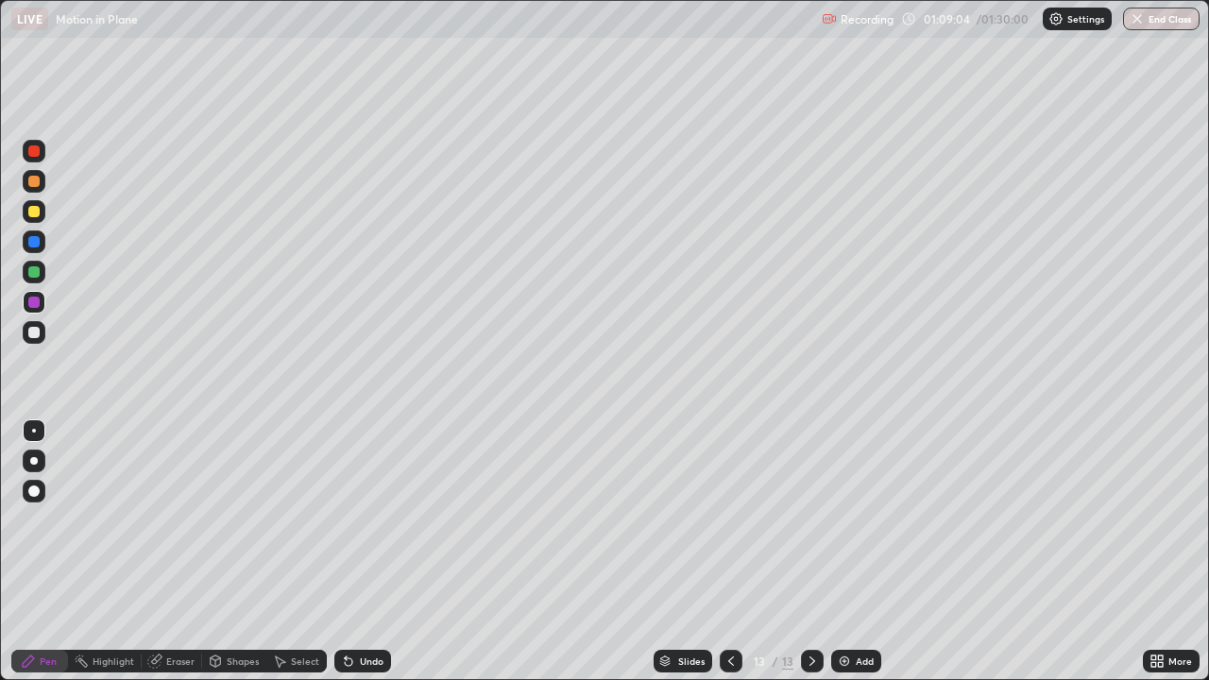
click at [841, 551] on div "Add" at bounding box center [856, 661] width 50 height 23
click at [237, 551] on div "Shapes" at bounding box center [243, 660] width 32 height 9
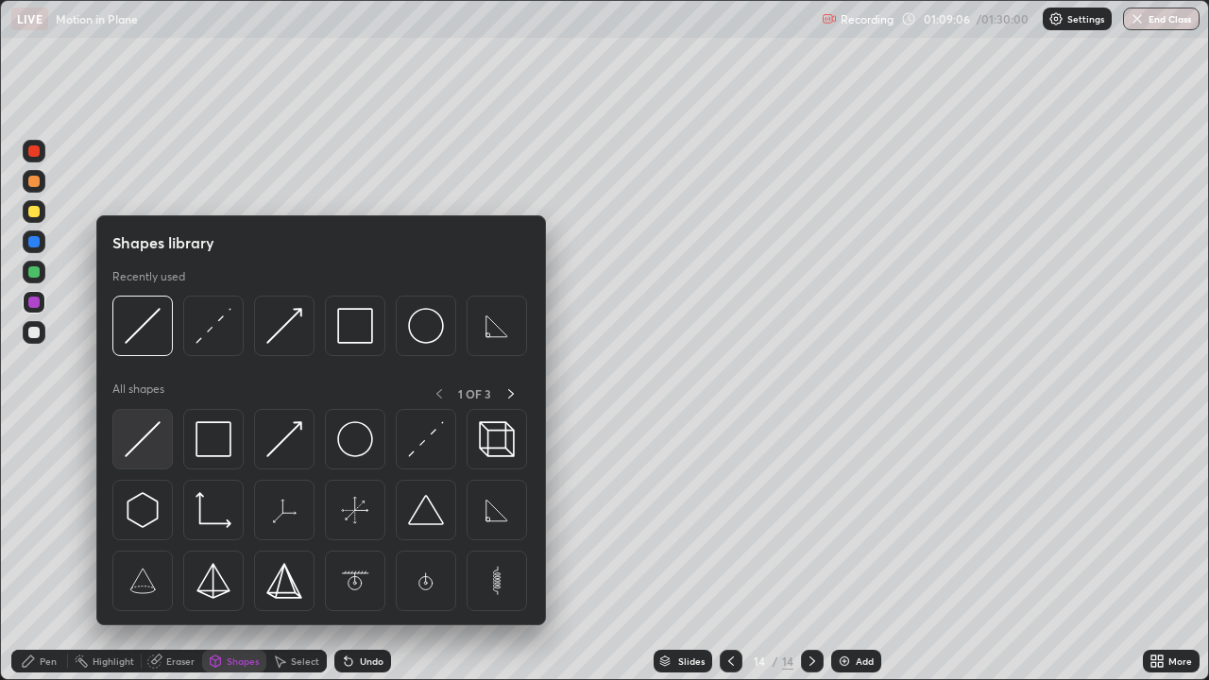
click at [138, 439] on img at bounding box center [143, 439] width 36 height 36
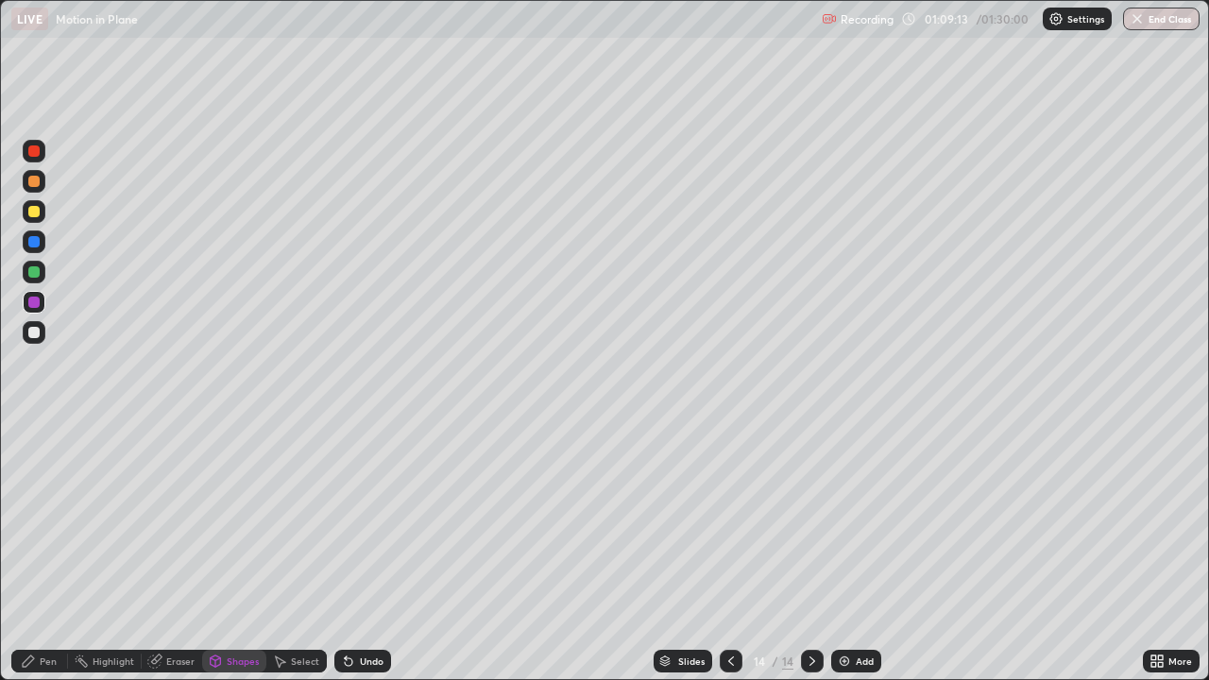
click at [49, 551] on div "Pen" at bounding box center [48, 660] width 17 height 9
click at [28, 209] on div at bounding box center [33, 211] width 11 height 11
click at [357, 551] on div "Undo" at bounding box center [362, 661] width 57 height 23
click at [191, 551] on div "Eraser" at bounding box center [180, 660] width 28 height 9
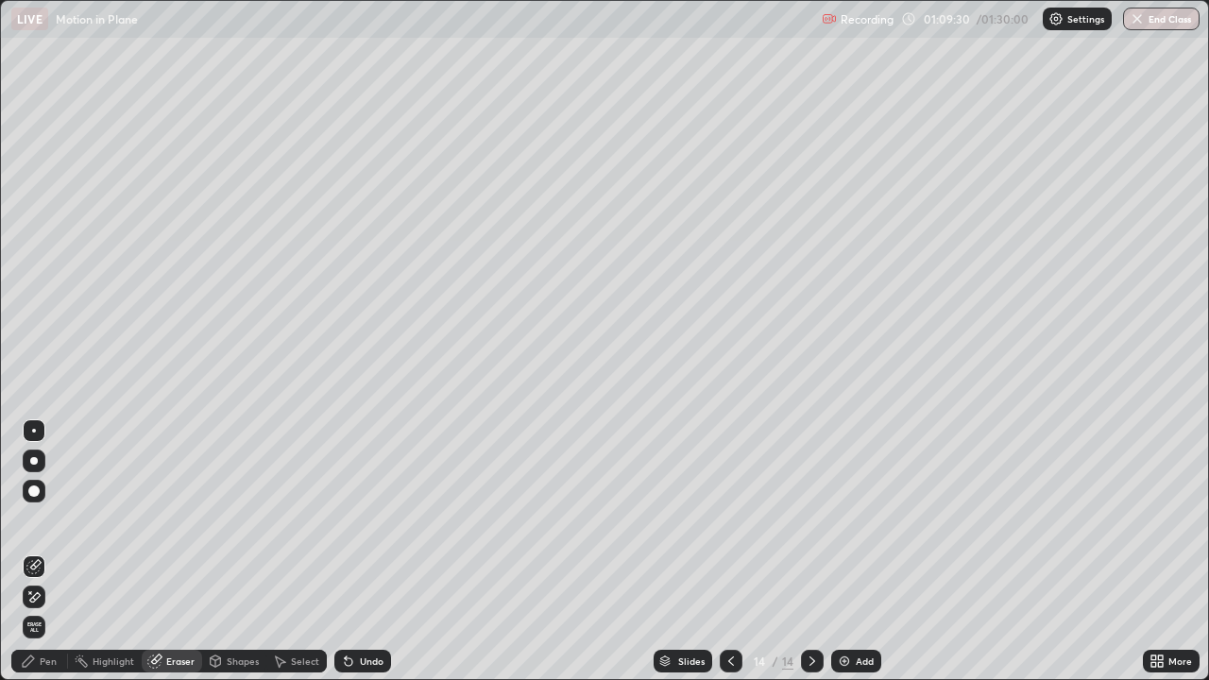
click at [234, 551] on div "Shapes" at bounding box center [234, 661] width 64 height 23
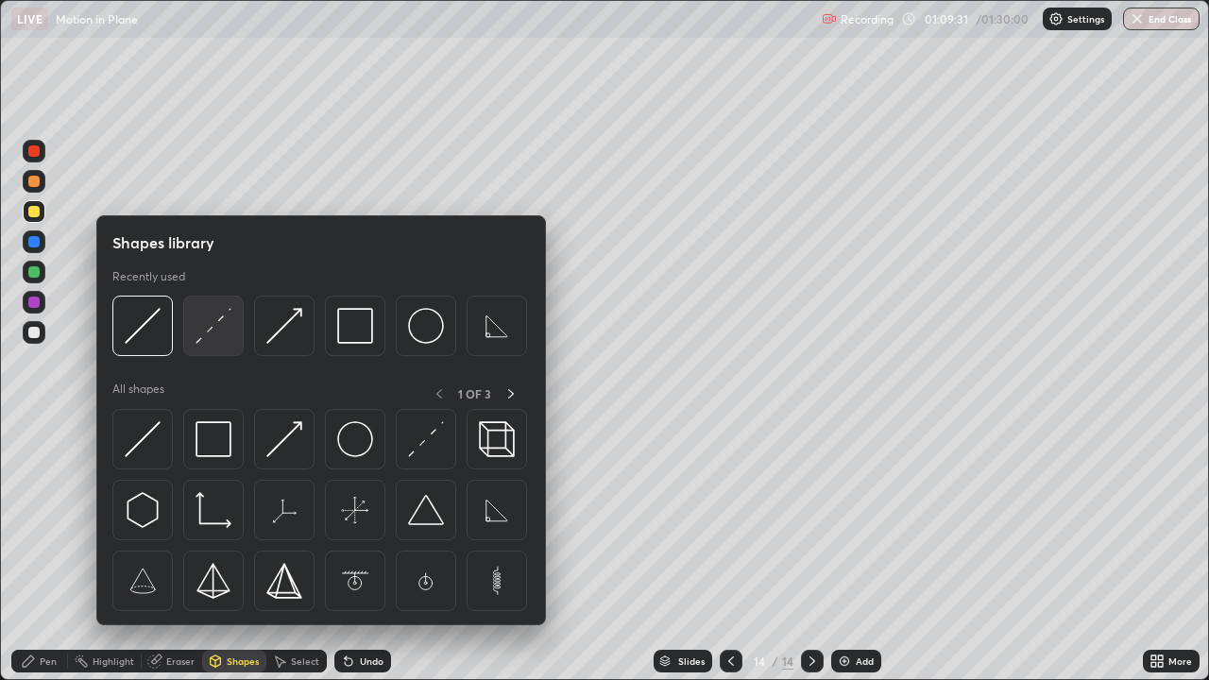
click at [210, 324] on img at bounding box center [213, 326] width 36 height 36
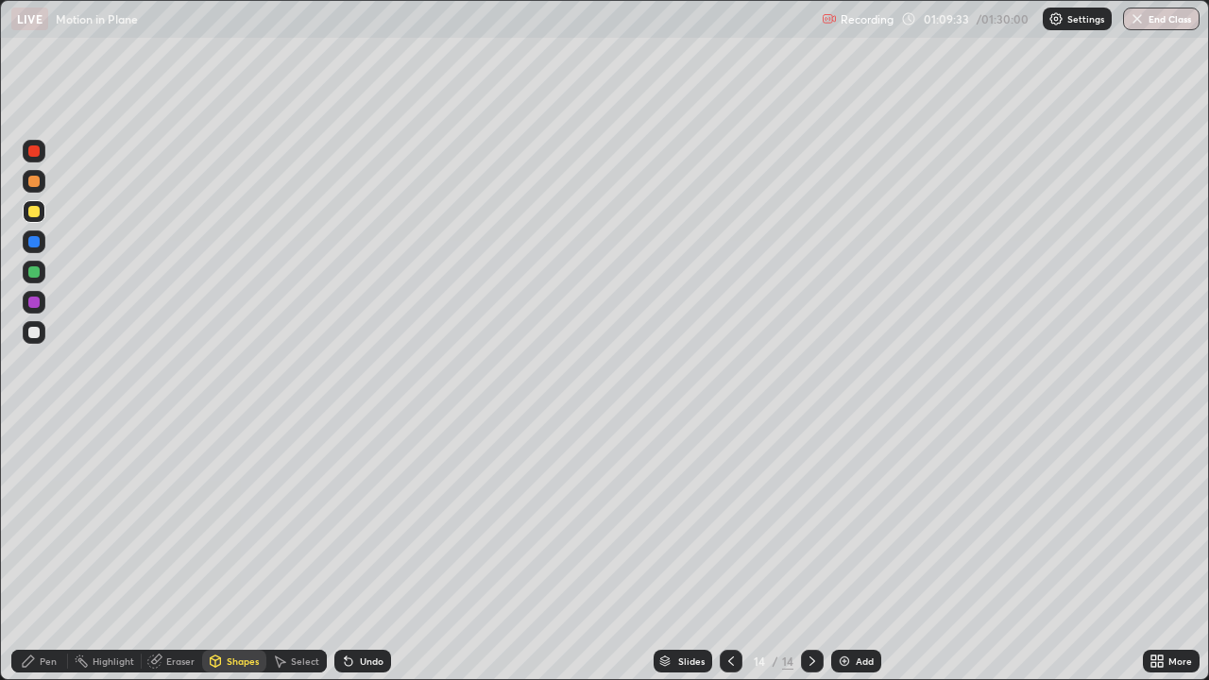
click at [359, 551] on div "Undo" at bounding box center [362, 661] width 57 height 23
click at [34, 149] on div at bounding box center [33, 150] width 11 height 11
click at [50, 551] on div "Pen" at bounding box center [48, 660] width 17 height 9
click at [41, 150] on div at bounding box center [34, 151] width 23 height 23
click at [31, 212] on div at bounding box center [33, 211] width 11 height 11
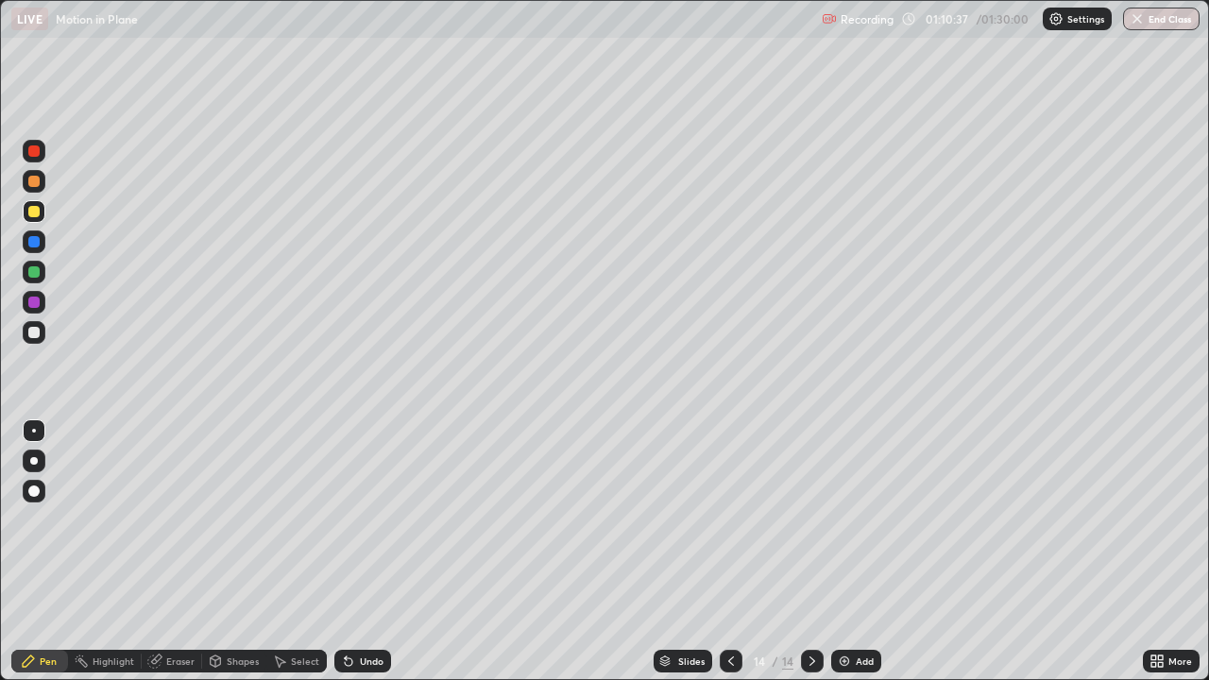
click at [32, 242] on div at bounding box center [33, 241] width 11 height 11
click at [295, 551] on div "Select" at bounding box center [305, 660] width 28 height 9
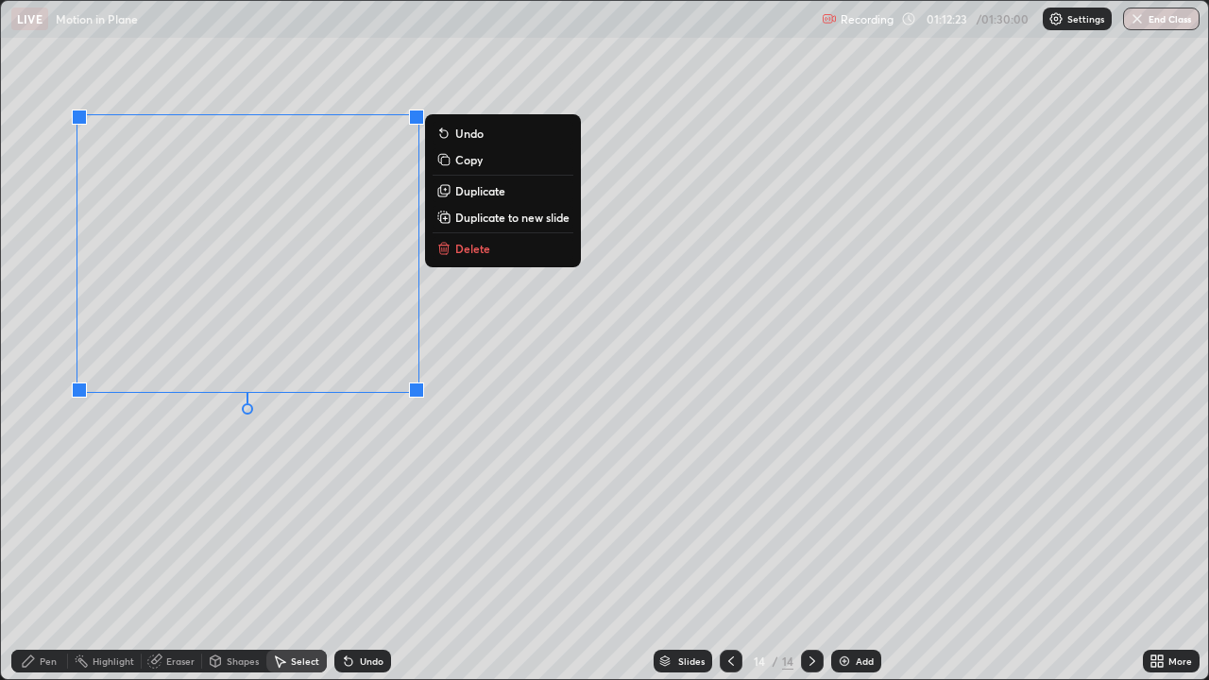
click at [461, 246] on p "Delete" at bounding box center [472, 248] width 35 height 15
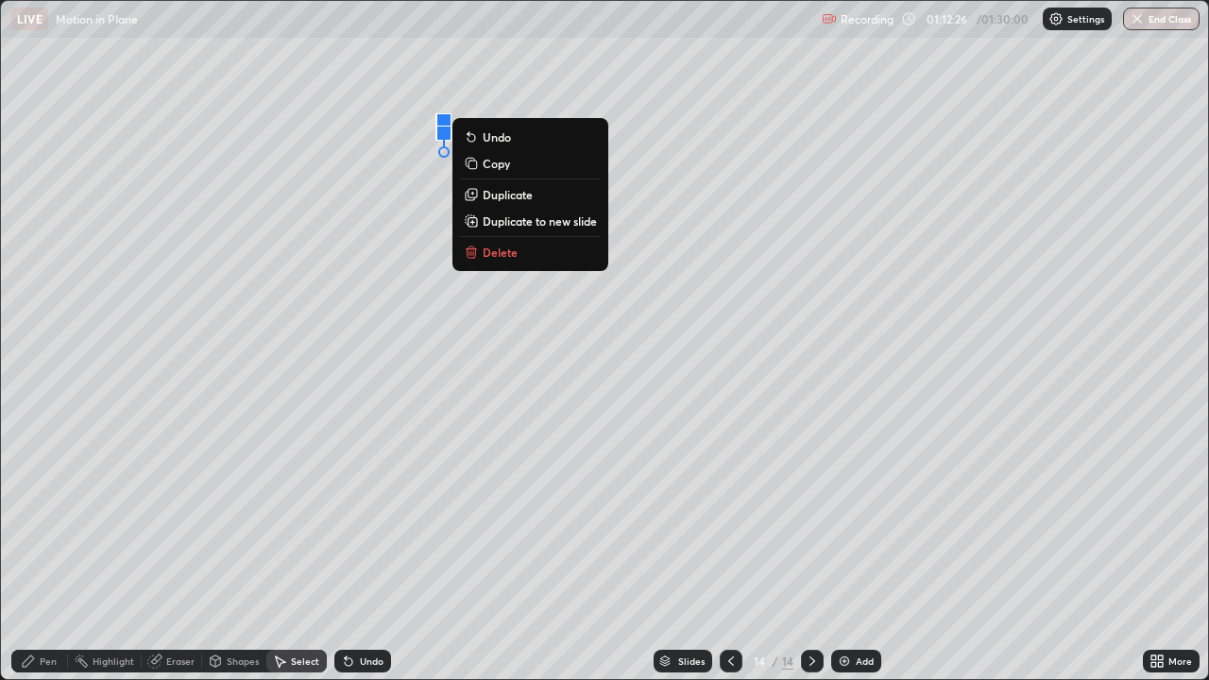
click at [213, 551] on icon at bounding box center [216, 660] width 10 height 11
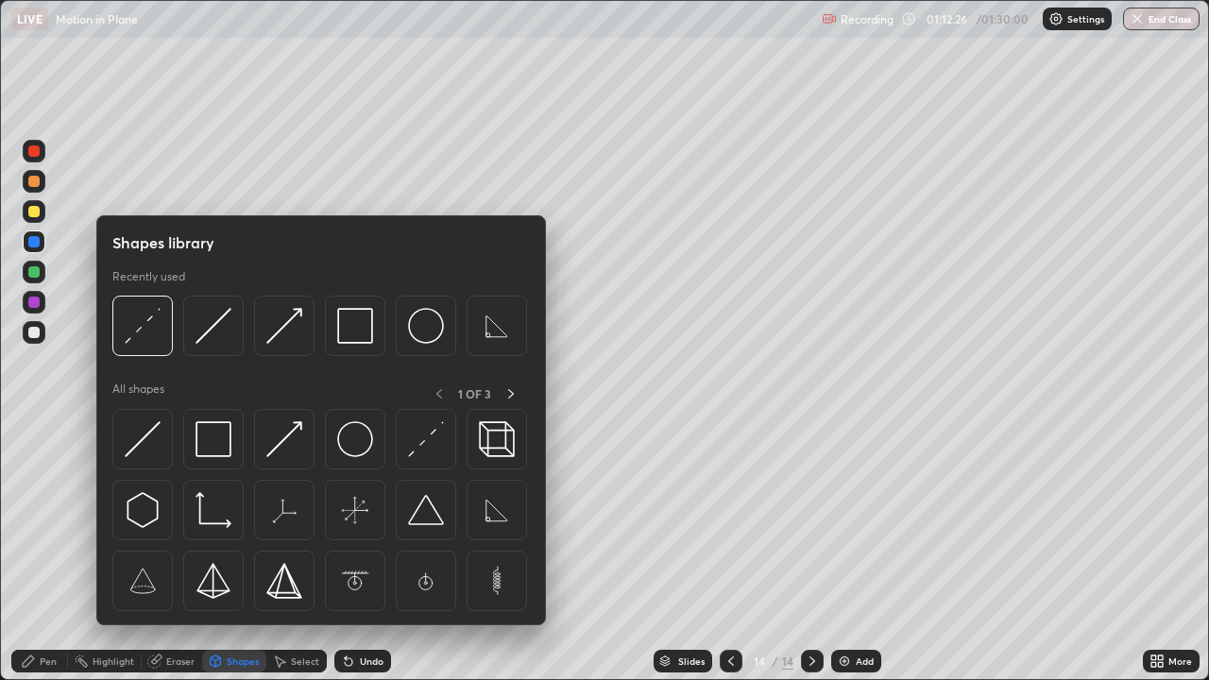
click at [161, 551] on div "Eraser" at bounding box center [172, 661] width 60 height 23
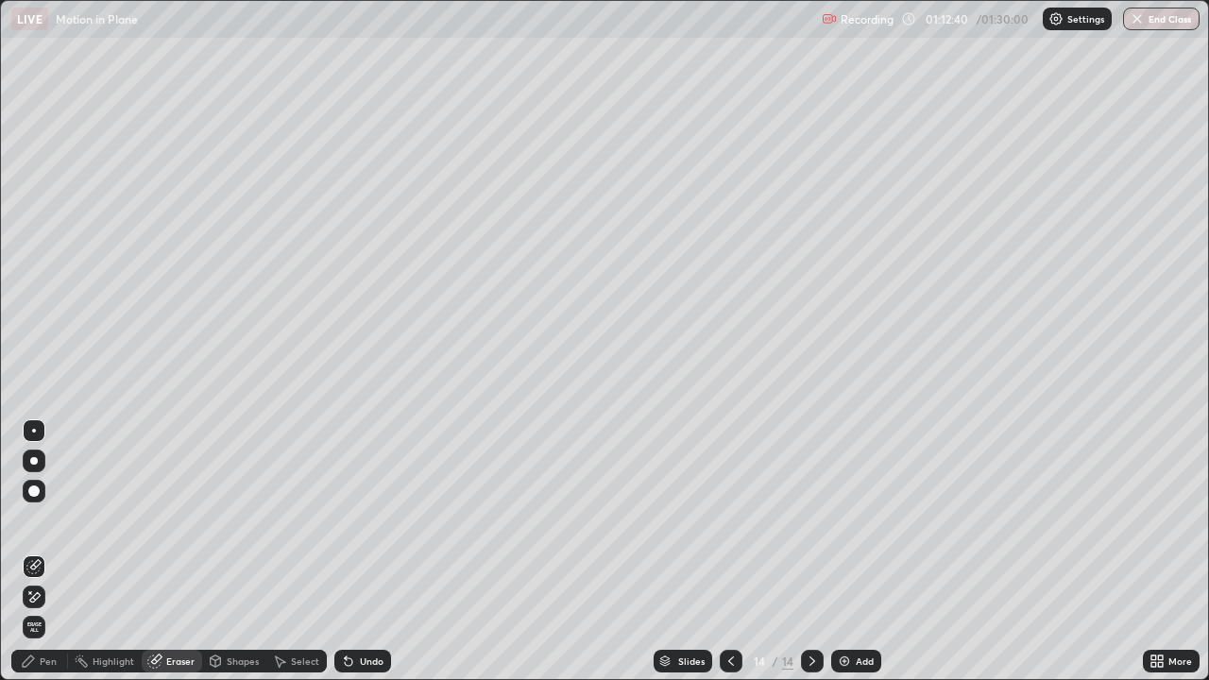
click at [307, 551] on div "Select" at bounding box center [305, 660] width 28 height 9
click at [43, 551] on div "Pen" at bounding box center [39, 661] width 57 height 23
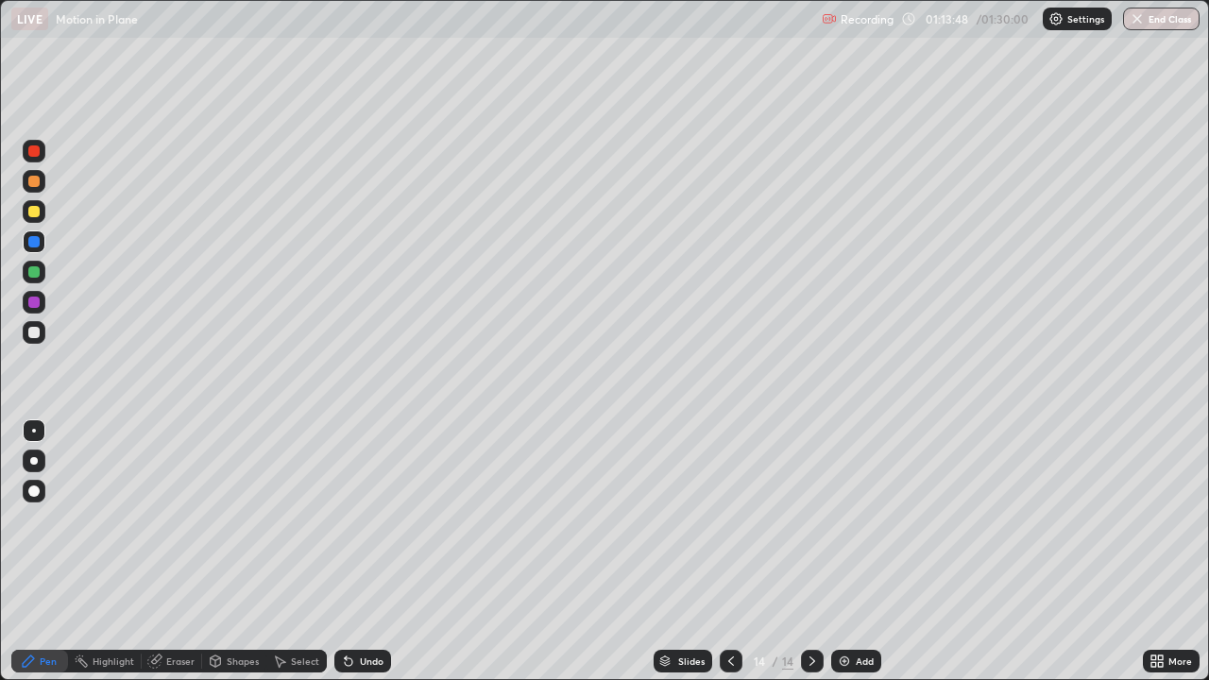
click at [179, 551] on div "Eraser" at bounding box center [180, 660] width 28 height 9
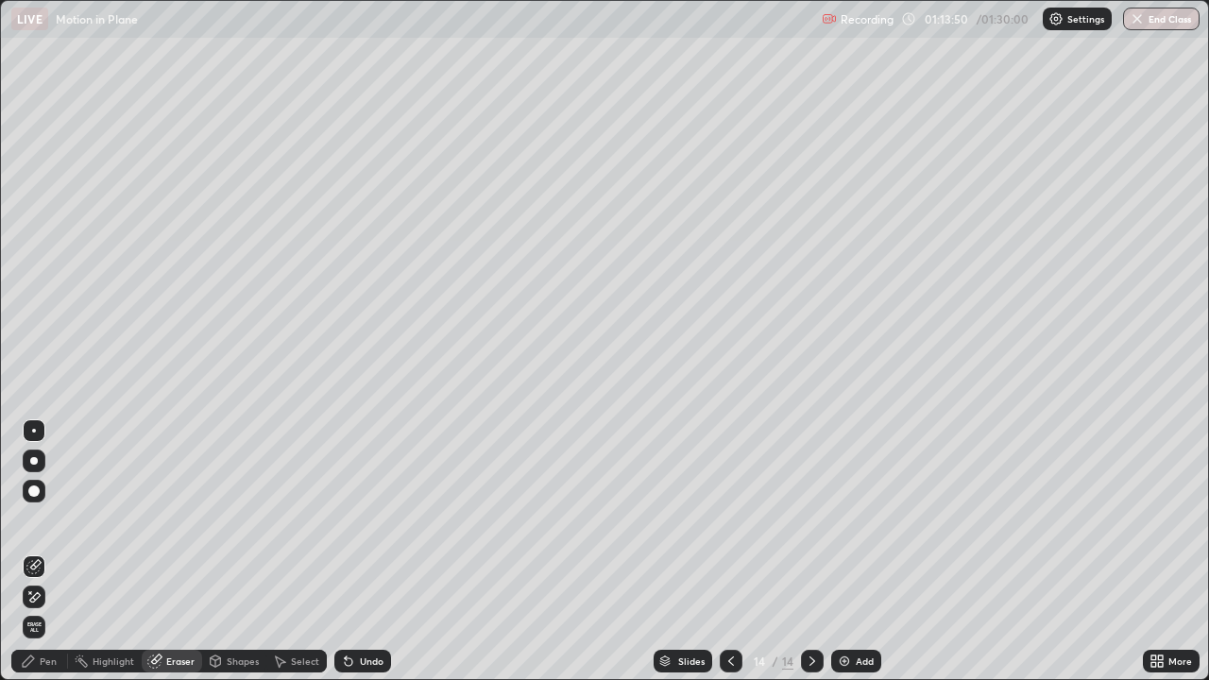
click at [53, 551] on div "Pen" at bounding box center [39, 661] width 57 height 23
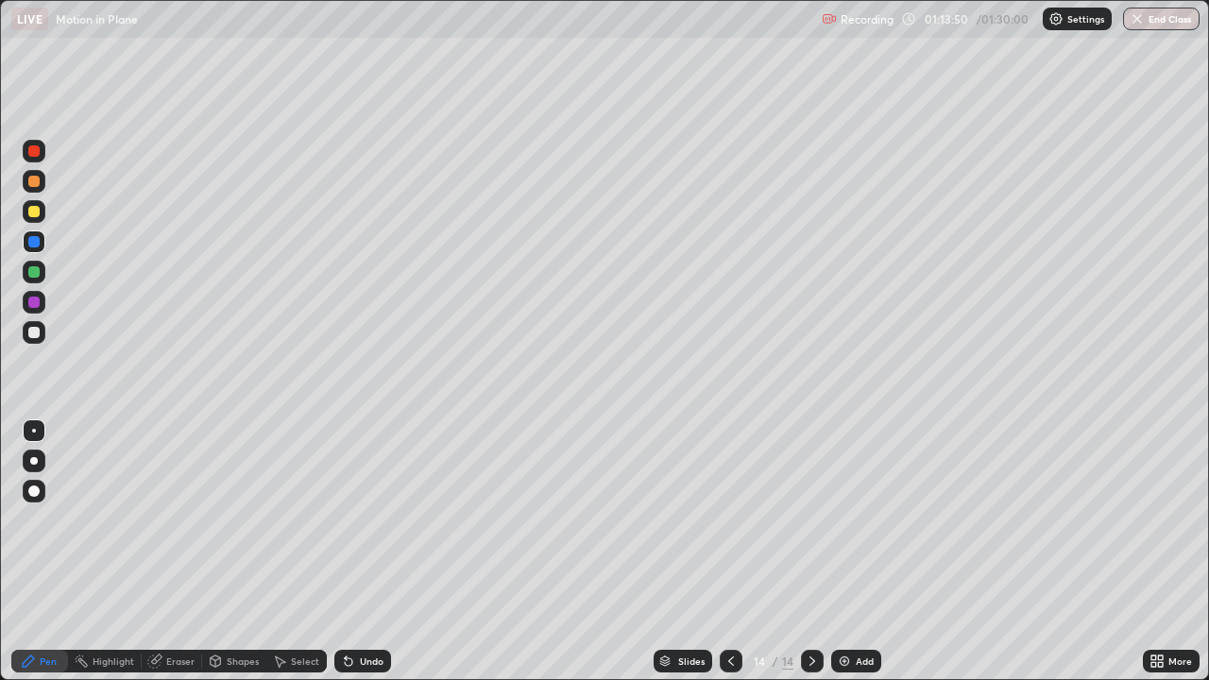
click at [31, 234] on div at bounding box center [34, 241] width 23 height 23
click at [730, 551] on icon at bounding box center [731, 660] width 6 height 9
click at [812, 551] on icon at bounding box center [812, 660] width 6 height 9
click at [848, 551] on img at bounding box center [844, 660] width 15 height 15
click at [34, 551] on icon at bounding box center [28, 660] width 15 height 15
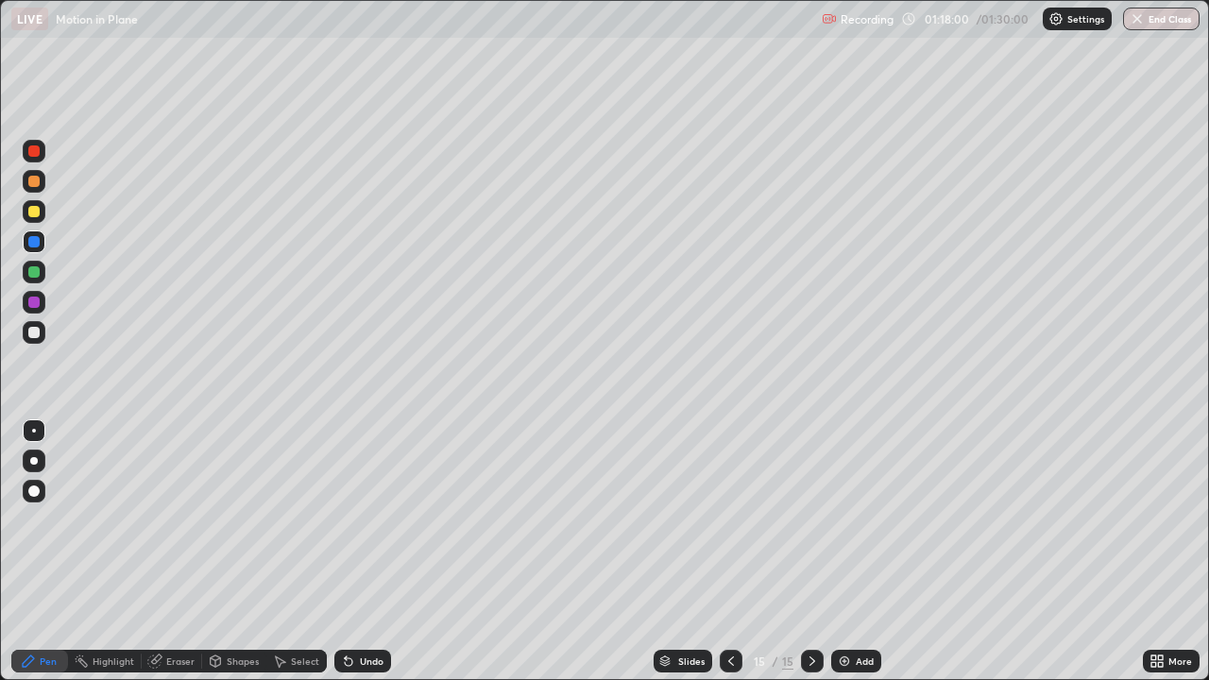
click at [42, 272] on div at bounding box center [34, 272] width 23 height 23
click at [33, 270] on div at bounding box center [33, 271] width 11 height 11
click at [345, 551] on icon at bounding box center [346, 657] width 2 height 2
click at [349, 551] on icon at bounding box center [349, 662] width 8 height 8
click at [353, 551] on icon at bounding box center [348, 660] width 15 height 15
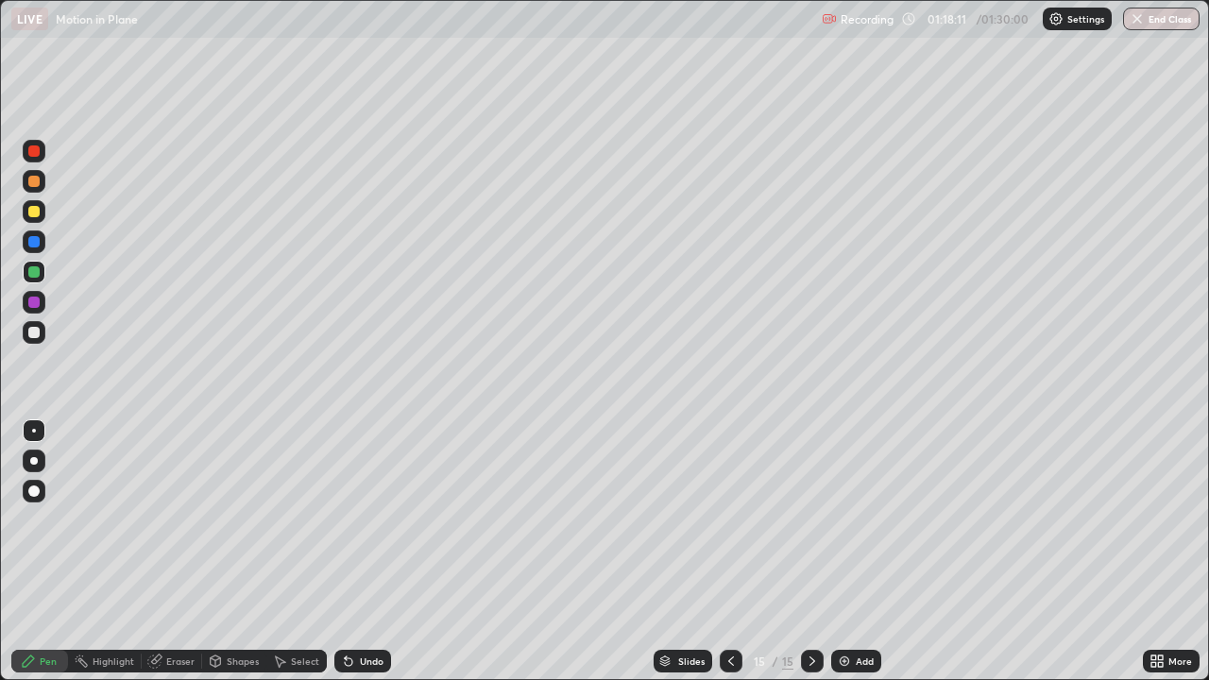
click at [362, 551] on div "Undo" at bounding box center [362, 661] width 57 height 23
click at [361, 551] on div "Undo" at bounding box center [362, 661] width 57 height 23
click at [355, 551] on div "Undo" at bounding box center [362, 661] width 57 height 23
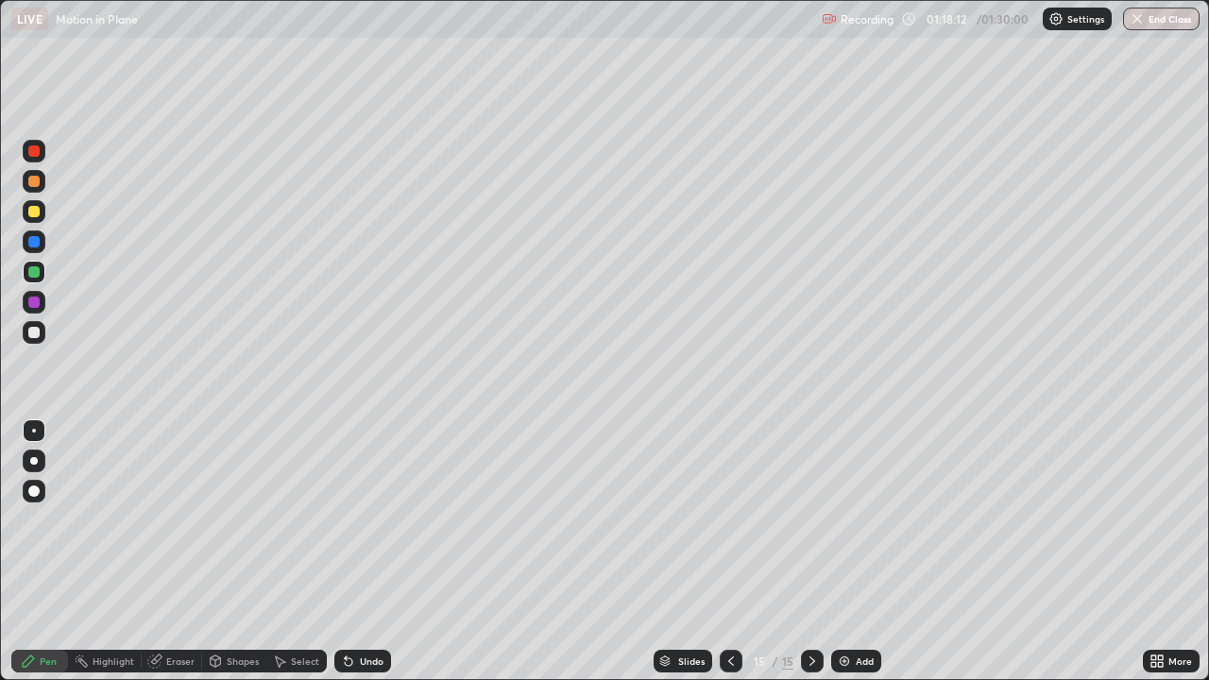
click at [345, 551] on icon at bounding box center [346, 657] width 2 height 2
click at [34, 271] on div at bounding box center [33, 271] width 11 height 11
click at [35, 239] on div at bounding box center [33, 241] width 11 height 11
click at [33, 213] on div at bounding box center [33, 211] width 11 height 11
click at [251, 551] on div "Shapes" at bounding box center [243, 660] width 32 height 9
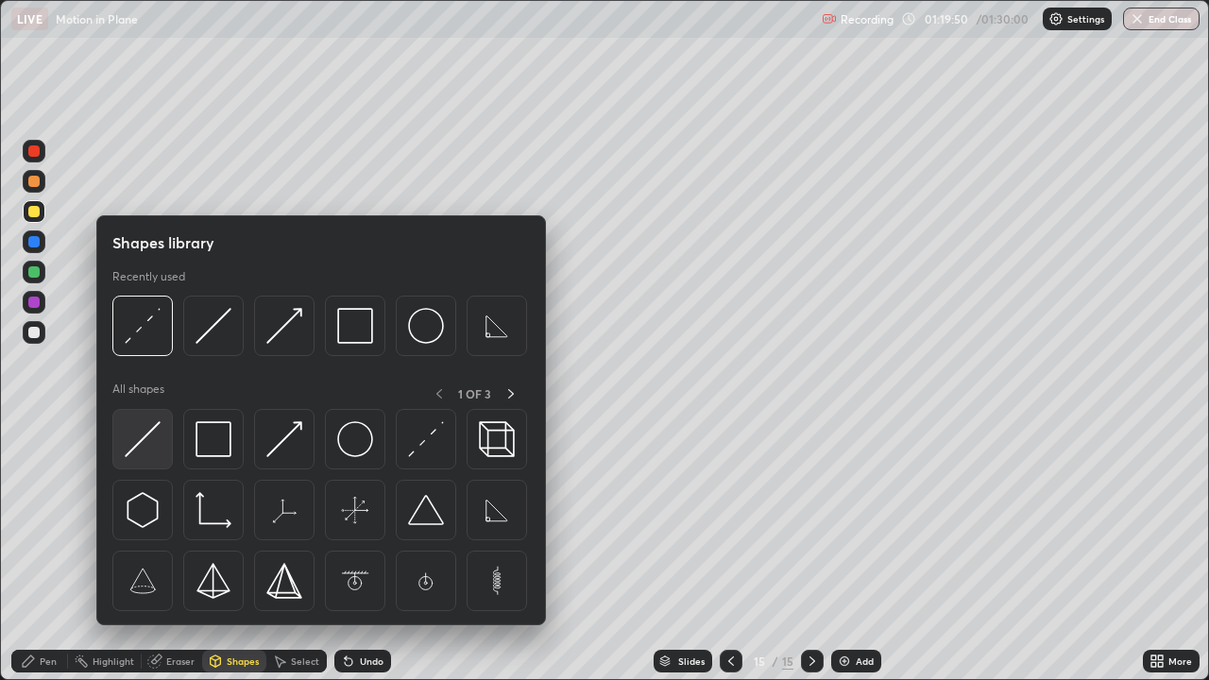
click at [140, 434] on img at bounding box center [143, 439] width 36 height 36
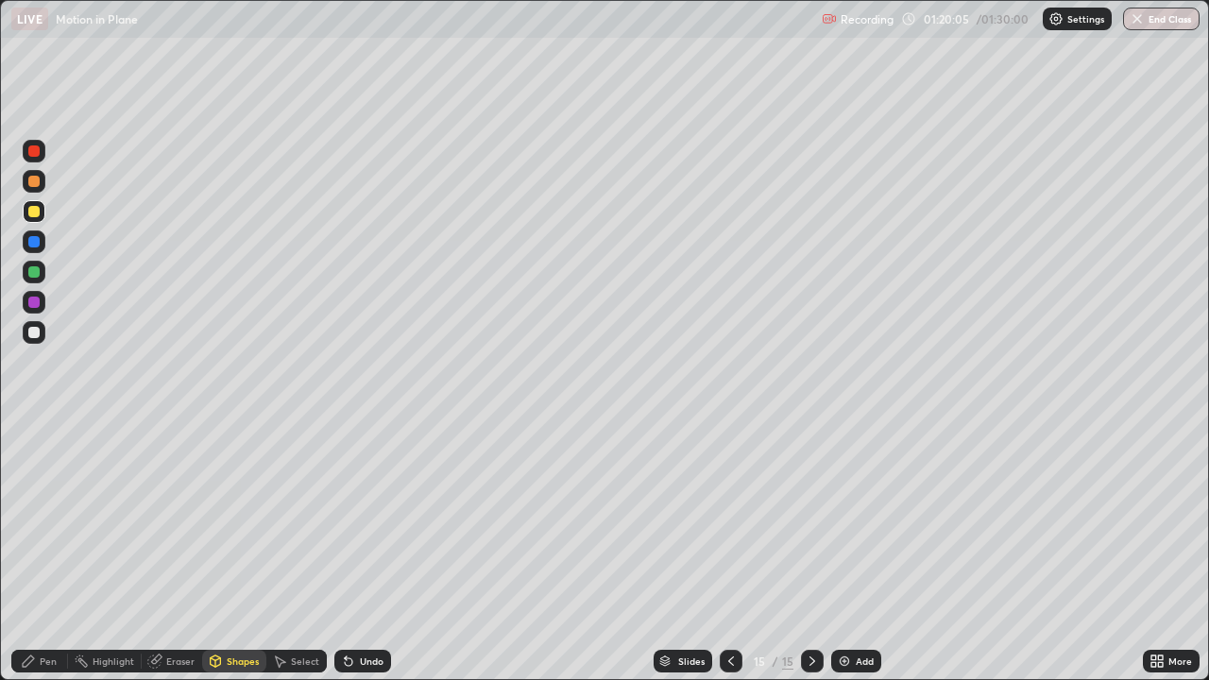
click at [57, 551] on div "Pen" at bounding box center [39, 661] width 57 height 23
click at [41, 151] on div at bounding box center [34, 151] width 23 height 23
click at [360, 551] on div "Undo" at bounding box center [372, 660] width 24 height 9
click at [346, 551] on icon at bounding box center [349, 662] width 8 height 8
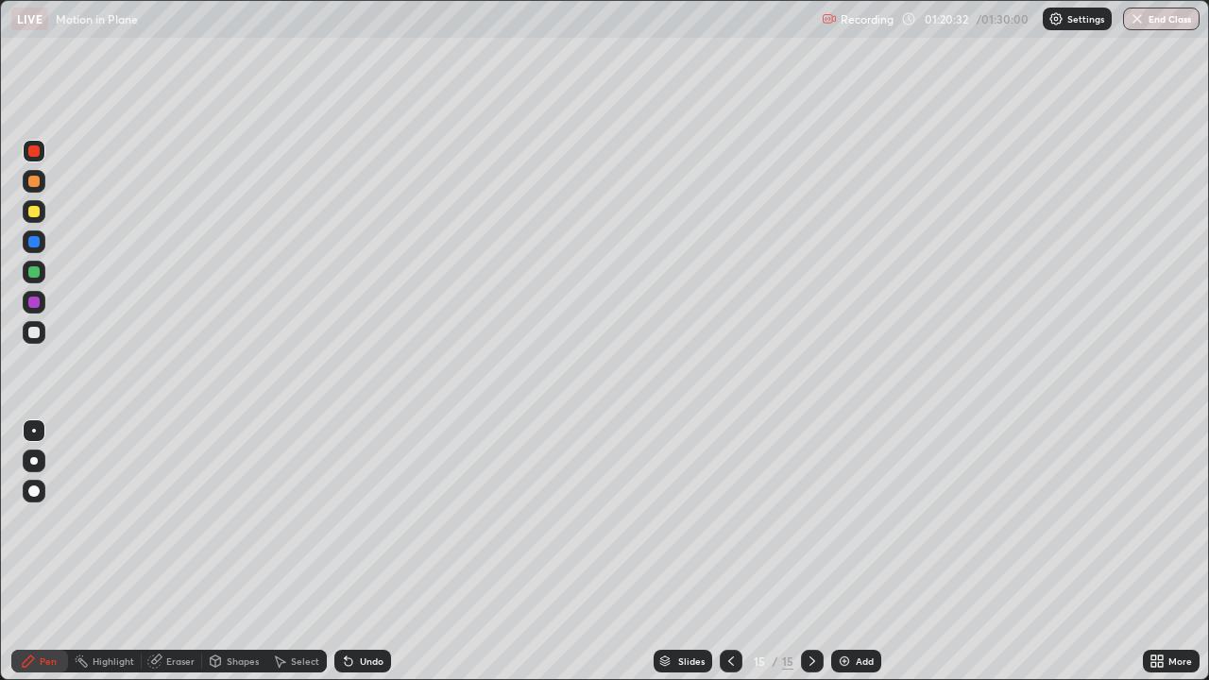
click at [34, 431] on div at bounding box center [34, 431] width 4 height 4
click at [30, 329] on div at bounding box center [33, 332] width 11 height 11
click at [25, 235] on div at bounding box center [34, 241] width 23 height 23
click at [30, 238] on div at bounding box center [33, 241] width 11 height 11
click at [840, 551] on img at bounding box center [844, 660] width 15 height 15
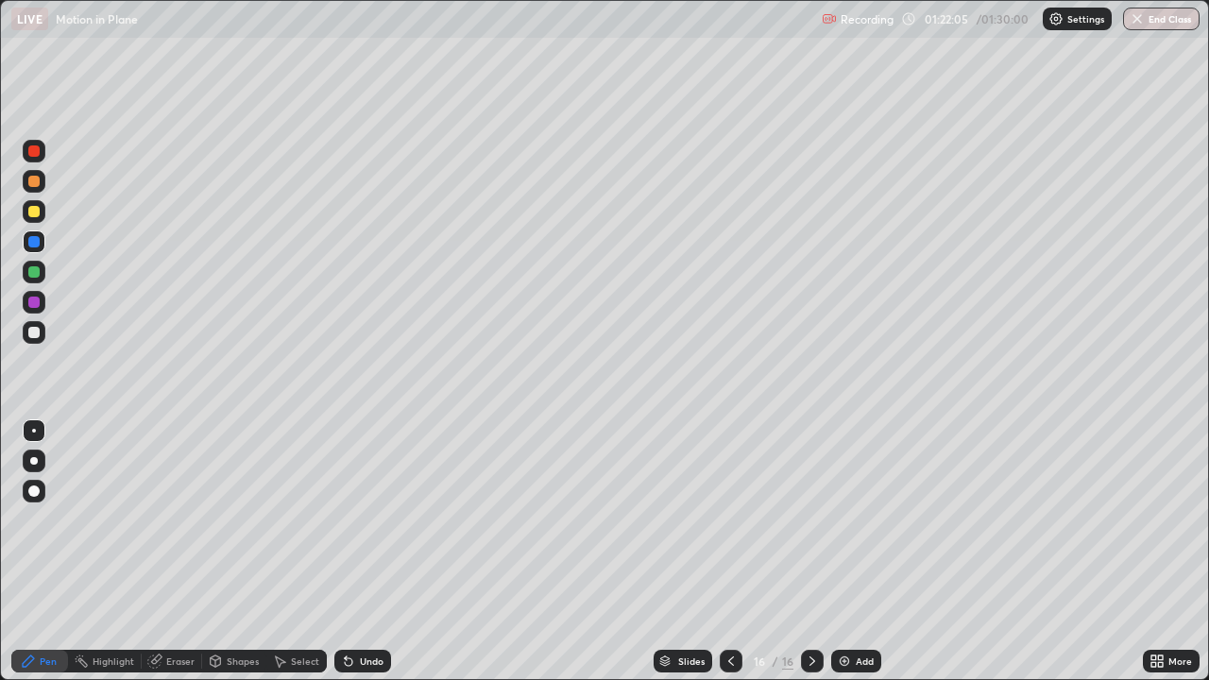
click at [720, 551] on div at bounding box center [731, 661] width 23 height 23
click at [817, 551] on div at bounding box center [812, 661] width 23 height 23
click at [730, 551] on icon at bounding box center [731, 660] width 6 height 9
click at [807, 551] on icon at bounding box center [812, 660] width 15 height 15
click at [727, 551] on div at bounding box center [731, 661] width 23 height 38
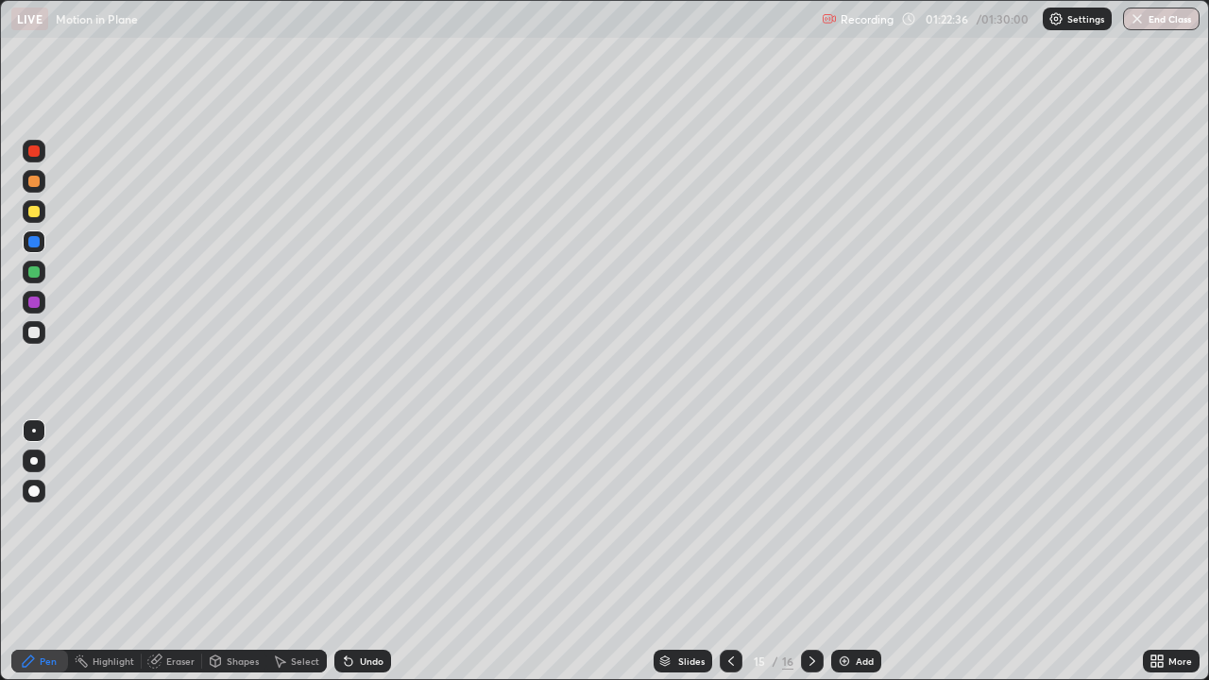
click at [810, 551] on icon at bounding box center [812, 660] width 15 height 15
click at [42, 238] on div at bounding box center [34, 241] width 23 height 23
click at [38, 212] on div at bounding box center [33, 211] width 11 height 11
click at [32, 240] on div at bounding box center [33, 241] width 11 height 11
click at [728, 551] on icon at bounding box center [730, 660] width 15 height 15
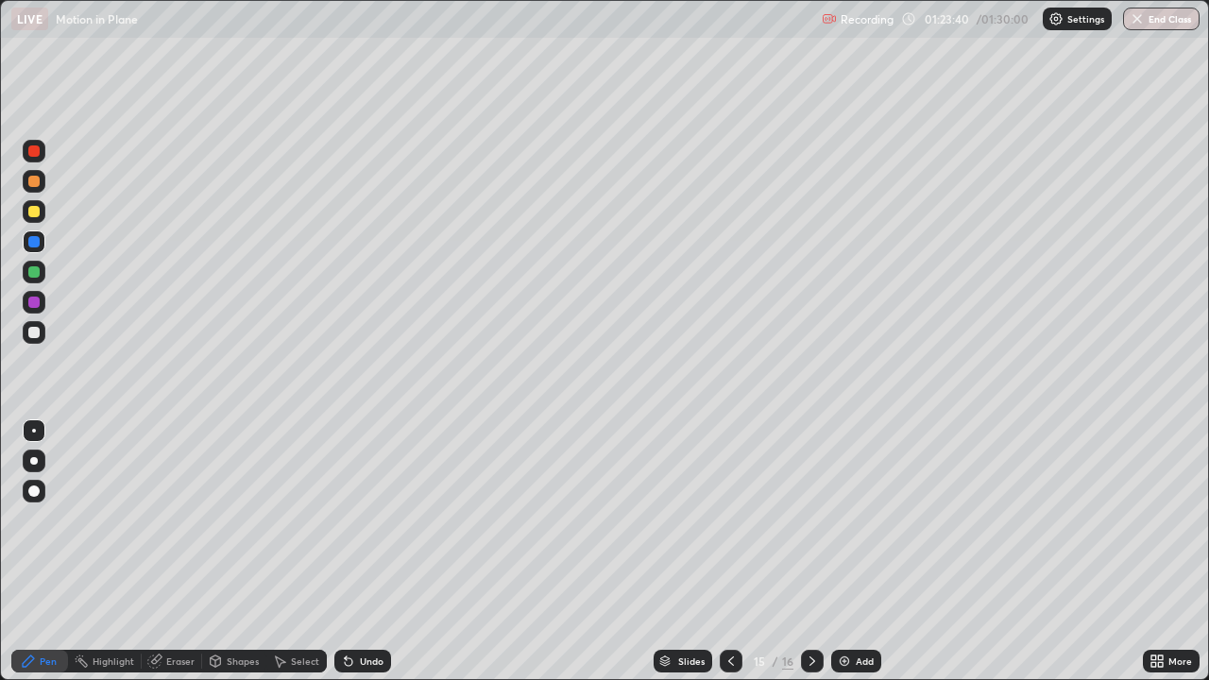
click at [805, 551] on icon at bounding box center [812, 660] width 15 height 15
click at [38, 203] on div at bounding box center [34, 211] width 23 height 23
click at [988, 21] on div "/ 01:30:00" at bounding box center [1004, 18] width 59 height 11
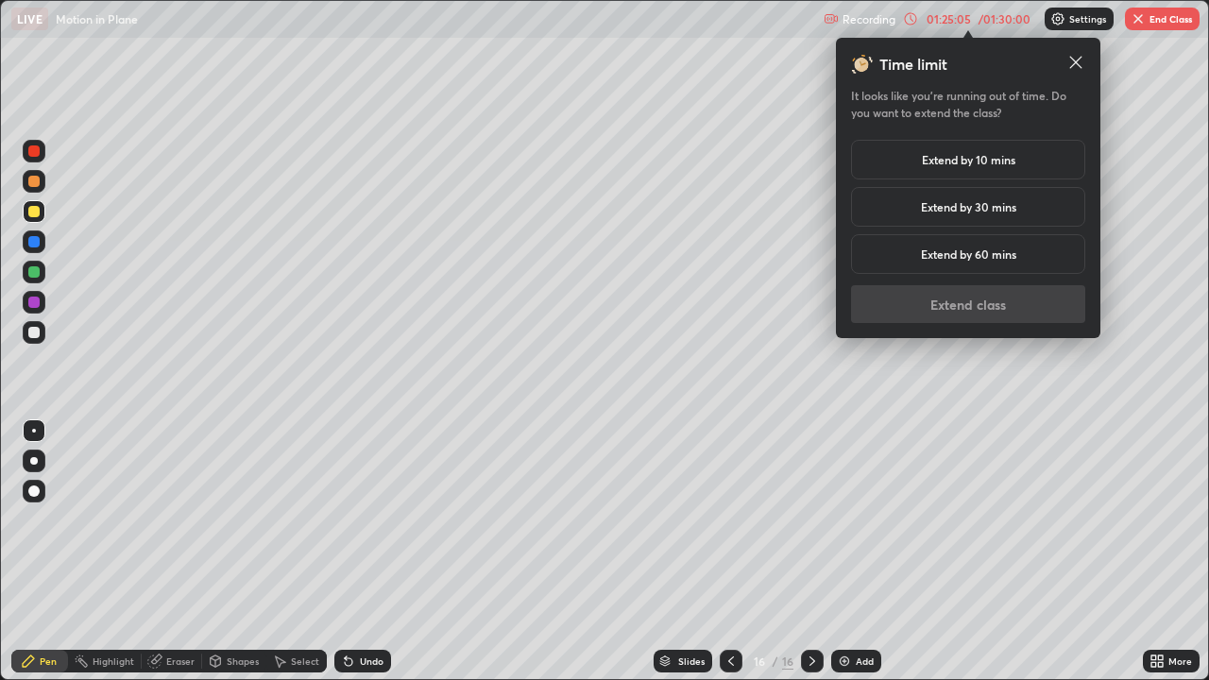
click at [958, 147] on div "Extend by 10 mins" at bounding box center [968, 160] width 234 height 40
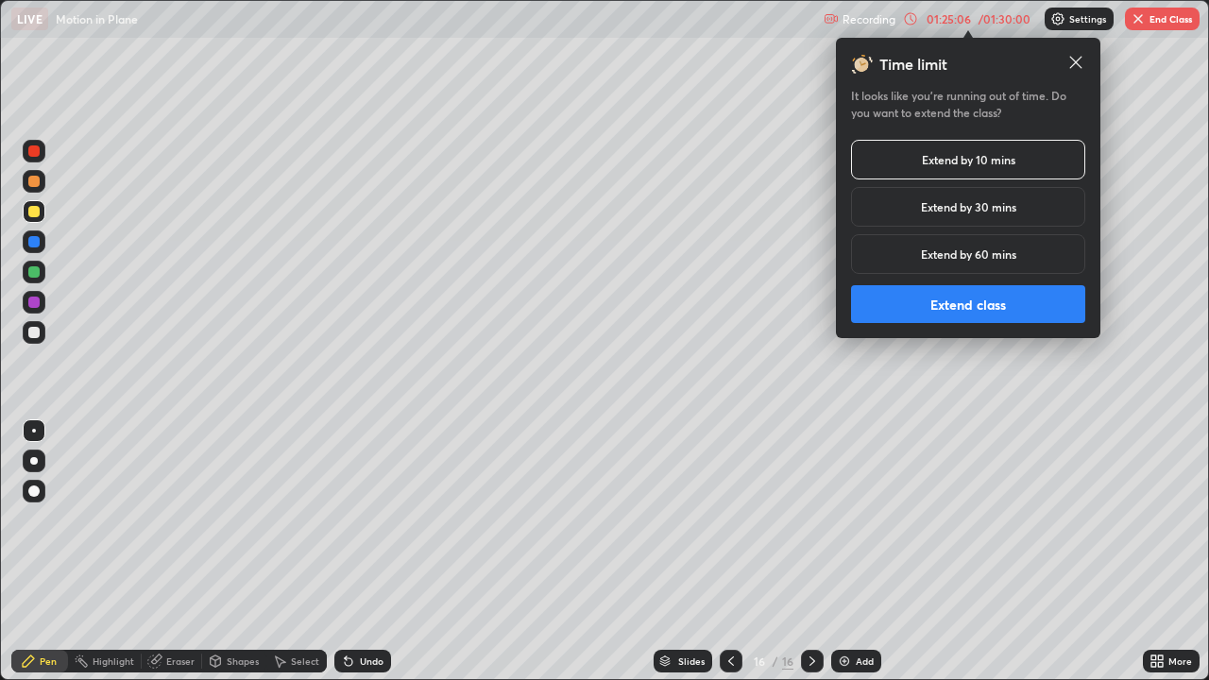
click at [964, 308] on button "Extend class" at bounding box center [968, 304] width 234 height 38
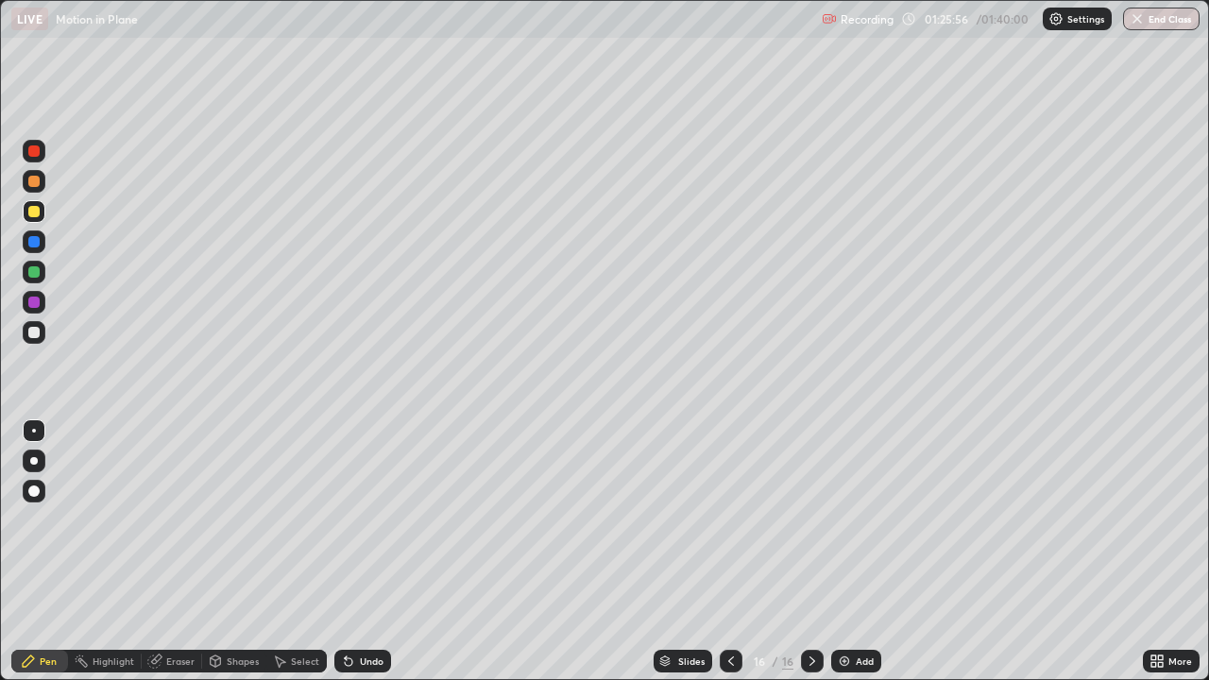
click at [729, 551] on icon at bounding box center [730, 660] width 15 height 15
click at [808, 551] on div at bounding box center [812, 661] width 23 height 23
click at [35, 271] on div at bounding box center [33, 271] width 11 height 11
click at [737, 551] on div at bounding box center [731, 661] width 23 height 23
click at [810, 551] on icon at bounding box center [812, 660] width 15 height 15
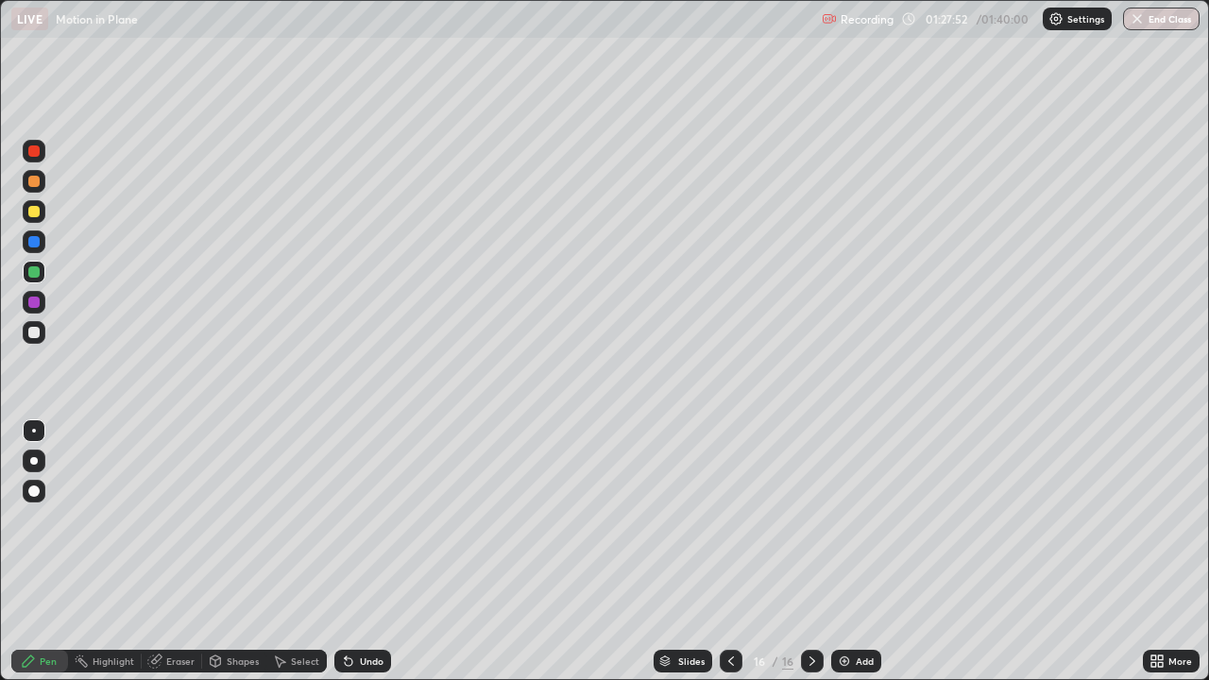
click at [34, 240] on div at bounding box center [33, 241] width 11 height 11
click at [41, 212] on div at bounding box center [34, 211] width 23 height 23
click at [947, 551] on div "Slides 16 / 16 Add" at bounding box center [767, 661] width 752 height 38
click at [973, 551] on div "Slides 16 / 16 Add" at bounding box center [767, 661] width 752 height 38
click at [954, 551] on div "Slides 16 / 16 Add" at bounding box center [767, 661] width 752 height 38
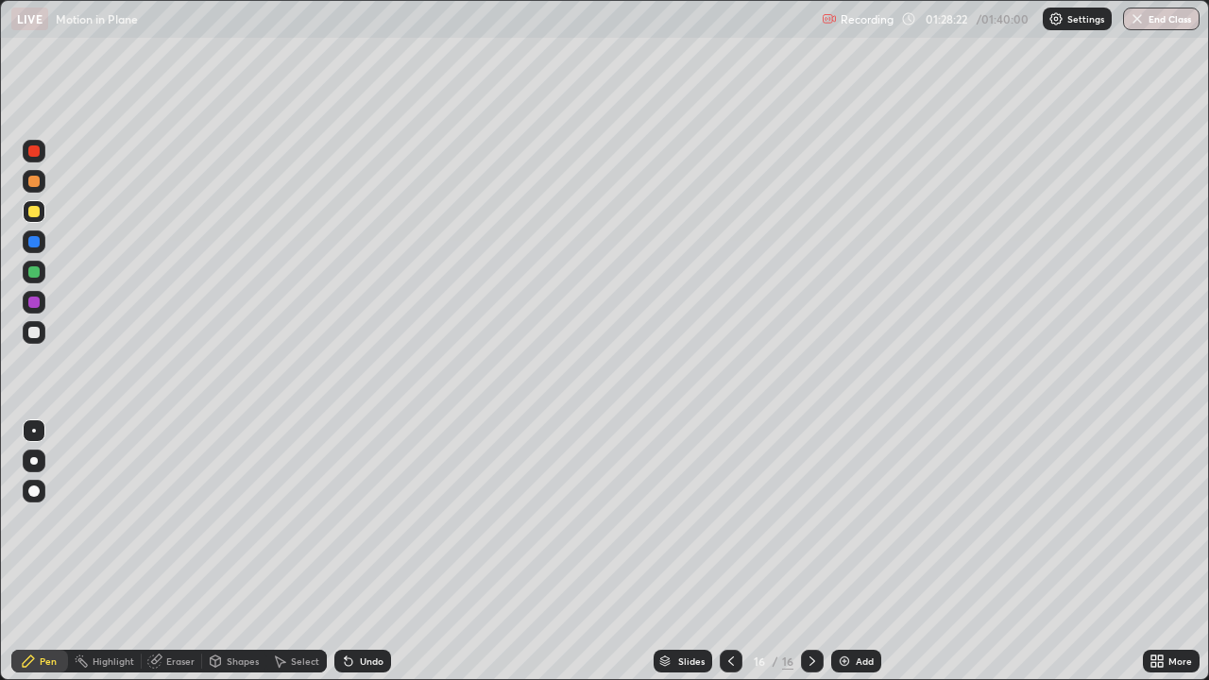
click at [1033, 551] on div "Slides 16 / 16 Add" at bounding box center [767, 661] width 752 height 38
click at [1027, 551] on div "Slides 16 / 16 Add" at bounding box center [767, 661] width 752 height 38
click at [1025, 551] on div "Slides 16 / 16 Add" at bounding box center [767, 661] width 752 height 38
click at [1030, 551] on div "Slides 16 / 16 Add" at bounding box center [767, 661] width 752 height 38
click at [1033, 551] on div "Slides 16 / 16 Add" at bounding box center [767, 661] width 752 height 38
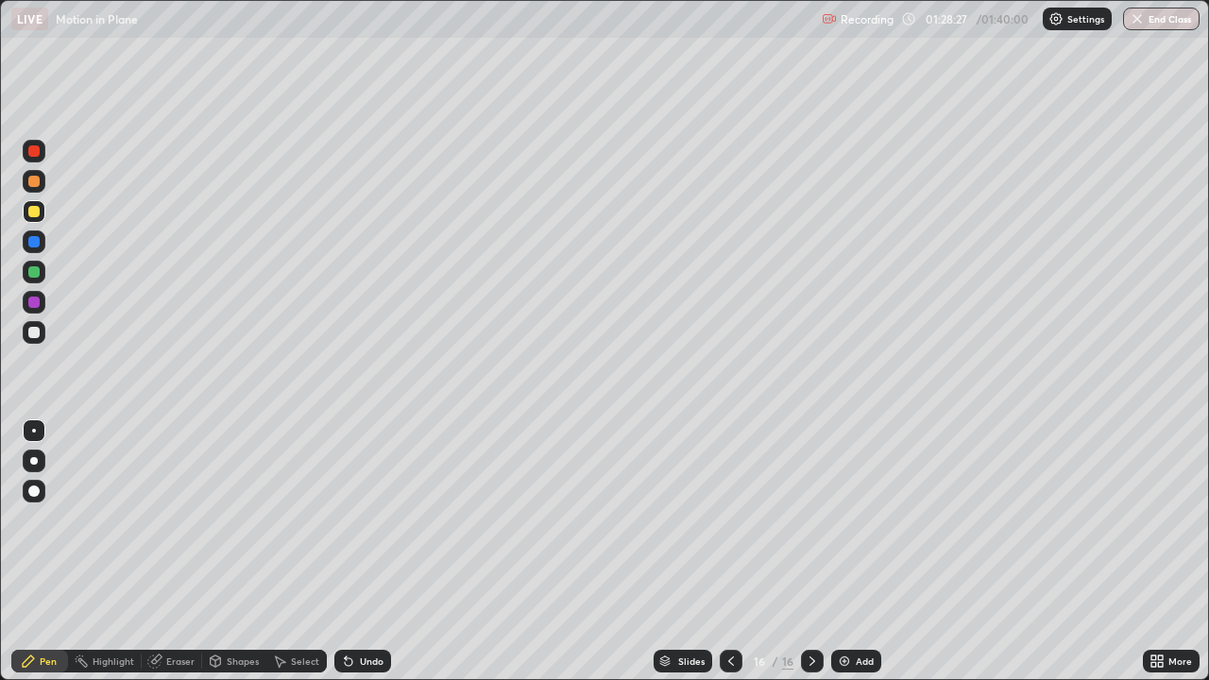
click at [1029, 551] on div "Slides 16 / 16 Add" at bounding box center [767, 661] width 752 height 38
click at [1025, 551] on div "Slides 16 / 16 Add" at bounding box center [767, 661] width 752 height 38
click at [1032, 551] on div "Slides 16 / 16 Add" at bounding box center [767, 661] width 752 height 38
click at [1015, 551] on div "Slides 16 / 16 Add" at bounding box center [767, 661] width 752 height 38
click at [1021, 551] on div "Slides 16 / 16 Add" at bounding box center [767, 661] width 752 height 38
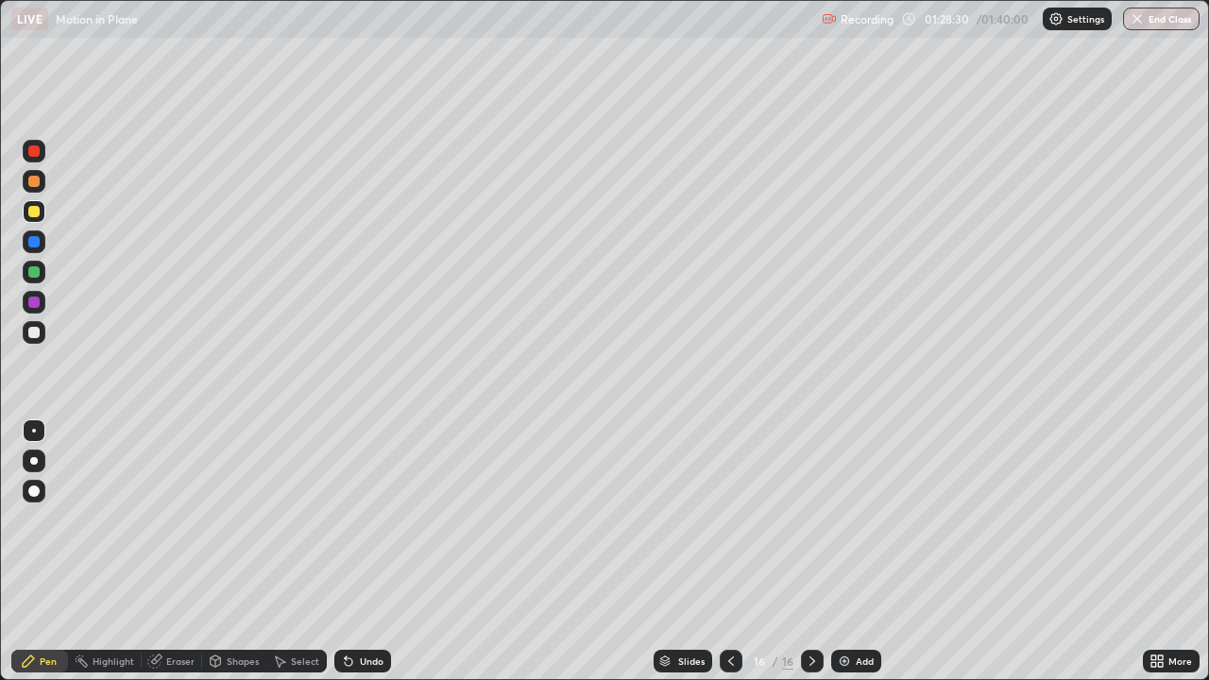
click at [1044, 551] on div "Slides 16 / 16 Add" at bounding box center [767, 661] width 752 height 38
click at [1019, 551] on div "Slides 16 / 16 Add" at bounding box center [767, 661] width 752 height 38
click at [1042, 551] on div "Slides 16 / 16 Add" at bounding box center [767, 661] width 752 height 38
click at [1056, 551] on div "Slides 16 / 16 Add" at bounding box center [767, 661] width 752 height 38
click at [810, 551] on icon at bounding box center [812, 660] width 15 height 15
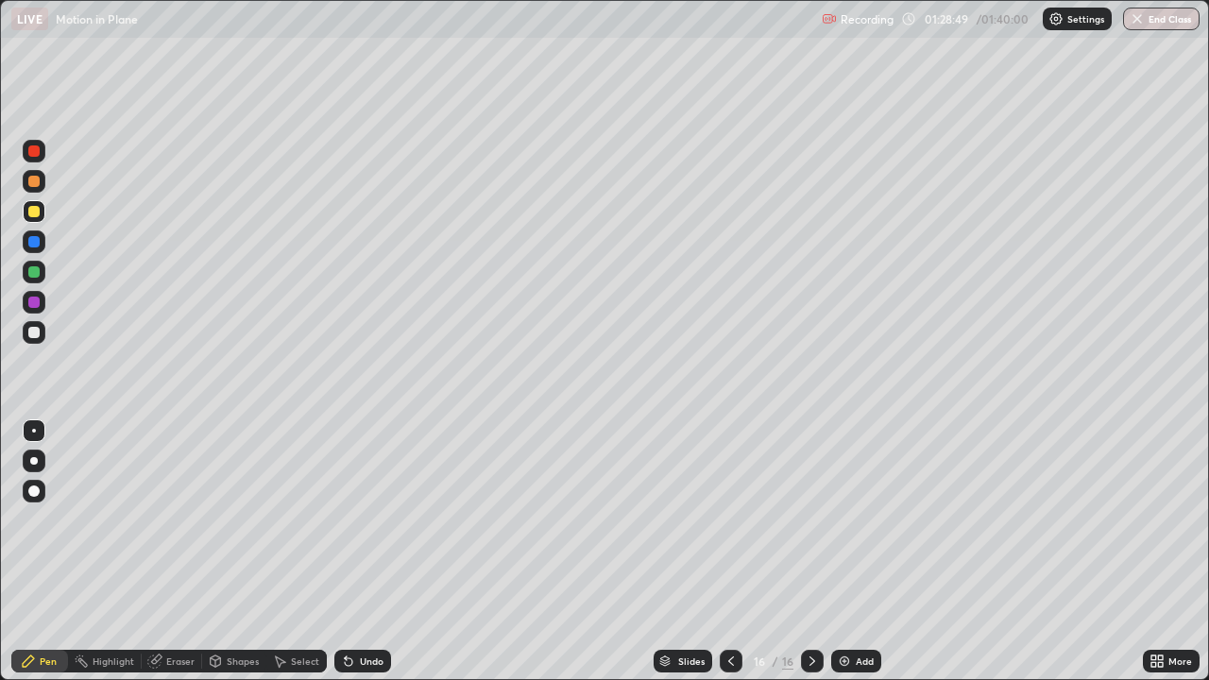
click at [726, 551] on icon at bounding box center [730, 660] width 15 height 15
click at [245, 551] on div "Shapes" at bounding box center [243, 660] width 32 height 9
click at [179, 551] on div "Eraser" at bounding box center [180, 660] width 28 height 9
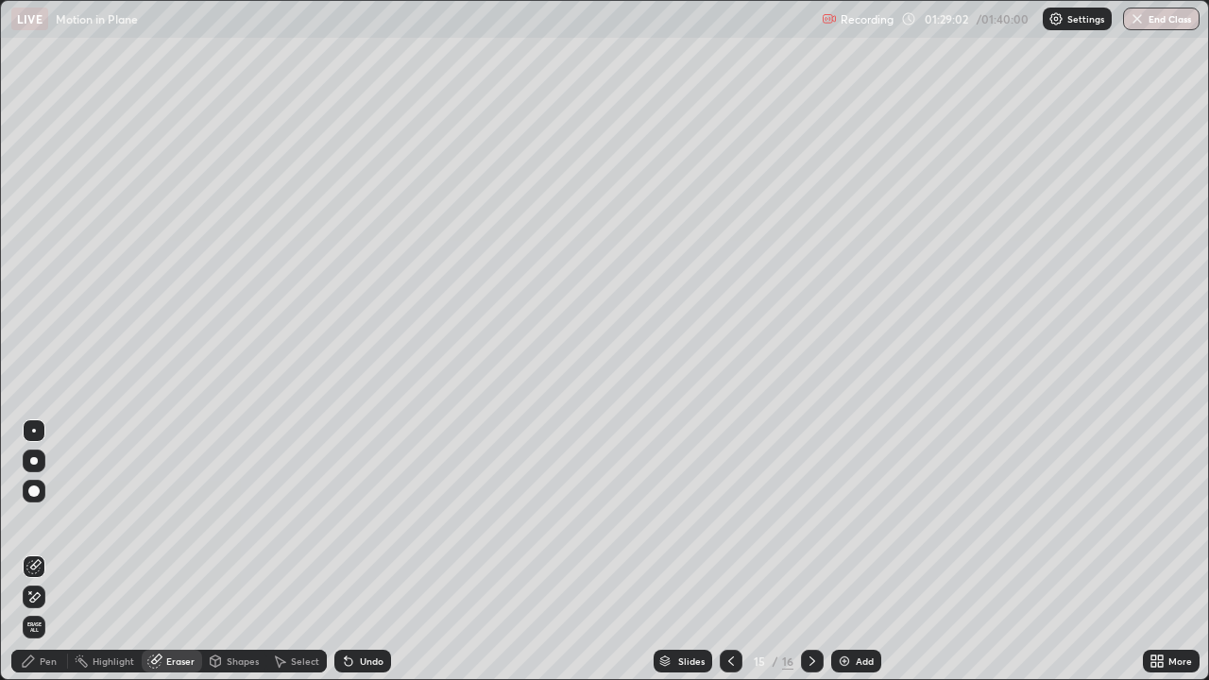
click at [291, 551] on div "Select" at bounding box center [305, 660] width 28 height 9
click at [821, 551] on div at bounding box center [812, 661] width 23 height 23
click at [845, 551] on img at bounding box center [844, 660] width 15 height 15
click at [46, 551] on div "Pen" at bounding box center [48, 660] width 17 height 9
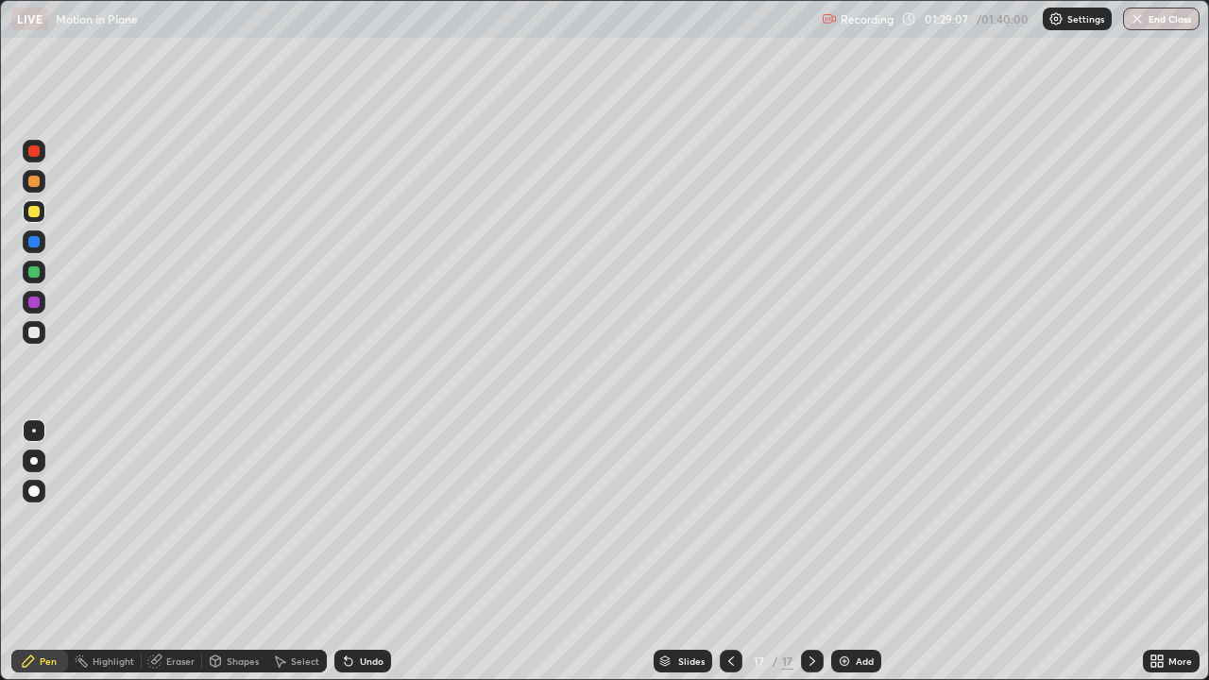
click at [30, 266] on div at bounding box center [33, 271] width 11 height 11
click at [348, 551] on icon at bounding box center [348, 660] width 15 height 15
click at [346, 551] on icon at bounding box center [349, 662] width 8 height 8
click at [729, 551] on icon at bounding box center [730, 660] width 15 height 15
click at [809, 551] on icon at bounding box center [812, 660] width 15 height 15
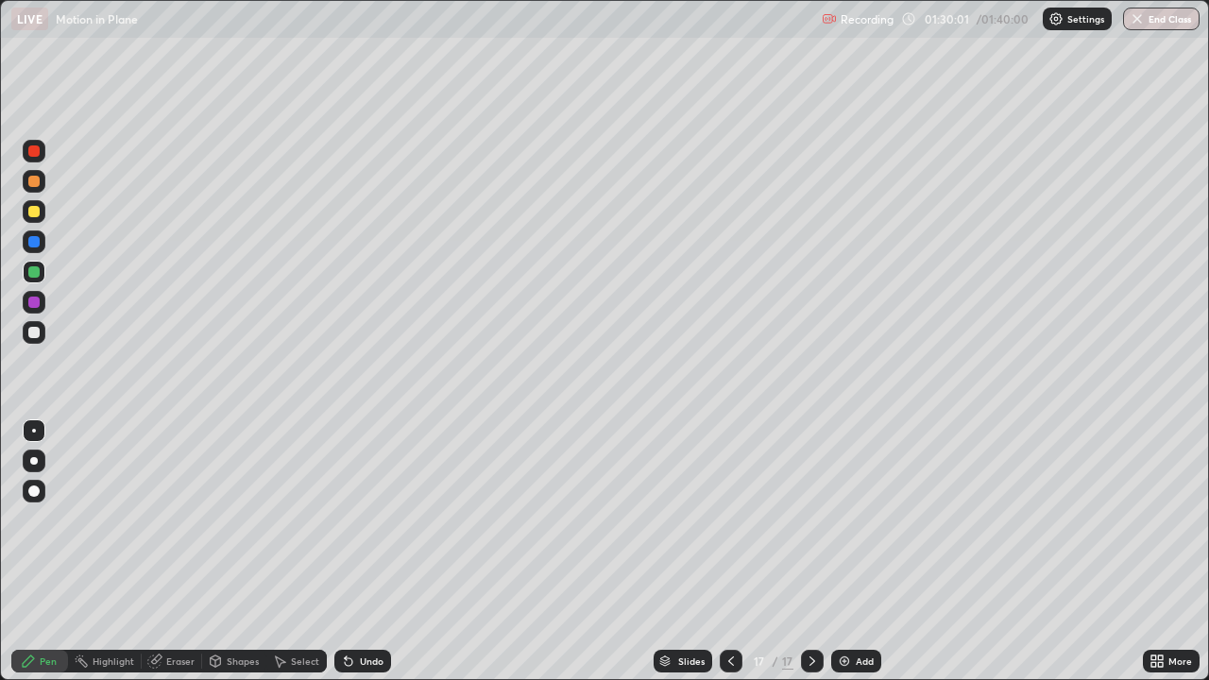
click at [32, 148] on div at bounding box center [33, 150] width 11 height 11
click at [728, 551] on div at bounding box center [731, 661] width 23 height 23
click at [729, 551] on icon at bounding box center [730, 660] width 15 height 15
click at [810, 551] on icon at bounding box center [812, 660] width 15 height 15
click at [736, 551] on icon at bounding box center [730, 660] width 15 height 15
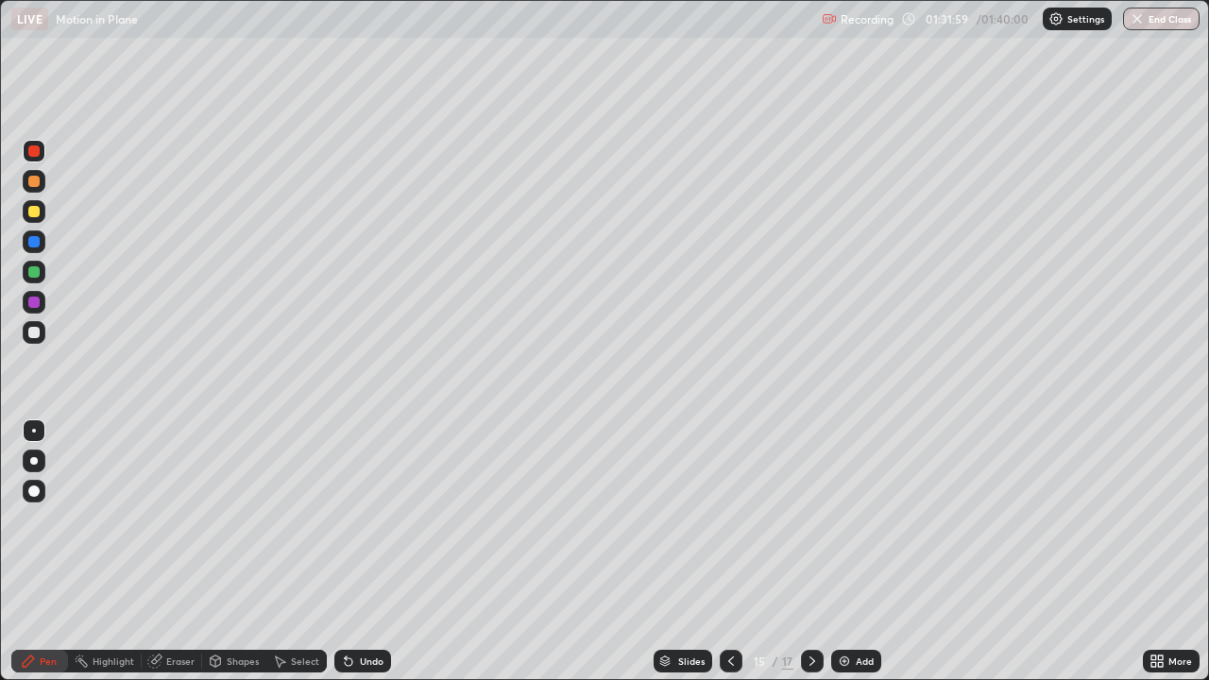
click at [810, 551] on icon at bounding box center [812, 660] width 15 height 15
click at [729, 551] on icon at bounding box center [730, 660] width 15 height 15
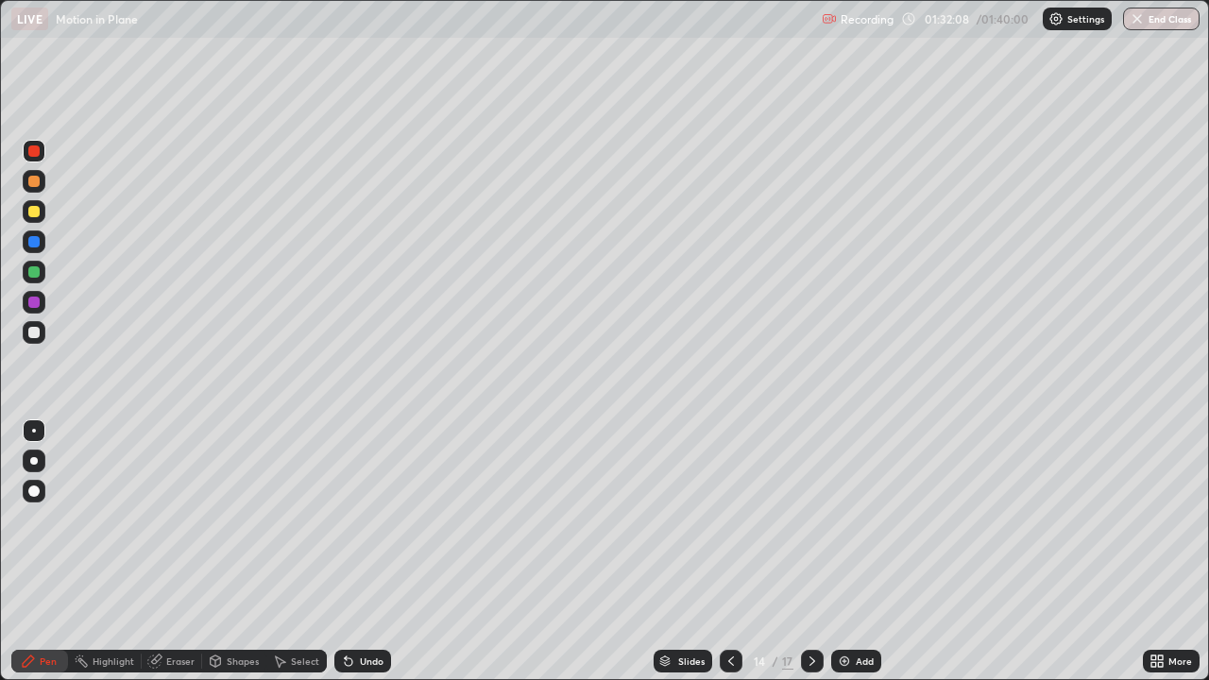
click at [820, 551] on div at bounding box center [812, 661] width 23 height 23
click at [810, 551] on icon at bounding box center [812, 660] width 15 height 15
click at [807, 551] on icon at bounding box center [812, 660] width 15 height 15
click at [812, 551] on icon at bounding box center [812, 660] width 15 height 15
click at [723, 551] on div at bounding box center [731, 661] width 23 height 23
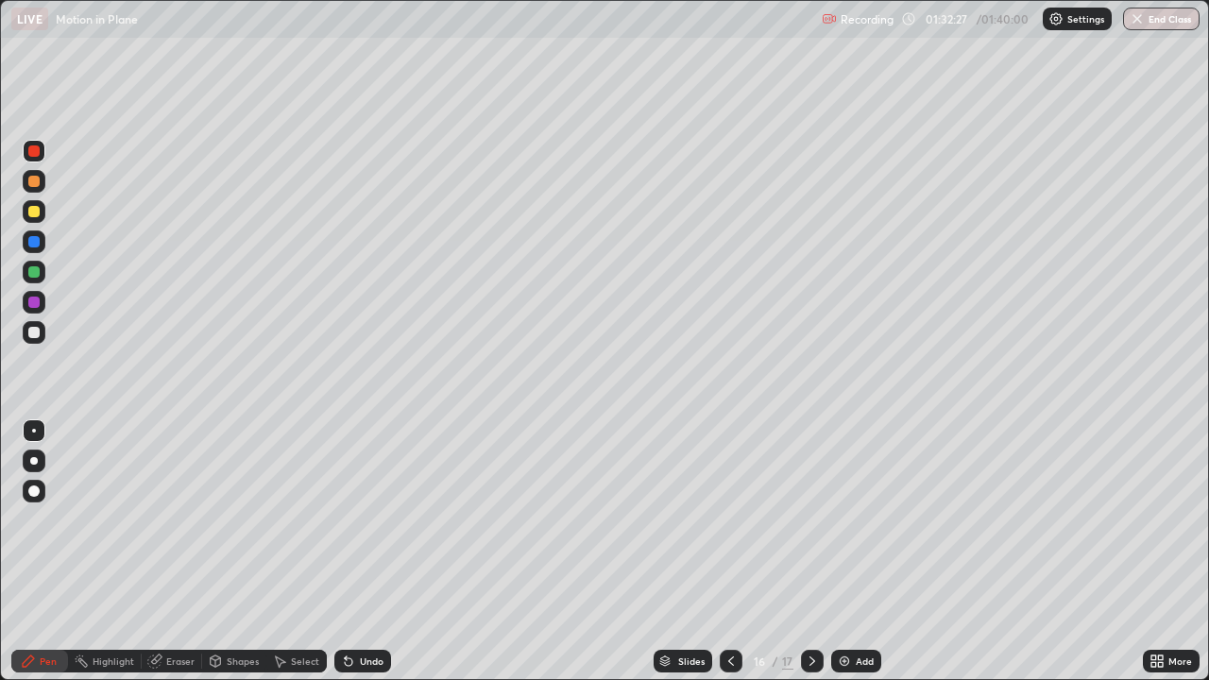
click at [806, 551] on div at bounding box center [812, 661] width 23 height 23
click at [730, 551] on icon at bounding box center [730, 660] width 15 height 15
click at [810, 551] on icon at bounding box center [812, 660] width 15 height 15
click at [729, 551] on icon at bounding box center [730, 660] width 15 height 15
click at [732, 551] on icon at bounding box center [730, 660] width 15 height 15
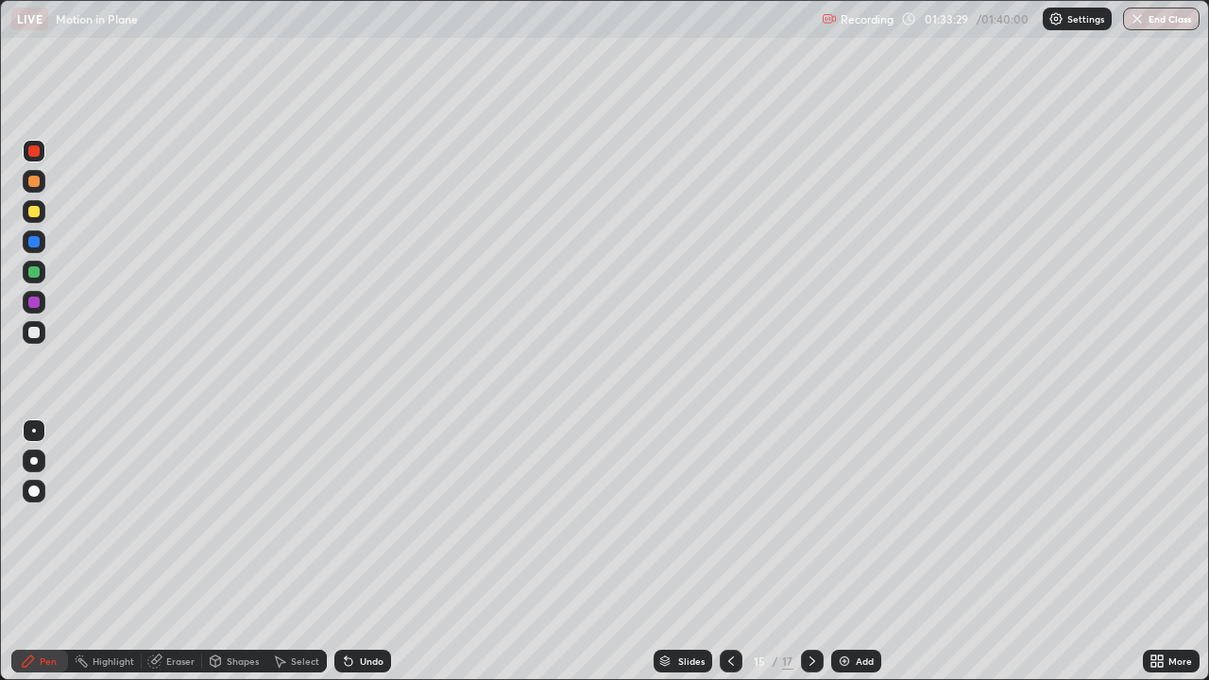
click at [810, 551] on icon at bounding box center [812, 660] width 15 height 15
click at [813, 551] on icon at bounding box center [812, 660] width 15 height 15
click at [1170, 19] on button "End Class" at bounding box center [1161, 19] width 76 height 23
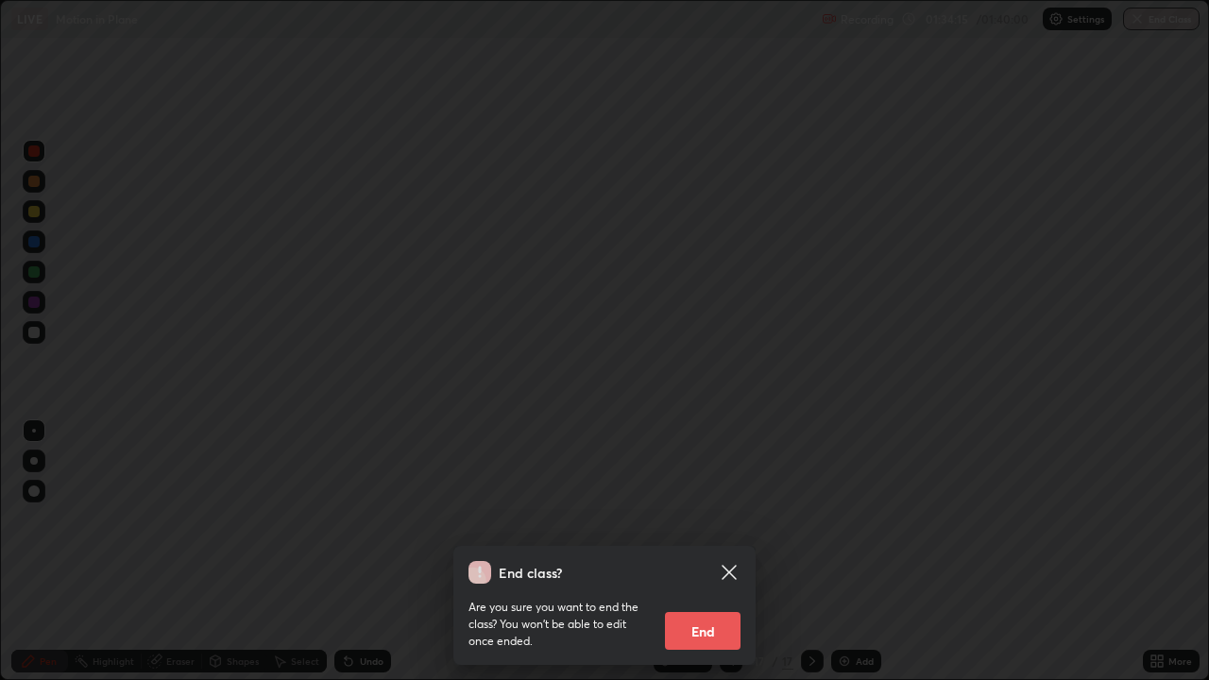
click at [708, 551] on button "End" at bounding box center [703, 631] width 76 height 38
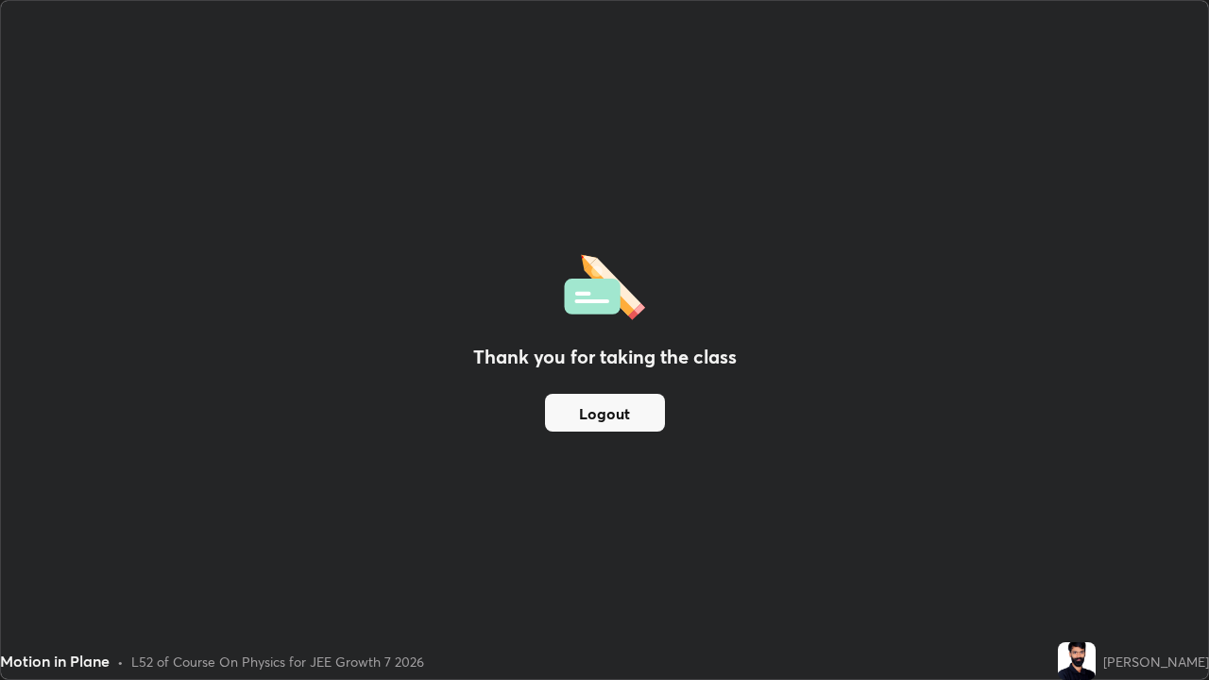
click at [896, 359] on div "Thank you for taking the class Logout" at bounding box center [604, 340] width 1207 height 678
